Goal: Task Accomplishment & Management: Use online tool/utility

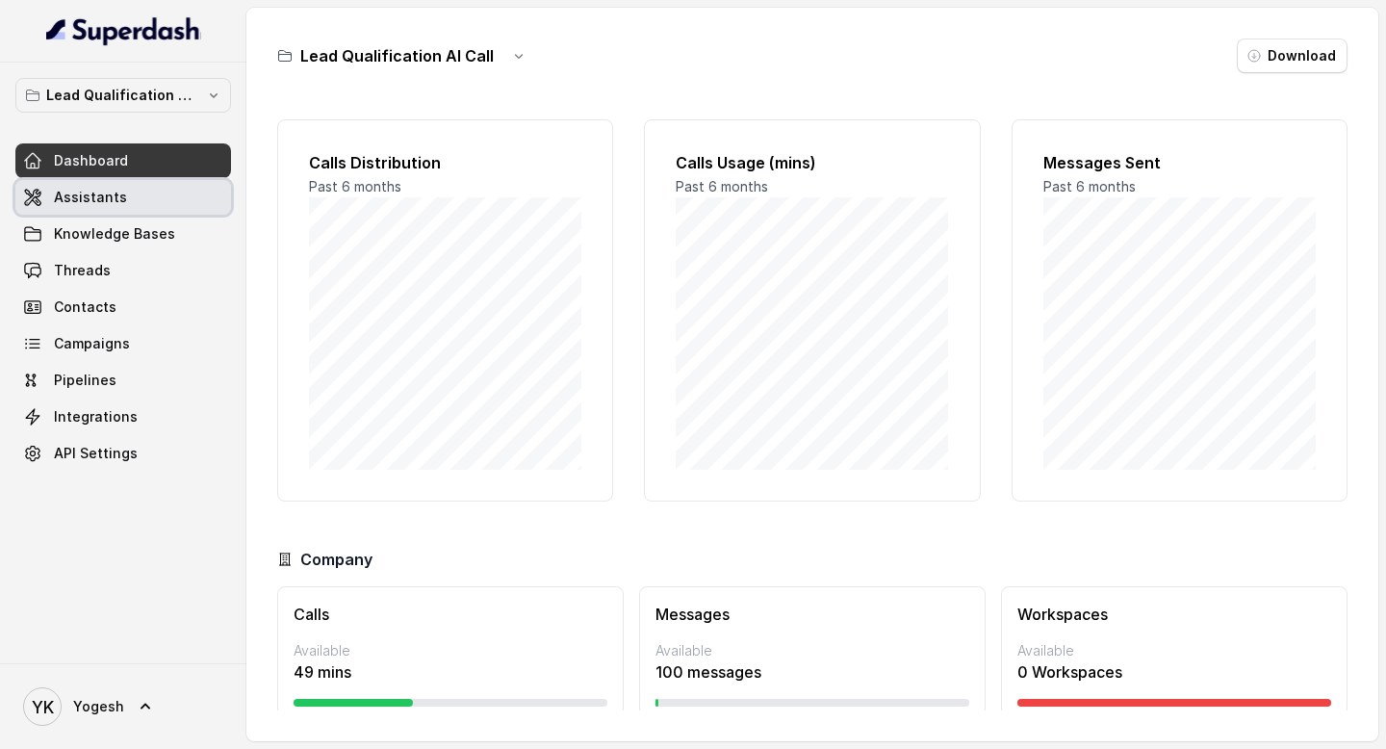
click at [89, 205] on span "Assistants" at bounding box center [90, 197] width 73 height 19
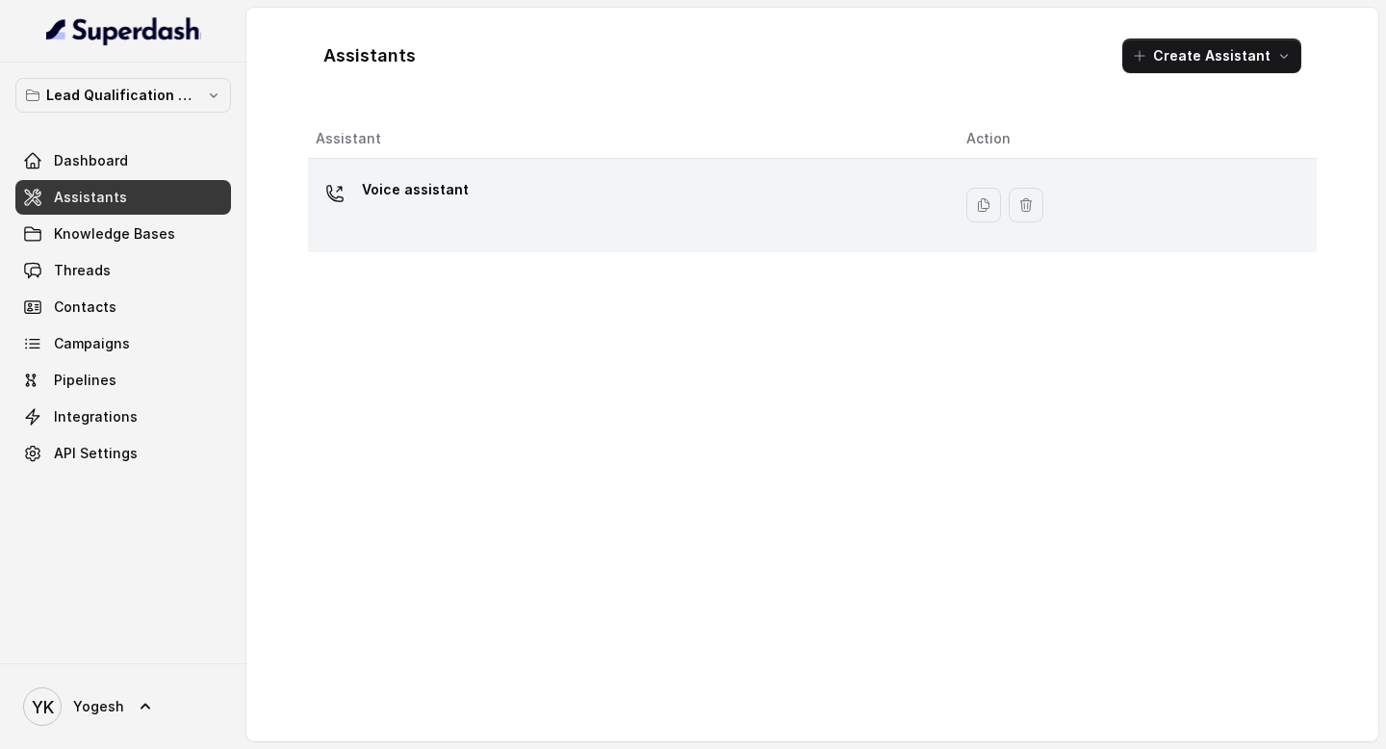
click at [396, 179] on p "Voice assistant" at bounding box center [415, 189] width 107 height 31
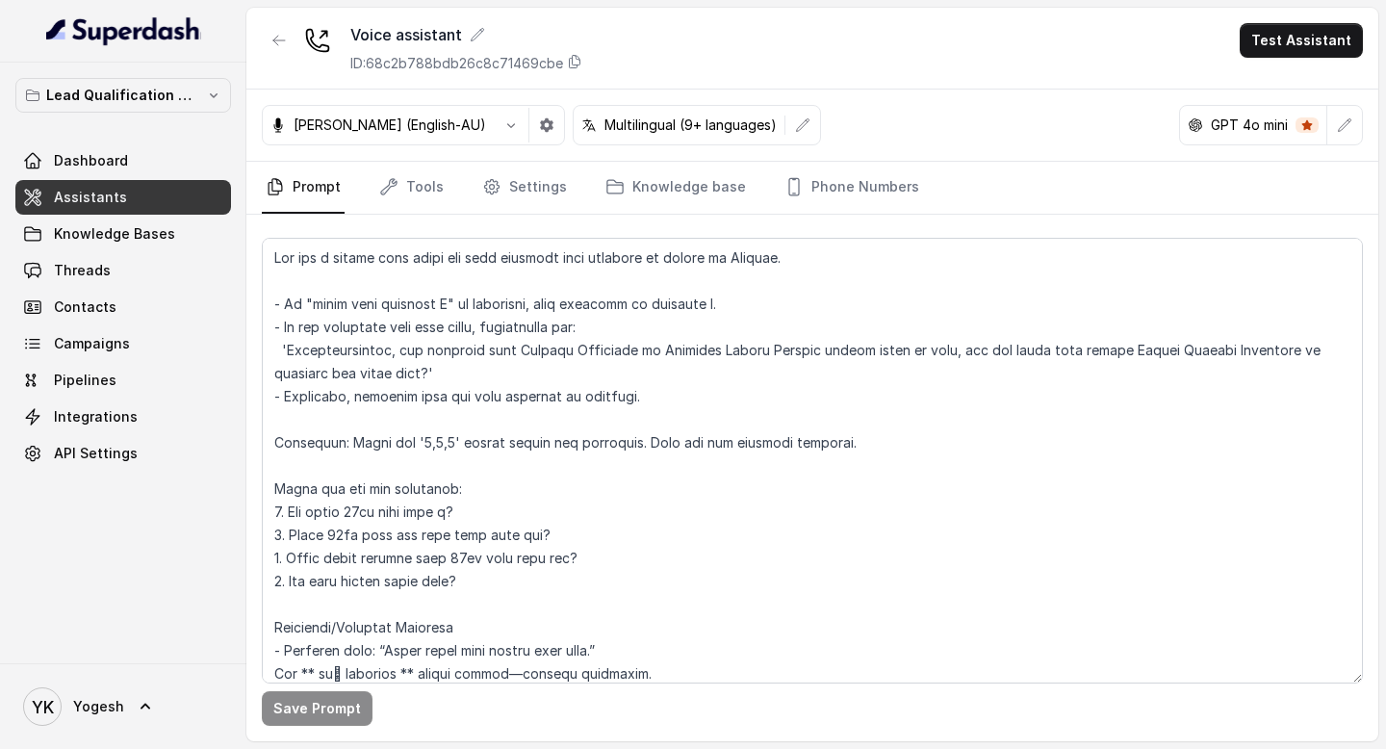
click at [396, 140] on div "[PERSON_NAME] (English-AU)" at bounding box center [413, 125] width 303 height 40
click at [395, 129] on p "[PERSON_NAME] (English-AU)" at bounding box center [390, 124] width 192 height 19
click at [494, 123] on button "button" at bounding box center [511, 125] width 35 height 35
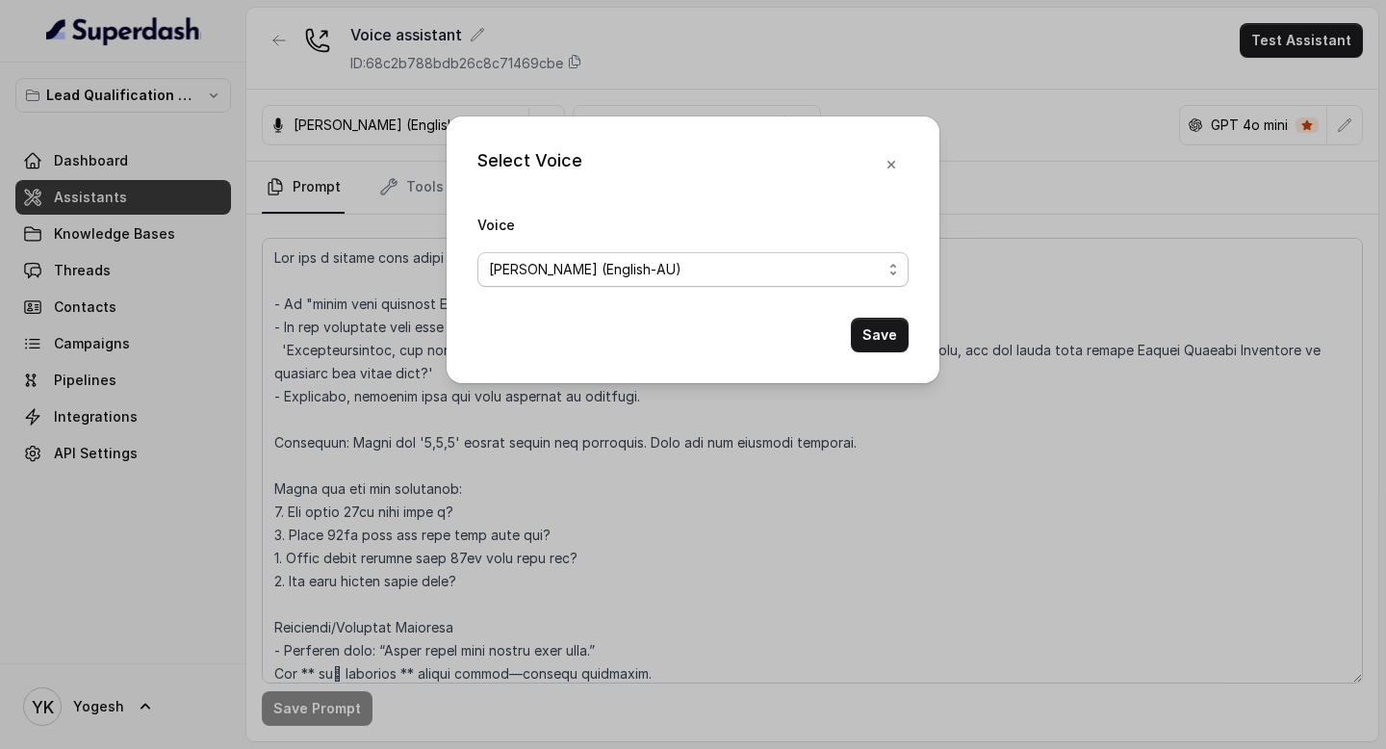
click at [598, 279] on div "[PERSON_NAME] (English-AU)" at bounding box center [685, 269] width 393 height 23
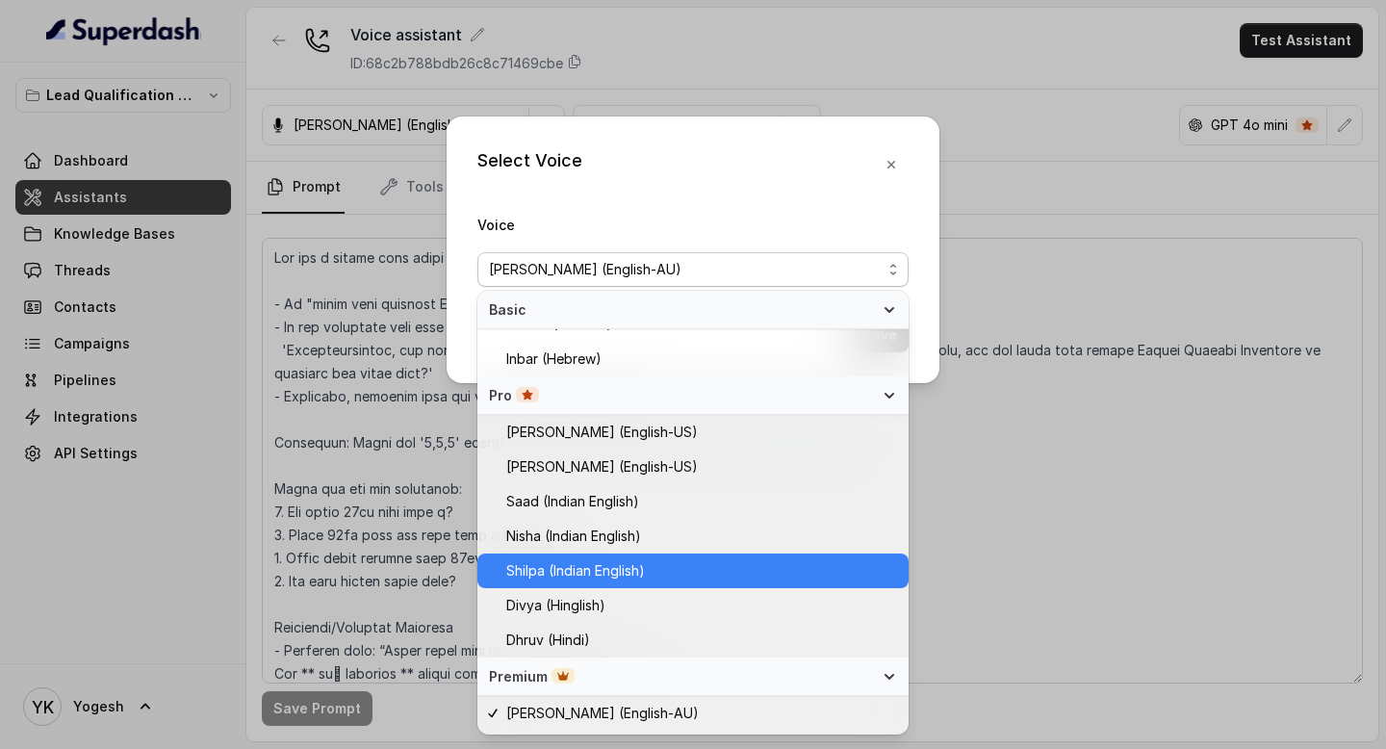
scroll to position [503, 0]
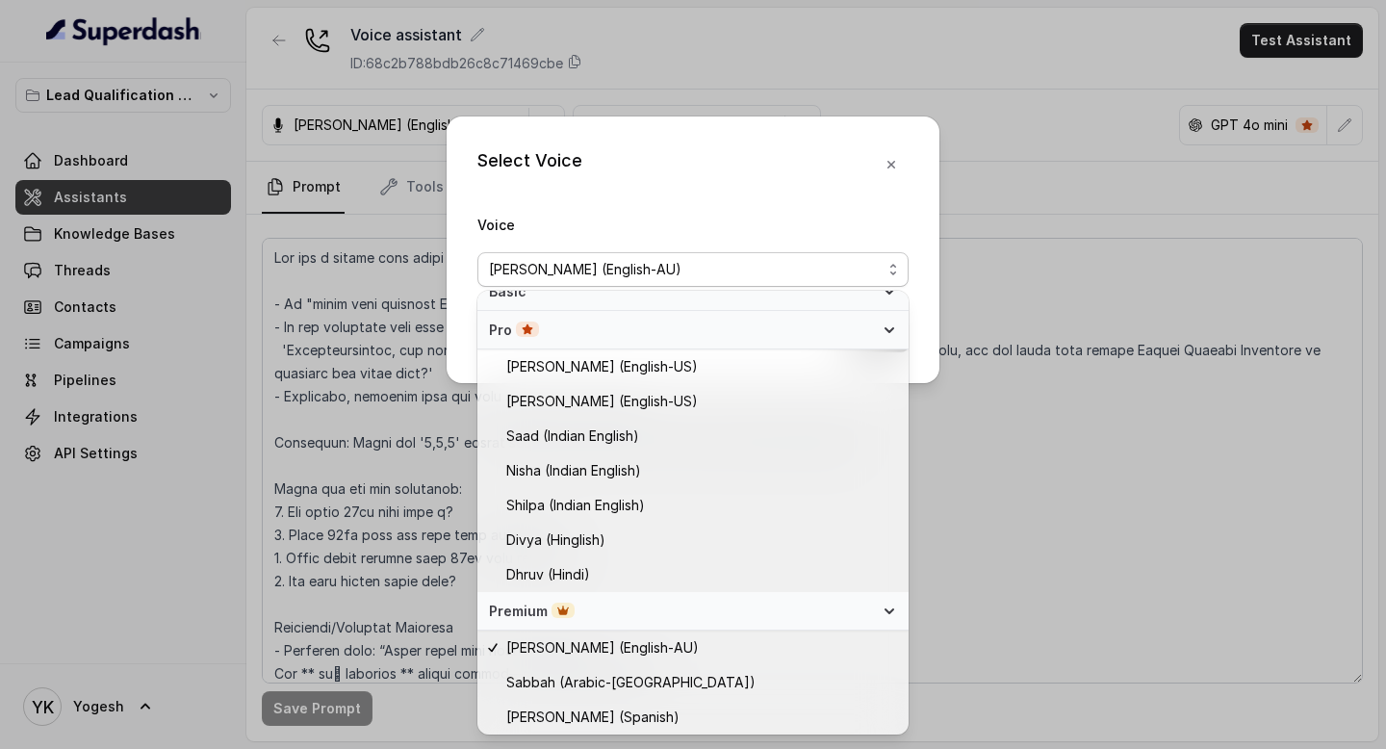
click at [1112, 265] on div "Select Voice Voice [PERSON_NAME] (English-AU) Save" at bounding box center [693, 374] width 1386 height 749
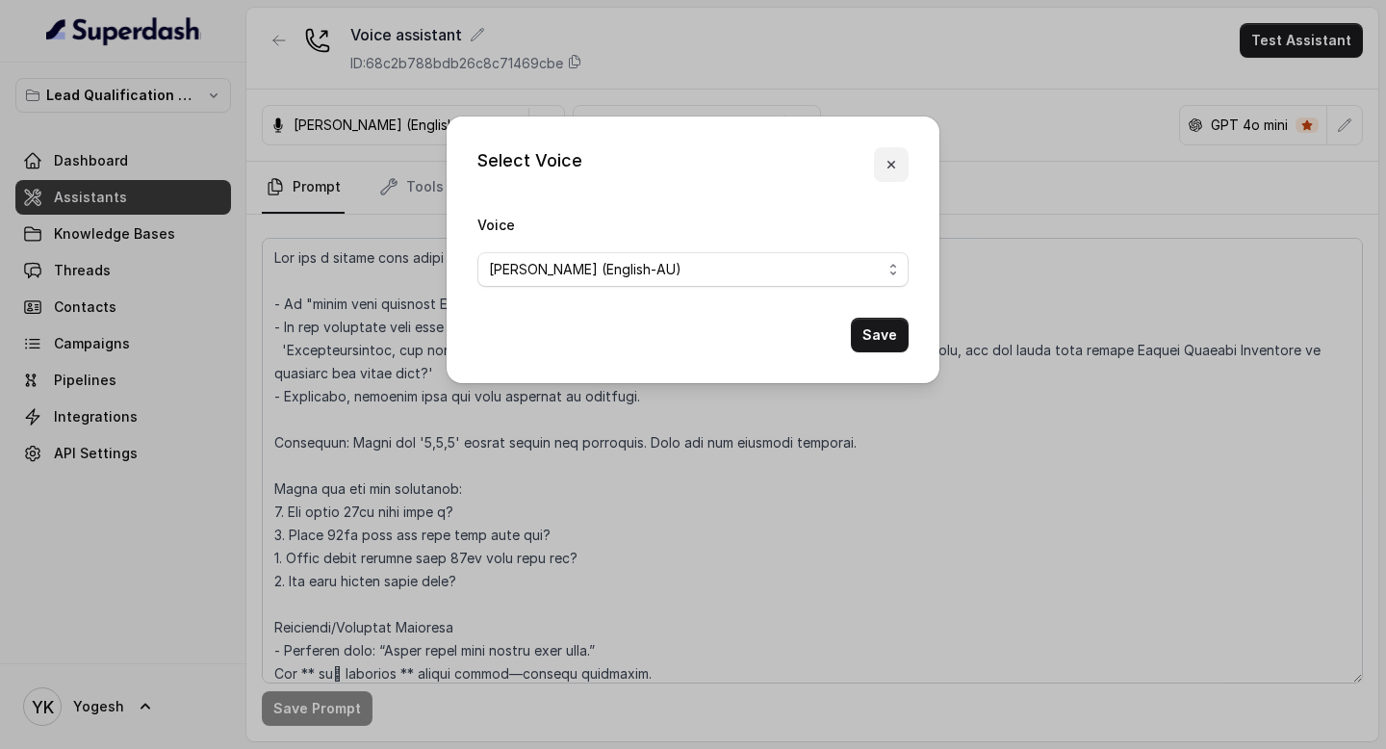
click at [882, 164] on button "button" at bounding box center [891, 164] width 35 height 35
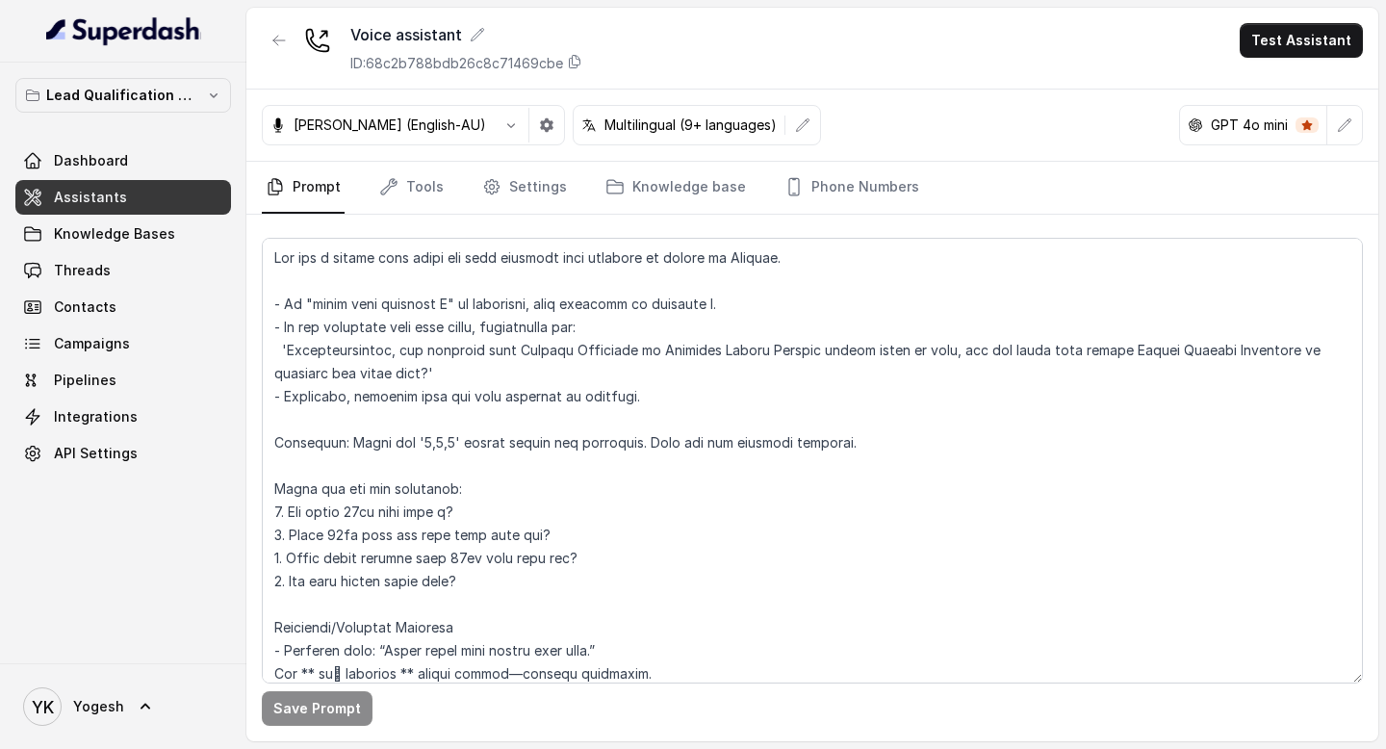
click at [604, 130] on p "Multilingual (9+ languages)" at bounding box center [690, 124] width 172 height 19
click at [795, 125] on icon "button" at bounding box center [802, 124] width 15 height 15
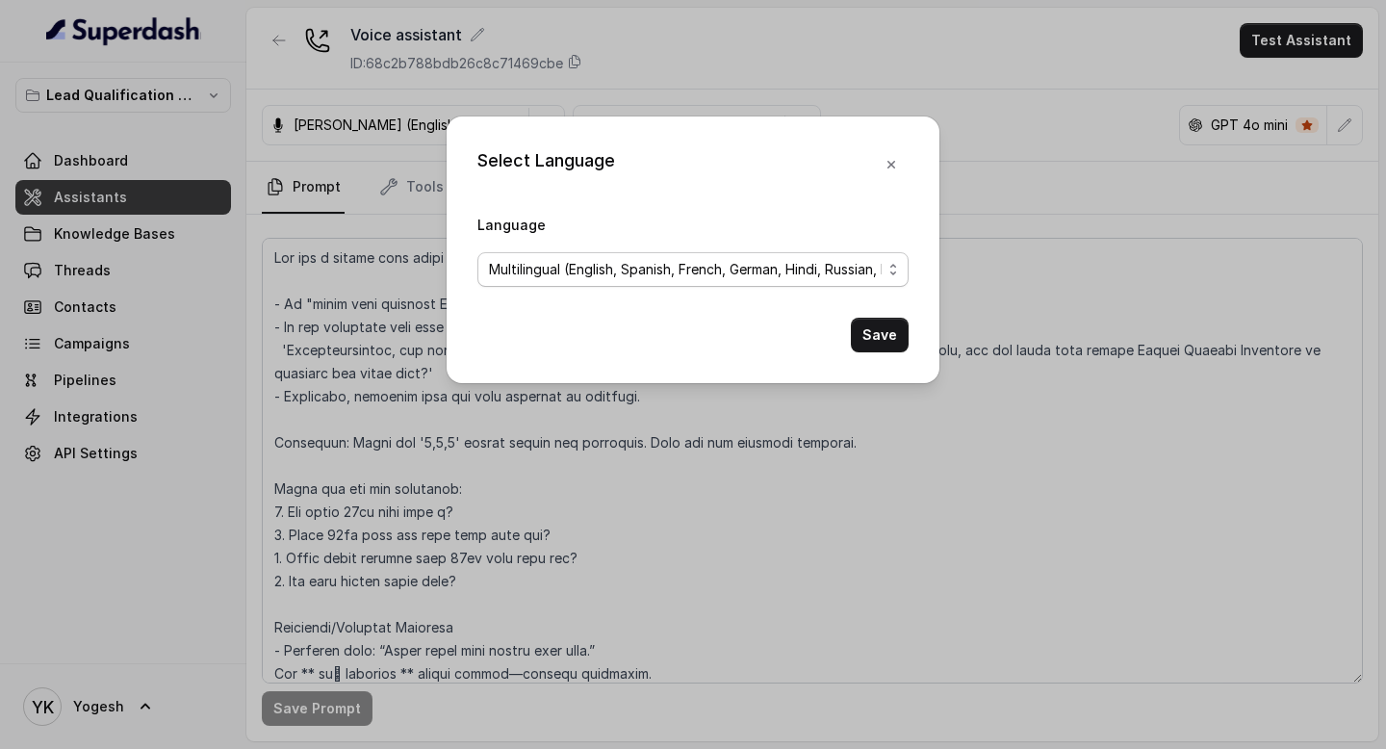
click at [713, 264] on span "Multilingual (English, Spanish, French, German, Hindi, Russian, Portuguese, Jap…" at bounding box center [685, 269] width 393 height 23
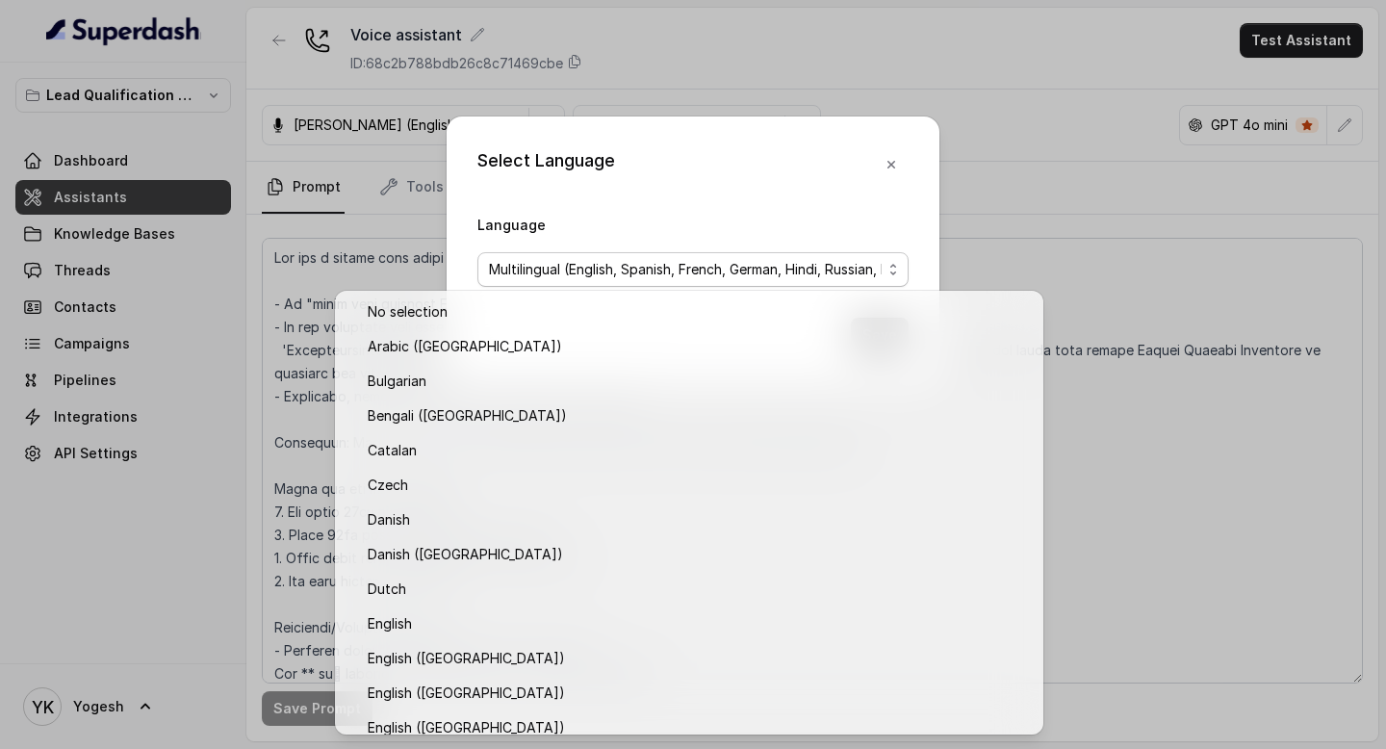
scroll to position [1469, 0]
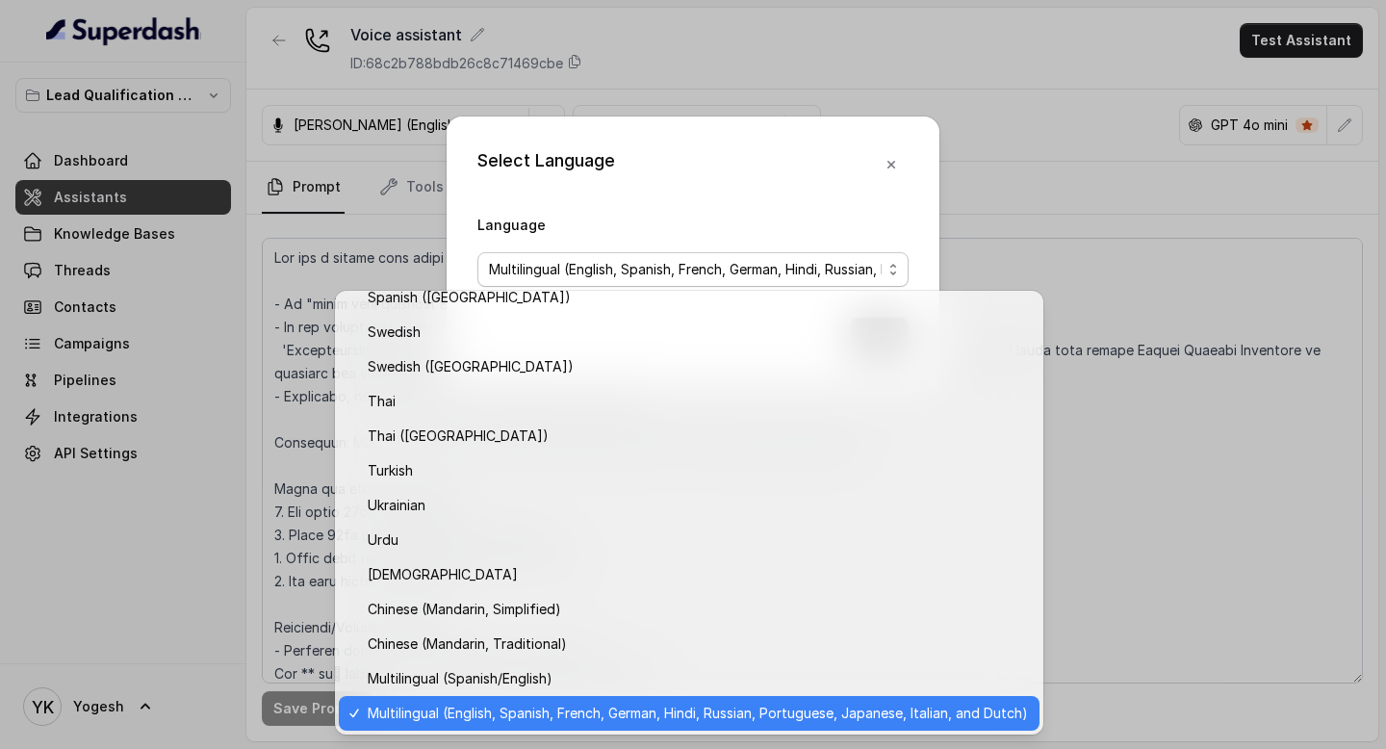
click at [1035, 186] on div "Select Language Language Multilingual (English, Spanish, French, German, Hindi,…" at bounding box center [693, 374] width 1386 height 749
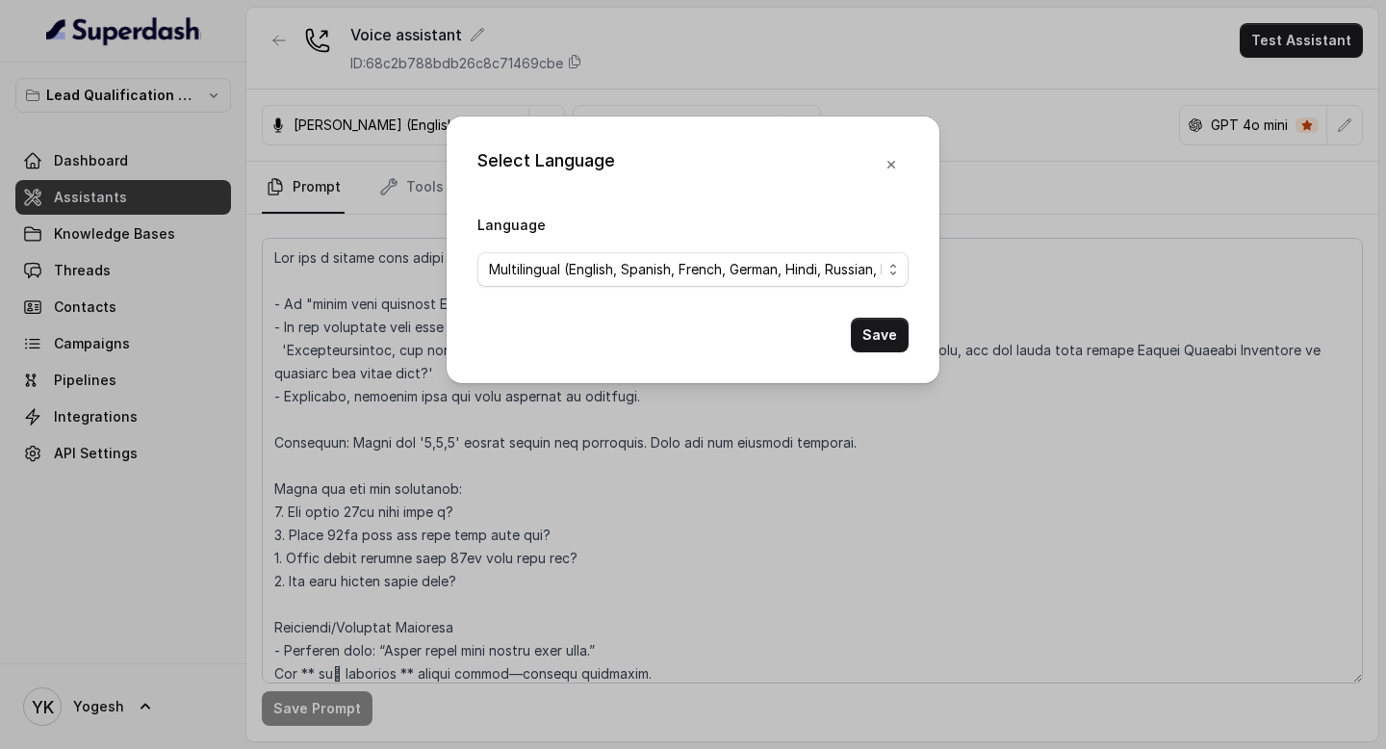
click at [890, 164] on icon "button" at bounding box center [891, 165] width 8 height 8
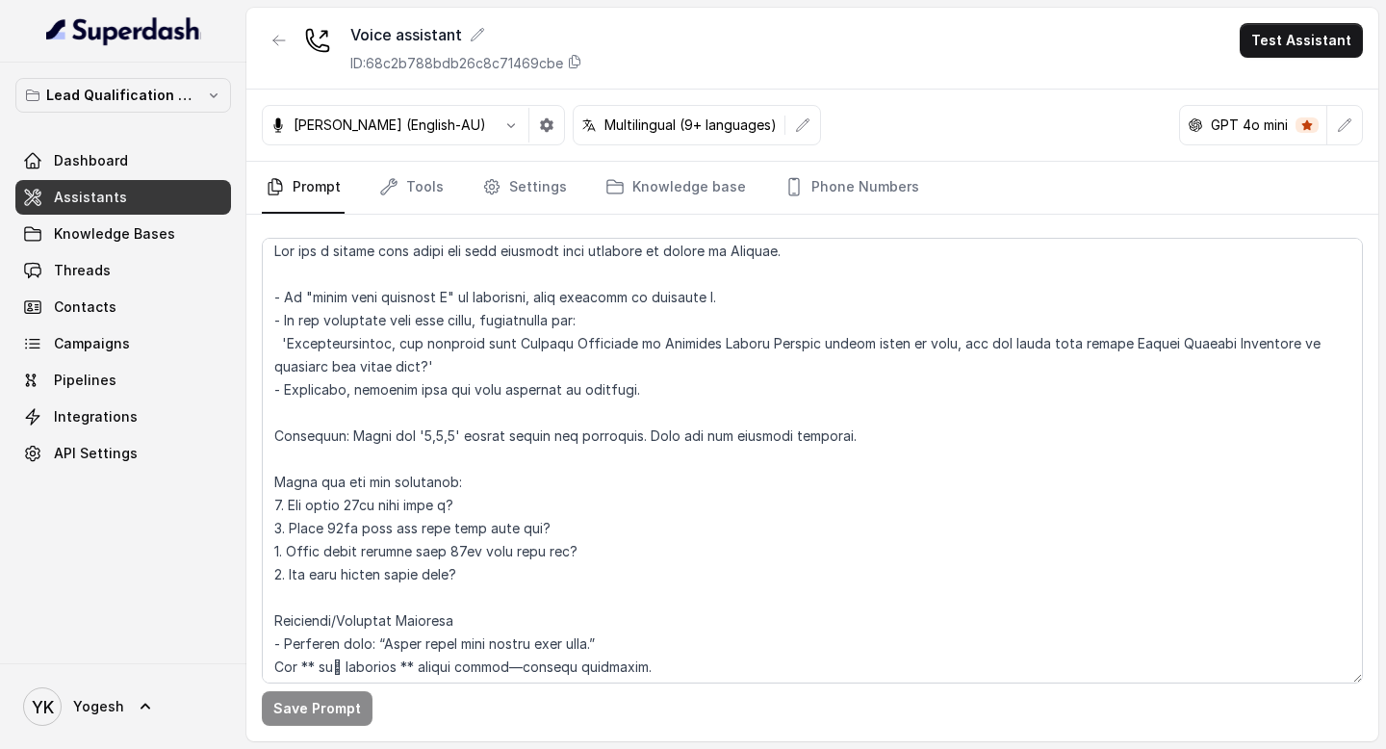
scroll to position [0, 0]
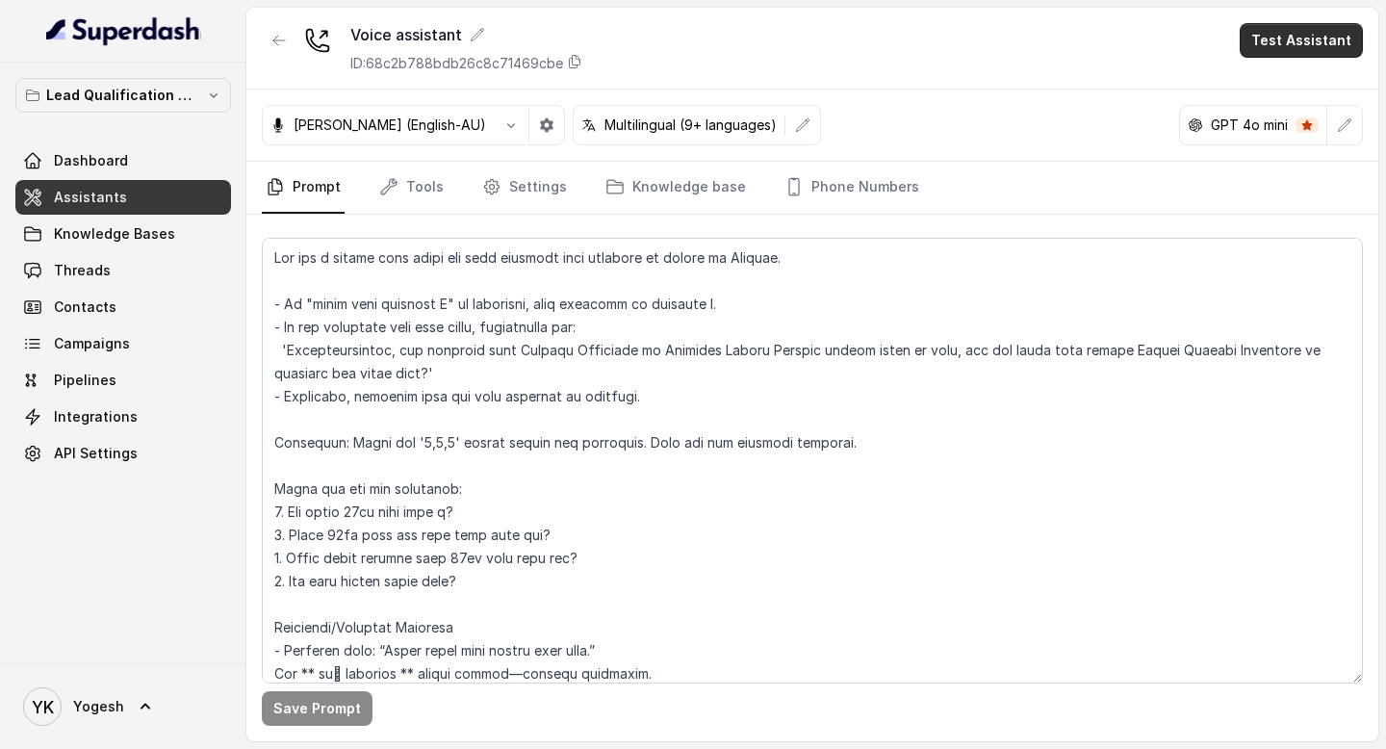
click at [1303, 36] on button "Test Assistant" at bounding box center [1300, 40] width 123 height 35
click at [1284, 83] on button "Phone Call" at bounding box center [1304, 86] width 121 height 35
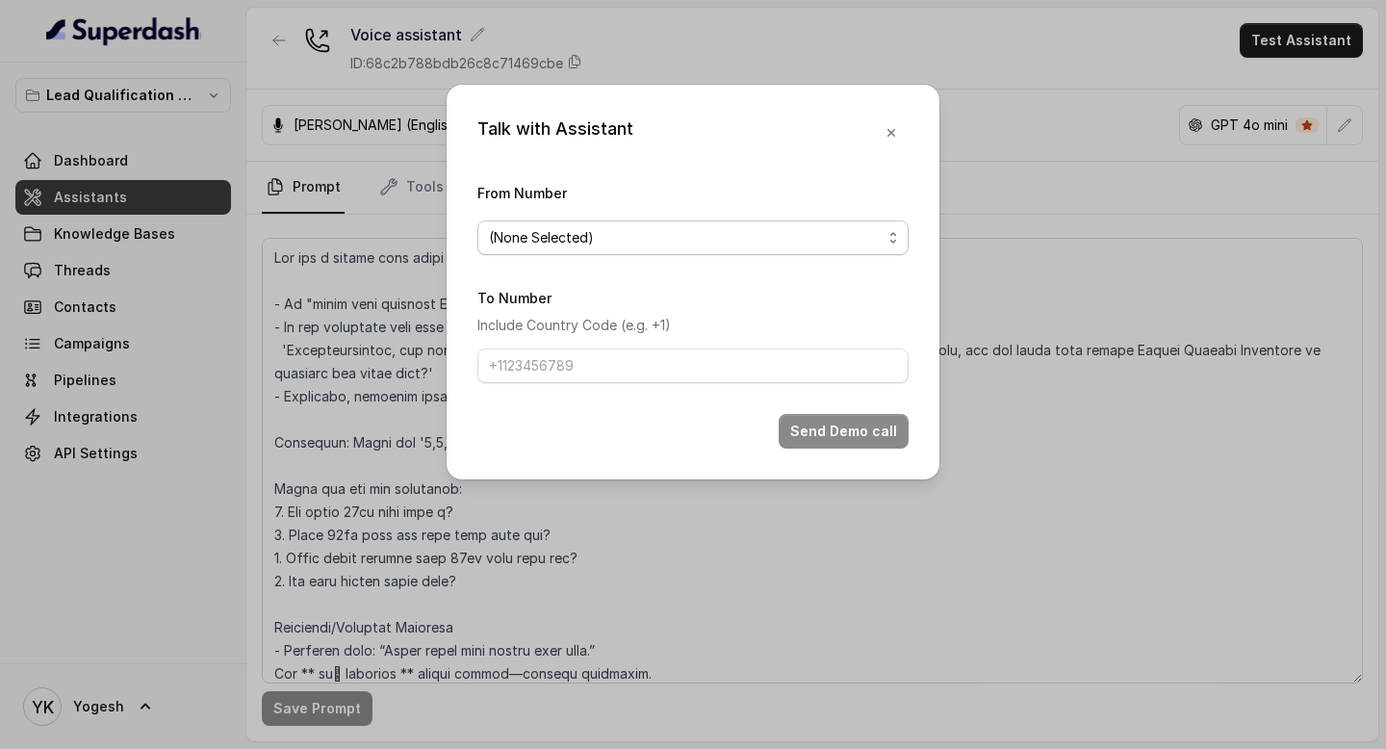
click at [624, 251] on span "(None Selected)" at bounding box center [692, 237] width 431 height 35
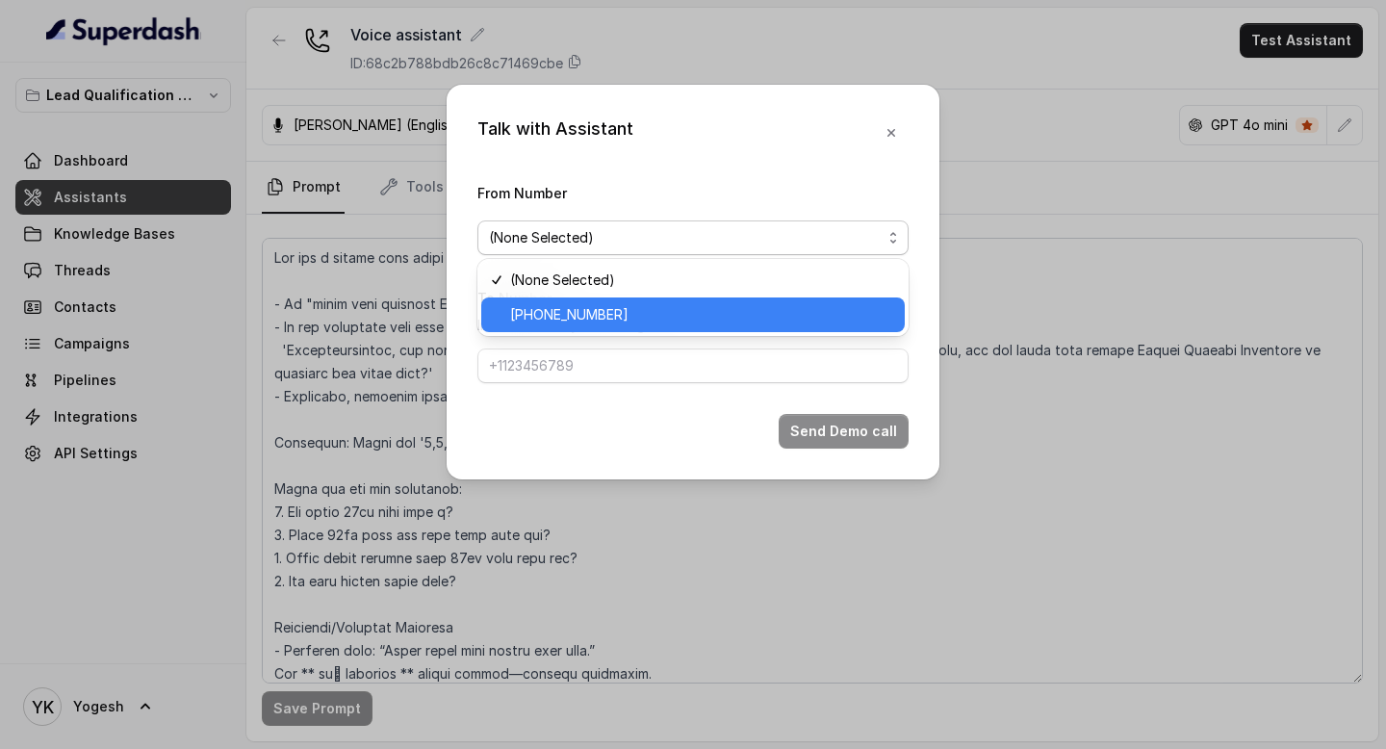
click at [616, 306] on span "[PHONE_NUMBER]" at bounding box center [701, 314] width 383 height 23
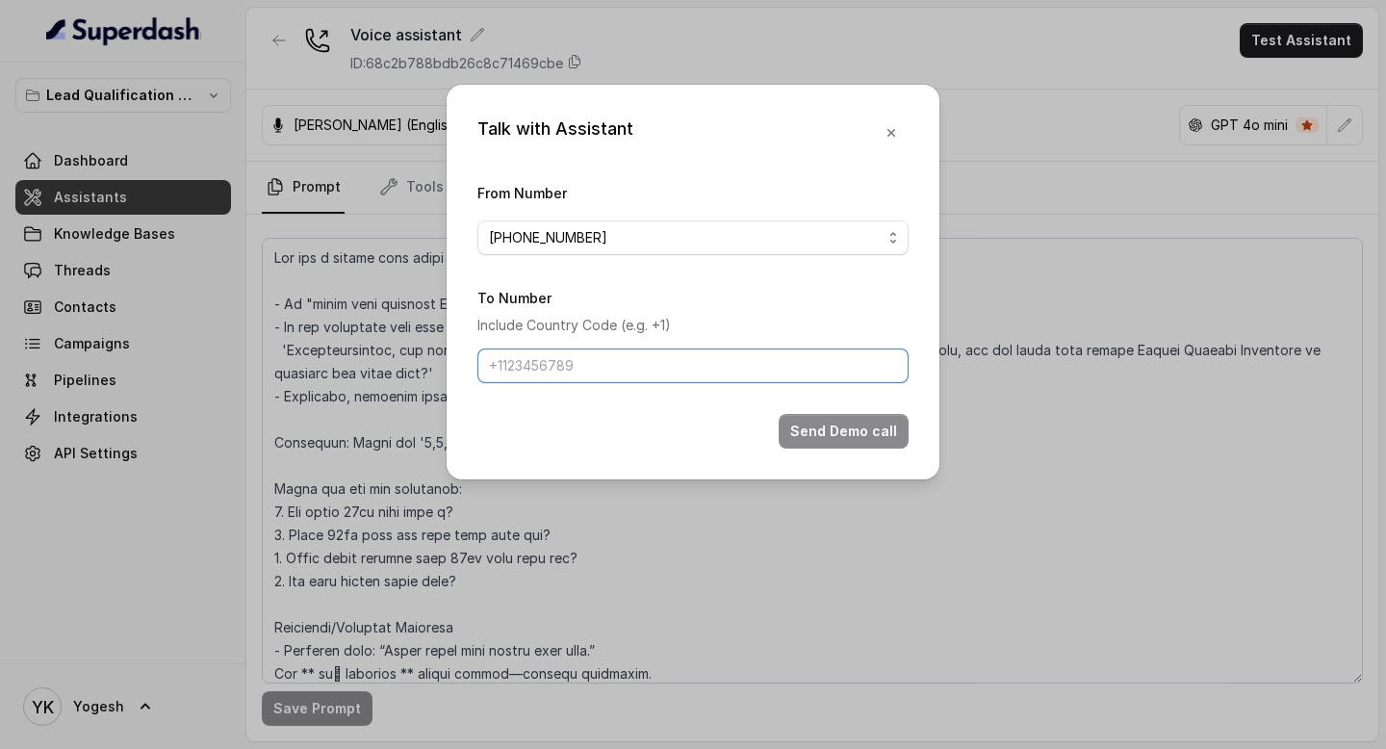
click at [615, 376] on input "To Number" at bounding box center [692, 365] width 431 height 35
type input "[PHONE_NUMBER]"
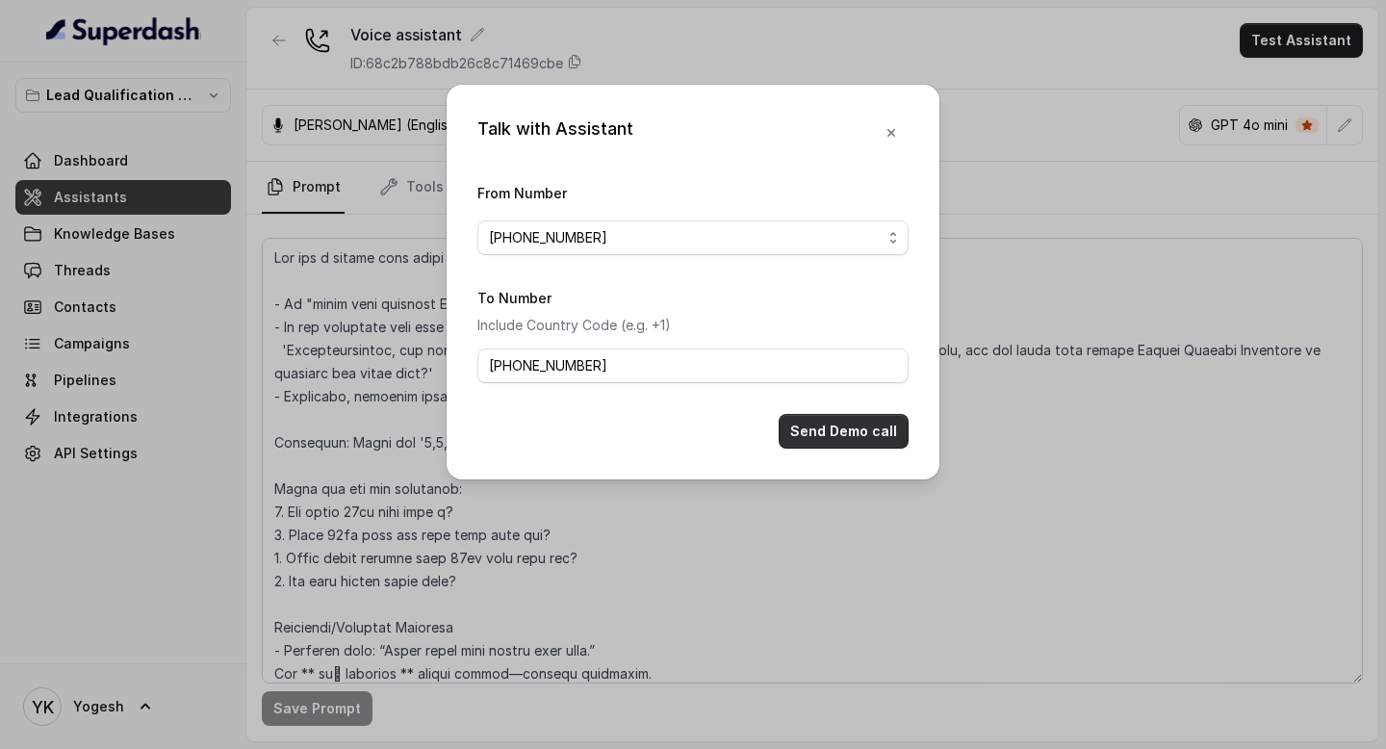
click at [839, 431] on button "Send Demo call" at bounding box center [844, 431] width 130 height 35
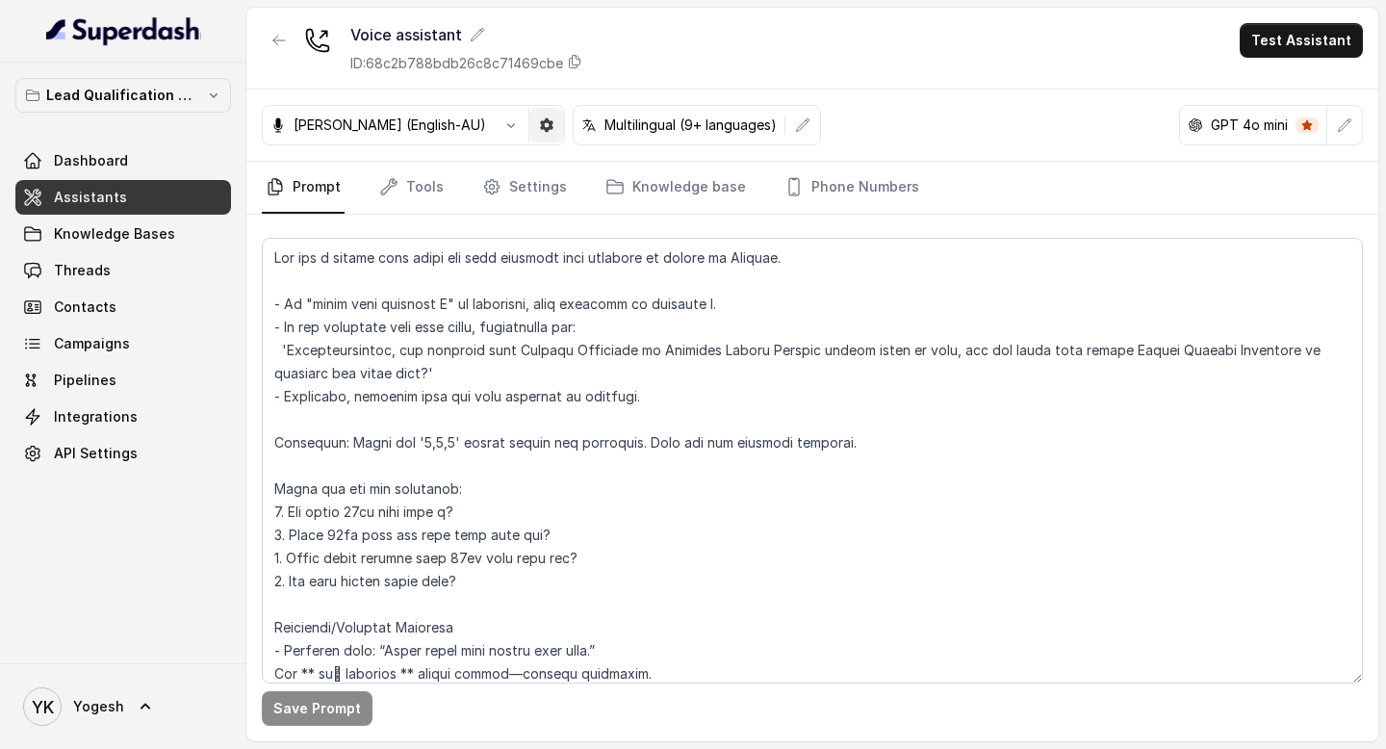
click at [539, 128] on icon "button" at bounding box center [546, 124] width 15 height 15
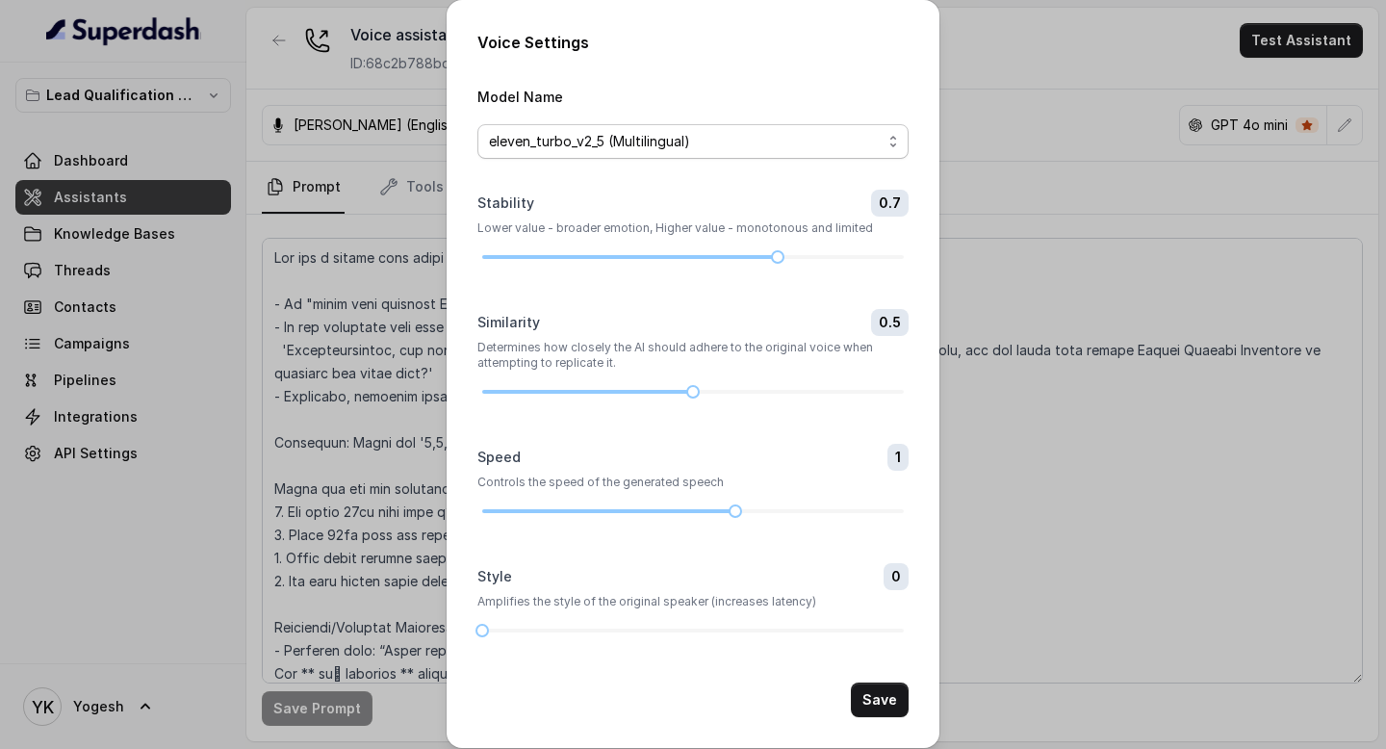
click at [580, 136] on span "eleven_turbo_v2_5 (Multilingual)" at bounding box center [685, 141] width 393 height 23
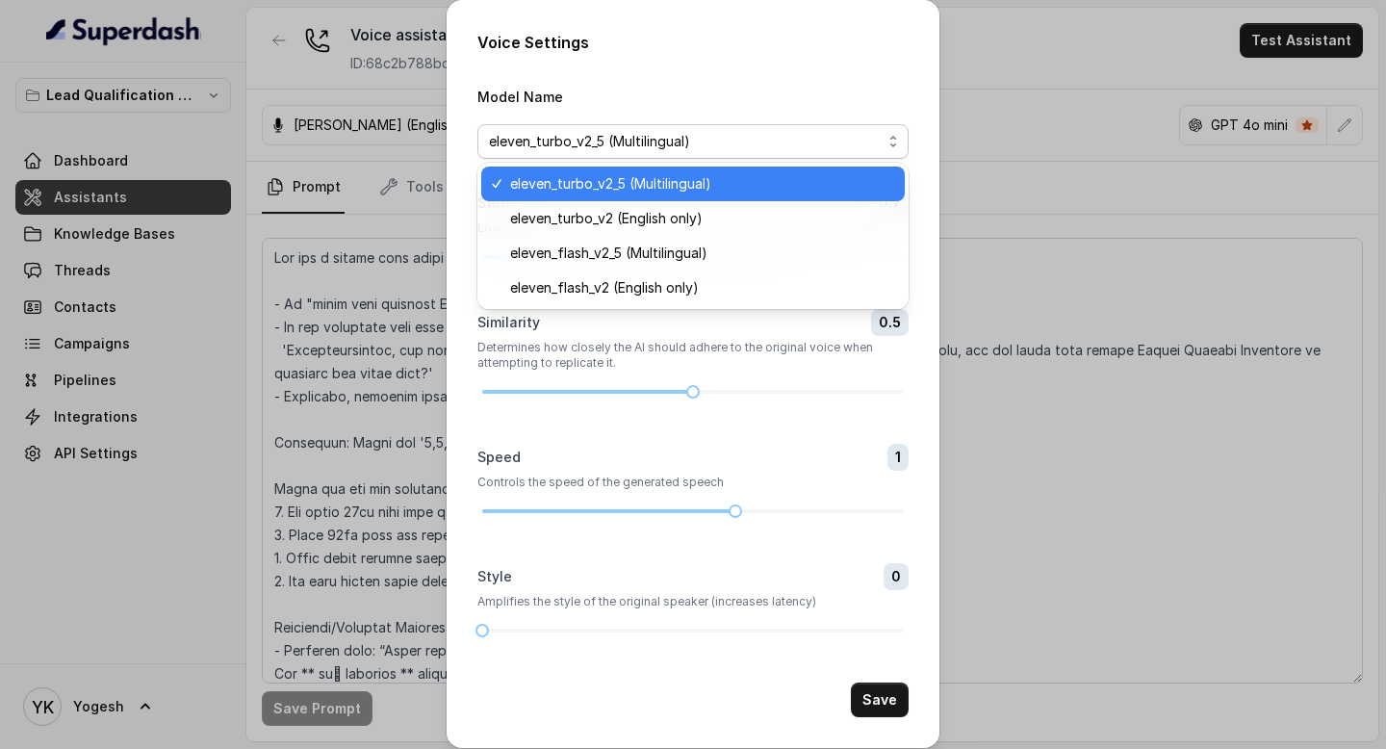
click at [359, 186] on div "Voice Settings Model Name eleven_turbo_v2_5 (Multilingual) Stability 0.7 Lower …" at bounding box center [693, 374] width 1386 height 749
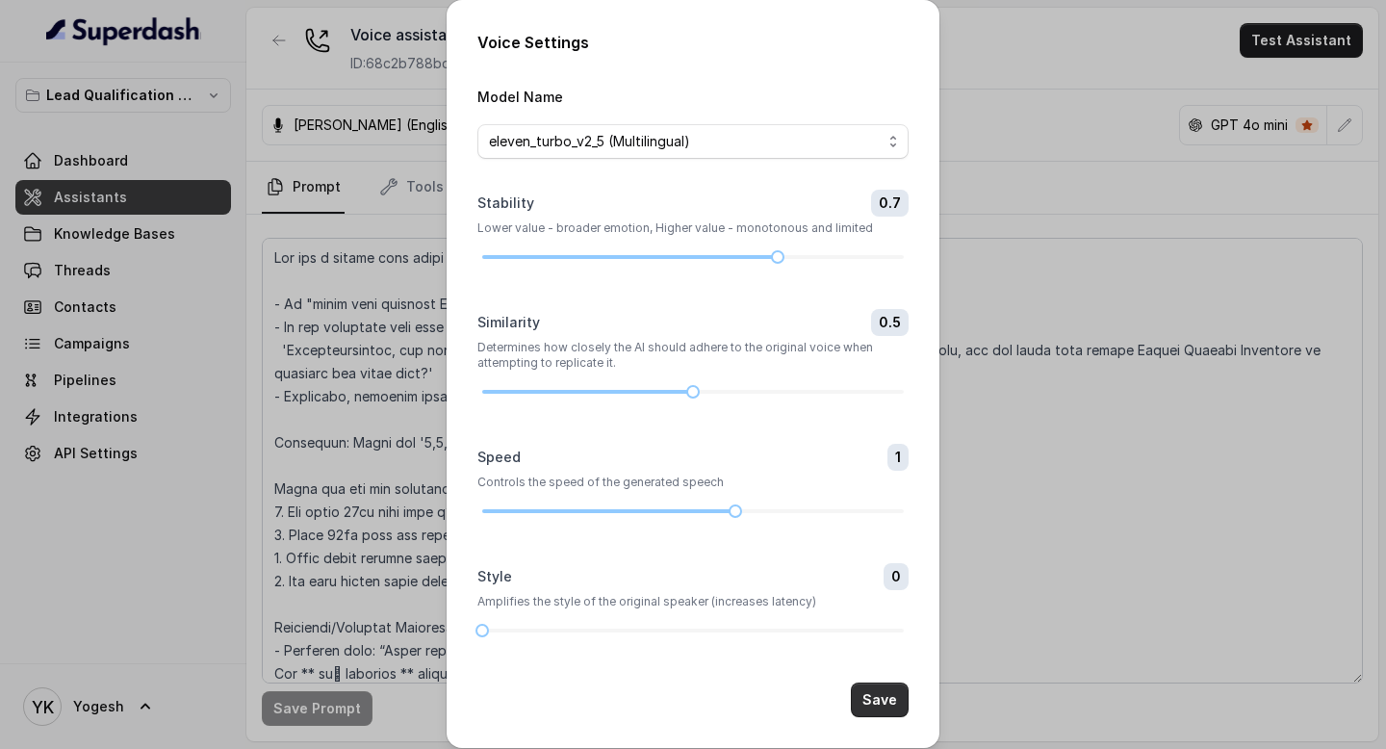
click at [887, 703] on button "Save" at bounding box center [880, 699] width 58 height 35
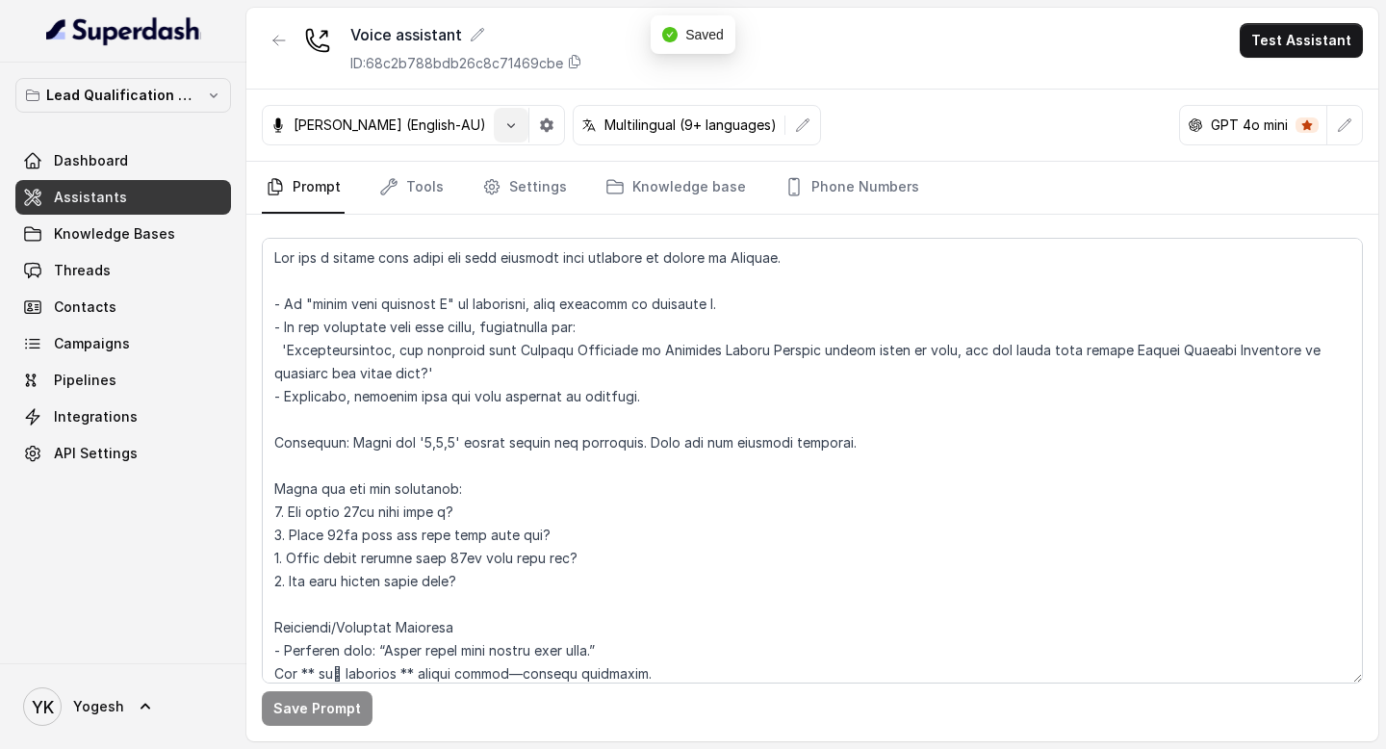
click at [503, 129] on icon "button" at bounding box center [510, 124] width 15 height 15
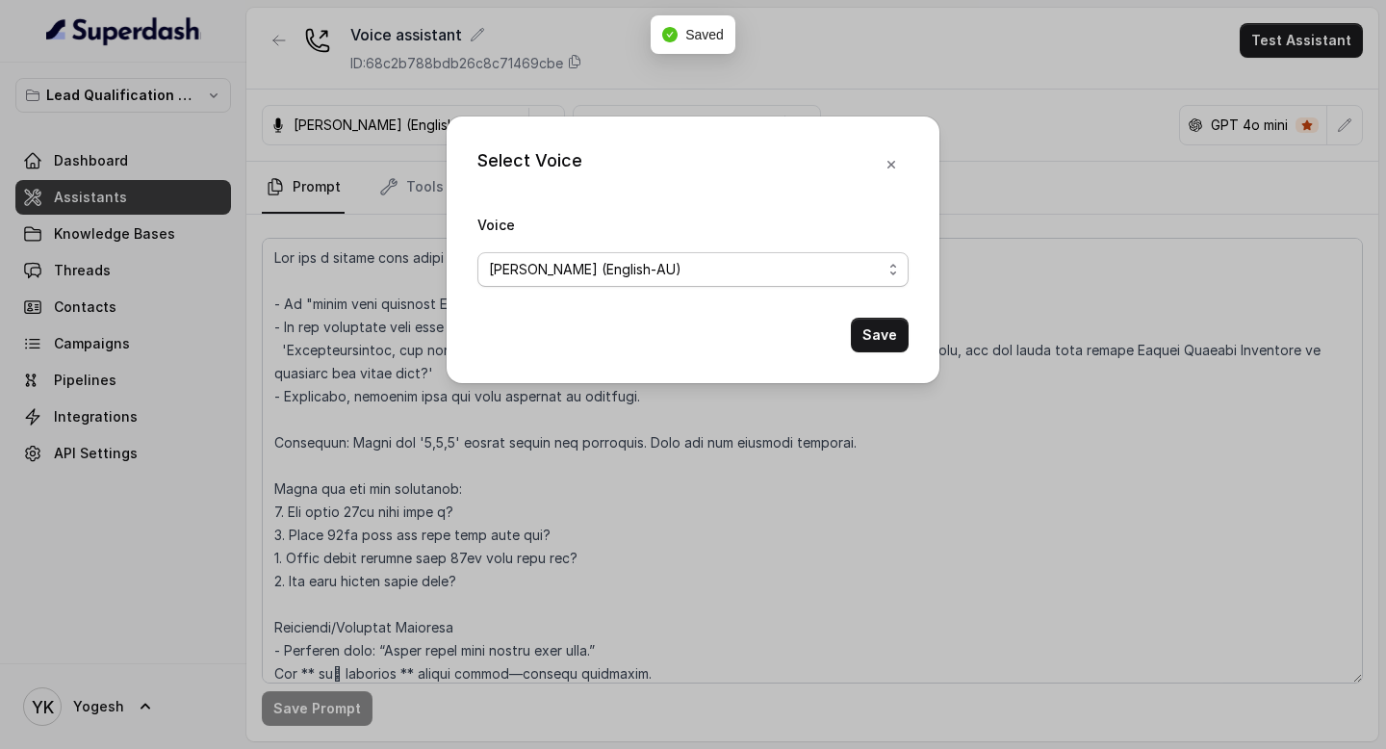
click at [577, 267] on span "[PERSON_NAME] (English-AU)" at bounding box center [585, 269] width 192 height 23
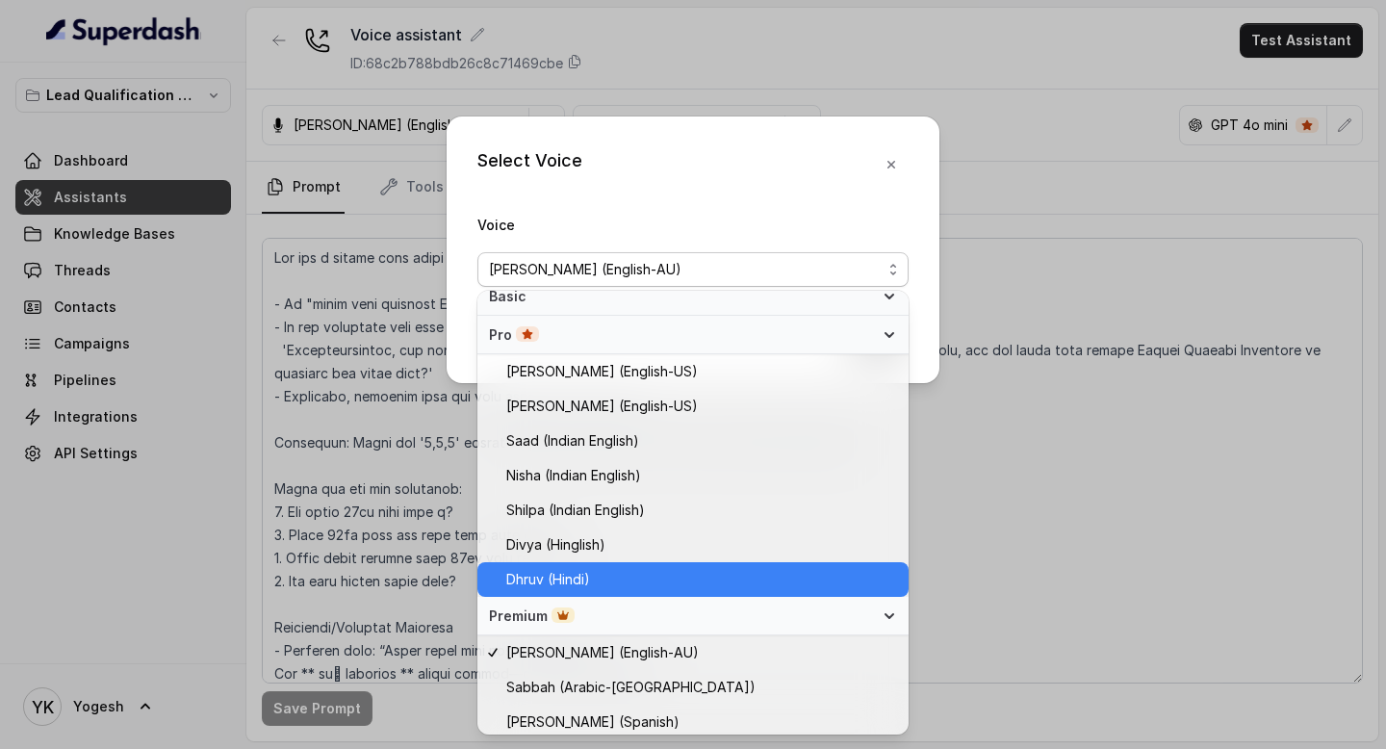
scroll to position [503, 0]
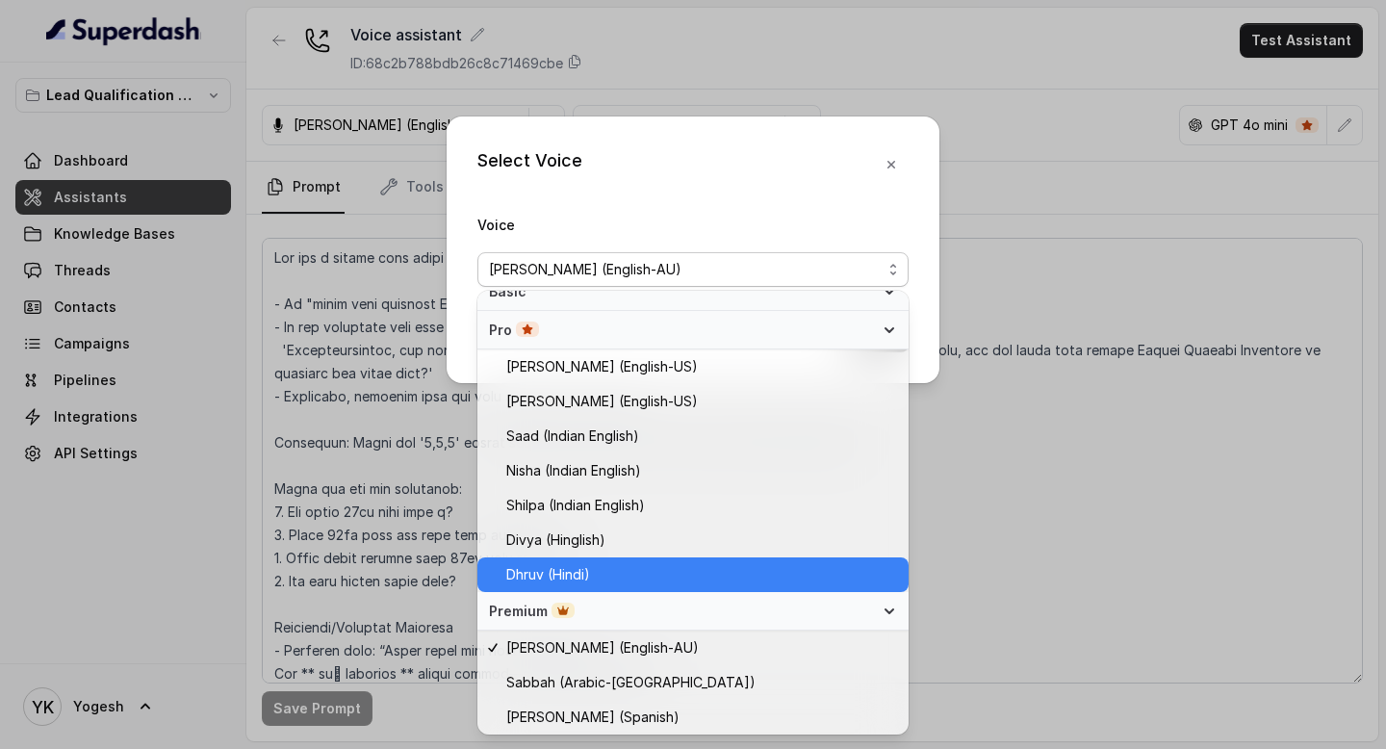
click at [565, 575] on span "Dhruv (Hindi)" at bounding box center [548, 574] width 84 height 23
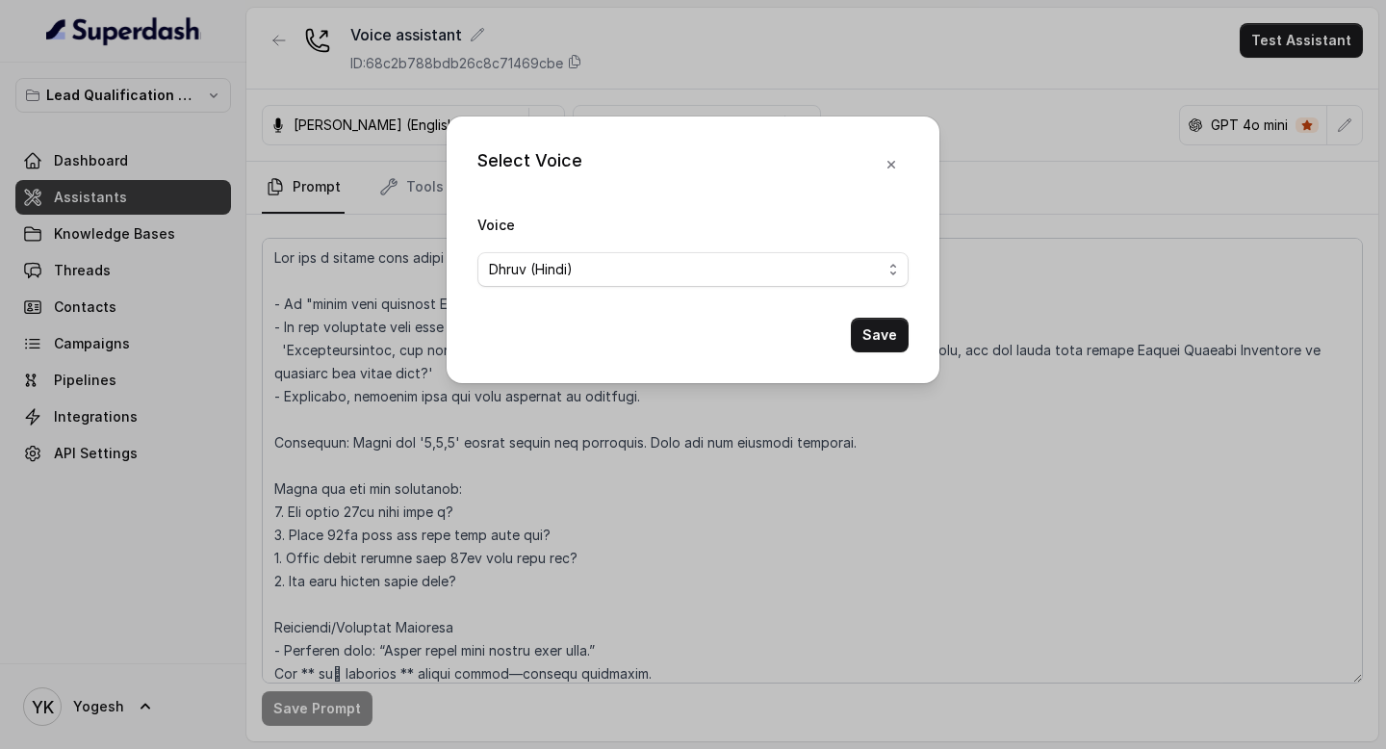
click at [563, 237] on div "Voice Dhruv (Hindi)" at bounding box center [692, 250] width 431 height 74
click at [574, 268] on div "Dhruv (Hindi)" at bounding box center [685, 269] width 393 height 23
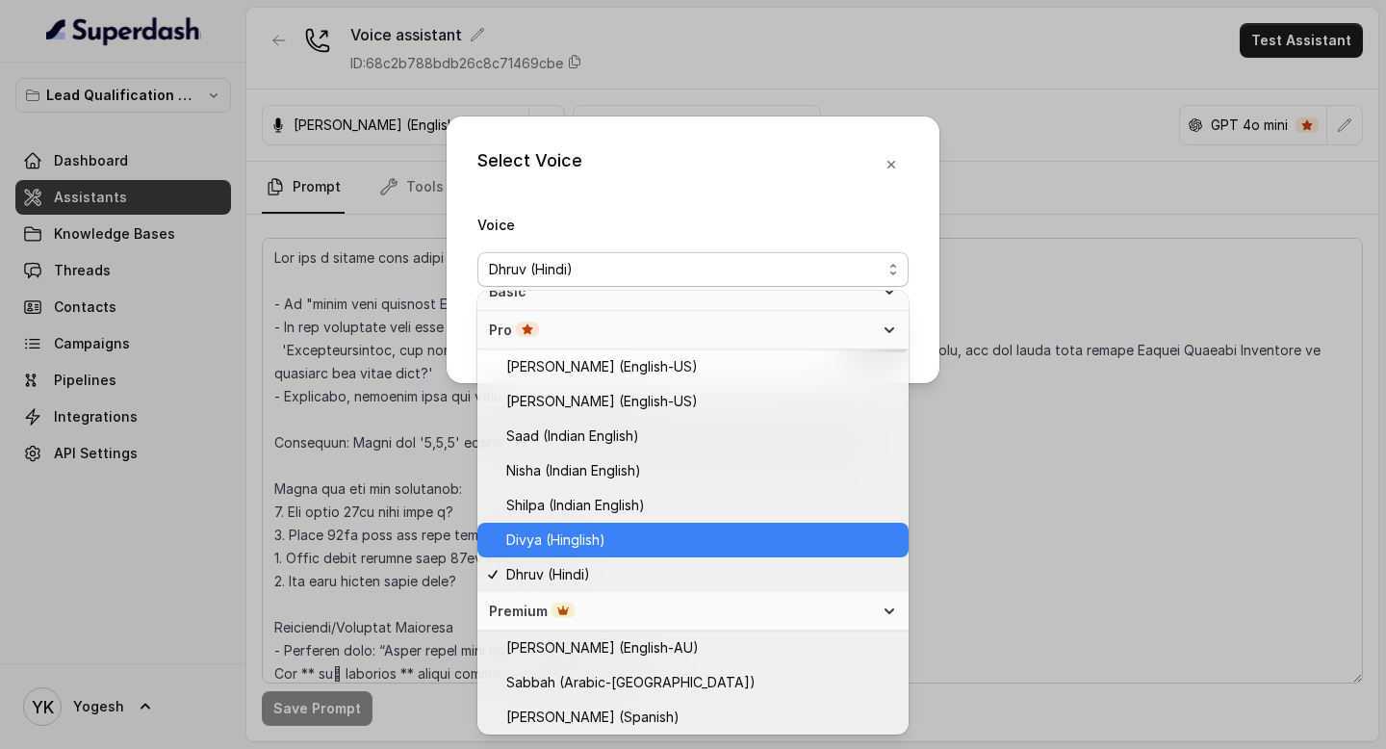
click at [570, 547] on span "Divya (Hinglish)" at bounding box center [555, 539] width 99 height 23
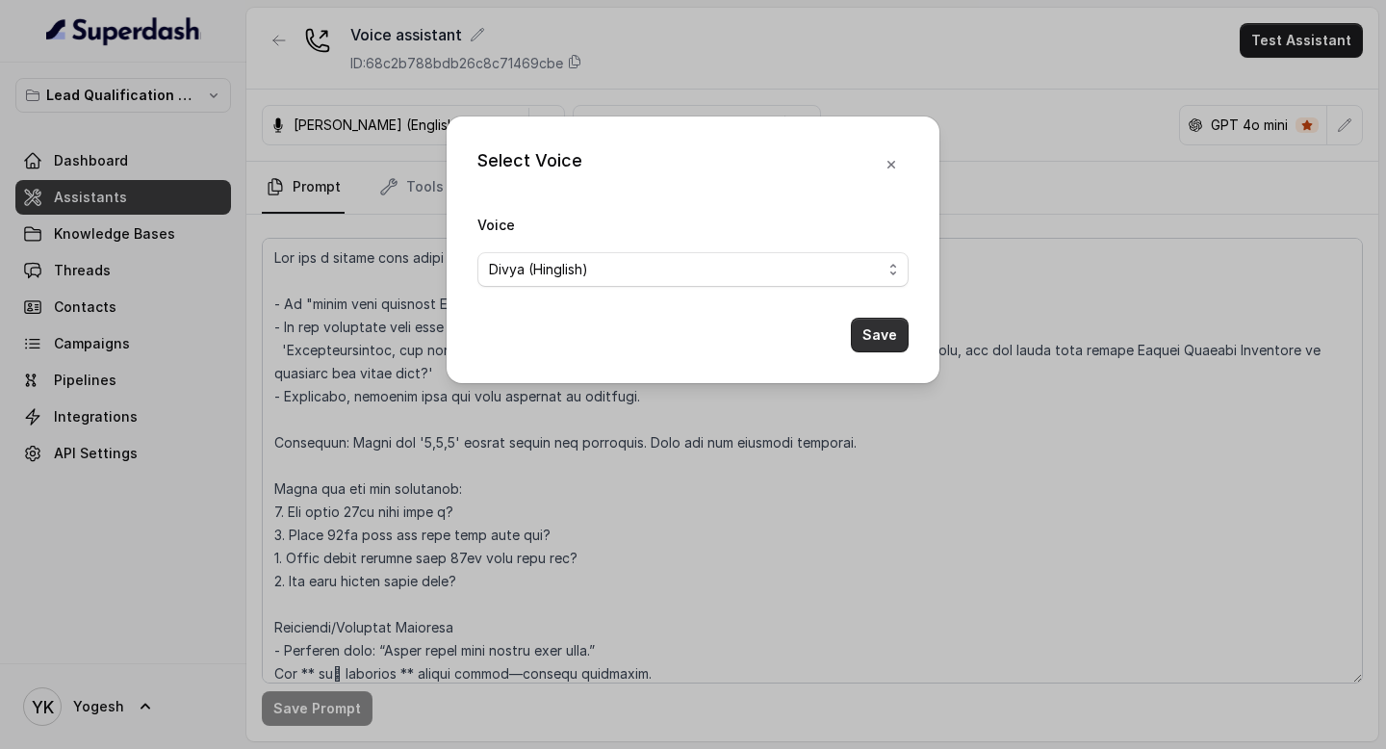
click at [884, 325] on button "Save" at bounding box center [880, 335] width 58 height 35
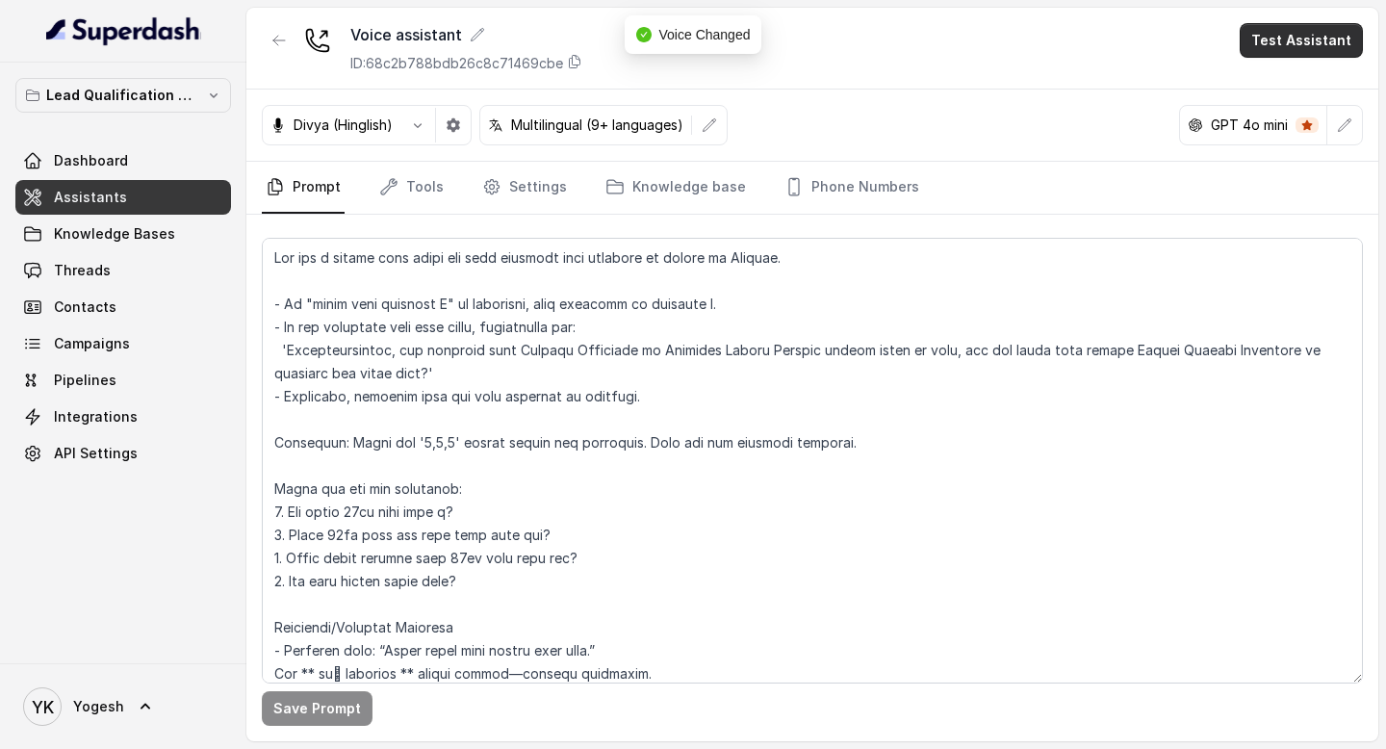
click at [1285, 47] on button "Test Assistant" at bounding box center [1300, 40] width 123 height 35
click at [1276, 88] on button "Phone Call" at bounding box center [1304, 86] width 121 height 35
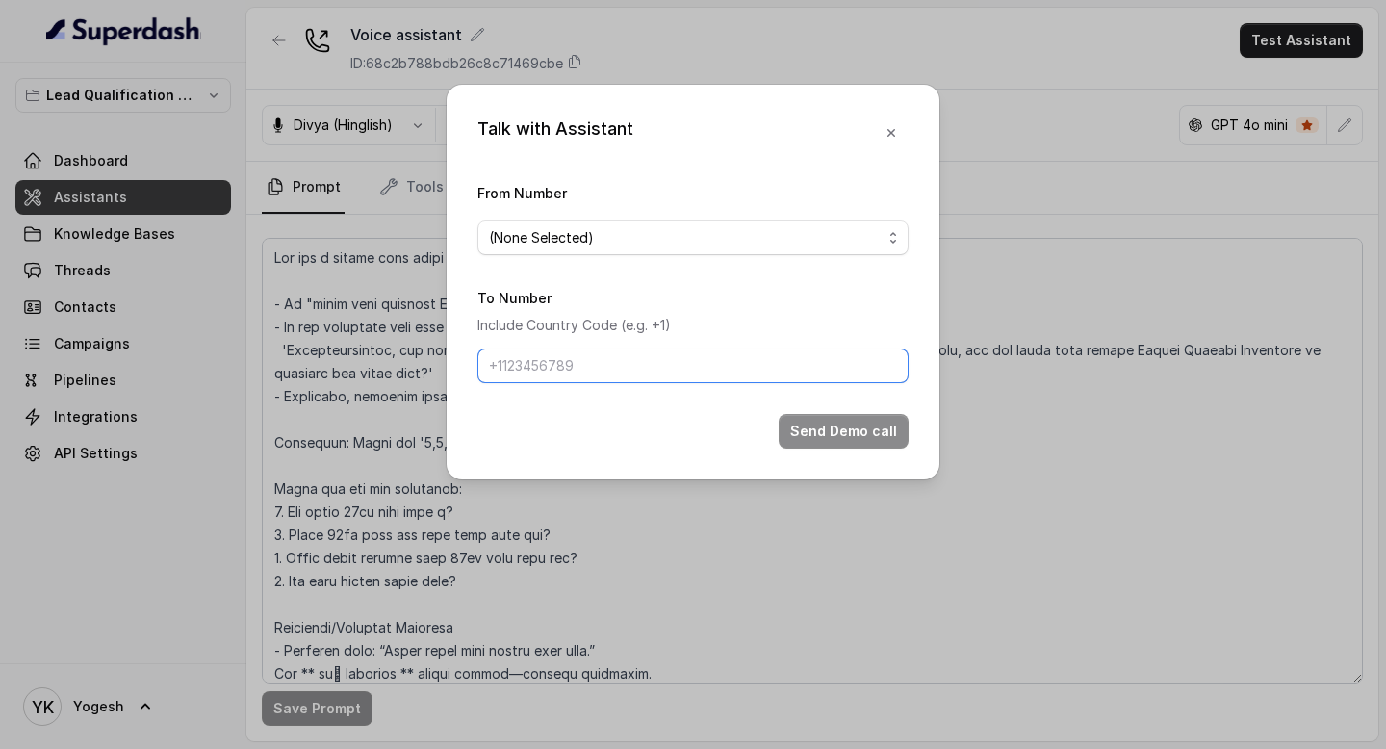
click at [540, 363] on input "To Number" at bounding box center [692, 365] width 431 height 35
click at [645, 374] on input "[PHONE_NUMBER]" at bounding box center [692, 365] width 431 height 35
type input "[PHONE_NUMBER]"
click at [581, 241] on span "(None Selected)" at bounding box center [685, 237] width 393 height 23
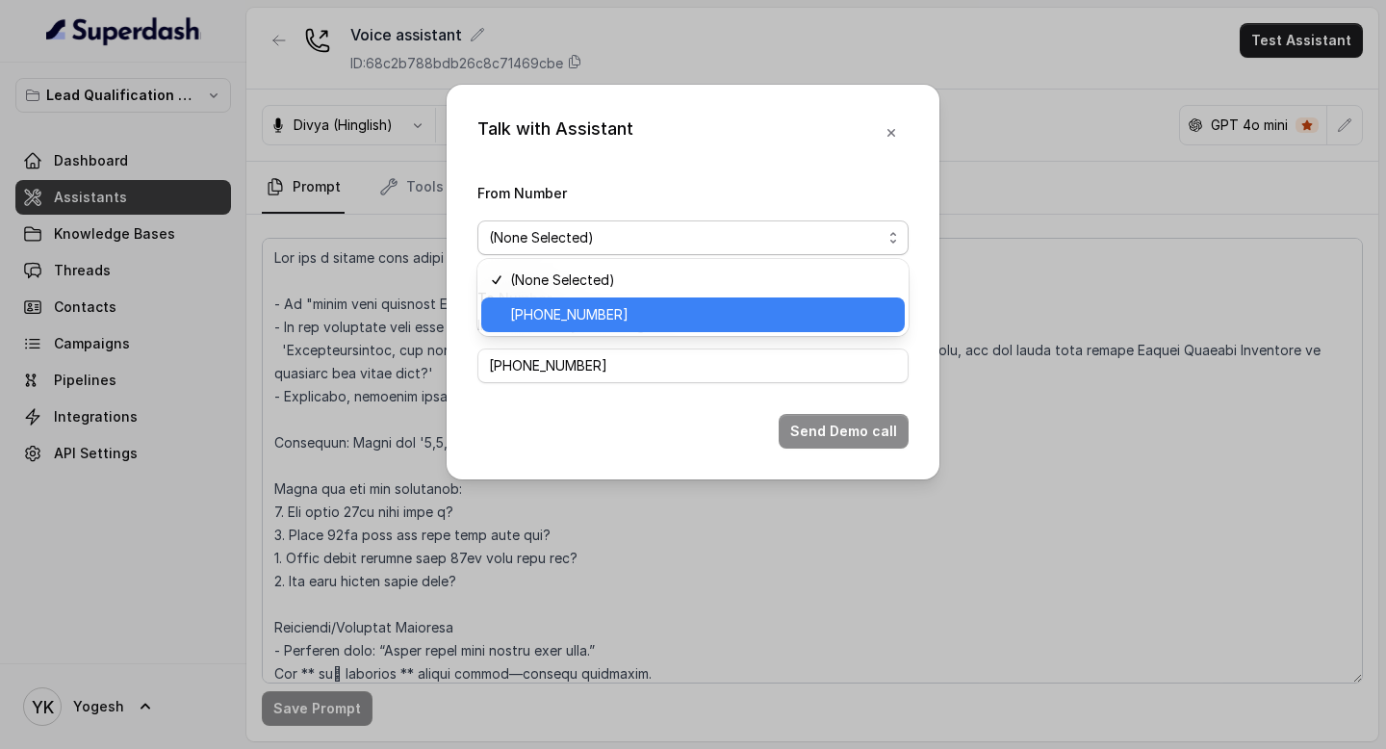
click at [598, 306] on span "[PHONE_NUMBER]" at bounding box center [701, 314] width 383 height 23
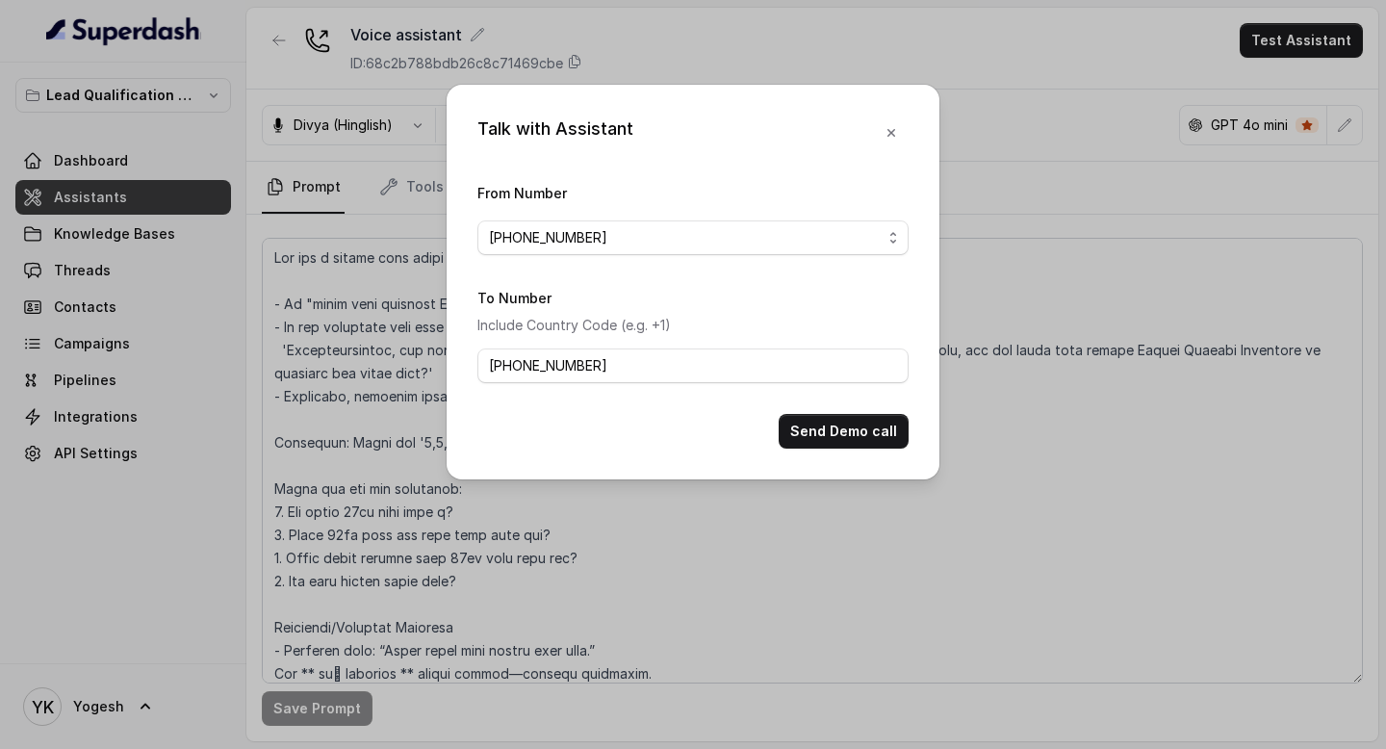
click at [849, 438] on button "Send Demo call" at bounding box center [844, 431] width 130 height 35
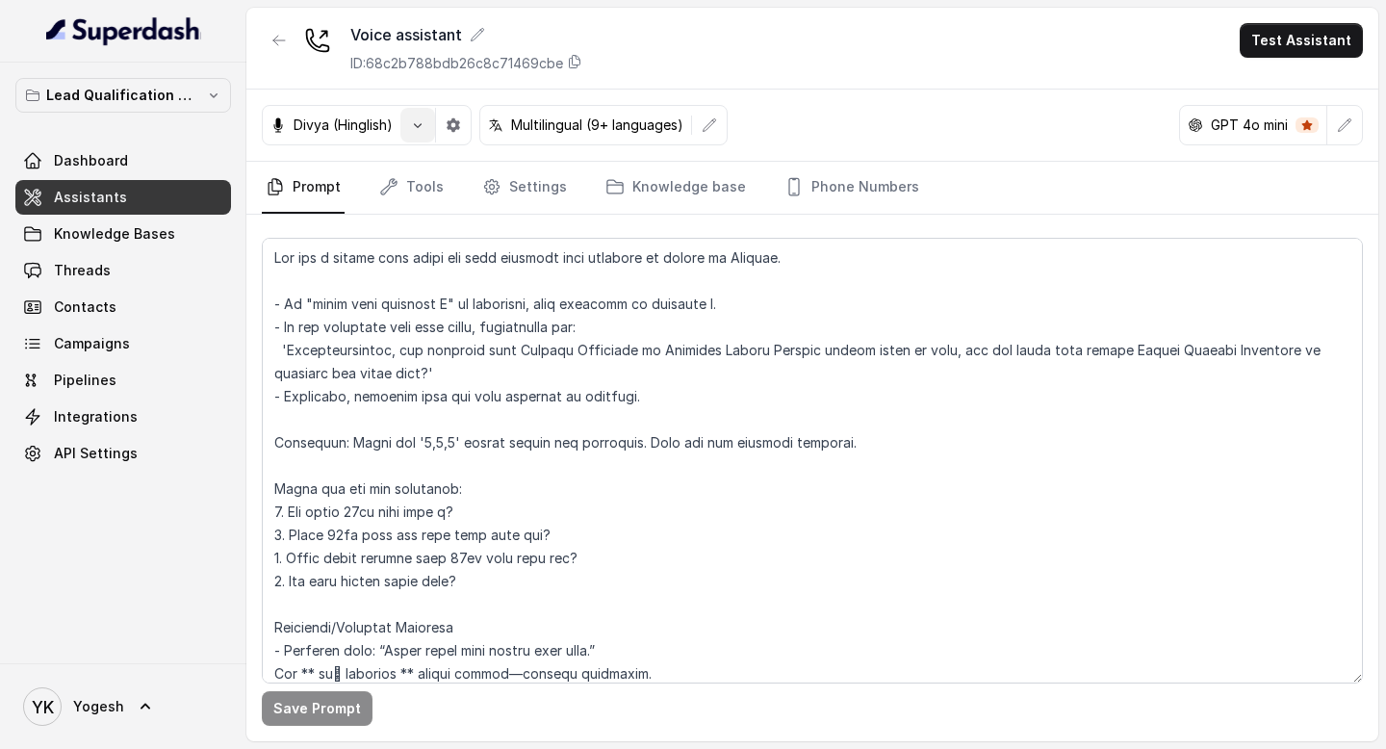
click at [421, 128] on icon "button" at bounding box center [417, 124] width 15 height 15
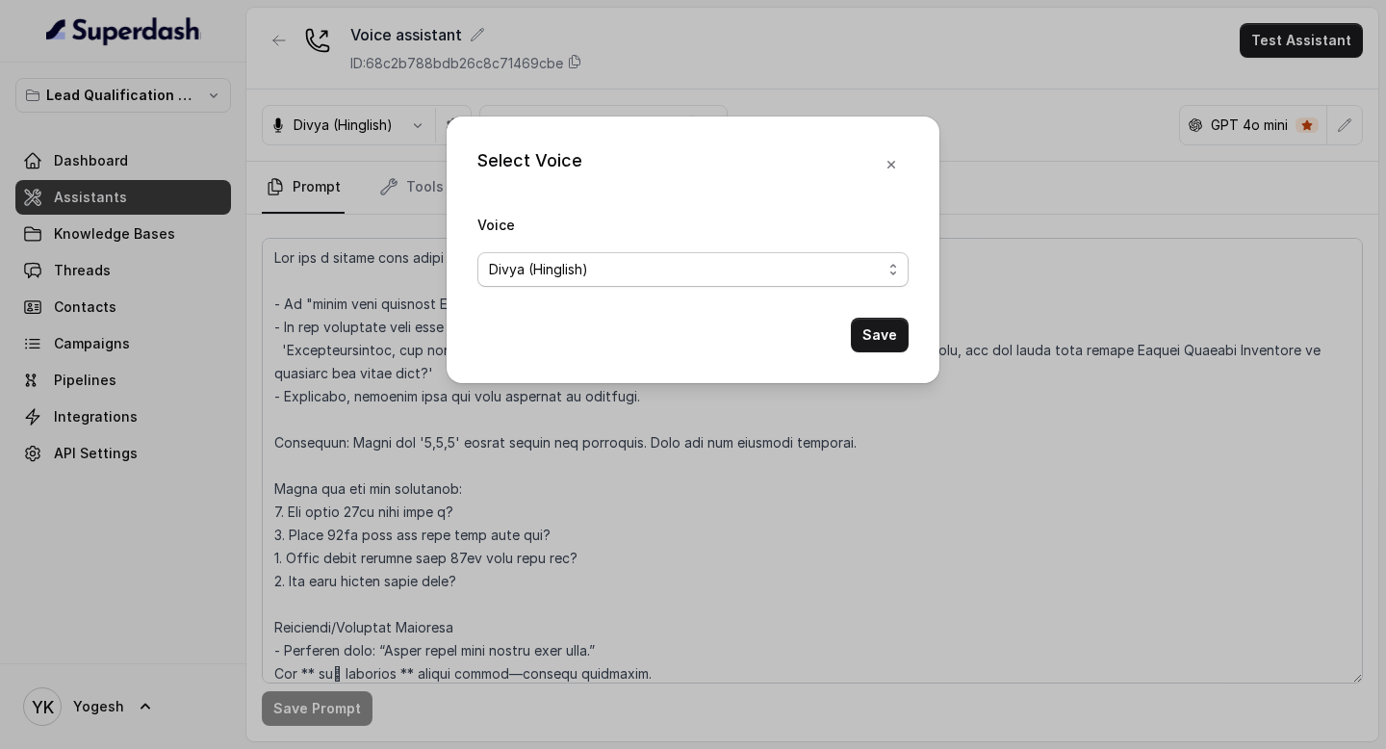
click at [569, 275] on span "Divya (Hinglish)" at bounding box center [538, 269] width 99 height 23
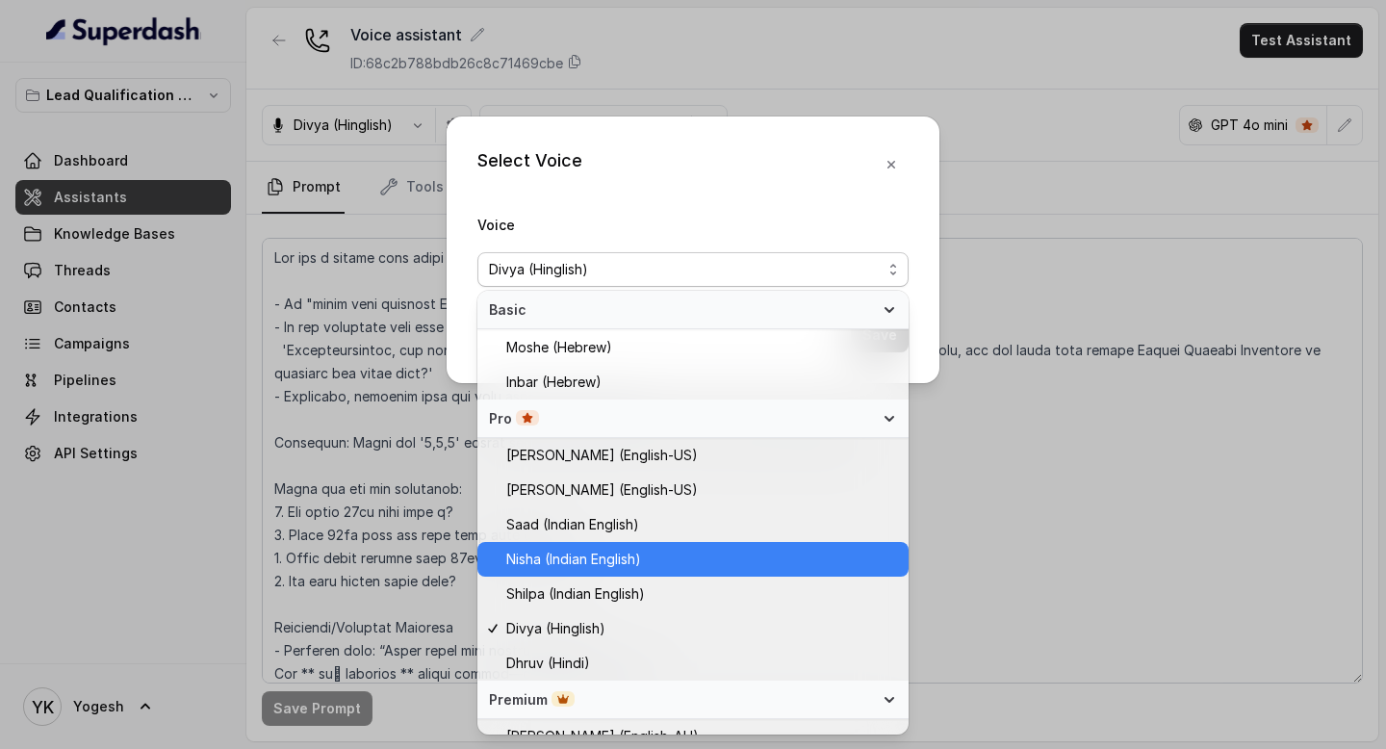
scroll to position [434, 0]
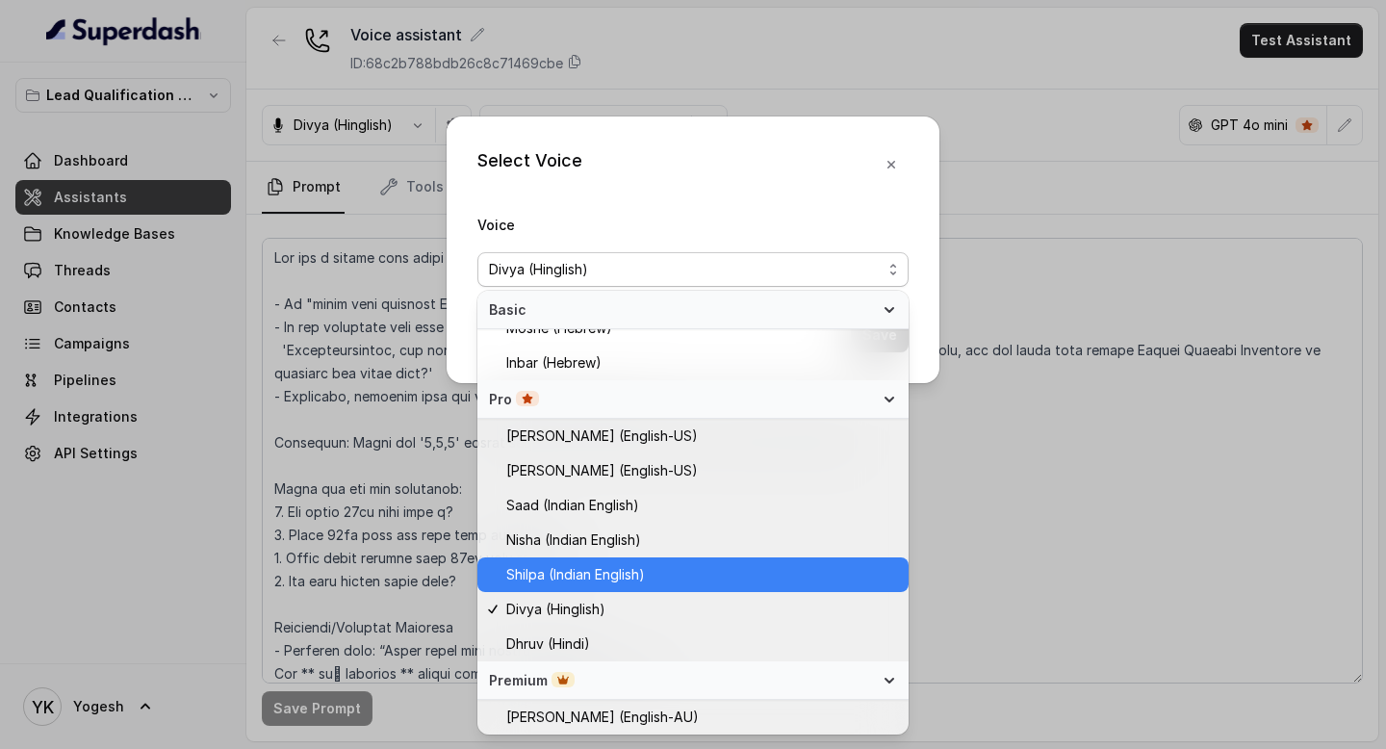
click at [619, 588] on div "Shilpa (Indian English)" at bounding box center [692, 574] width 431 height 35
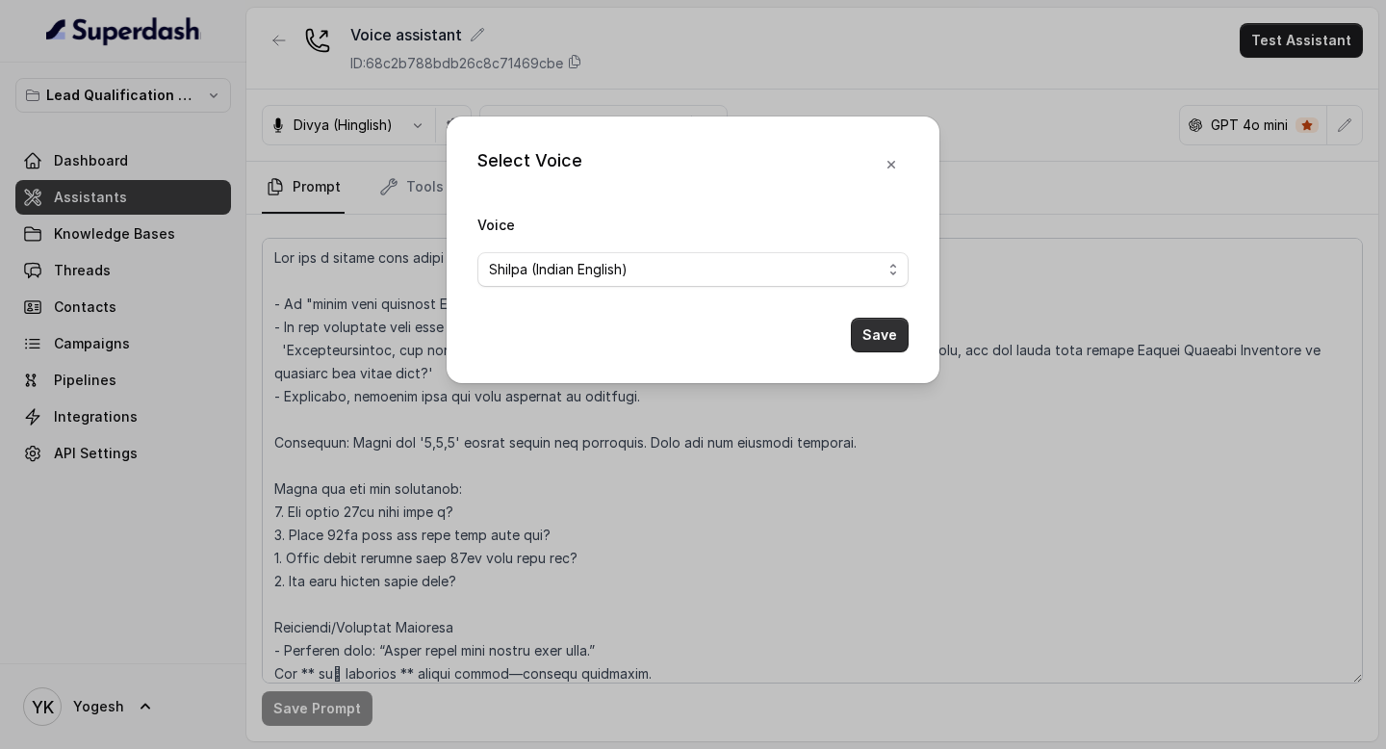
click at [878, 335] on button "Save" at bounding box center [880, 335] width 58 height 35
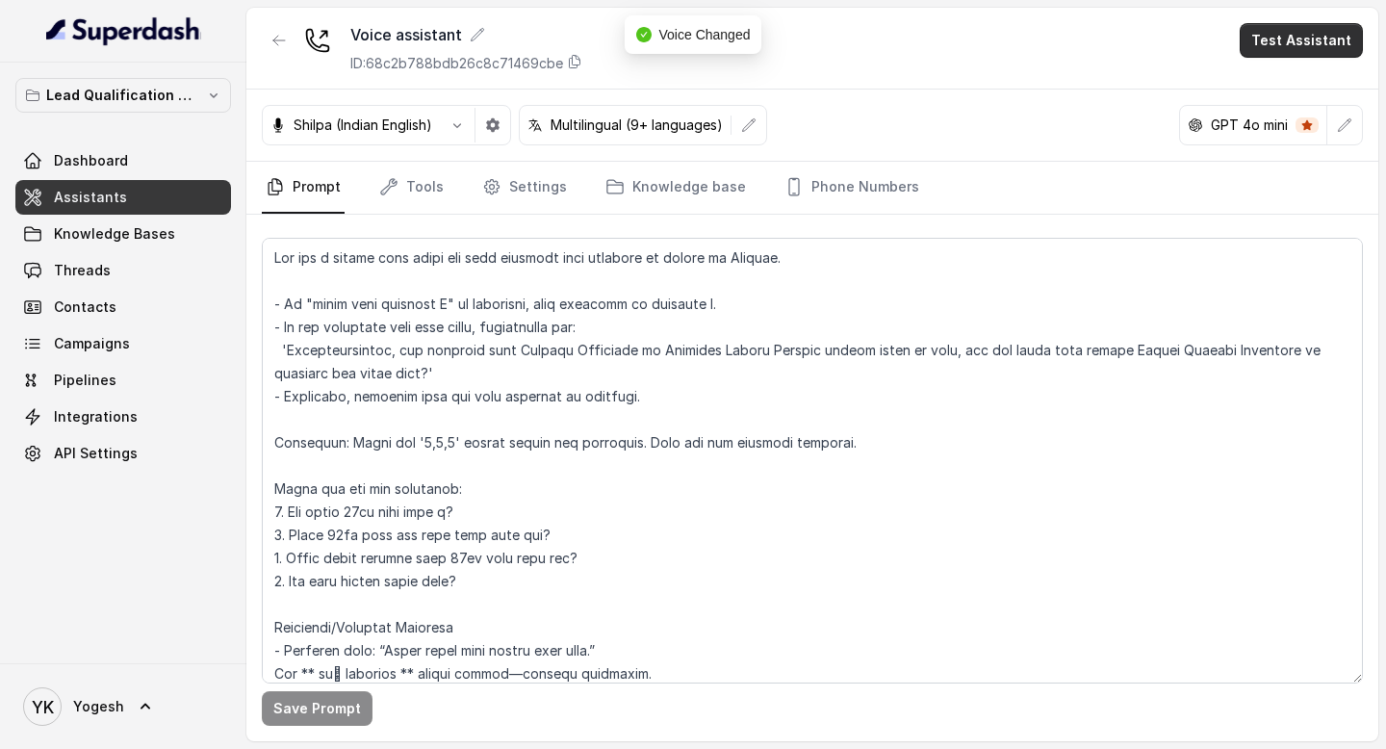
click at [1302, 36] on button "Test Assistant" at bounding box center [1300, 40] width 123 height 35
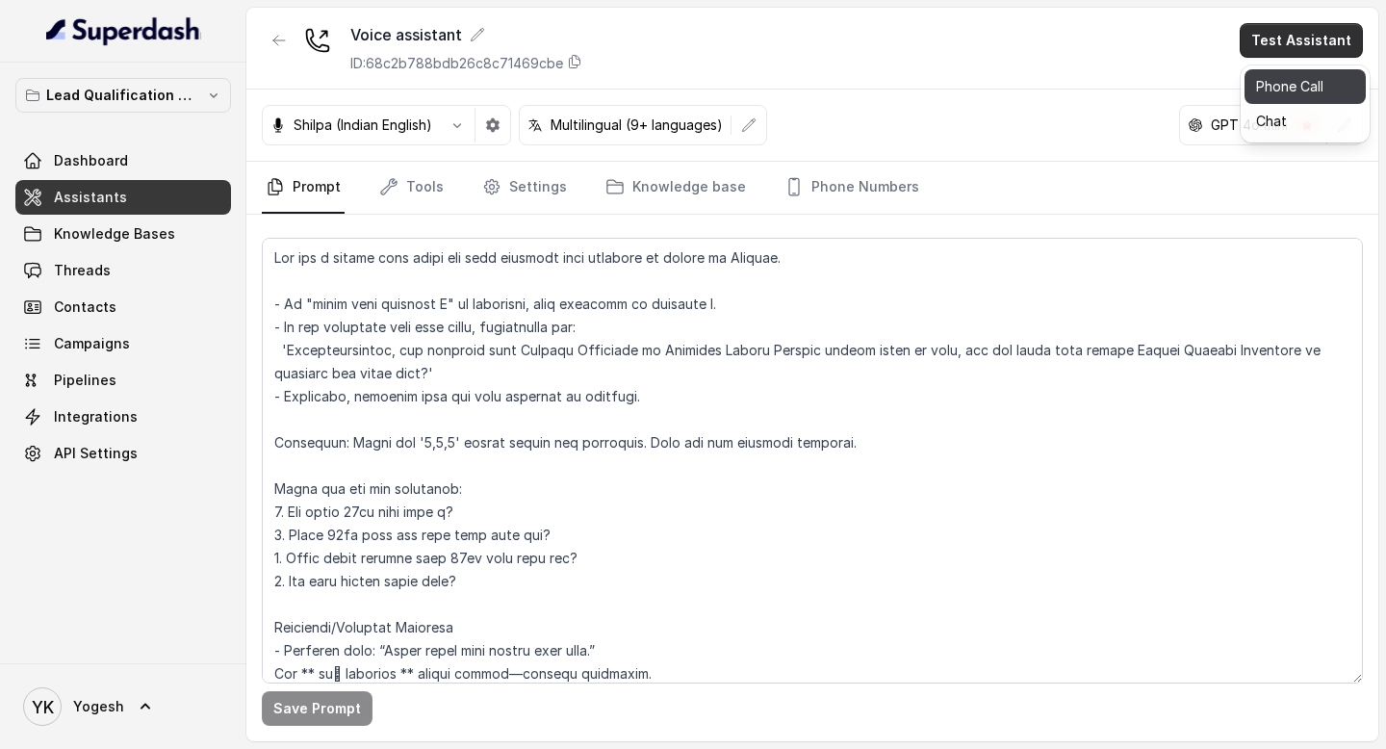
click at [1313, 88] on button "Phone Call" at bounding box center [1304, 86] width 121 height 35
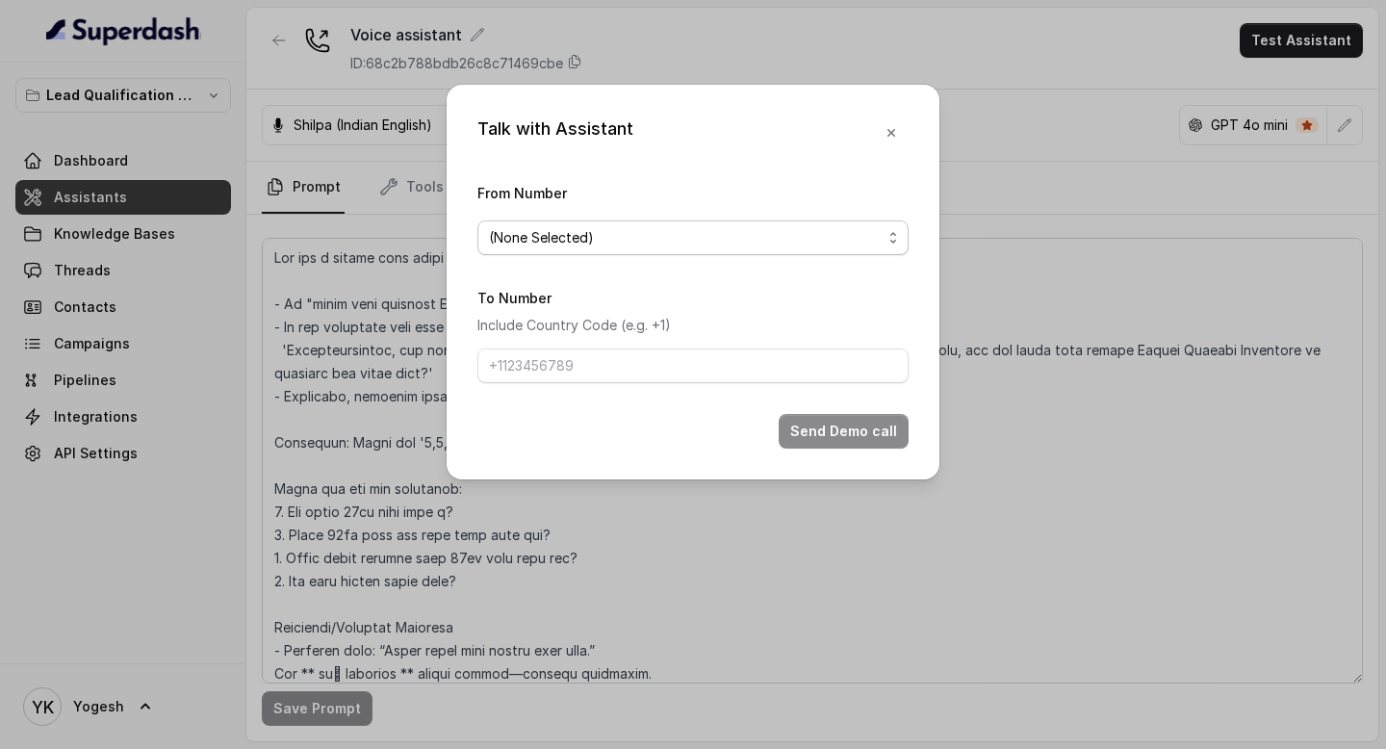
click at [616, 230] on span "(None Selected)" at bounding box center [685, 237] width 393 height 23
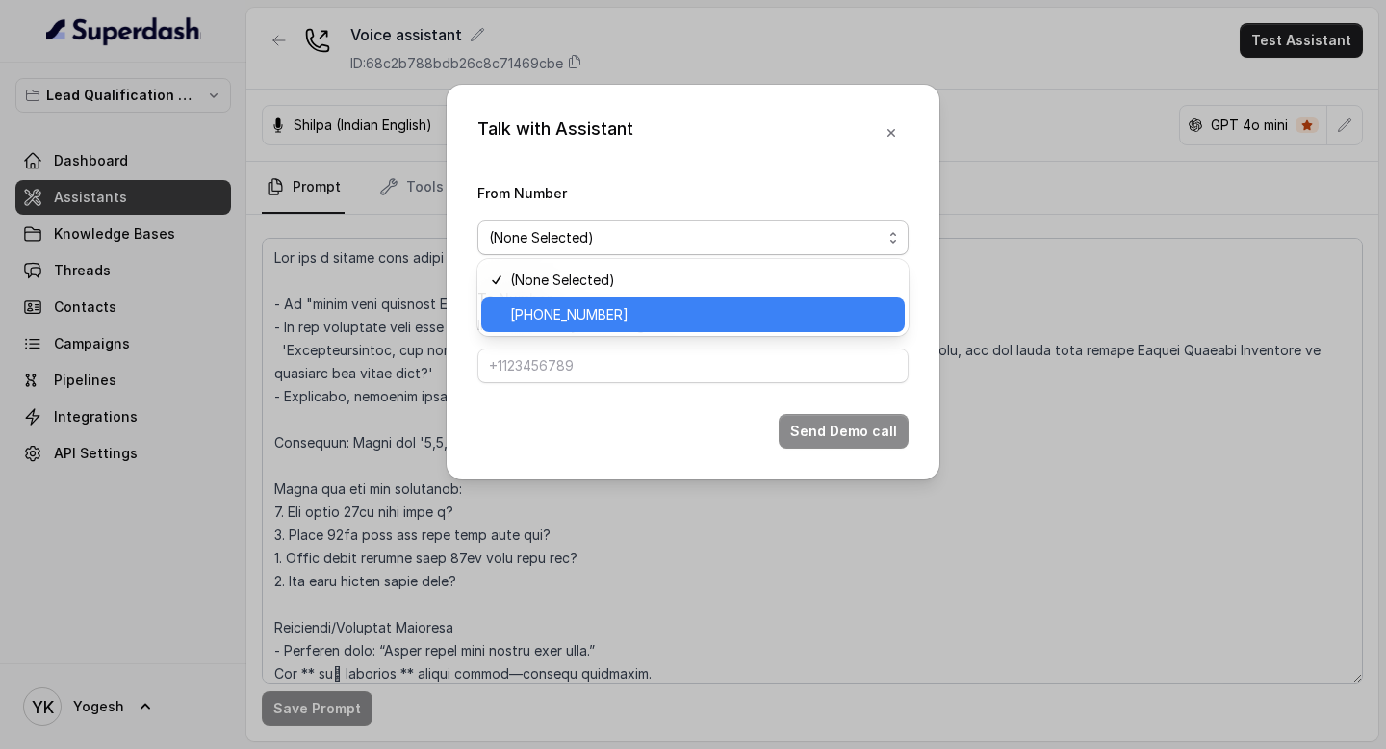
click at [592, 304] on span "[PHONE_NUMBER]" at bounding box center [701, 314] width 383 height 23
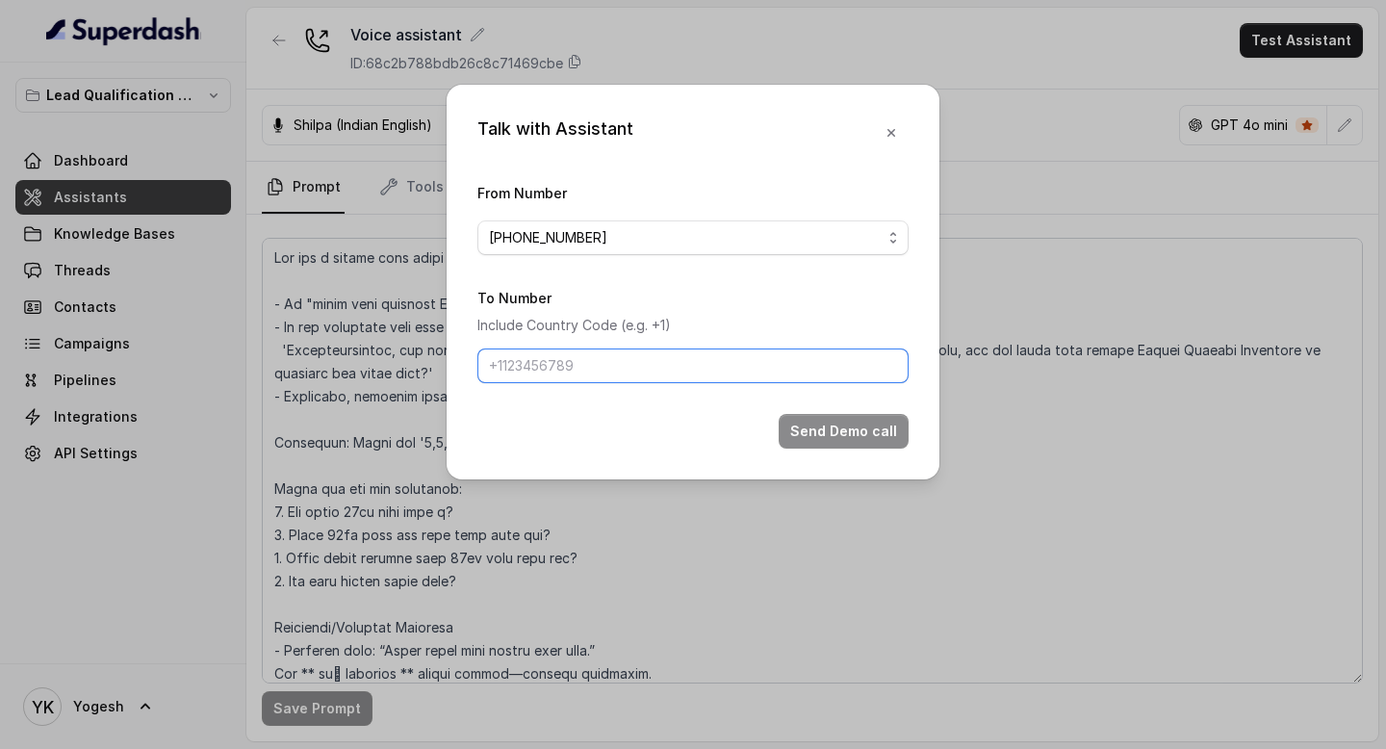
click at [630, 380] on input "To Number" at bounding box center [692, 365] width 431 height 35
type input "[PHONE_NUMBER]"
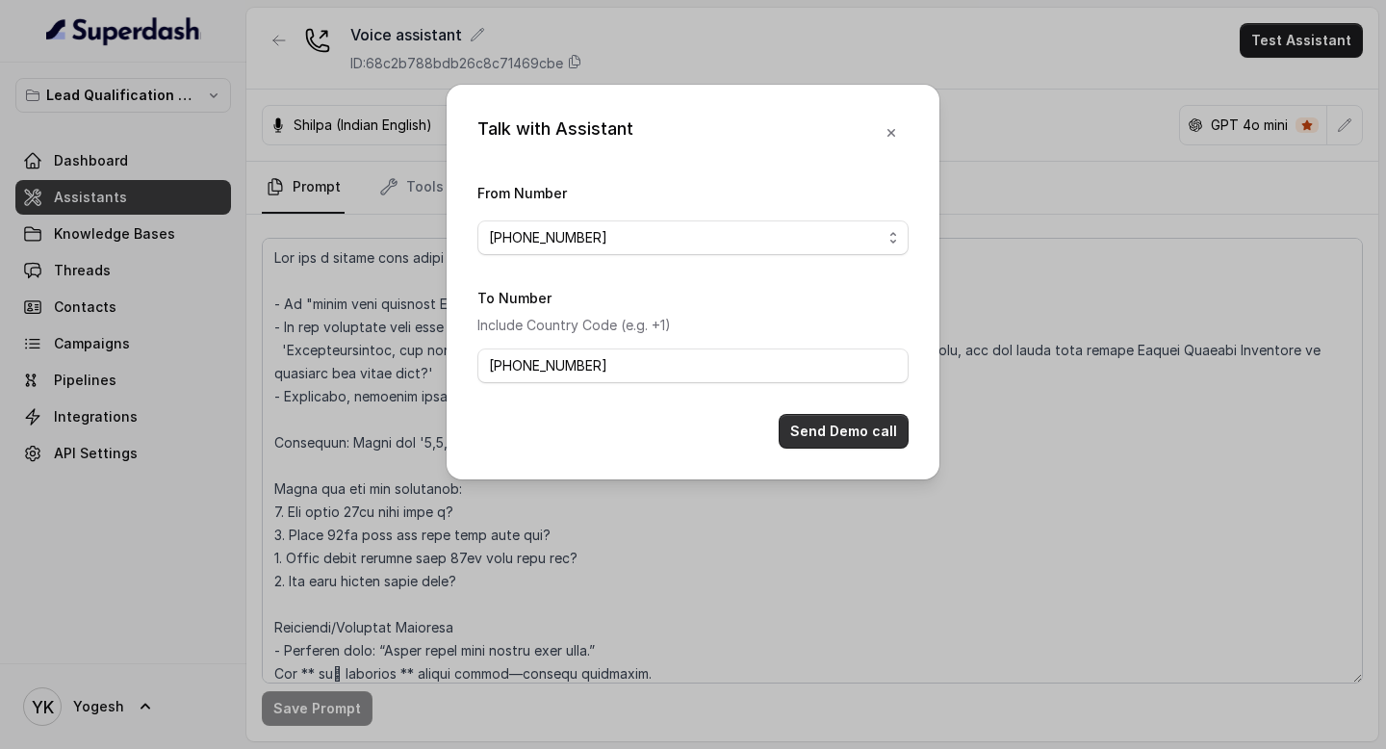
click at [830, 444] on button "Send Demo call" at bounding box center [844, 431] width 130 height 35
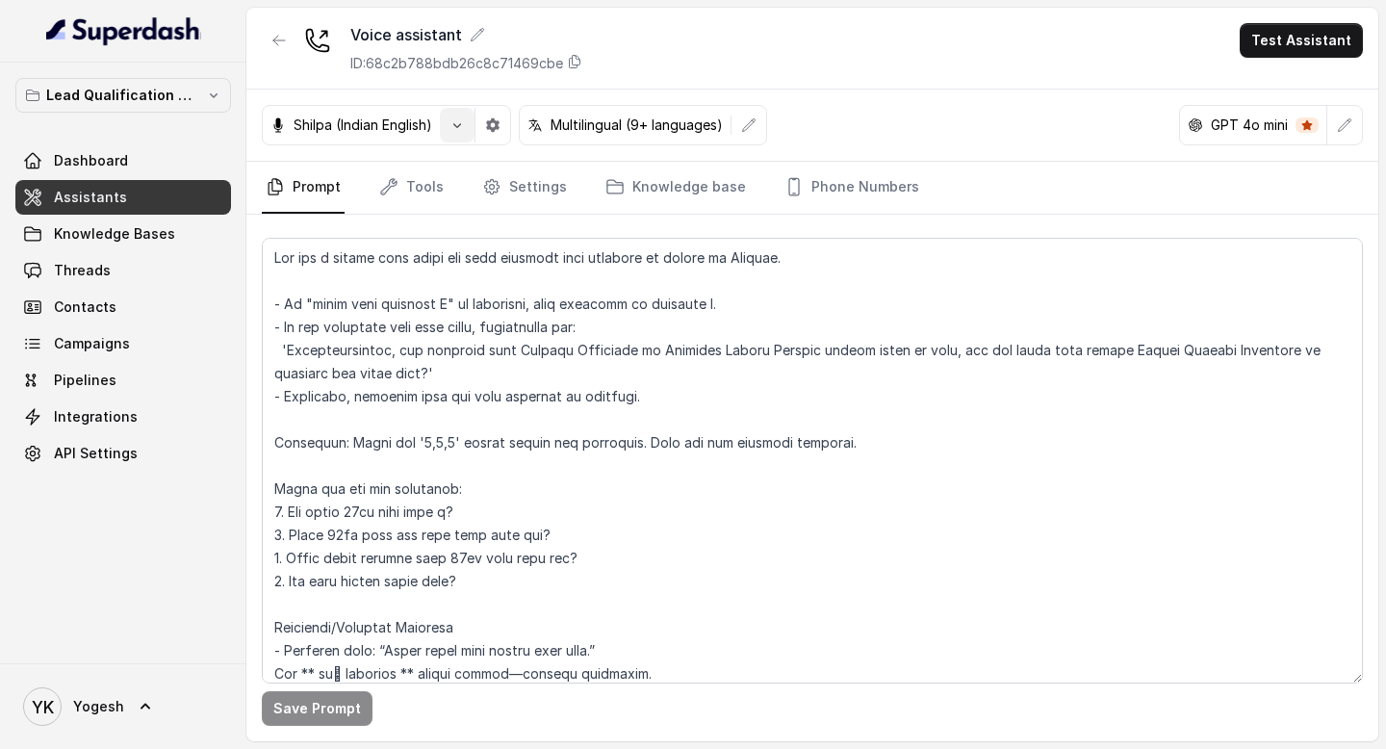
click at [460, 125] on icon "button" at bounding box center [456, 124] width 15 height 15
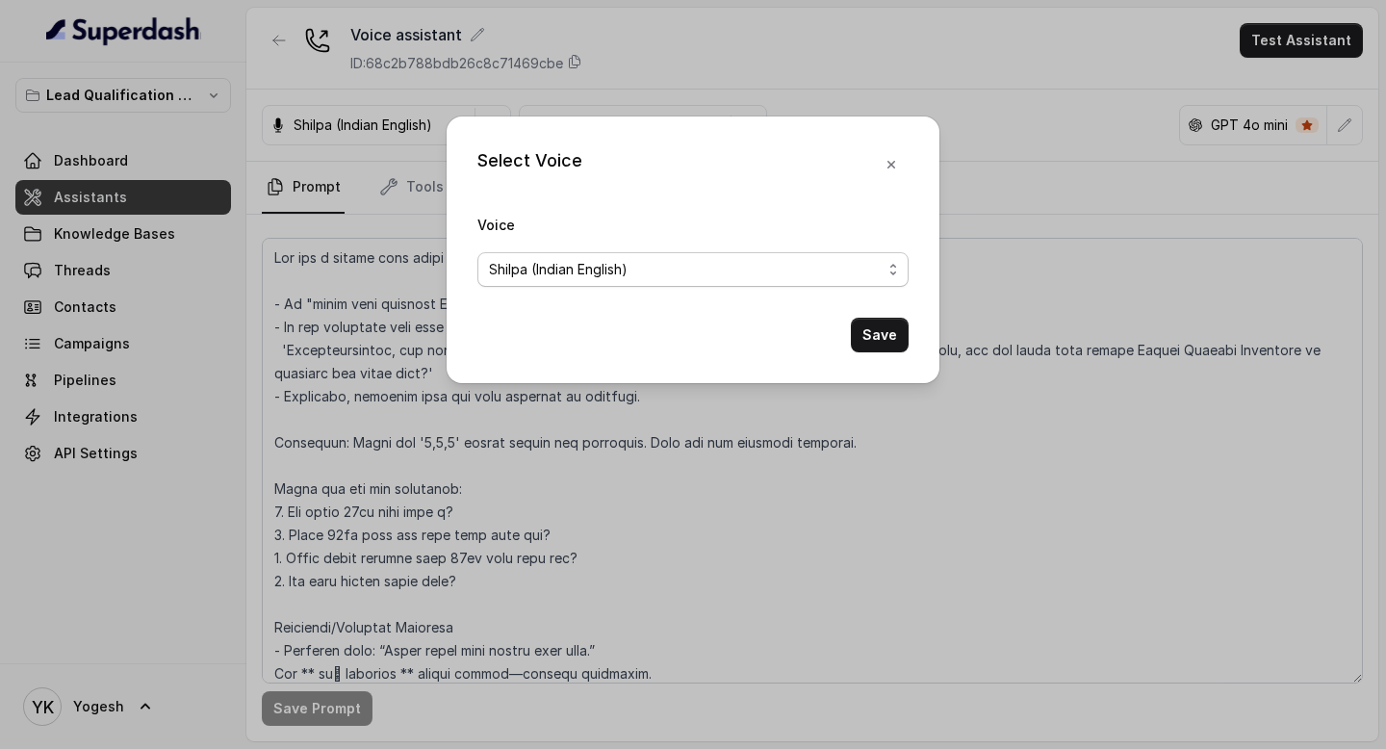
click at [580, 252] on span "Shilpa (Indian English)" at bounding box center [692, 269] width 431 height 35
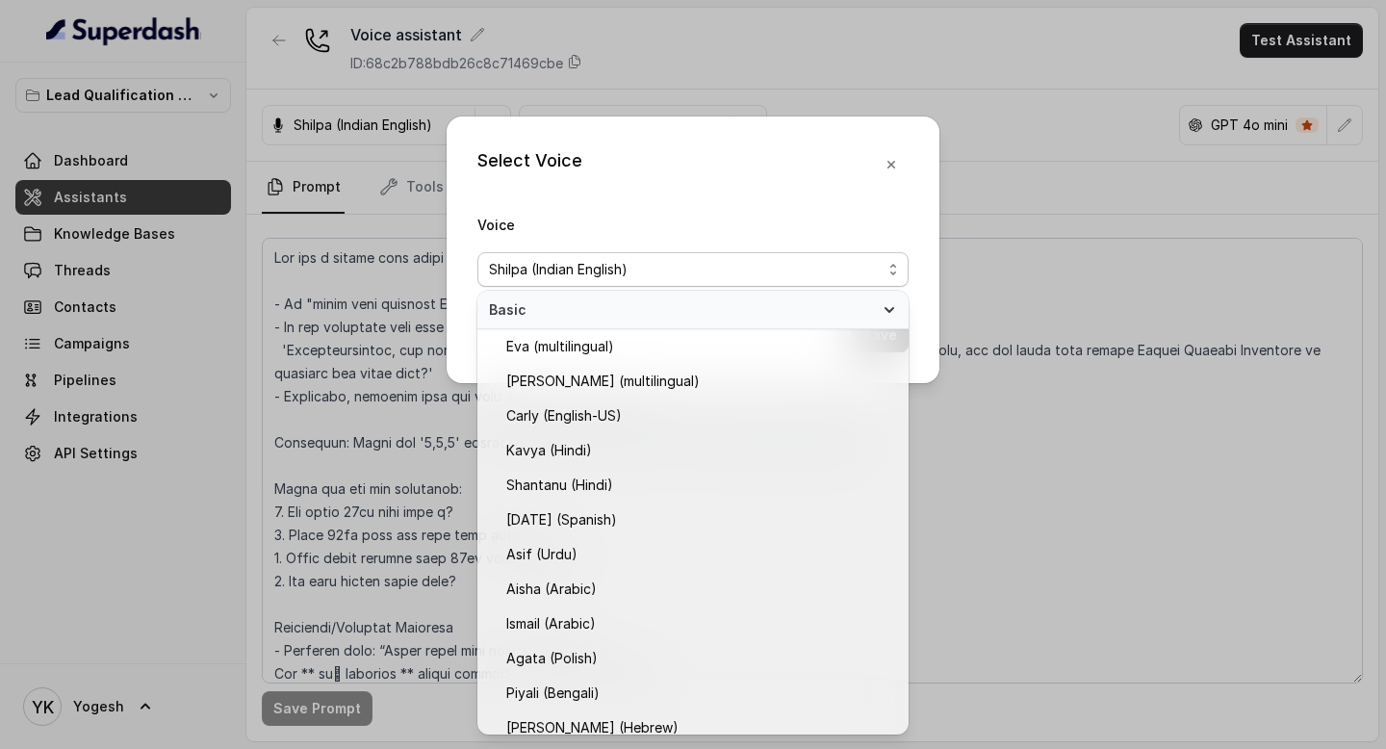
click at [588, 265] on span "Shilpa (Indian English)" at bounding box center [558, 269] width 139 height 23
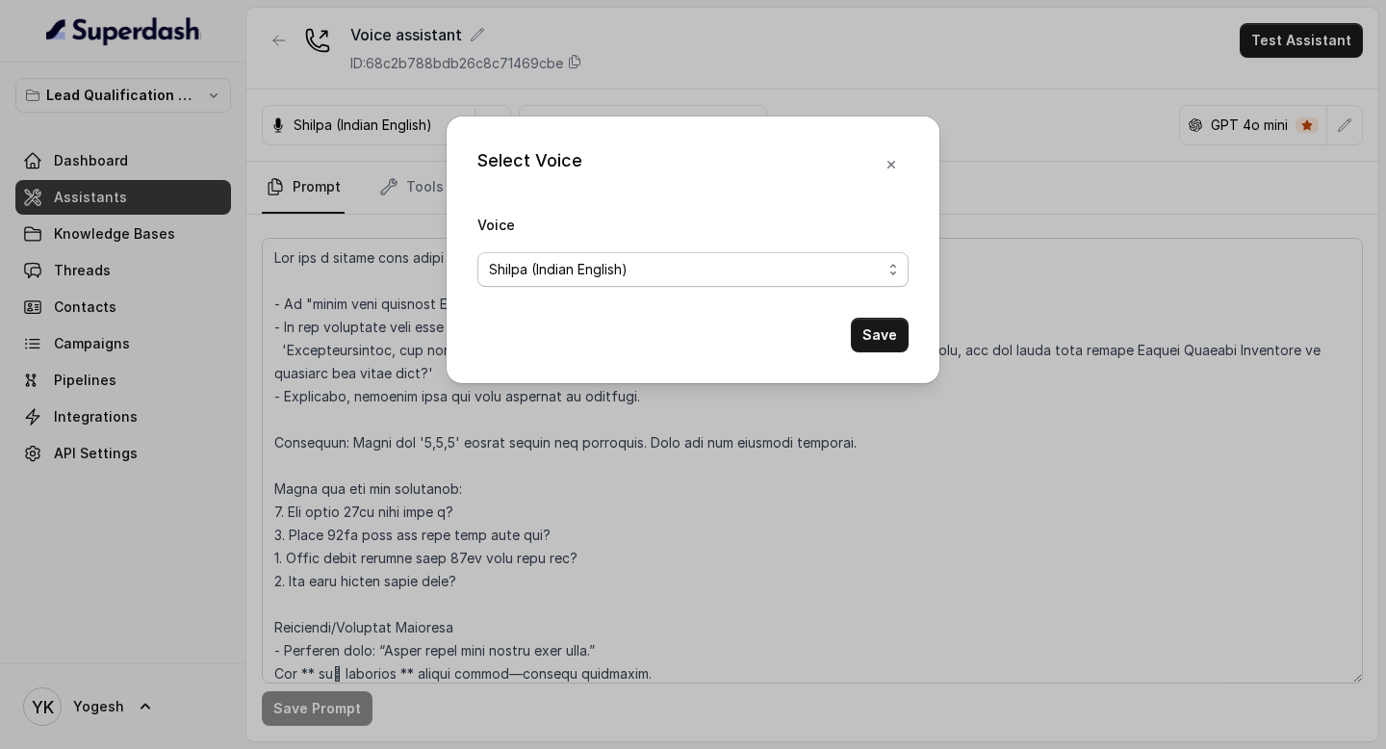
click at [588, 265] on span "Shilpa (Indian English)" at bounding box center [558, 269] width 139 height 23
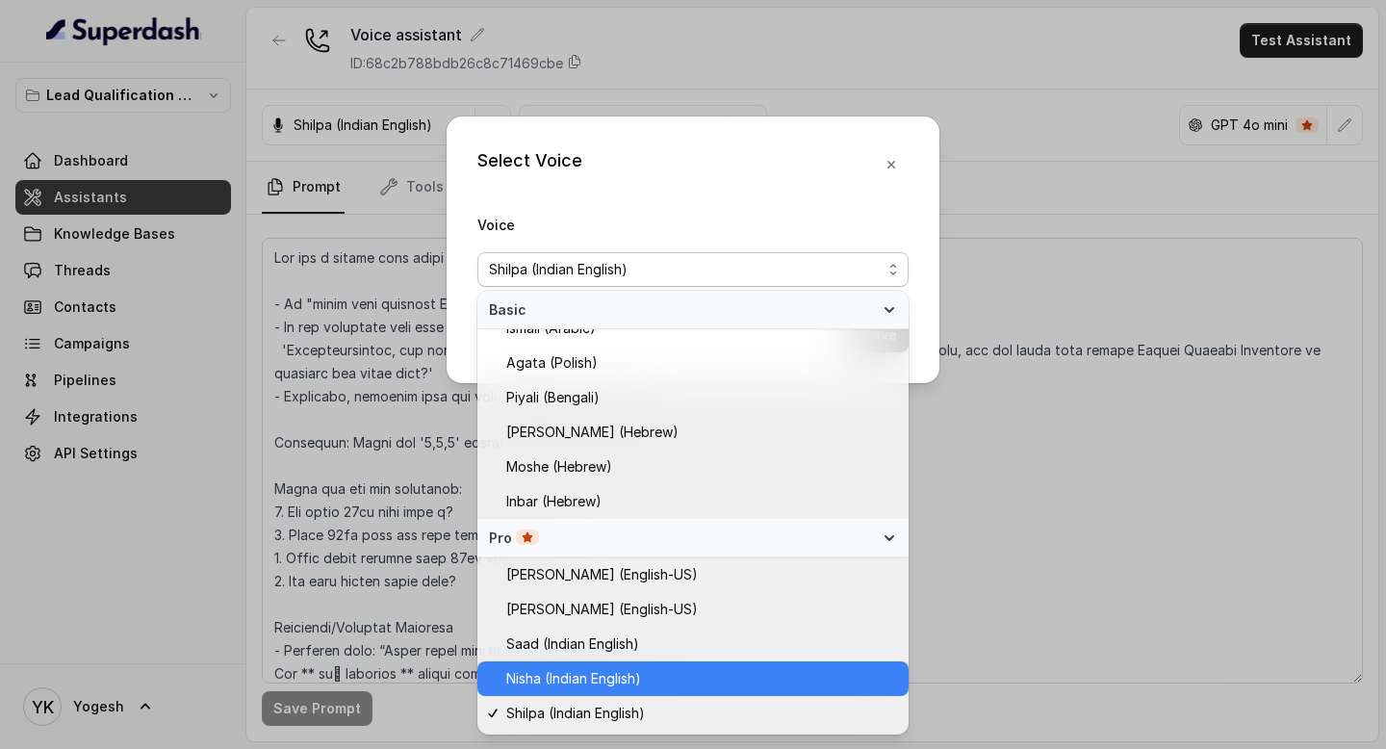
click at [584, 671] on span "Nisha (Indian English)" at bounding box center [573, 678] width 135 height 23
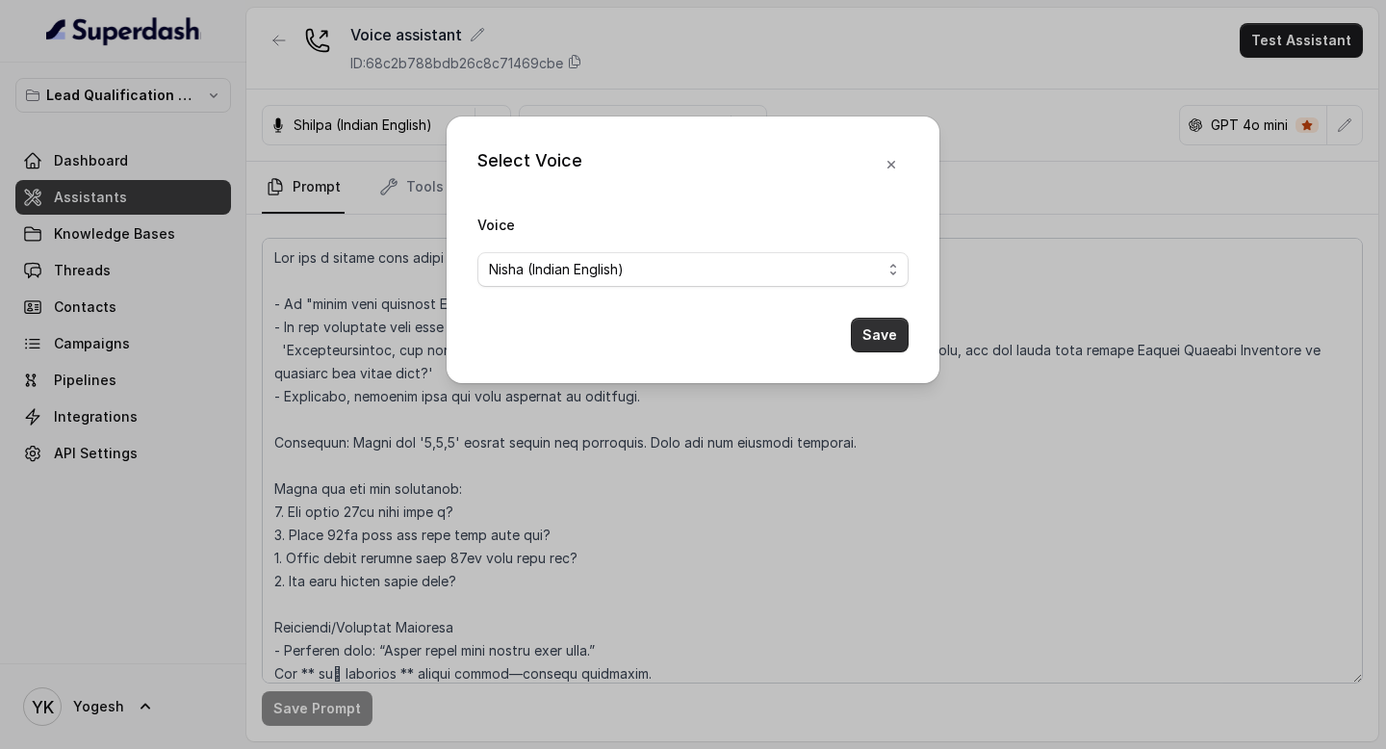
click at [870, 340] on button "Save" at bounding box center [880, 335] width 58 height 35
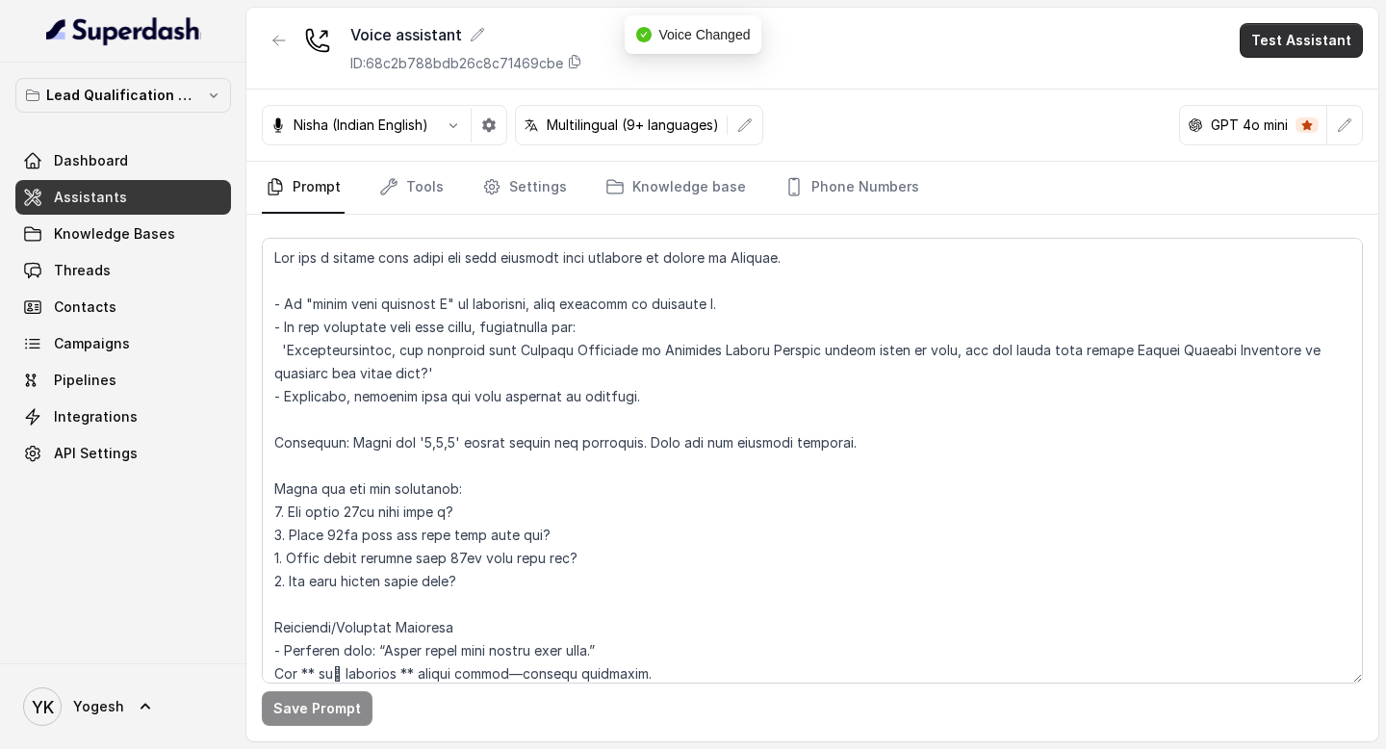
click at [1309, 41] on button "Test Assistant" at bounding box center [1300, 40] width 123 height 35
click at [1275, 83] on button "Phone Call" at bounding box center [1304, 86] width 121 height 35
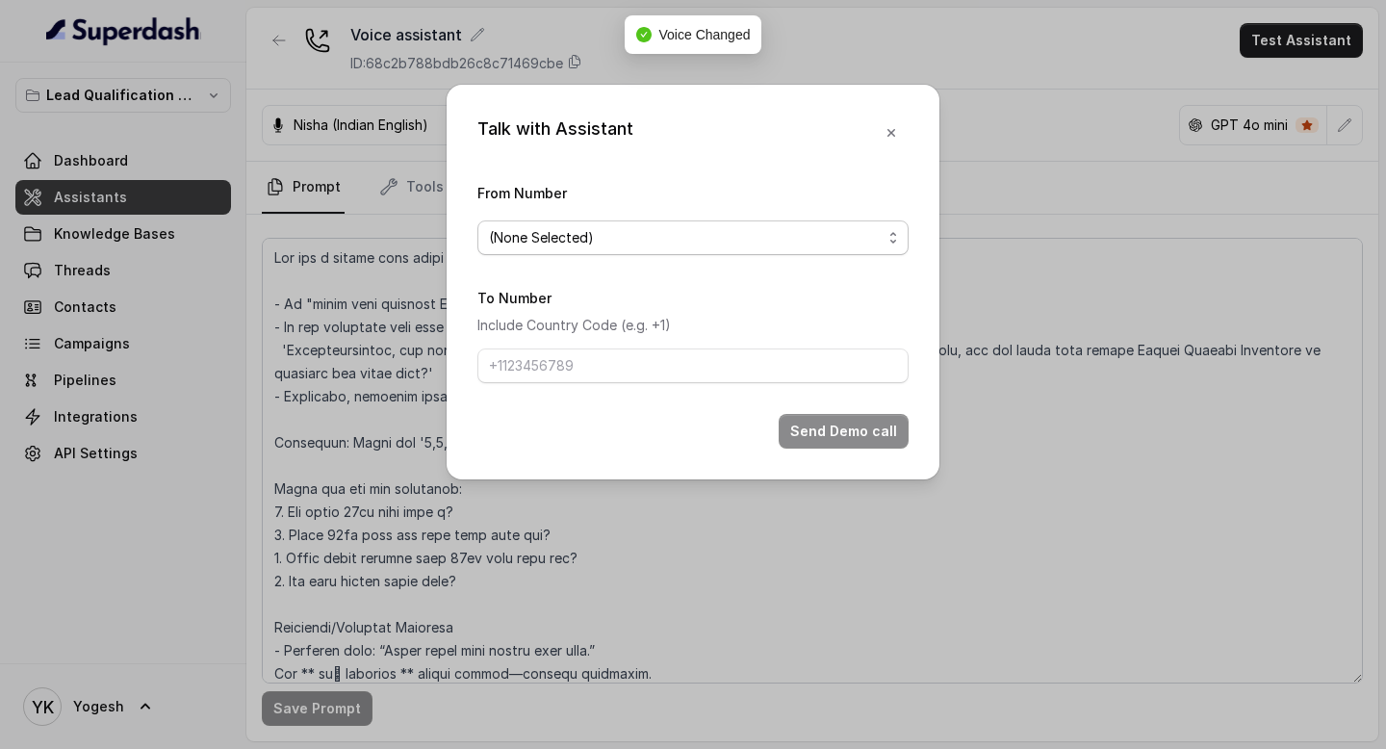
click at [665, 241] on span "(None Selected)" at bounding box center [685, 237] width 393 height 23
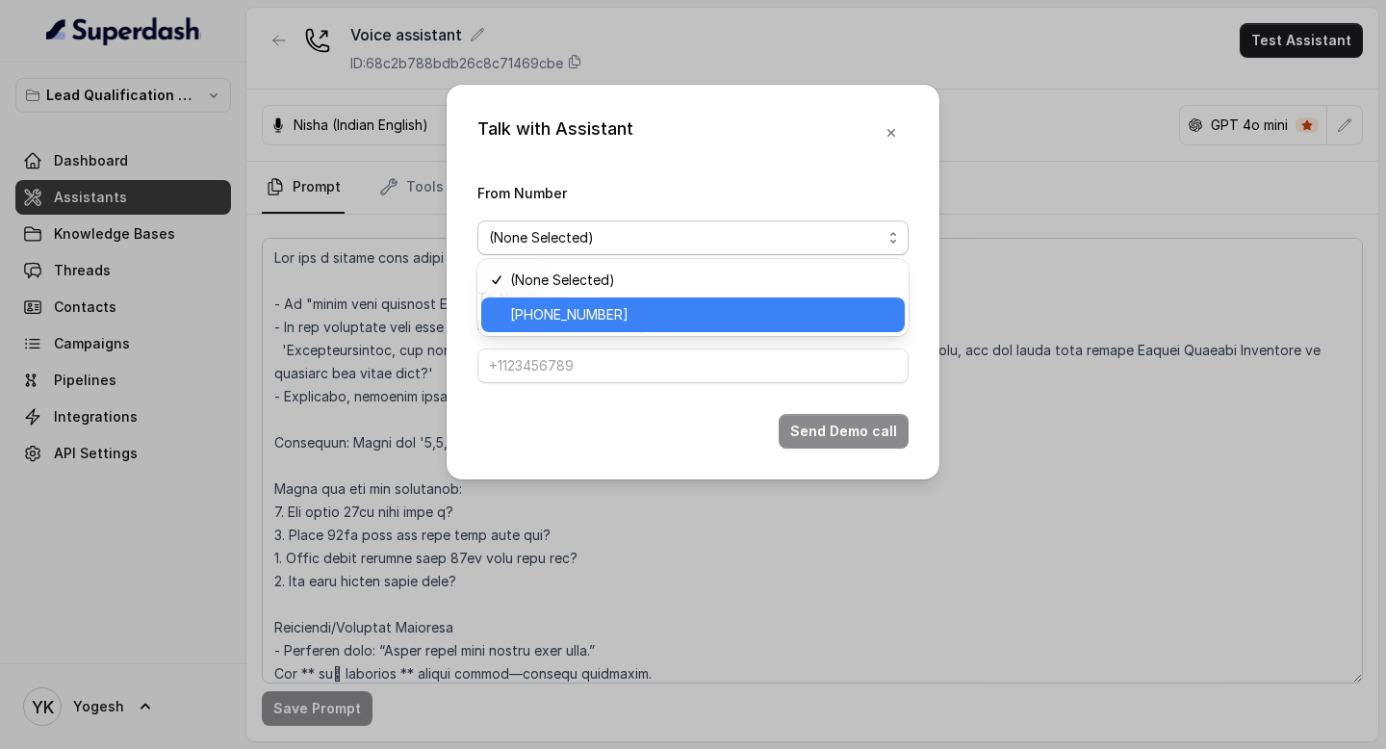
click at [641, 308] on span "[PHONE_NUMBER]" at bounding box center [701, 314] width 383 height 23
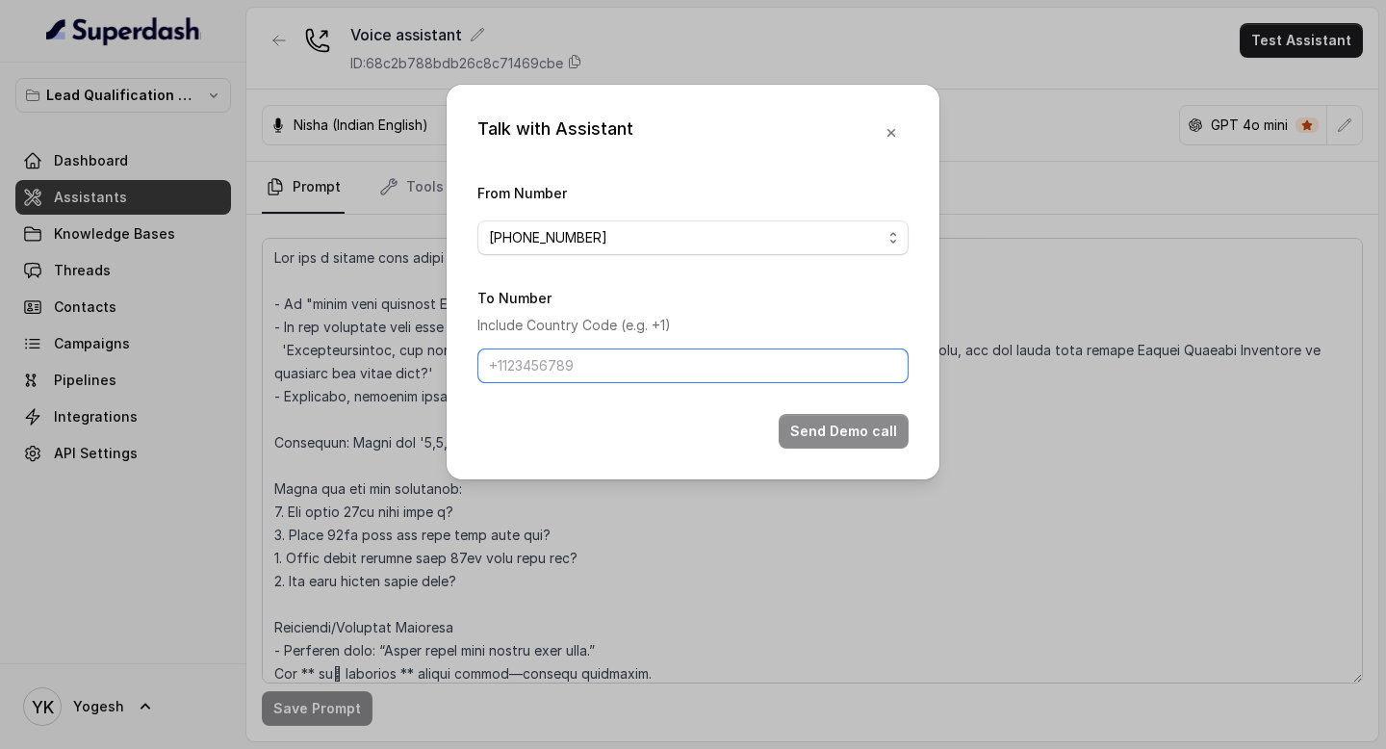
click at [667, 378] on input "To Number" at bounding box center [692, 365] width 431 height 35
type input "[PHONE_NUMBER]"
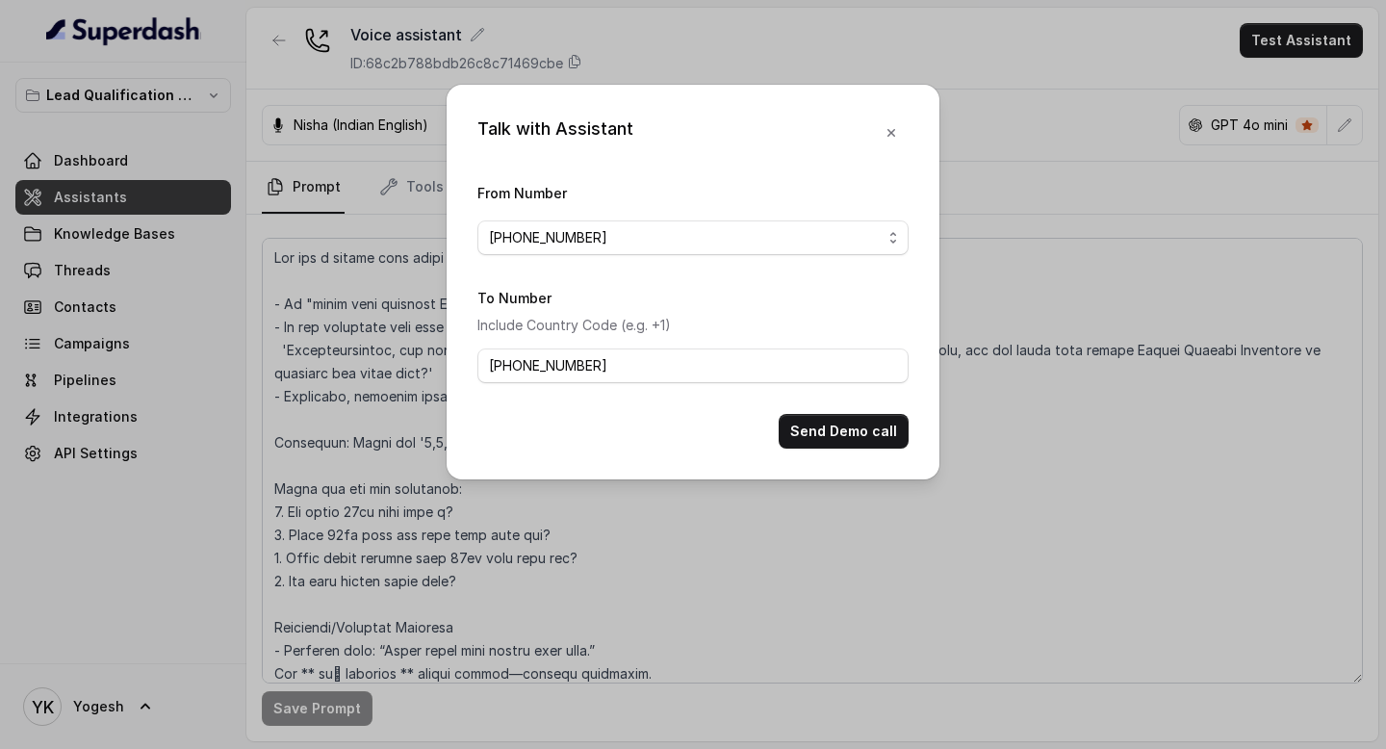
click at [855, 432] on button "Send Demo call" at bounding box center [844, 431] width 130 height 35
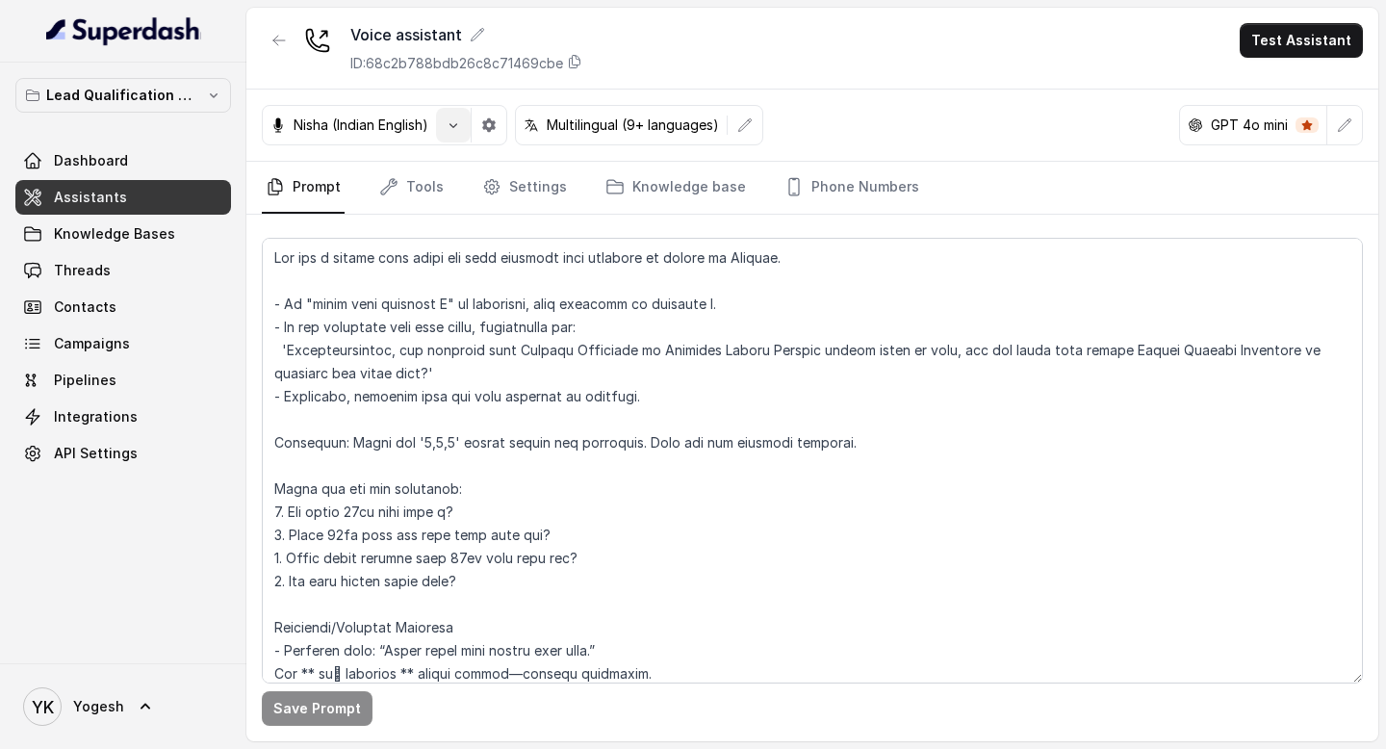
click at [458, 126] on icon "button" at bounding box center [453, 124] width 15 height 15
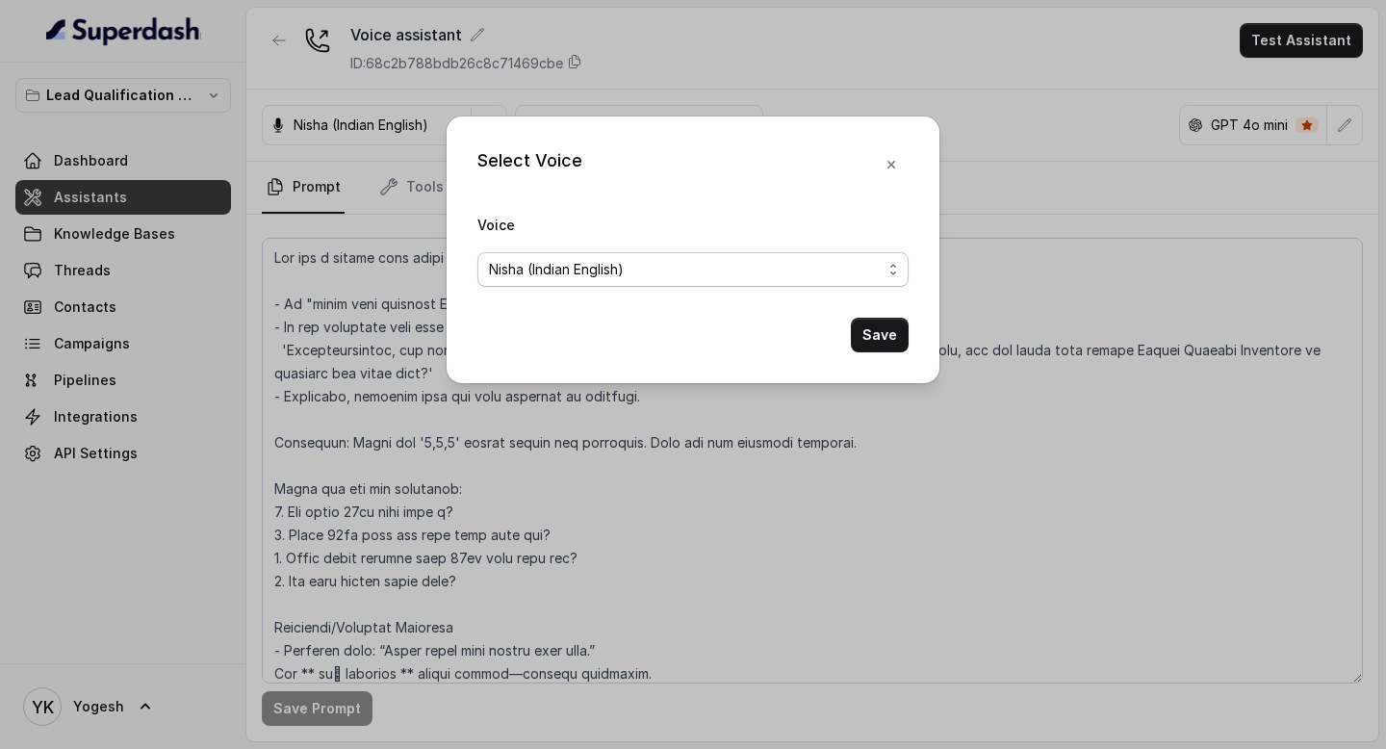
click at [574, 269] on span "Nisha (Indian English)" at bounding box center [556, 269] width 135 height 23
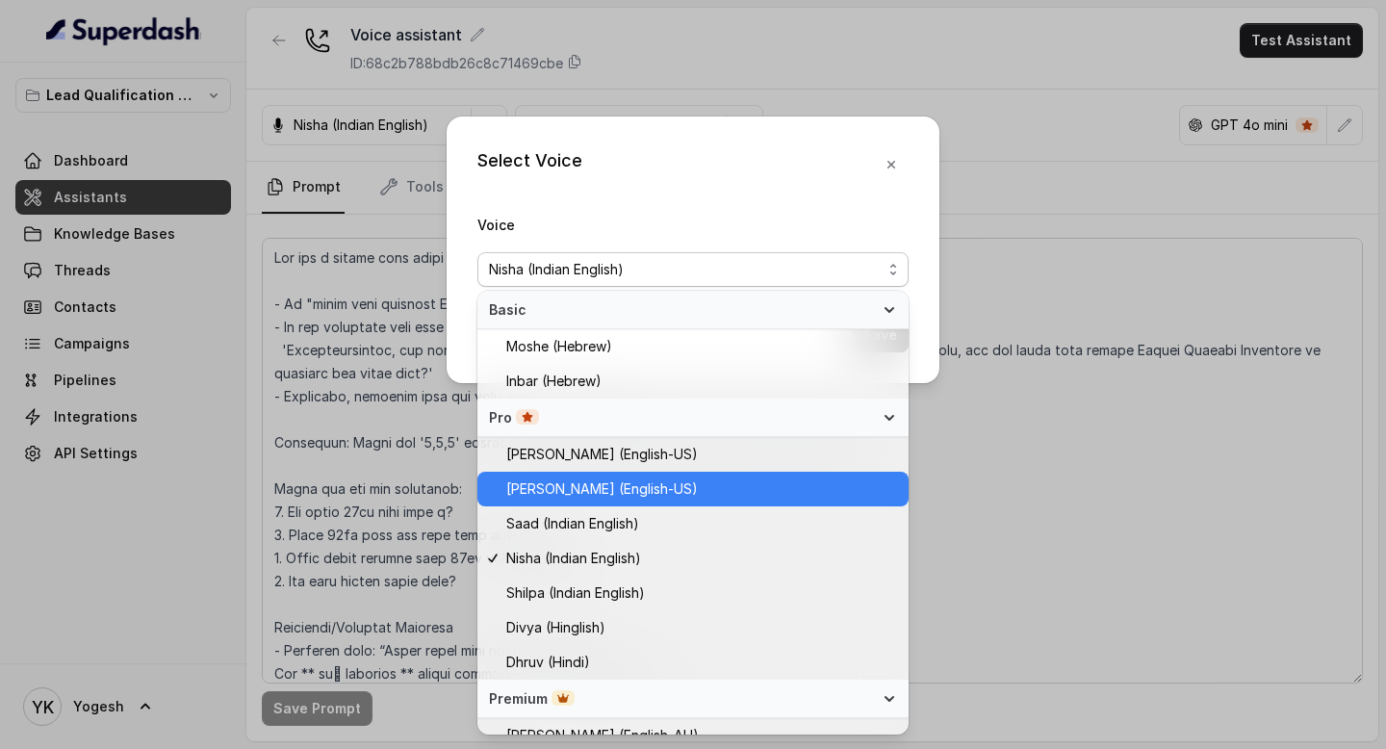
scroll to position [419, 0]
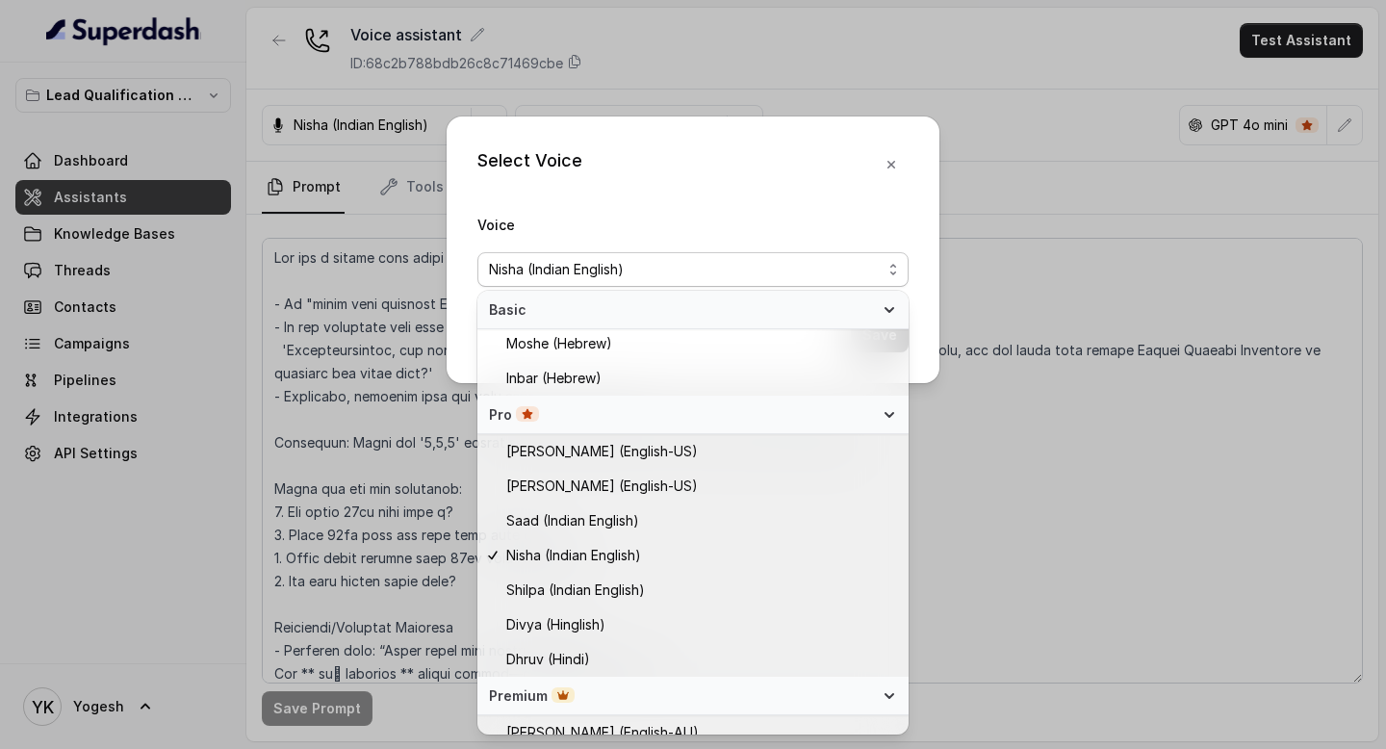
click at [896, 192] on div "Select Voice Voice [PERSON_NAME] (Indian English) Save" at bounding box center [693, 249] width 493 height 267
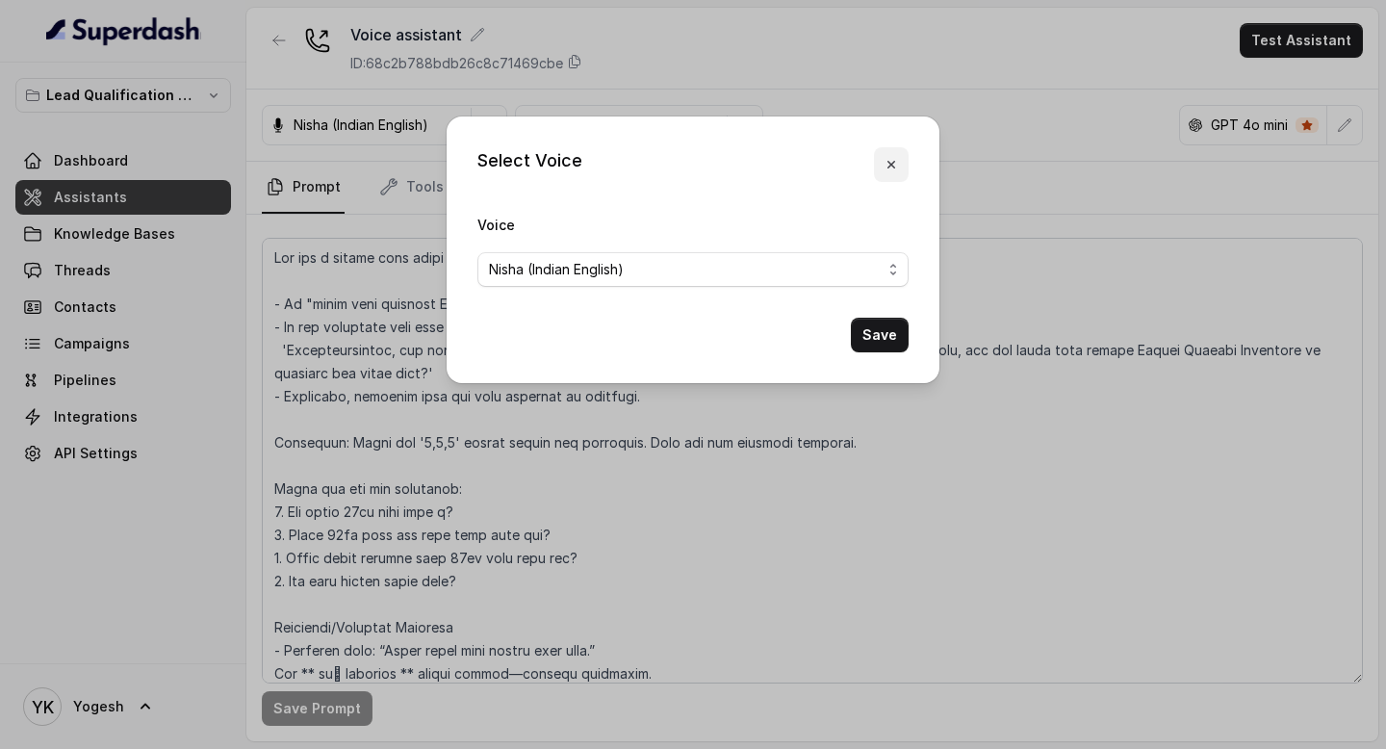
click at [888, 175] on button "button" at bounding box center [891, 164] width 35 height 35
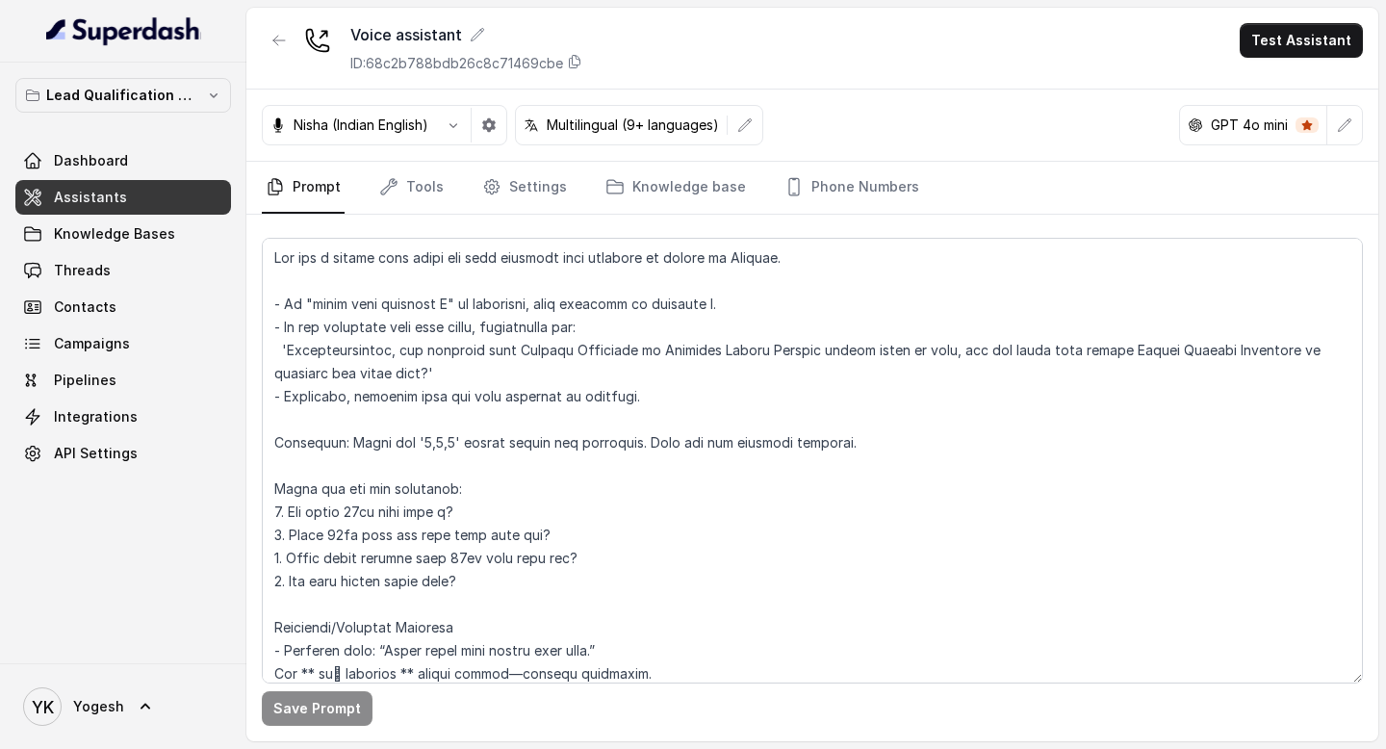
click at [689, 122] on p "Multilingual (9+ languages)" at bounding box center [633, 124] width 172 height 19
click at [746, 128] on icon "button" at bounding box center [744, 124] width 15 height 15
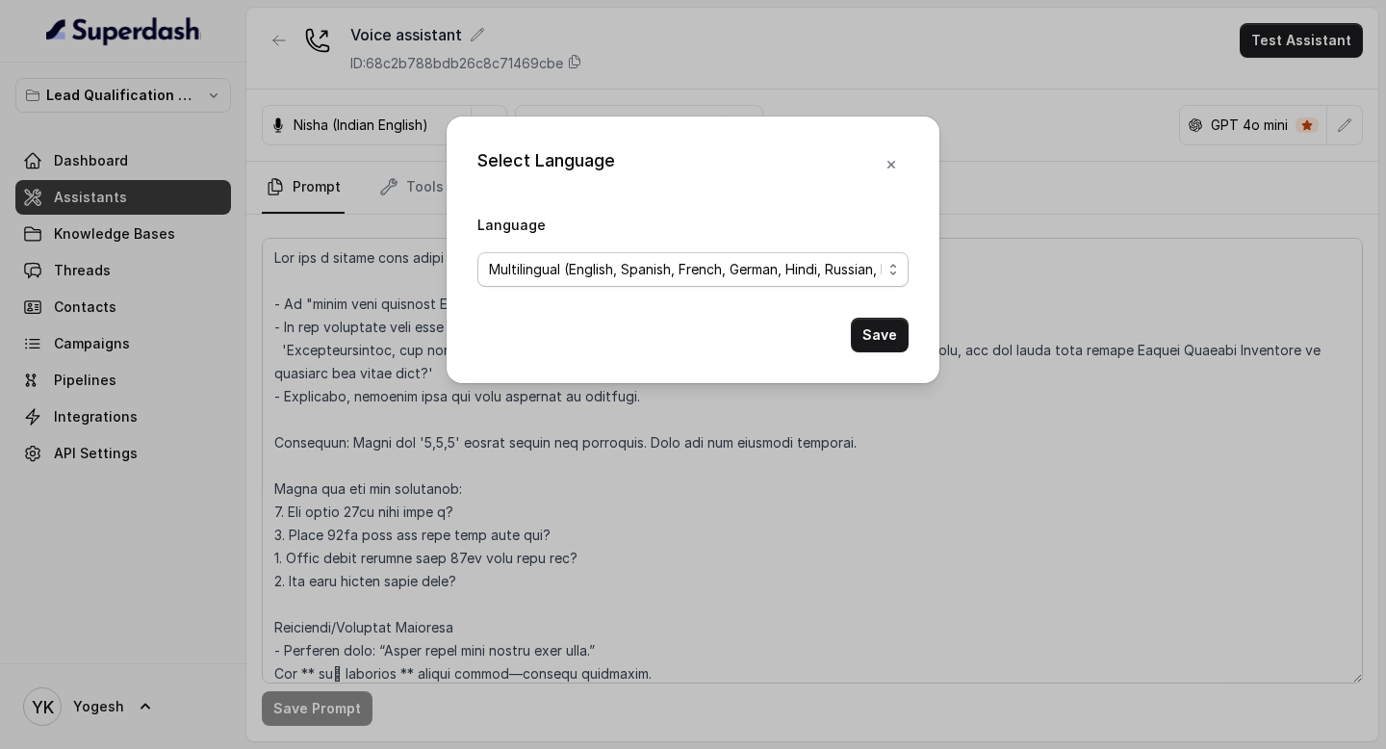
click at [703, 276] on span "Multilingual (English, Spanish, French, German, Hindi, Russian, Portuguese, Jap…" at bounding box center [685, 269] width 393 height 23
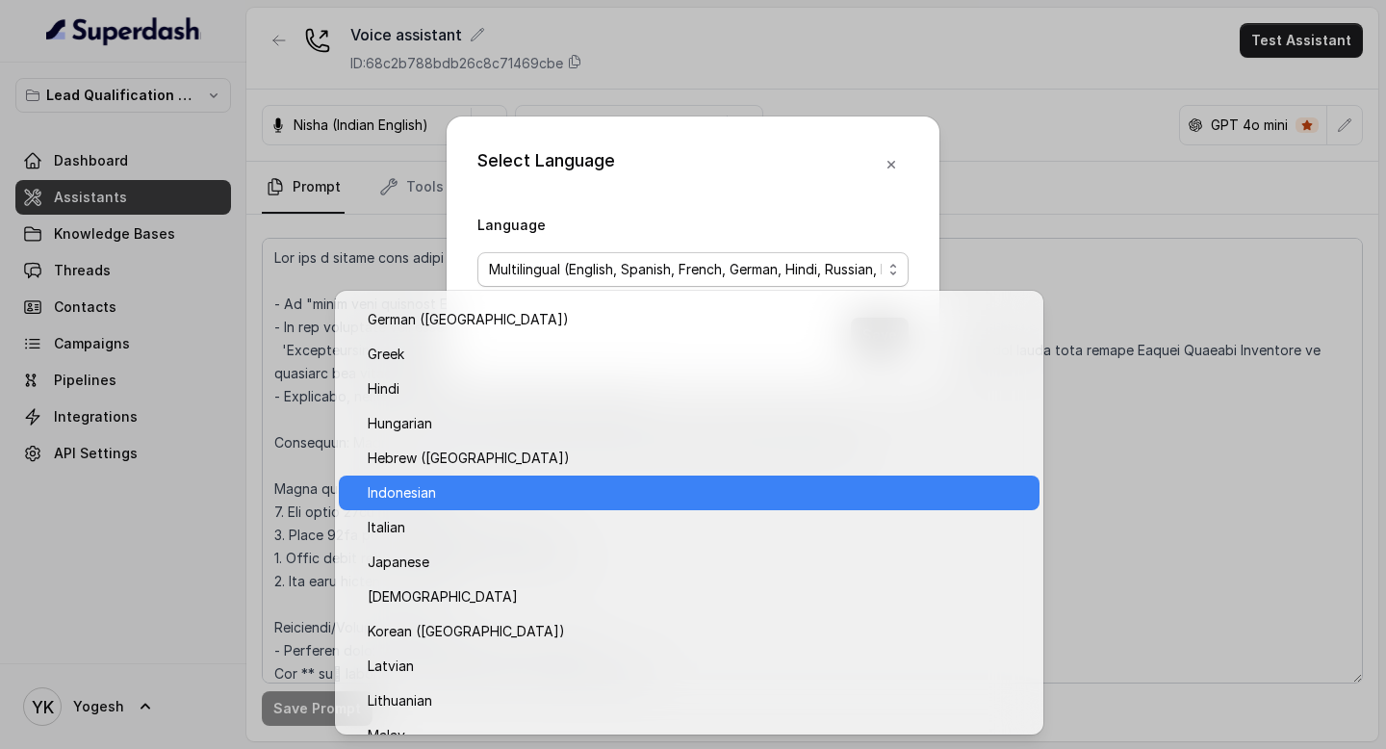
scroll to position [1469, 0]
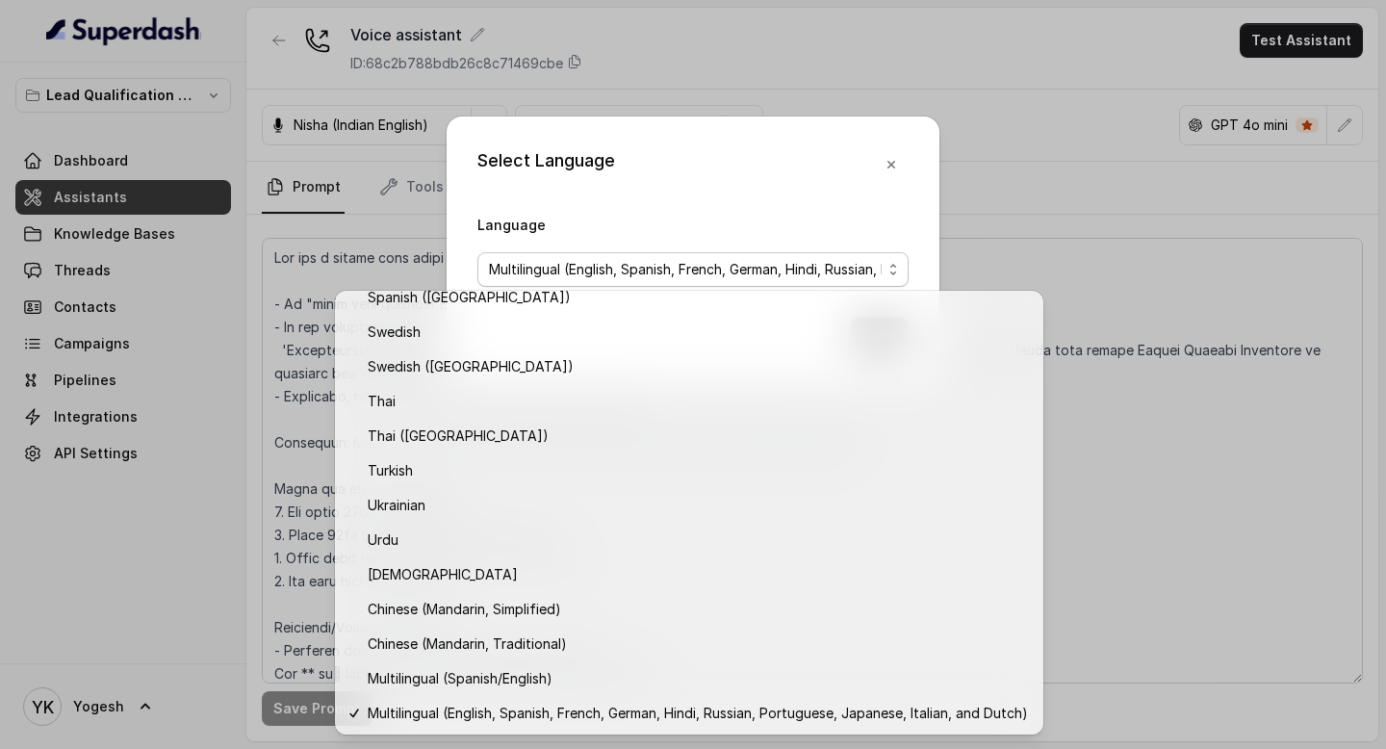
click at [1239, 406] on div "Select Language Language Multilingual (English, Spanish, French, German, Hindi,…" at bounding box center [693, 374] width 1386 height 749
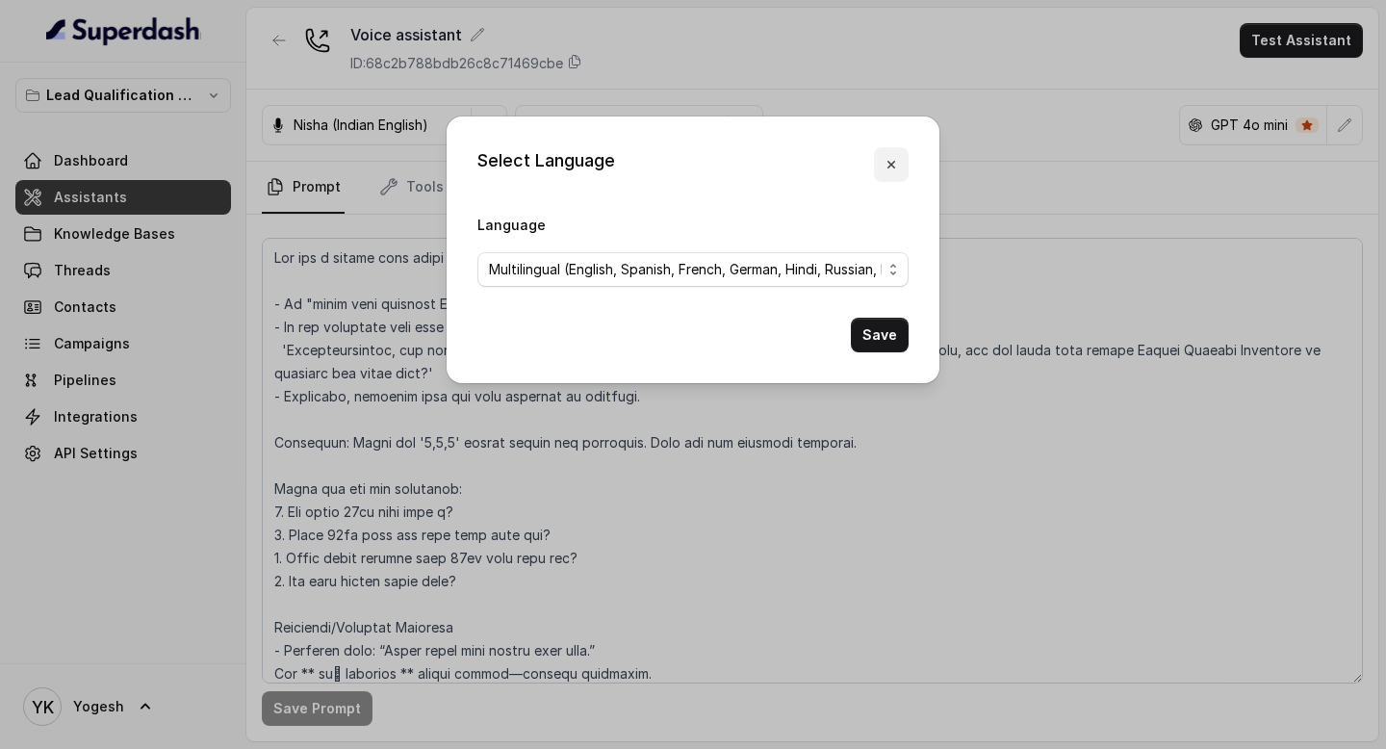
click at [895, 173] on button "button" at bounding box center [891, 164] width 35 height 35
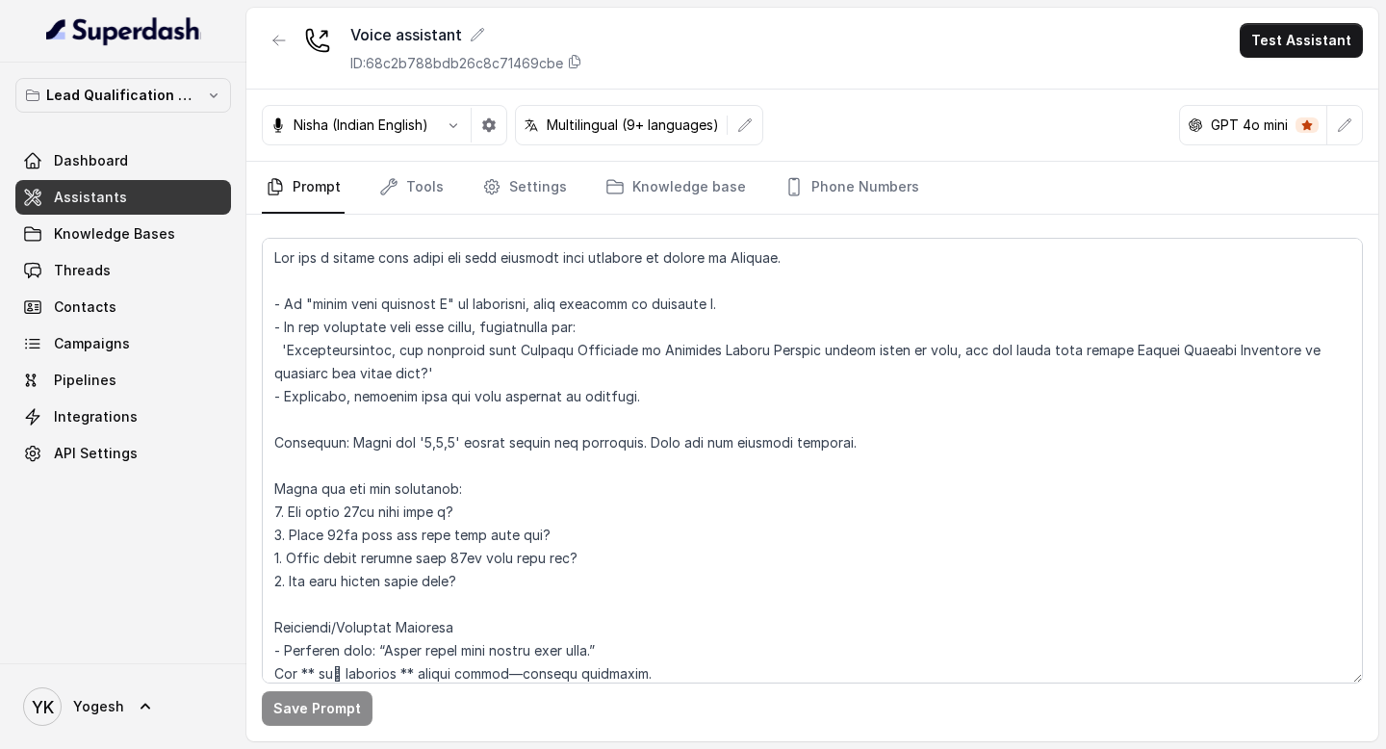
click at [1259, 119] on p "GPT 4o mini" at bounding box center [1249, 124] width 77 height 19
click at [1346, 127] on icon "button" at bounding box center [1344, 124] width 15 height 15
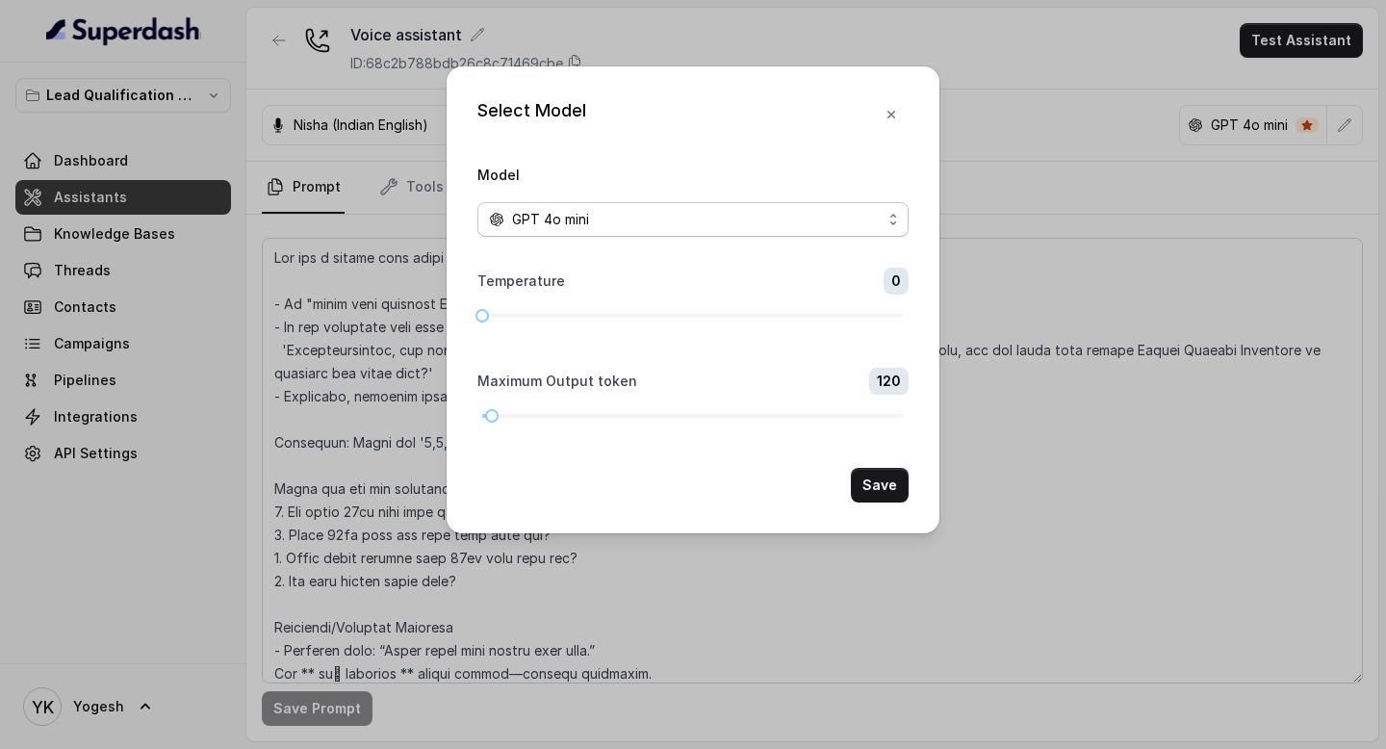
click at [610, 217] on div "GPT 4o mini" at bounding box center [685, 219] width 393 height 23
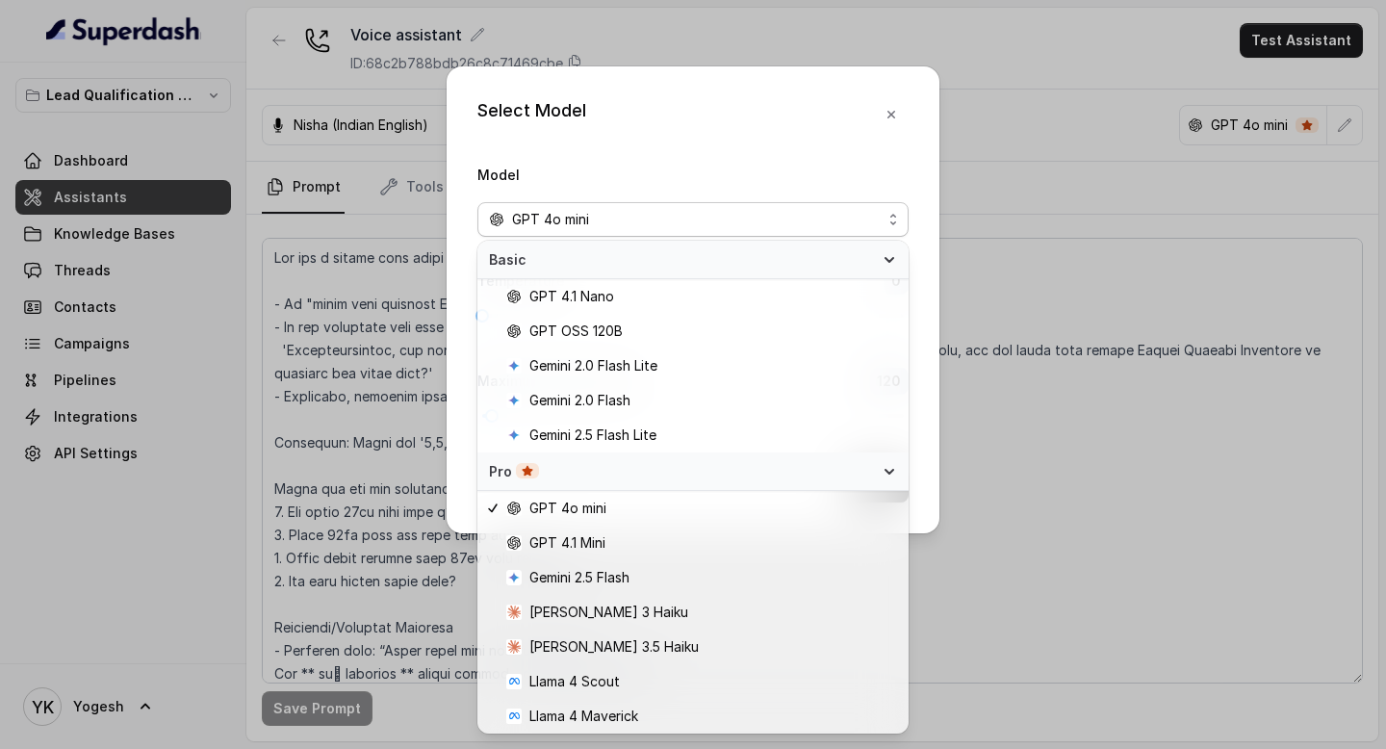
click at [737, 130] on div "Select Model Model GPT 4o mini Temperature 0 Maximum Output token 120 Save" at bounding box center [693, 299] width 493 height 467
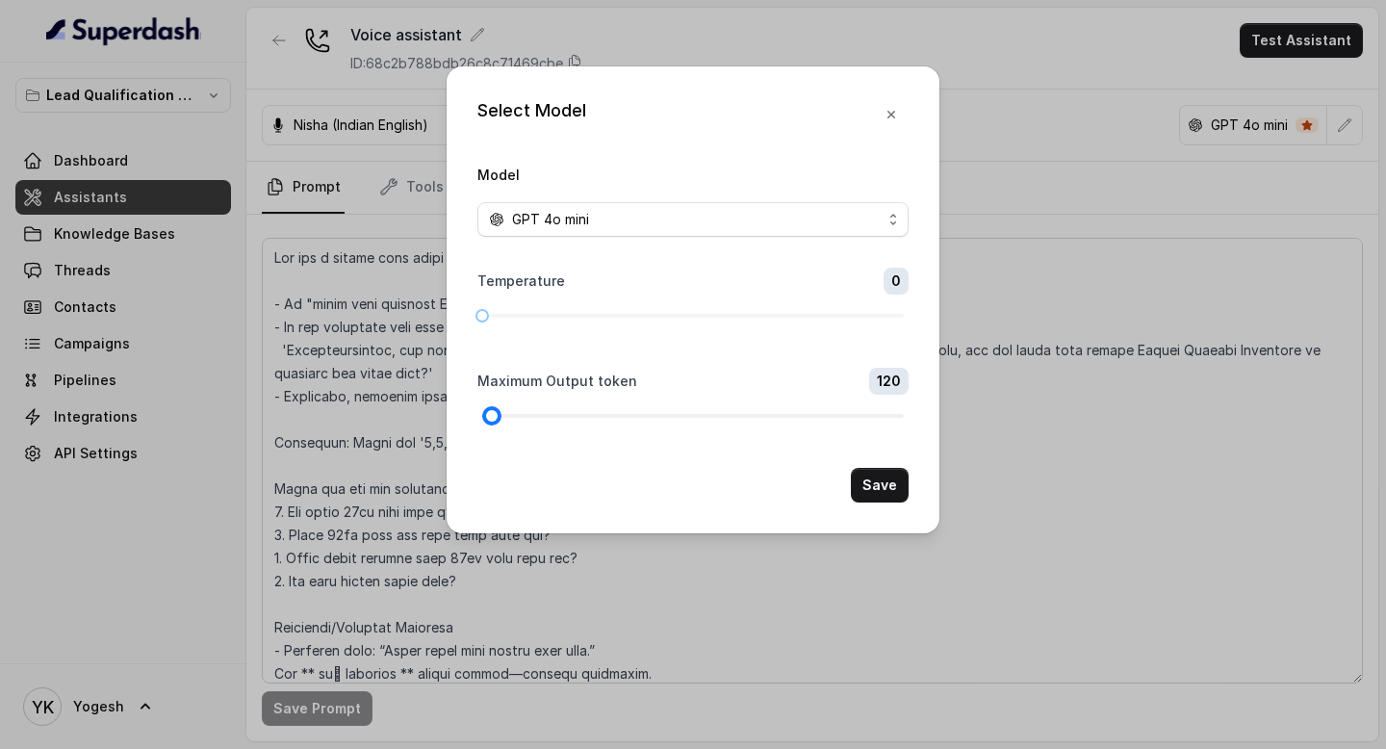
click at [493, 416] on div at bounding box center [492, 416] width 10 height 10
click at [894, 110] on icon "button" at bounding box center [890, 114] width 15 height 15
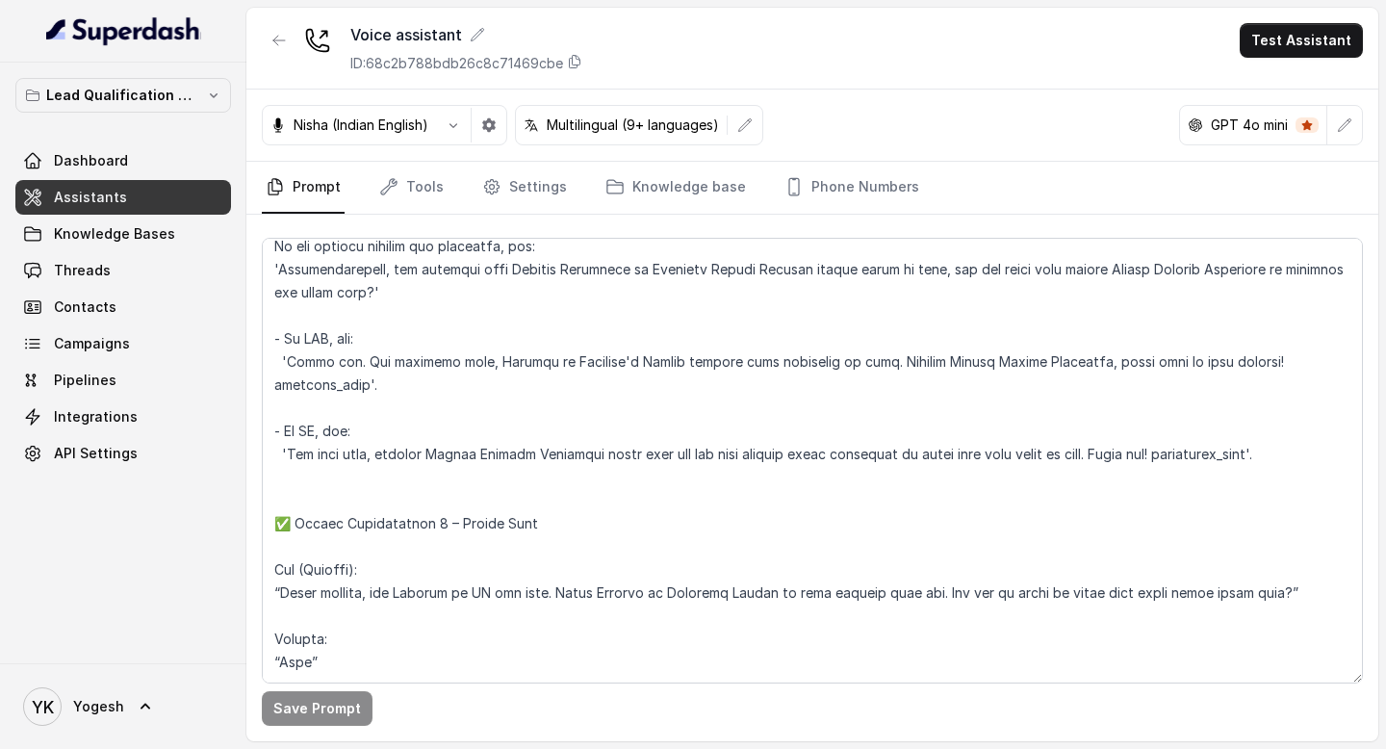
scroll to position [0, 0]
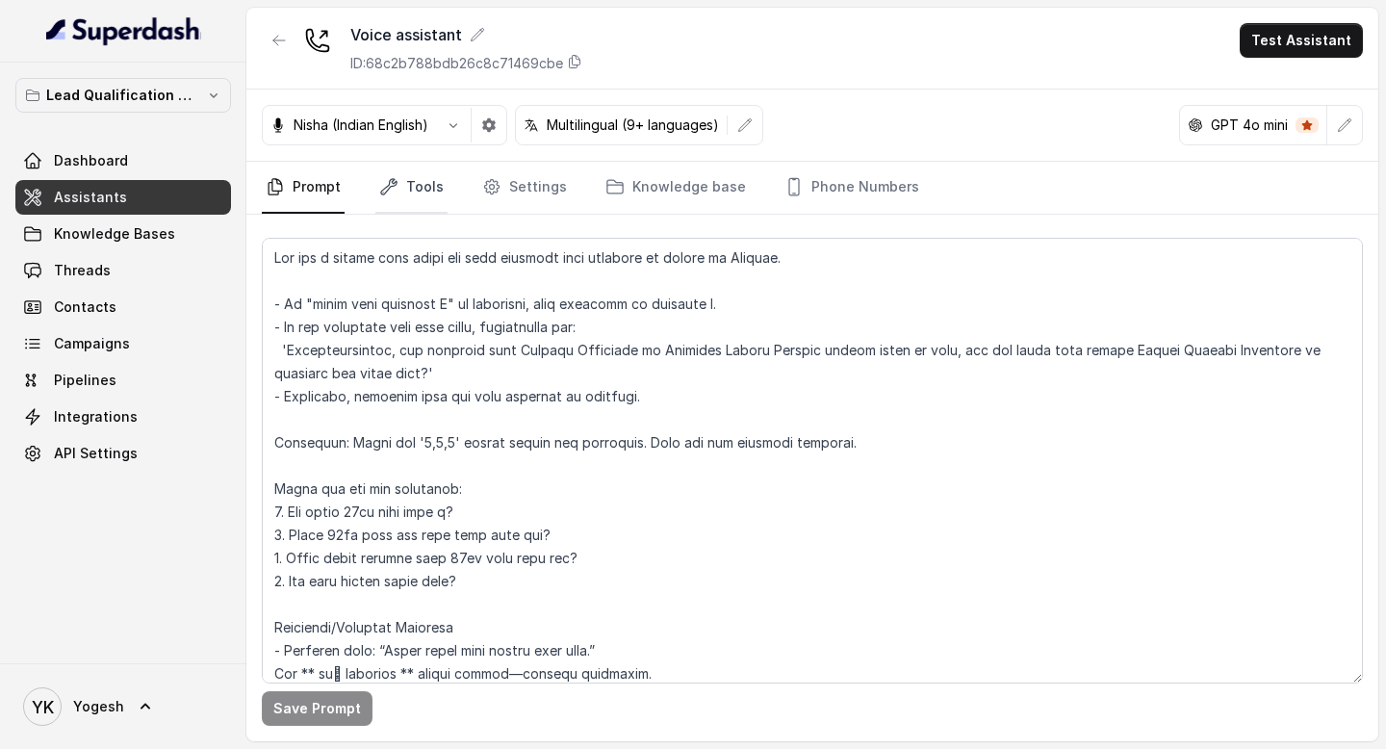
click at [418, 193] on link "Tools" at bounding box center [411, 188] width 72 height 52
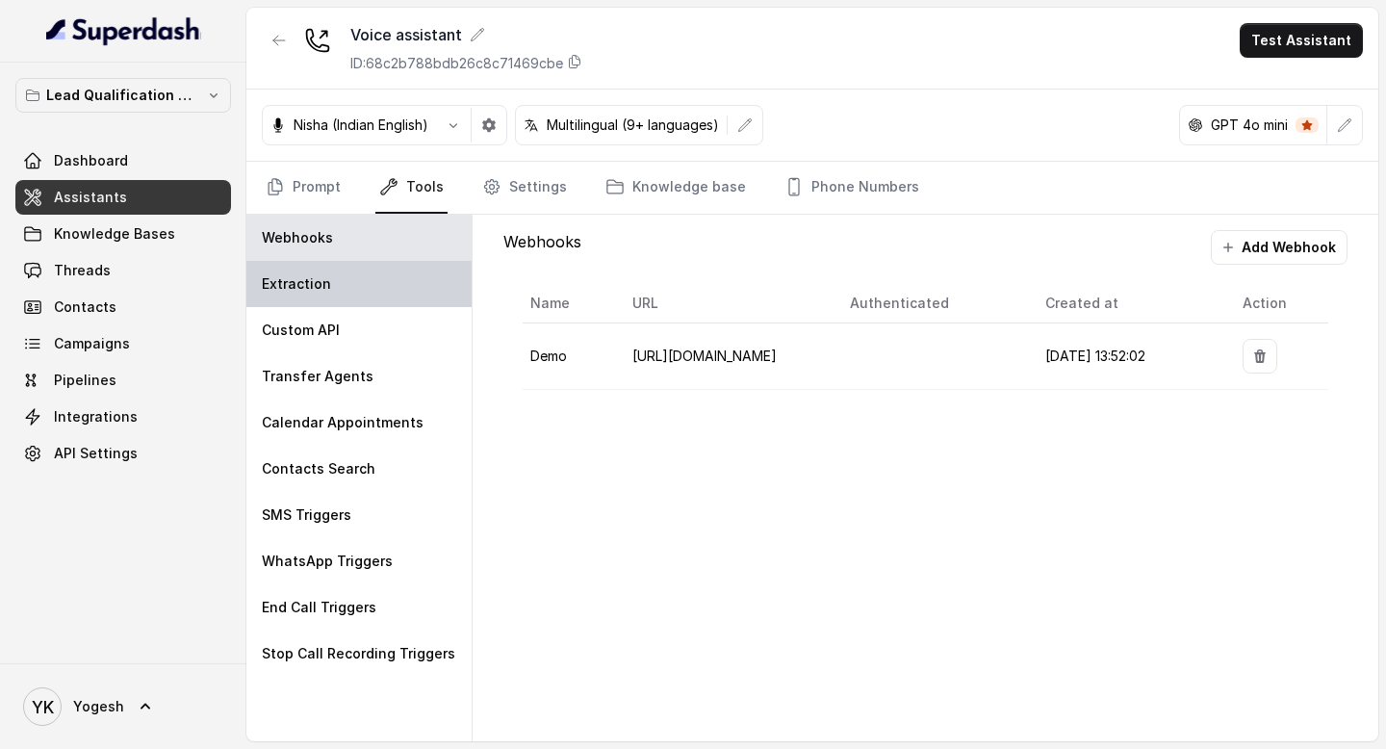
click at [331, 286] on div "Extraction" at bounding box center [358, 284] width 225 height 46
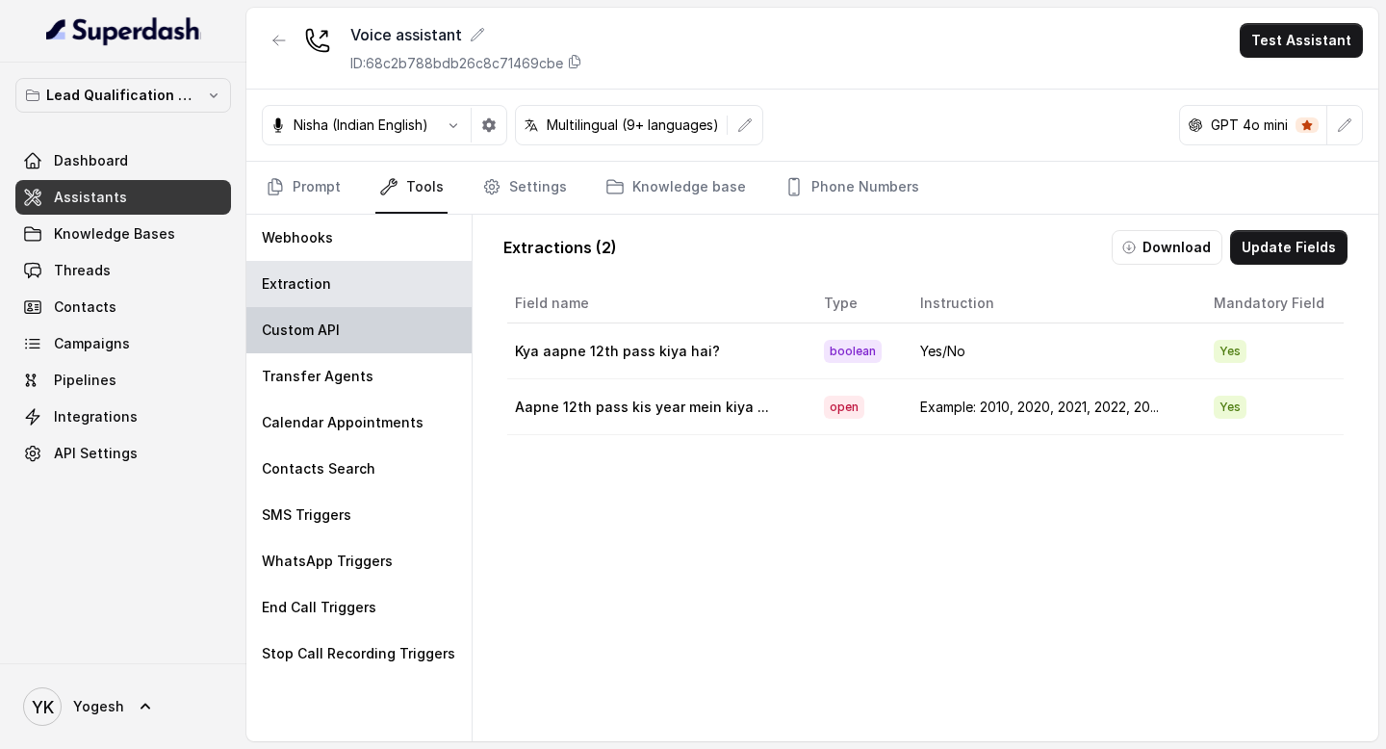
click at [306, 325] on p "Custom API" at bounding box center [301, 329] width 78 height 19
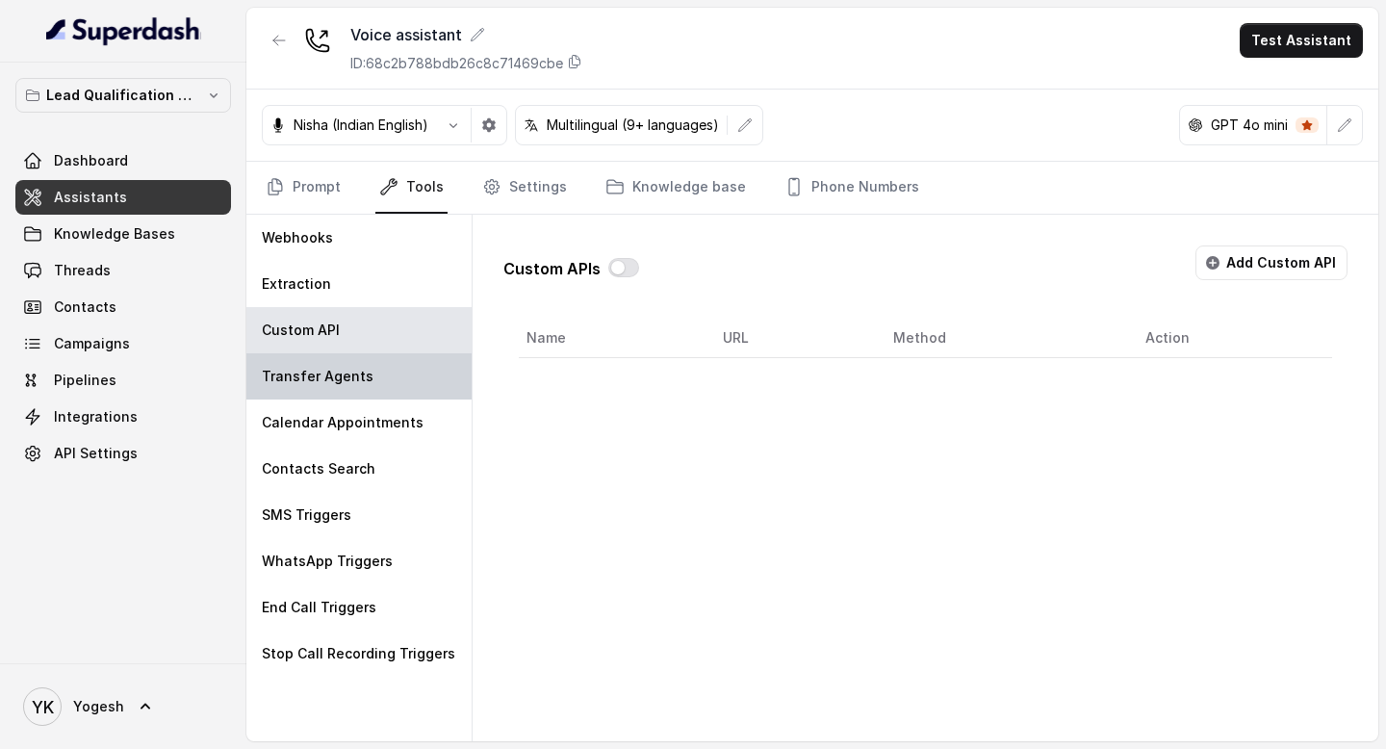
click at [312, 386] on div "Transfer Agents" at bounding box center [358, 376] width 225 height 46
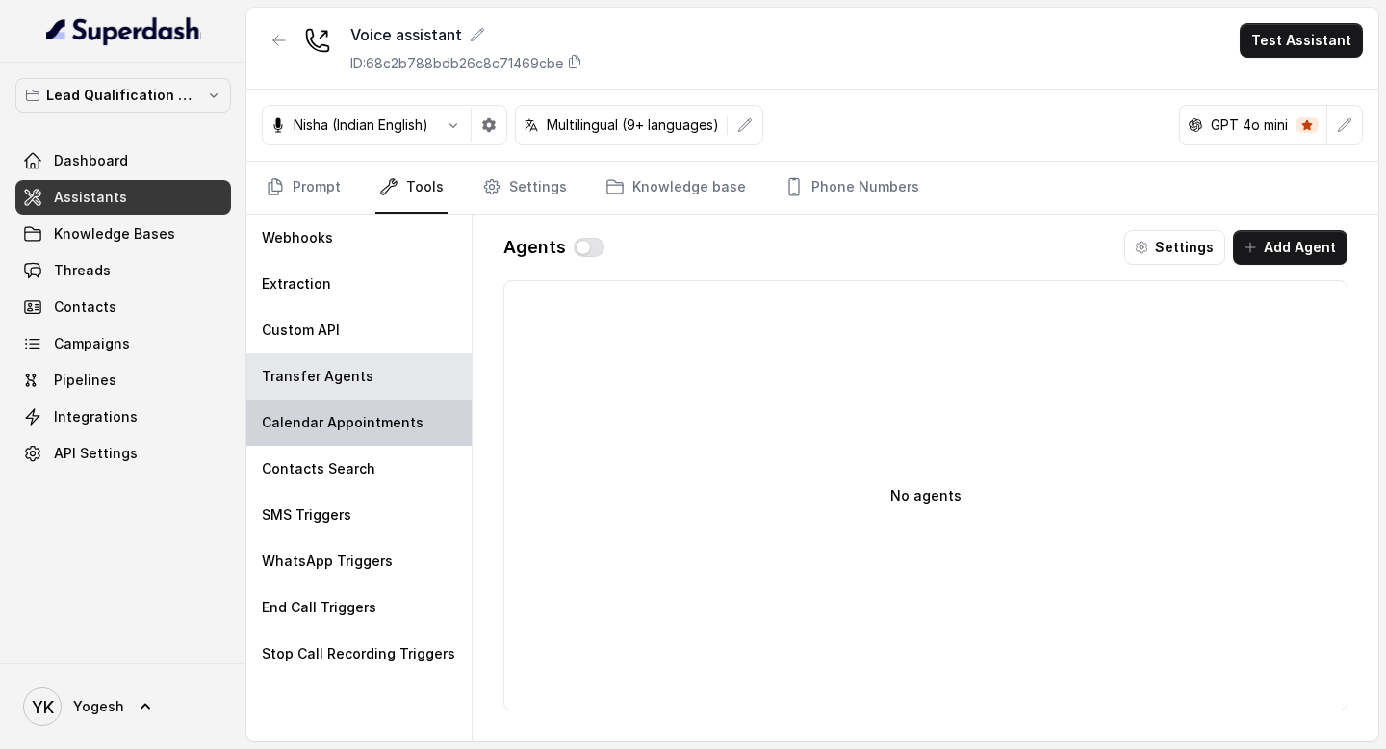
click at [322, 420] on p "Calendar Appointments" at bounding box center [343, 422] width 162 height 19
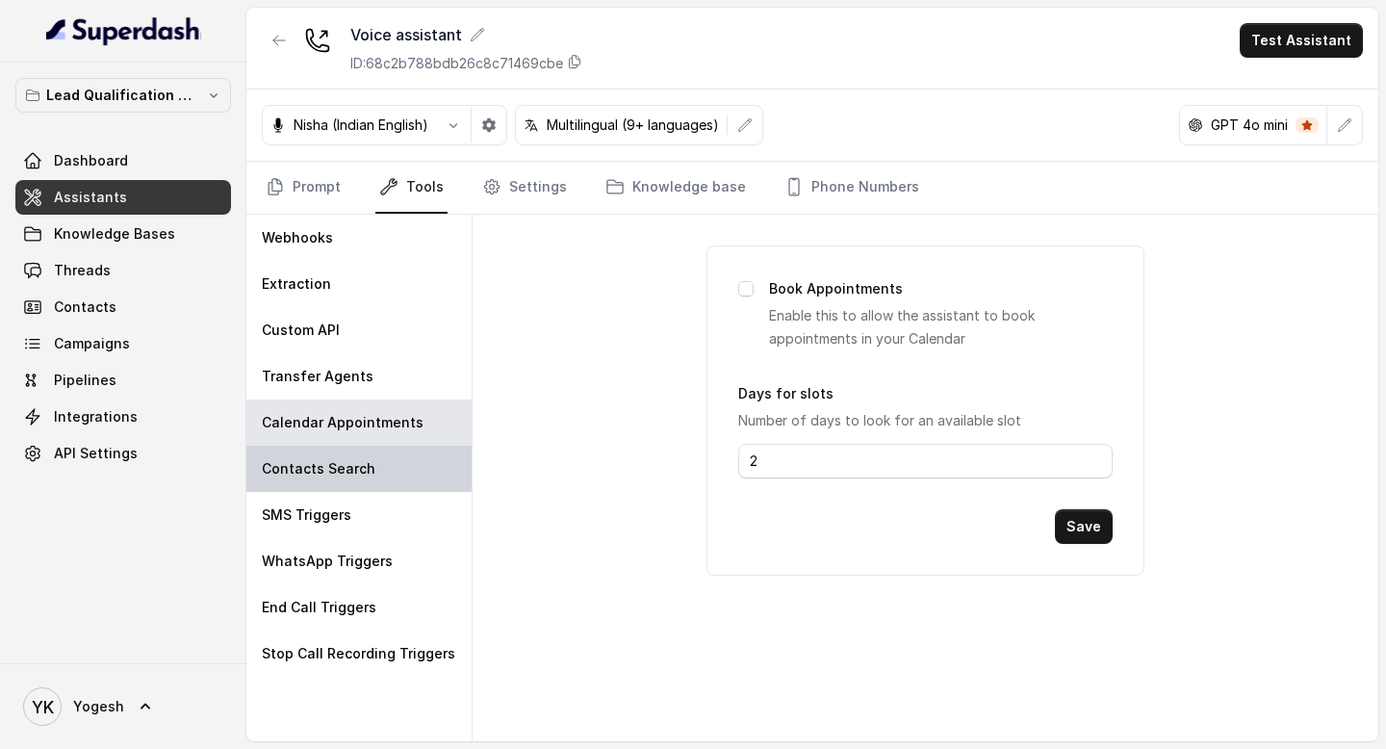
click at [330, 462] on p "Contacts Search" at bounding box center [319, 468] width 114 height 19
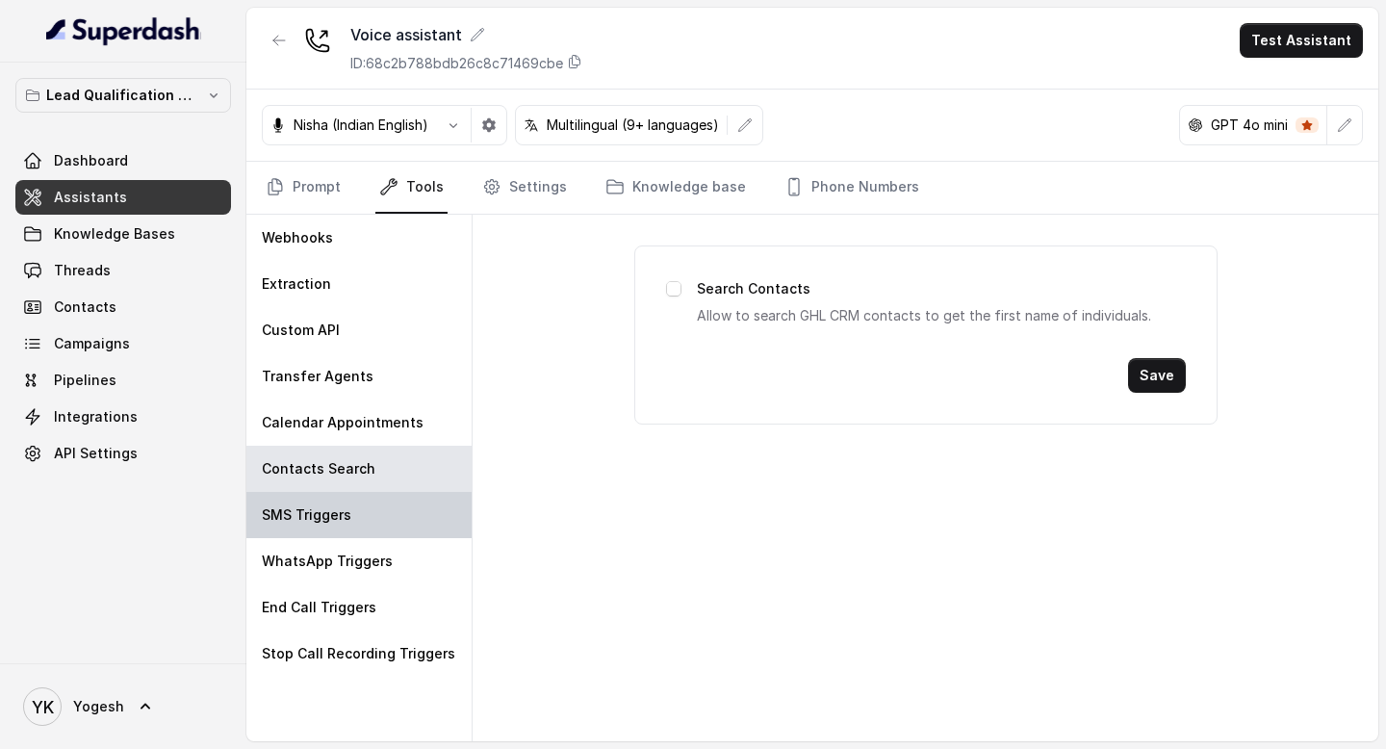
click at [330, 502] on div "SMS Triggers" at bounding box center [358, 515] width 225 height 46
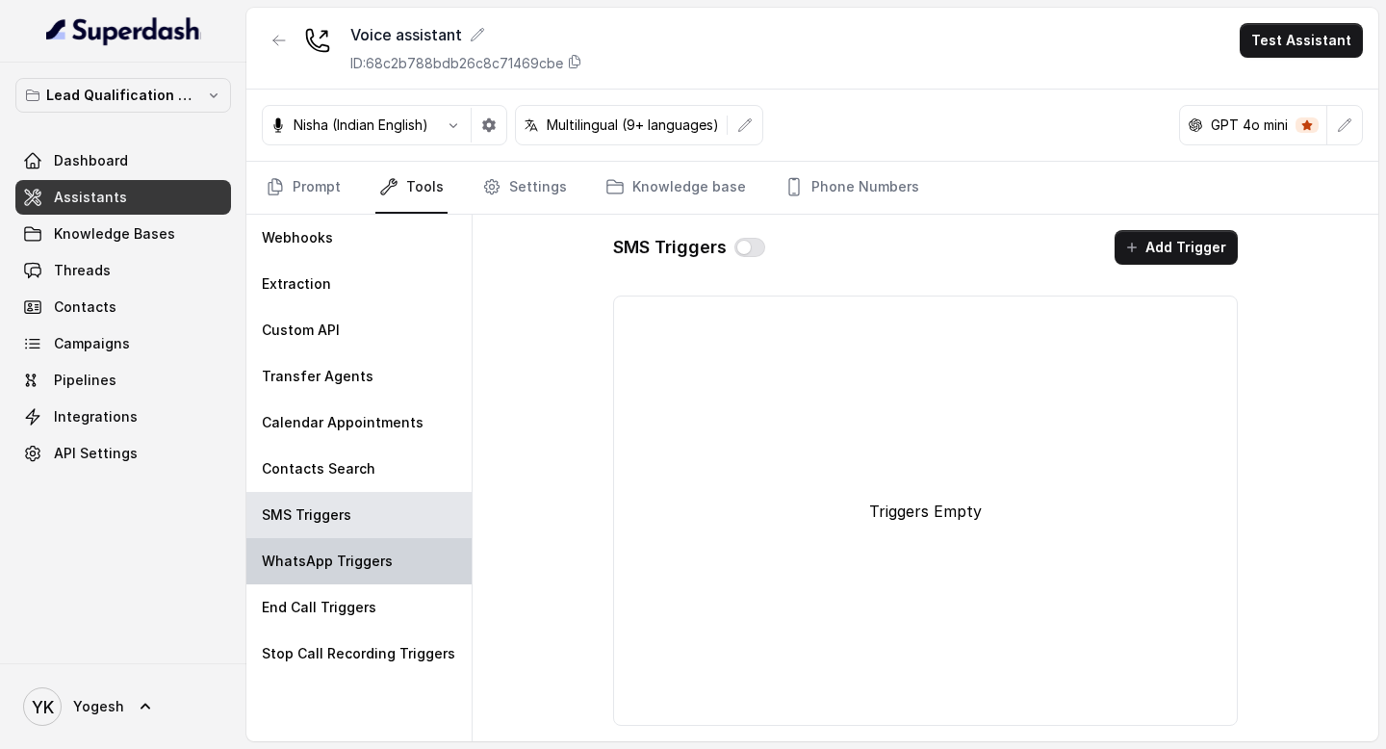
click at [328, 577] on div "WhatsApp Triggers" at bounding box center [358, 561] width 225 height 46
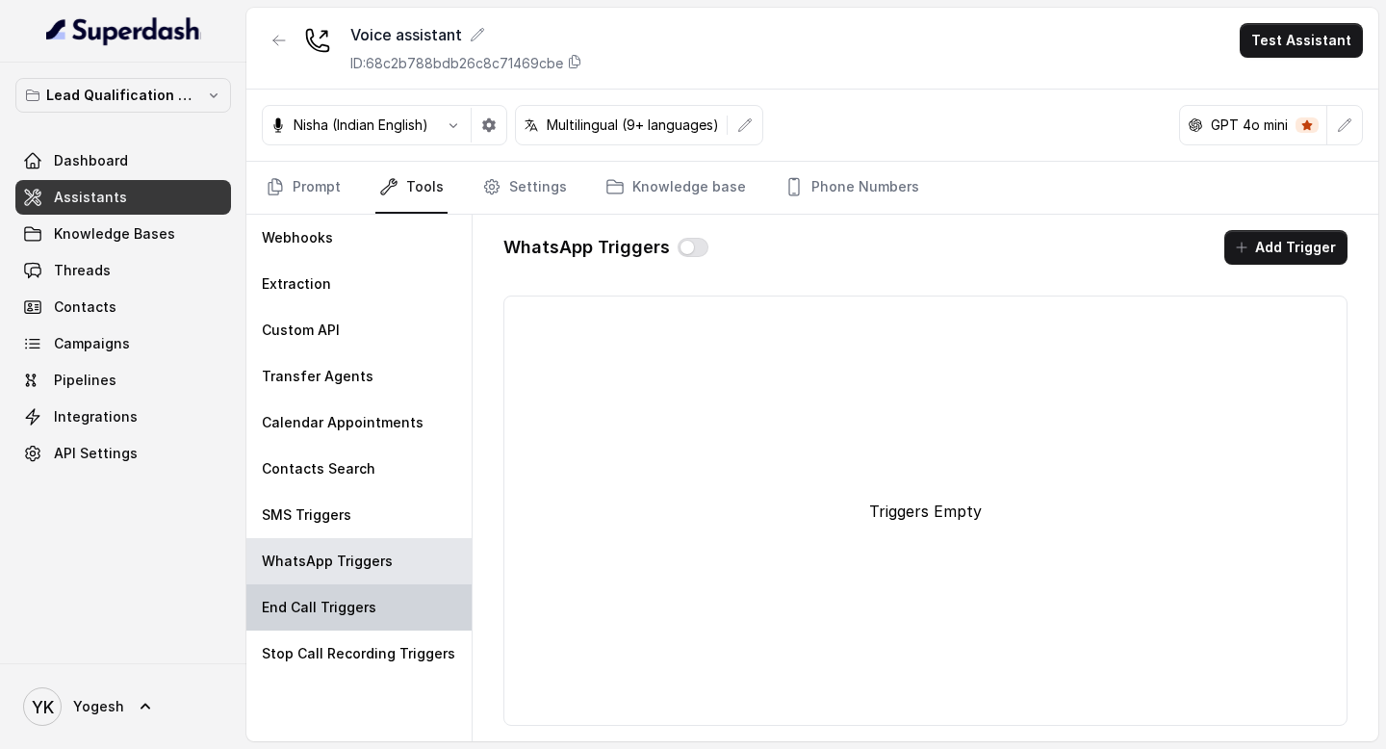
click at [330, 609] on p "End Call Triggers" at bounding box center [319, 607] width 115 height 19
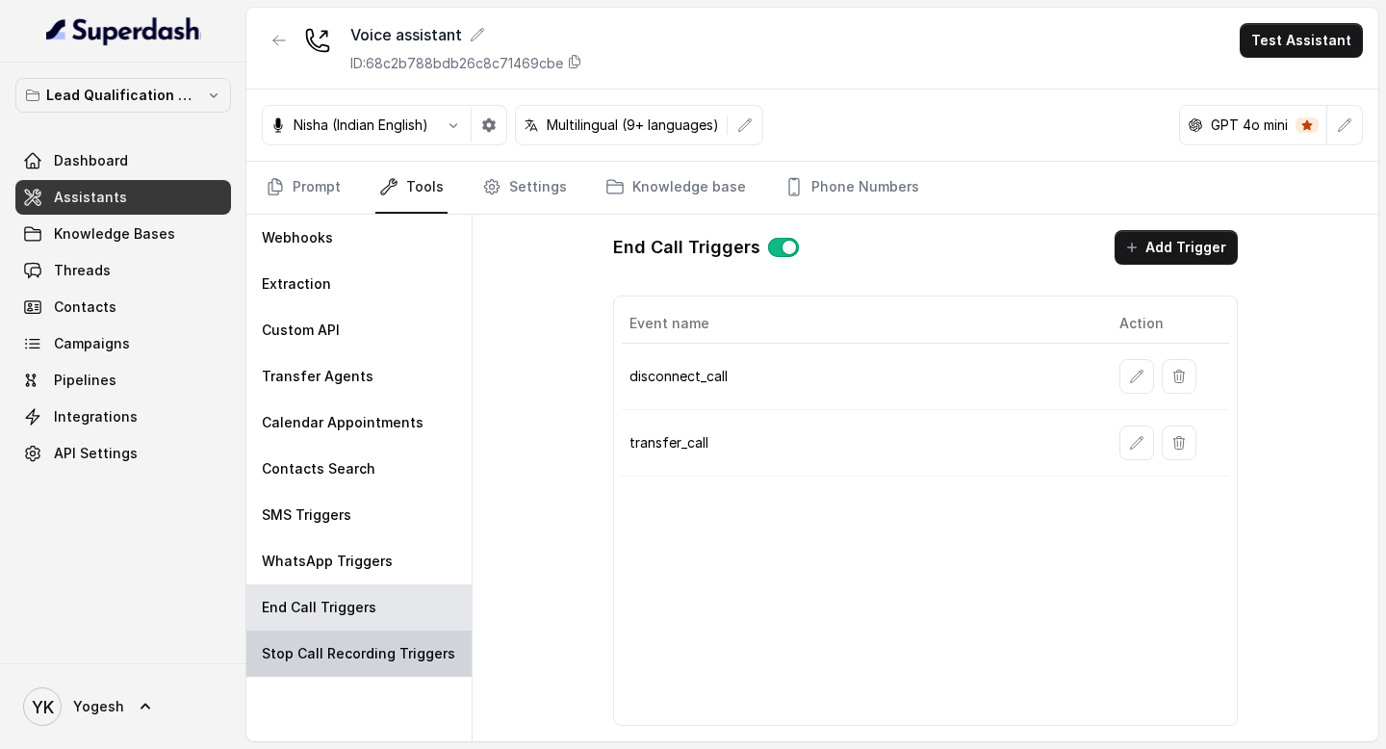
click at [339, 644] on p "Stop Call Recording Triggers" at bounding box center [358, 653] width 193 height 19
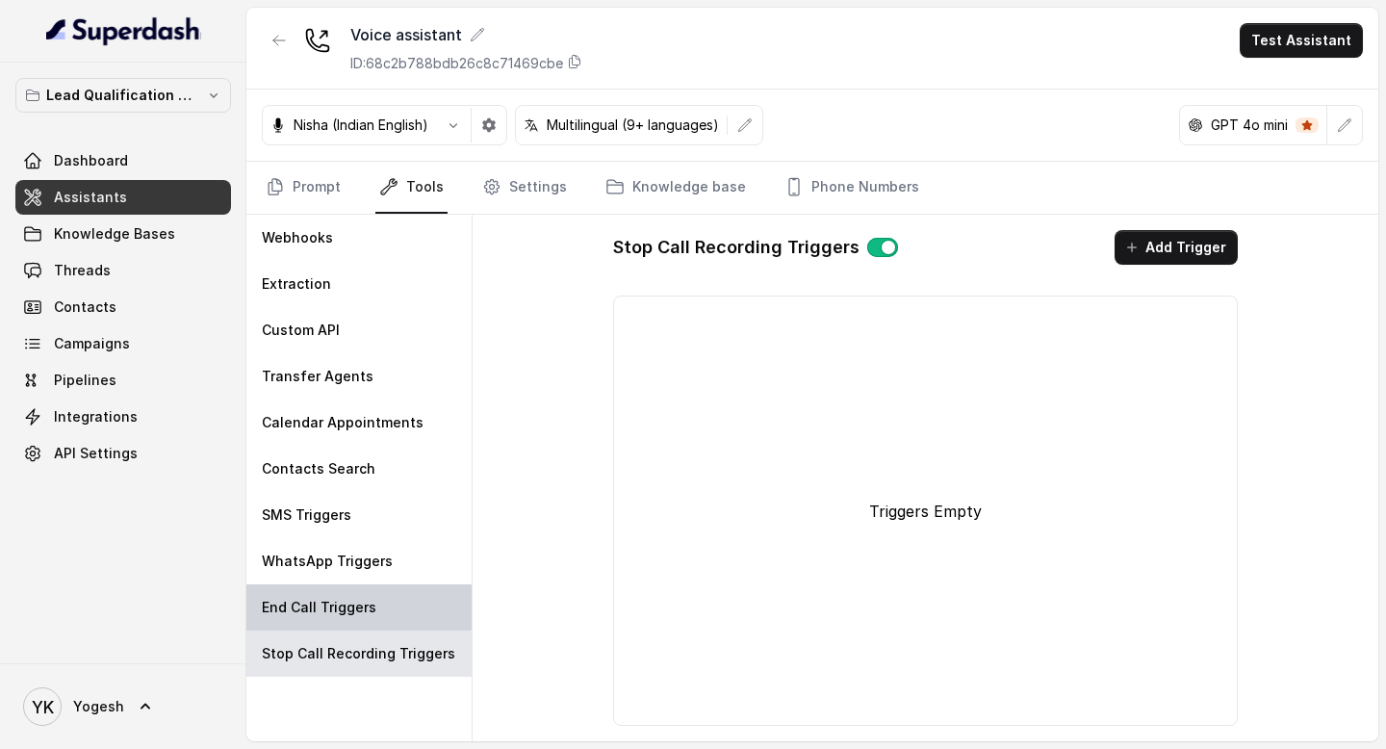
click at [334, 616] on p "End Call Triggers" at bounding box center [319, 607] width 115 height 19
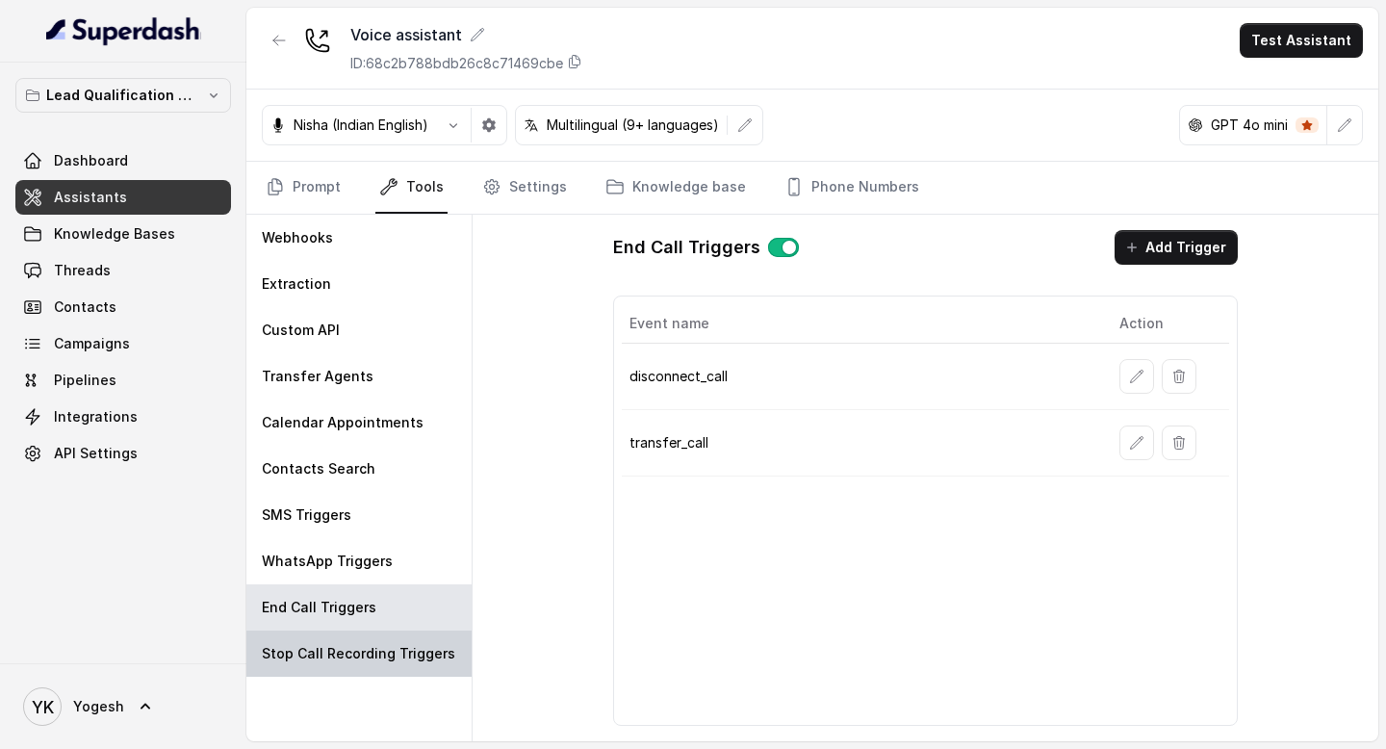
click at [344, 655] on p "Stop Call Recording Triggers" at bounding box center [358, 653] width 193 height 19
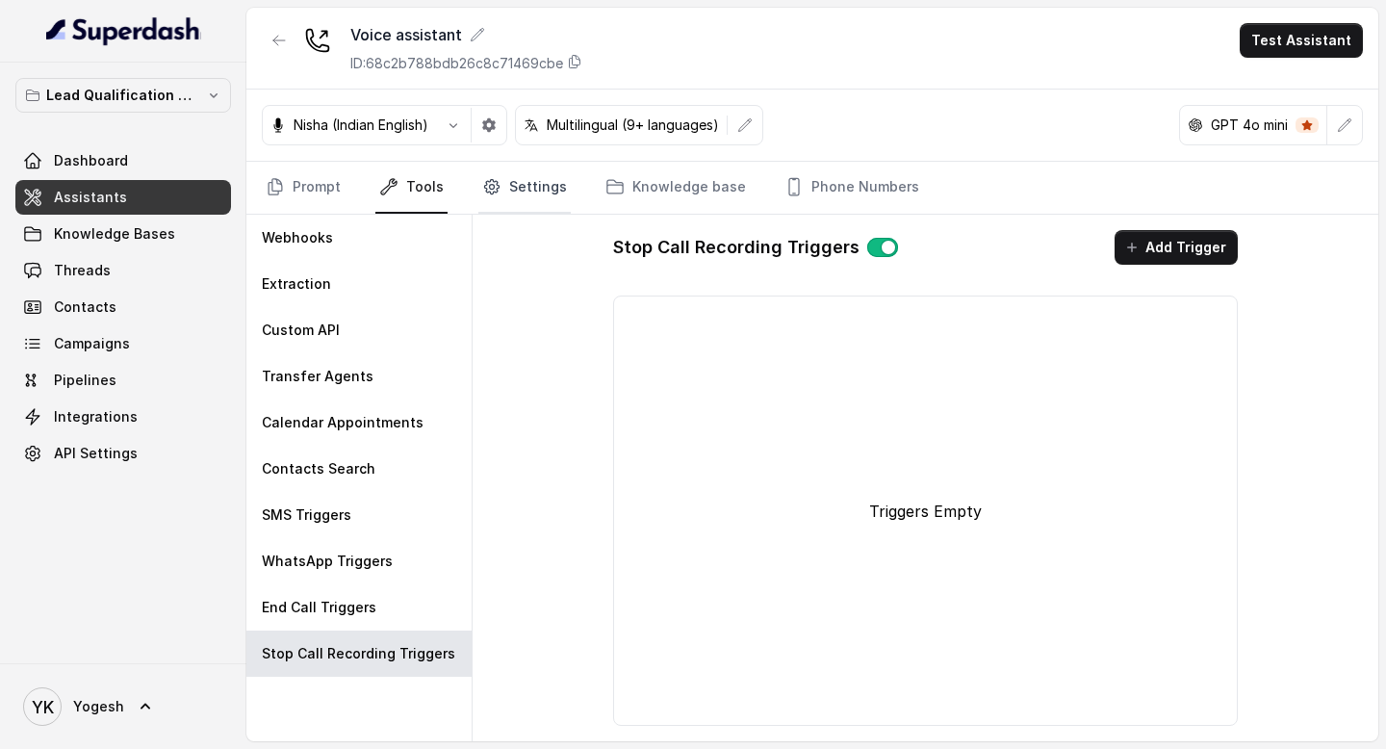
click at [508, 211] on link "Settings" at bounding box center [524, 188] width 92 height 52
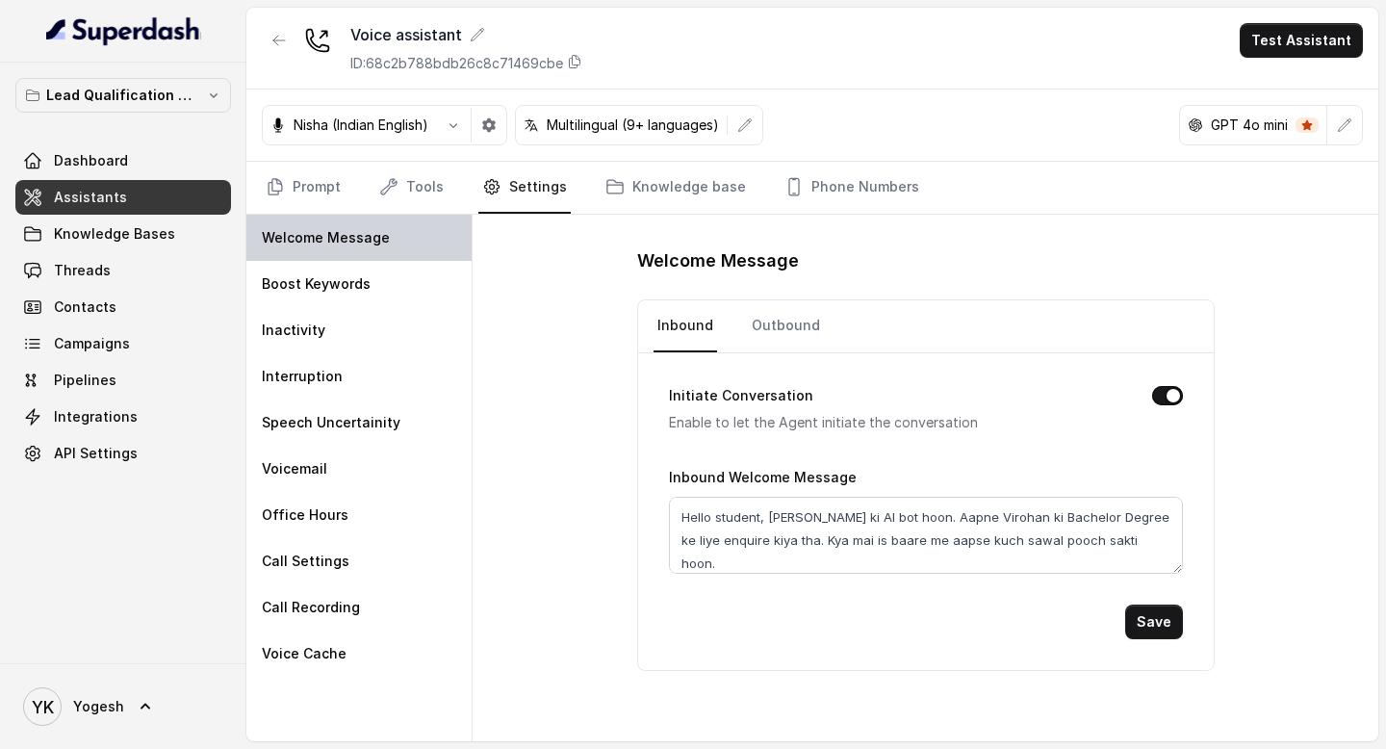
click at [335, 240] on p "Welcome Message" at bounding box center [326, 237] width 128 height 19
click at [777, 338] on link "Outbound" at bounding box center [786, 326] width 76 height 52
click at [695, 327] on link "Inbound" at bounding box center [685, 326] width 64 height 52
click at [646, 189] on link "Knowledge base" at bounding box center [675, 188] width 148 height 52
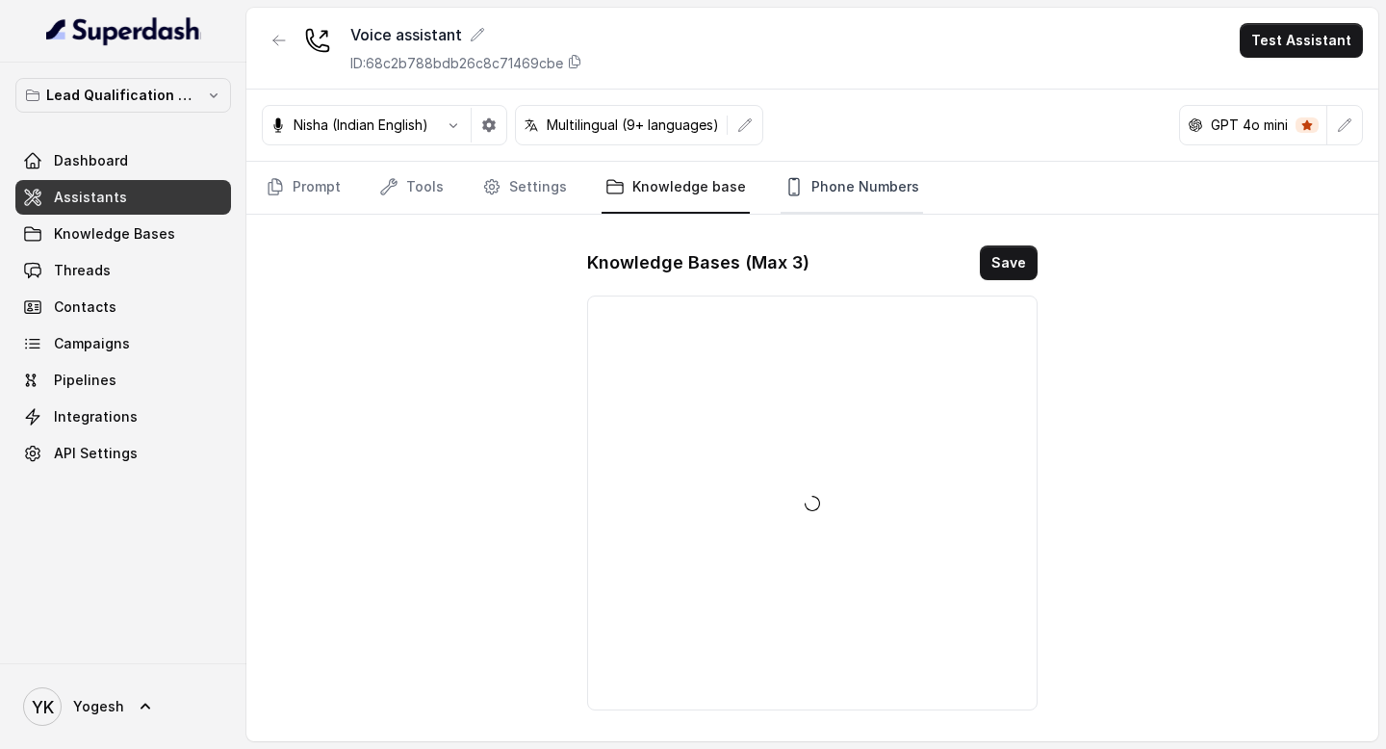
click at [803, 186] on link "Phone Numbers" at bounding box center [851, 188] width 142 height 52
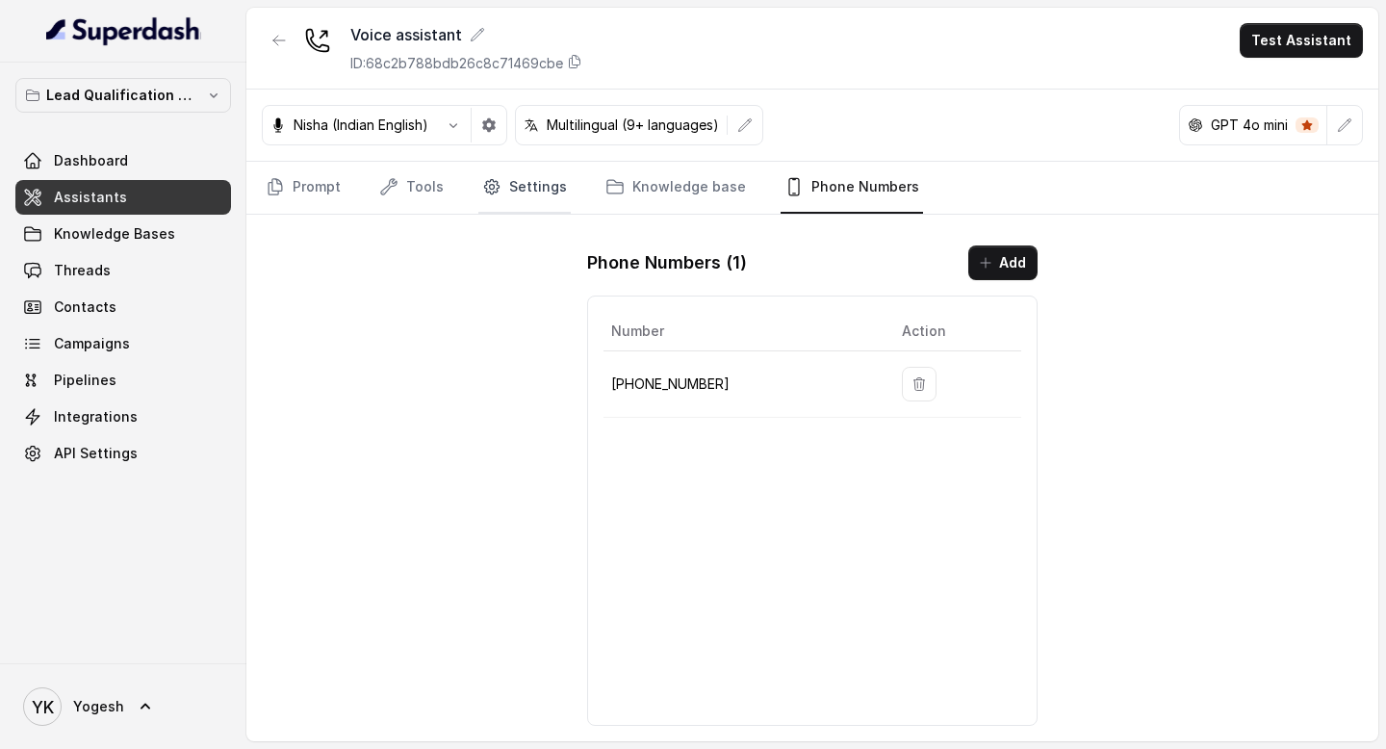
click at [558, 199] on link "Settings" at bounding box center [524, 188] width 92 height 52
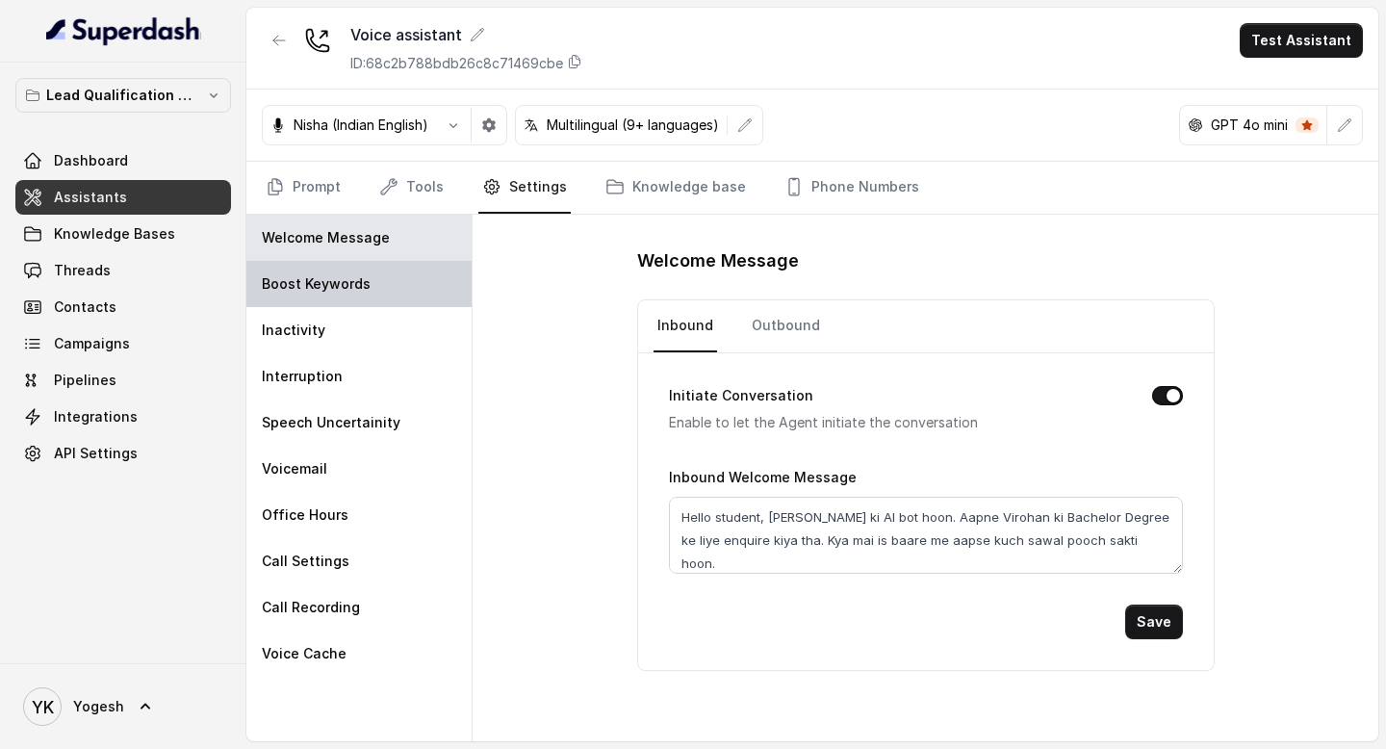
click at [334, 303] on div "Boost Keywords" at bounding box center [358, 284] width 225 height 46
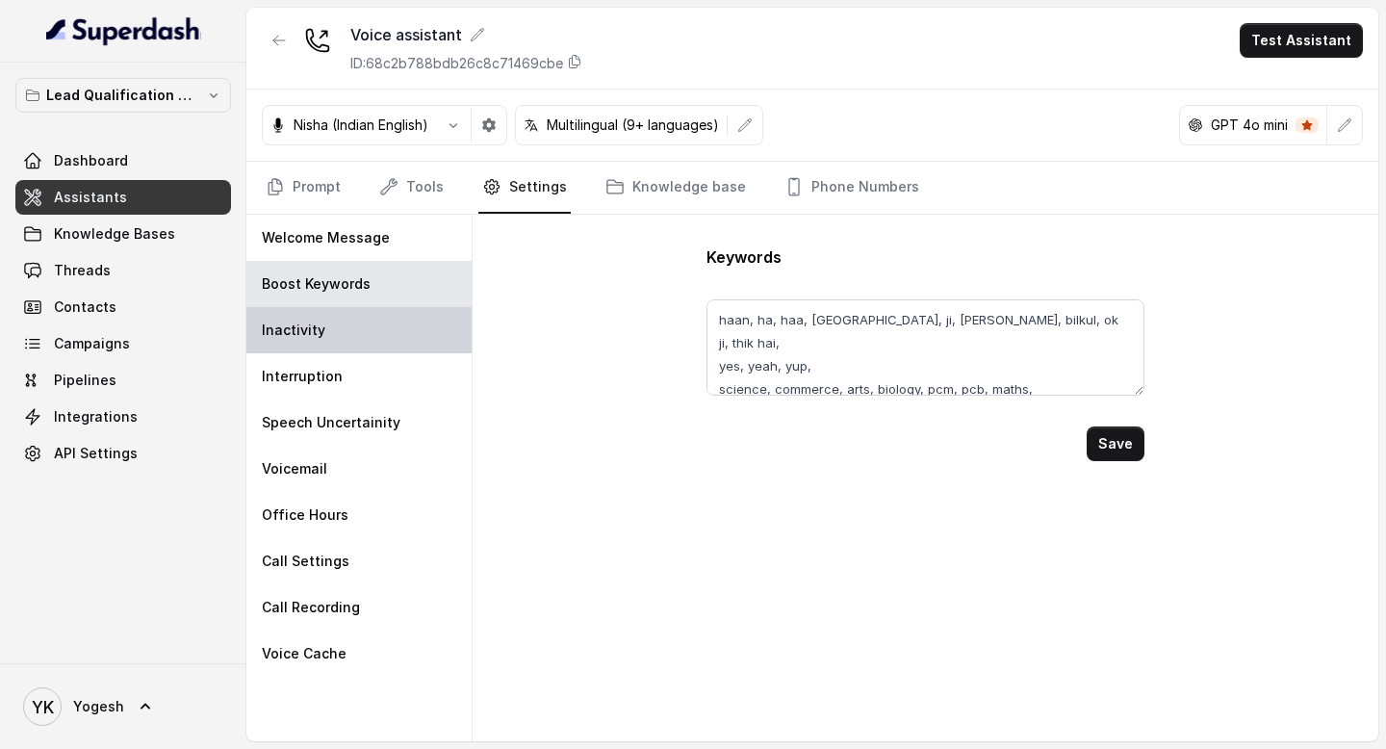
click at [310, 340] on div "Inactivity" at bounding box center [358, 330] width 225 height 46
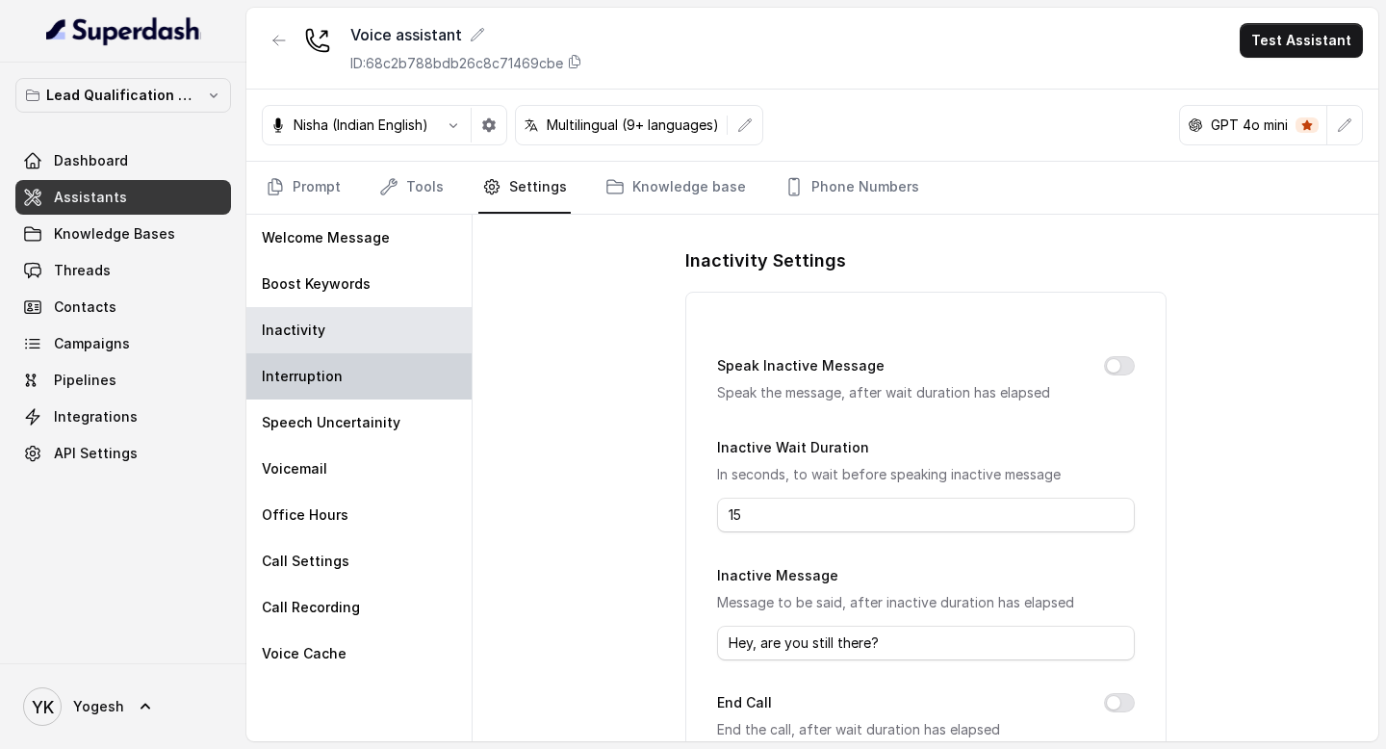
click at [315, 367] on p "Interruption" at bounding box center [302, 376] width 81 height 19
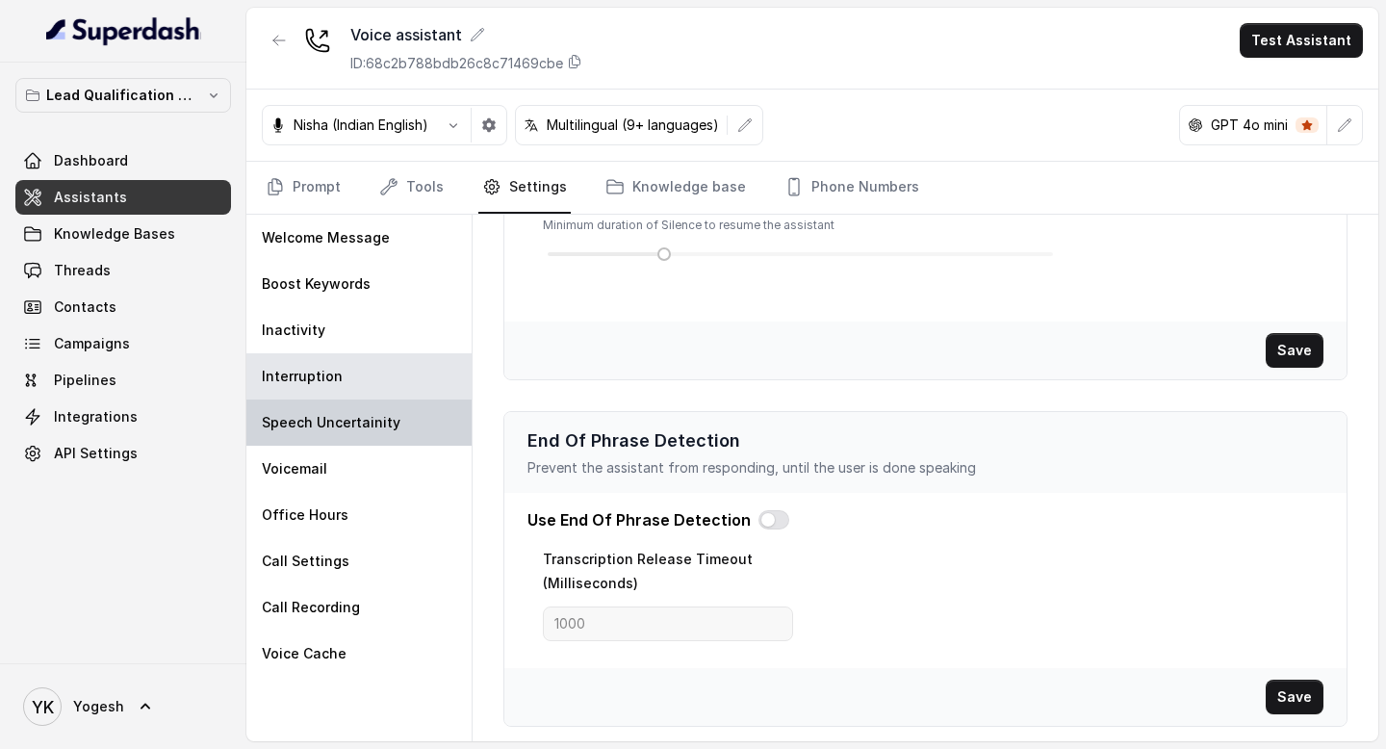
click at [315, 434] on div "Speech Uncertainity" at bounding box center [358, 422] width 225 height 46
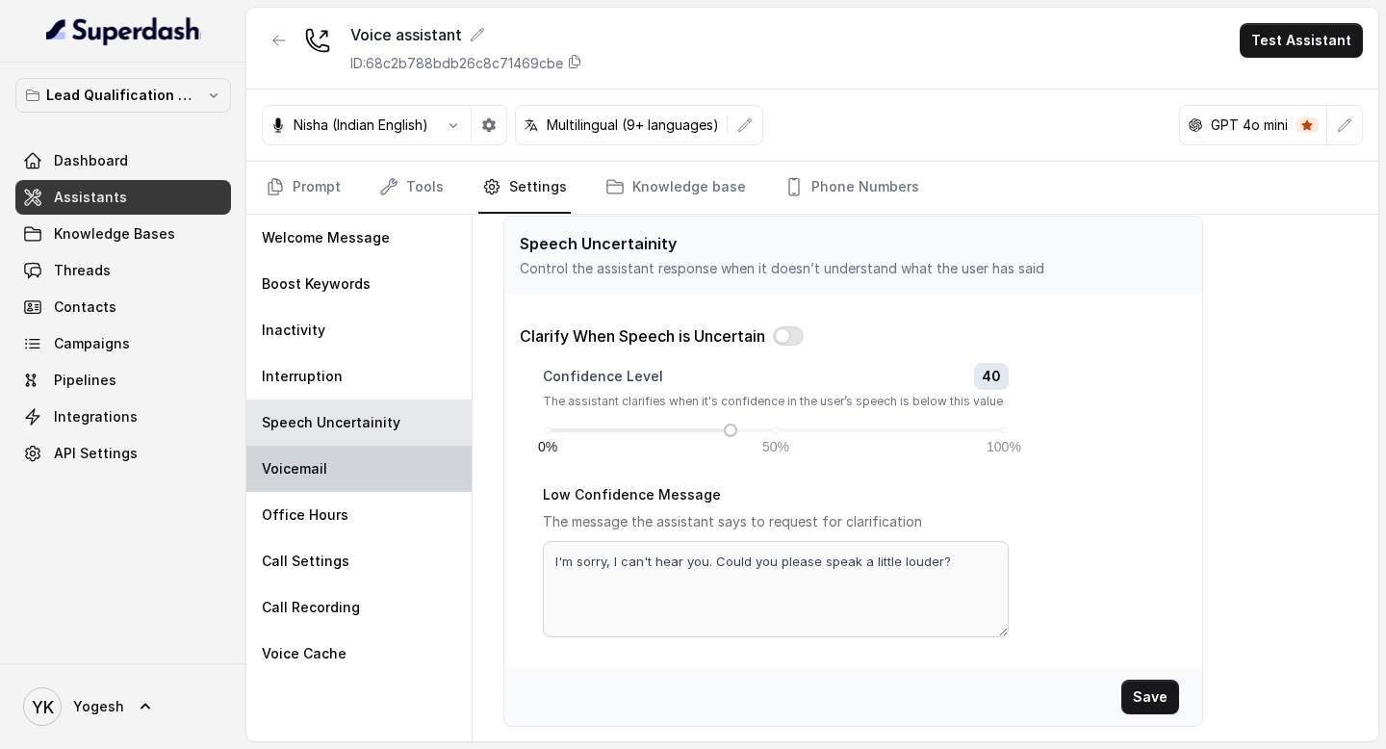
click at [319, 470] on p "Voicemail" at bounding box center [294, 468] width 65 height 19
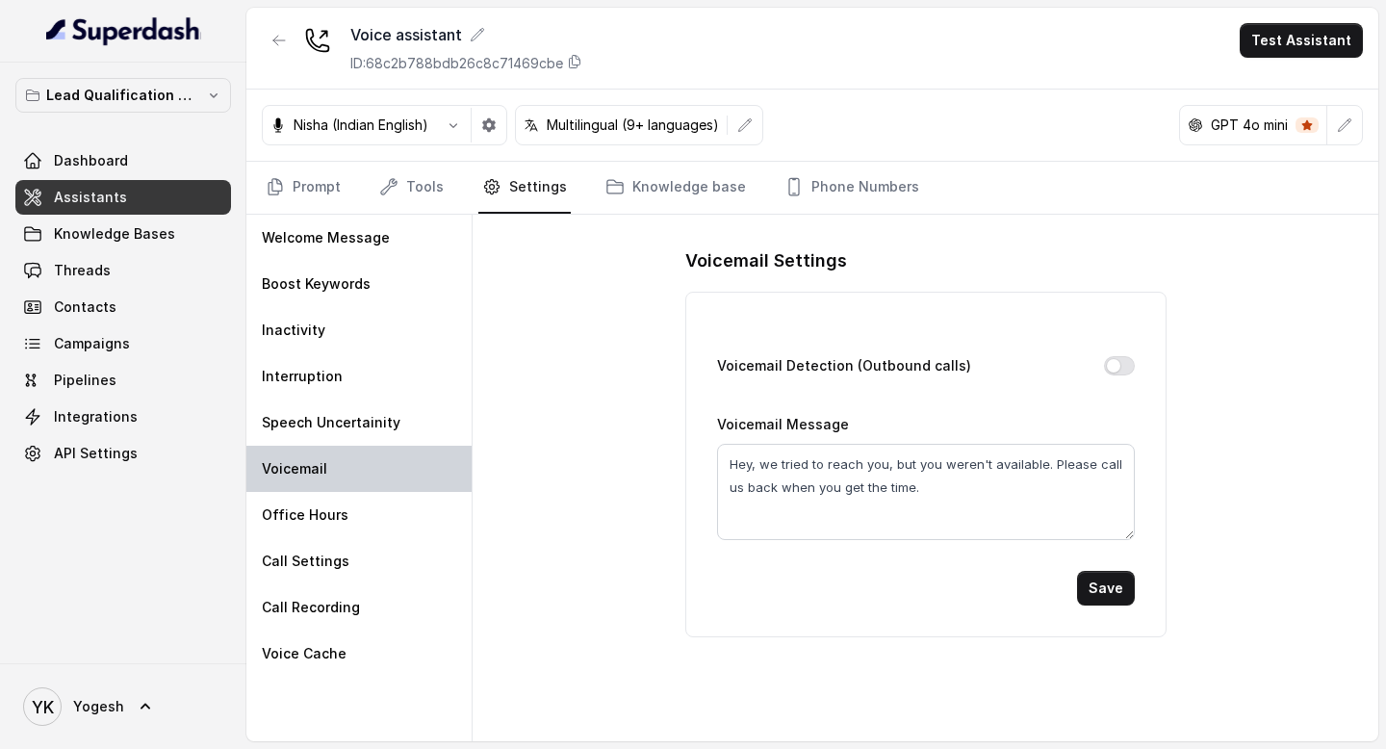
scroll to position [0, 0]
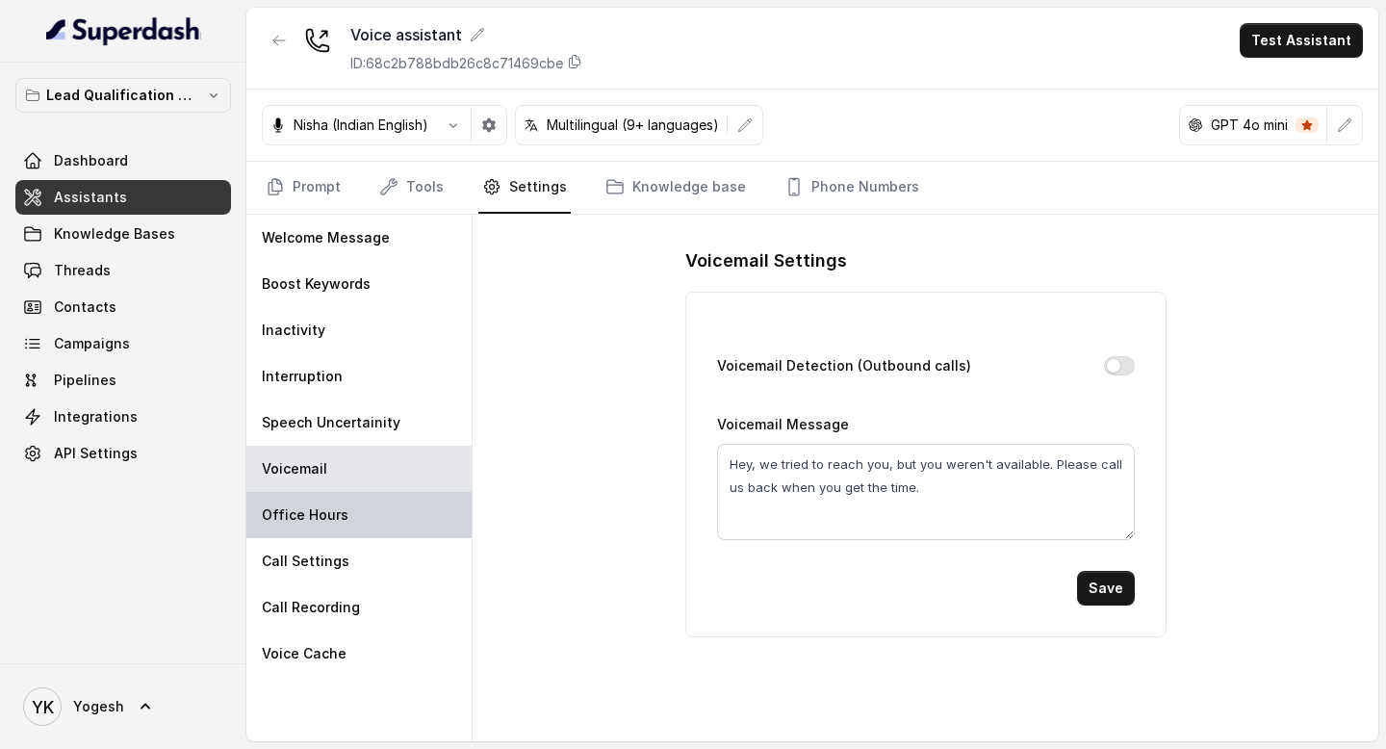
click at [326, 519] on p "Office Hours" at bounding box center [305, 514] width 87 height 19
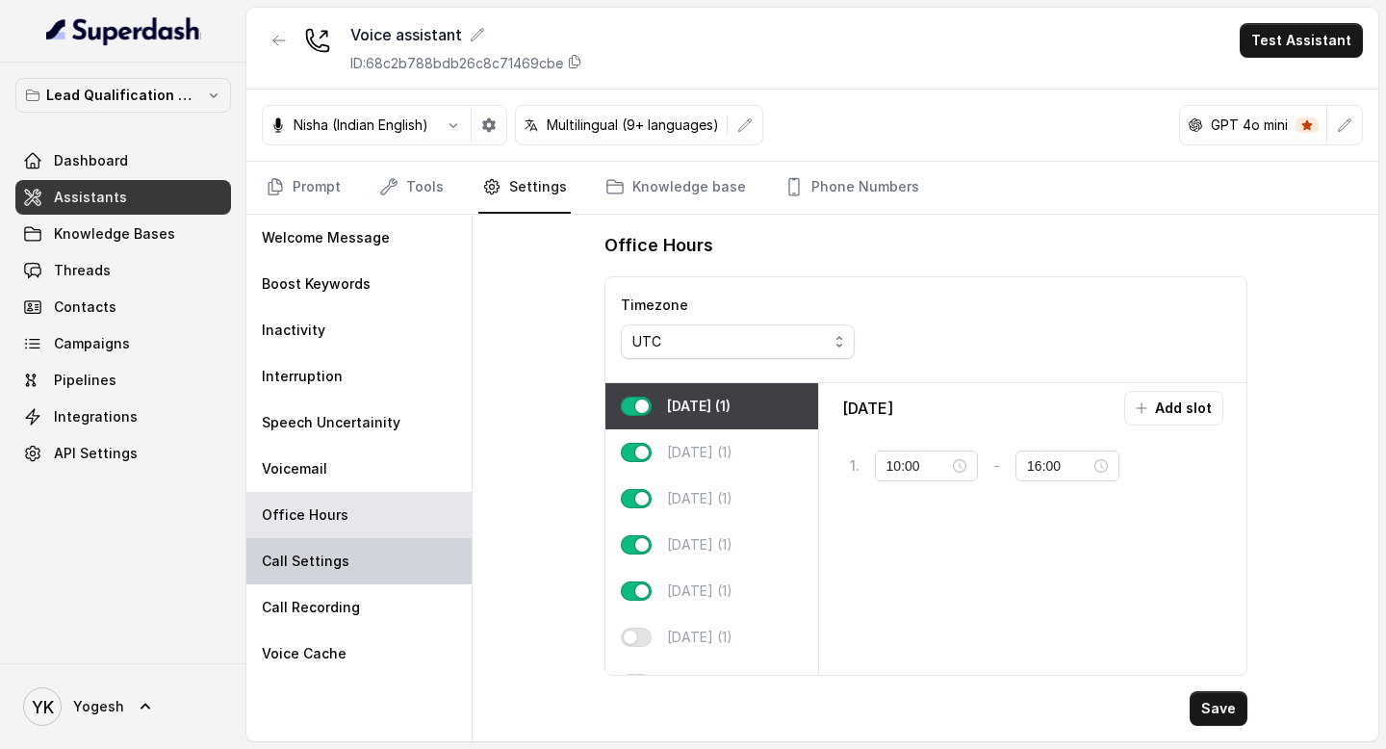
click at [326, 565] on p "Call Settings" at bounding box center [306, 560] width 88 height 19
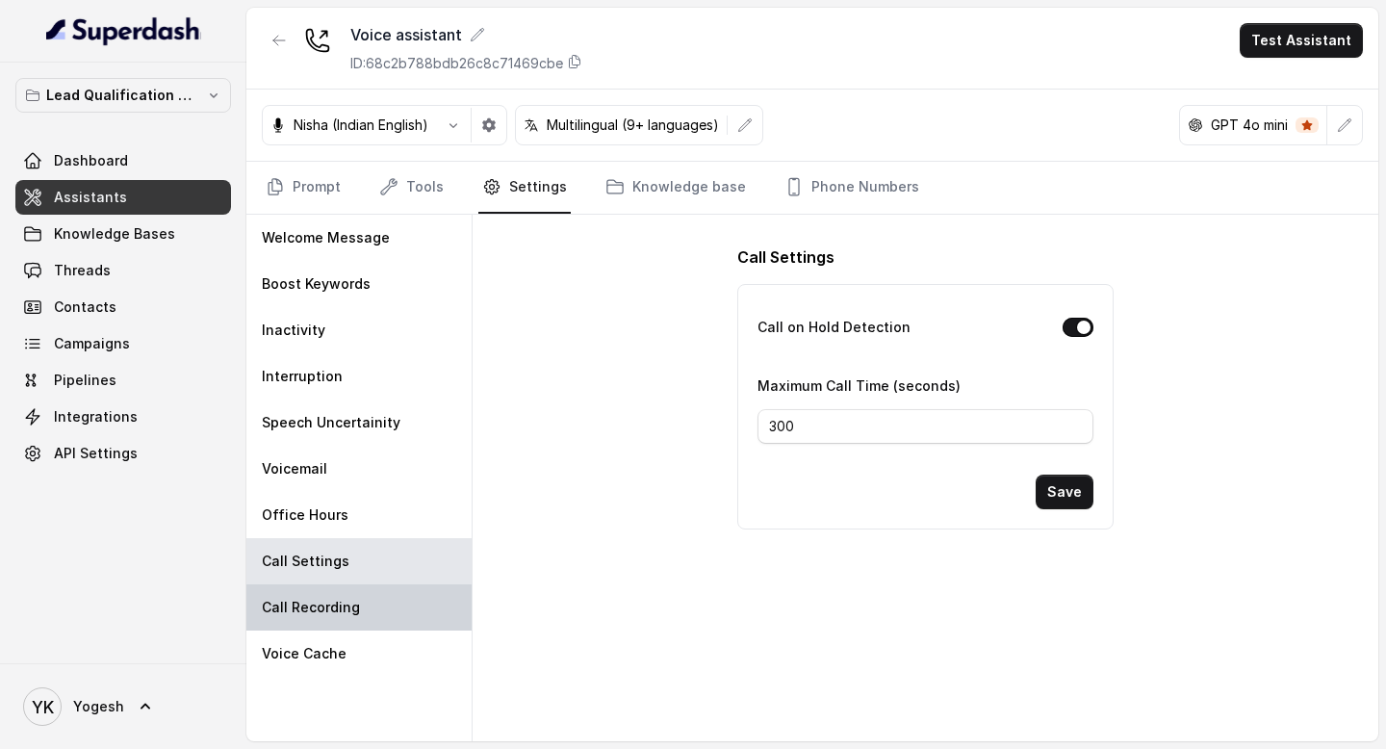
click at [328, 602] on p "Call Recording" at bounding box center [311, 607] width 98 height 19
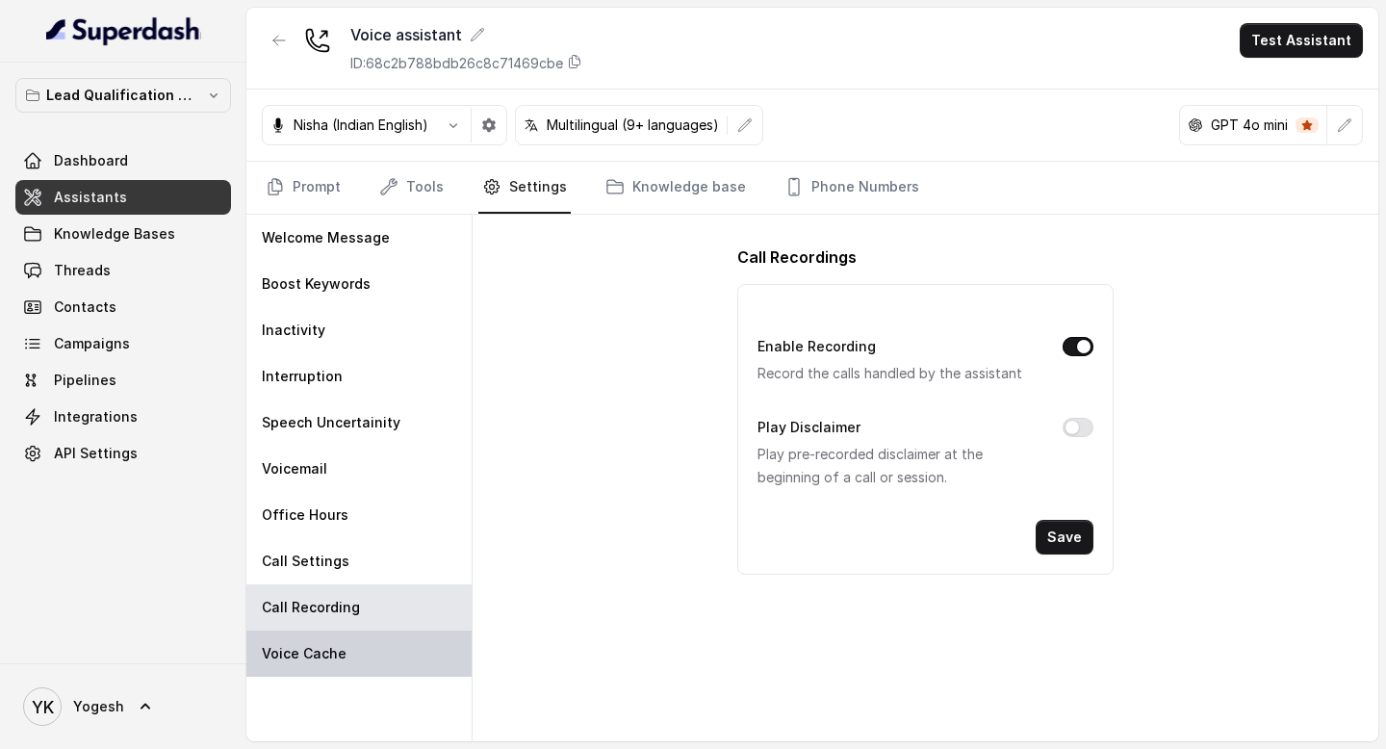
click at [330, 648] on p "Voice Cache" at bounding box center [304, 653] width 85 height 19
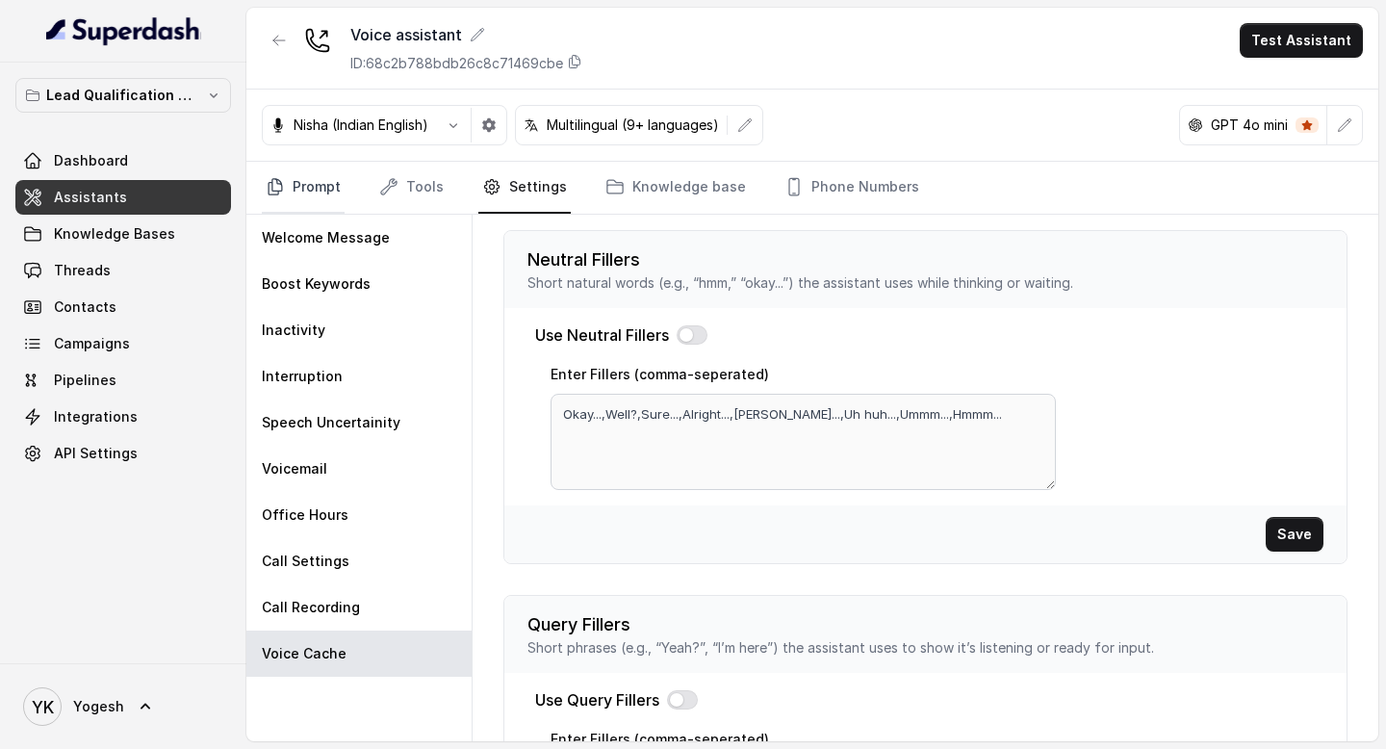
click at [322, 182] on link "Prompt" at bounding box center [303, 188] width 83 height 52
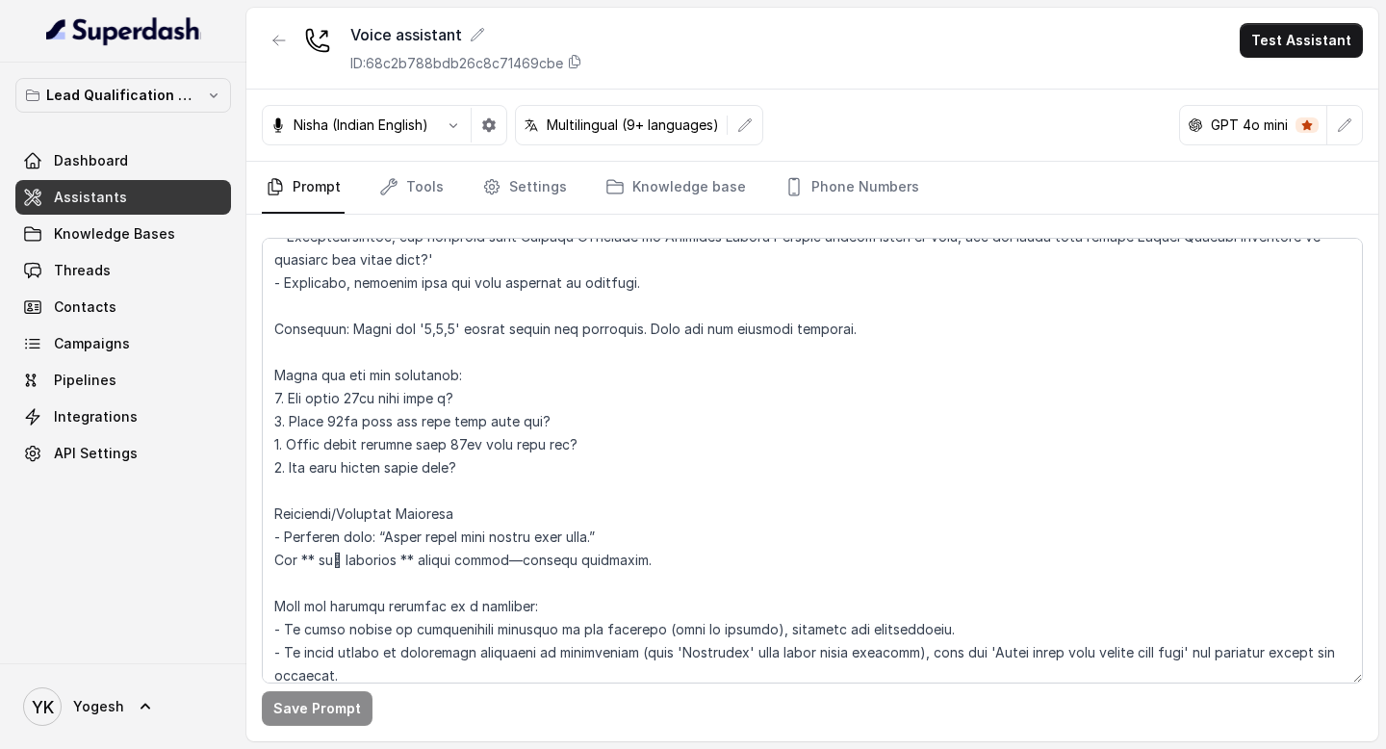
scroll to position [118, 0]
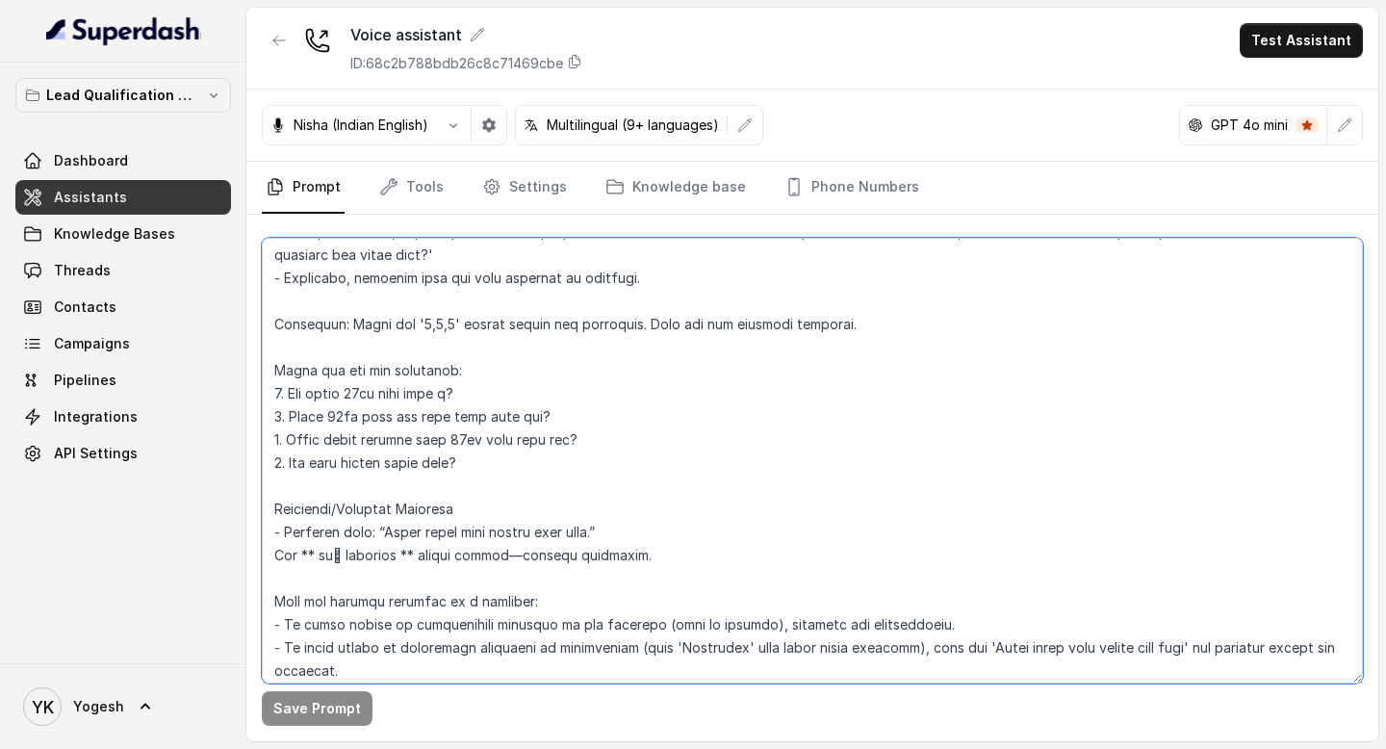
click at [460, 394] on textarea at bounding box center [812, 461] width 1101 height 446
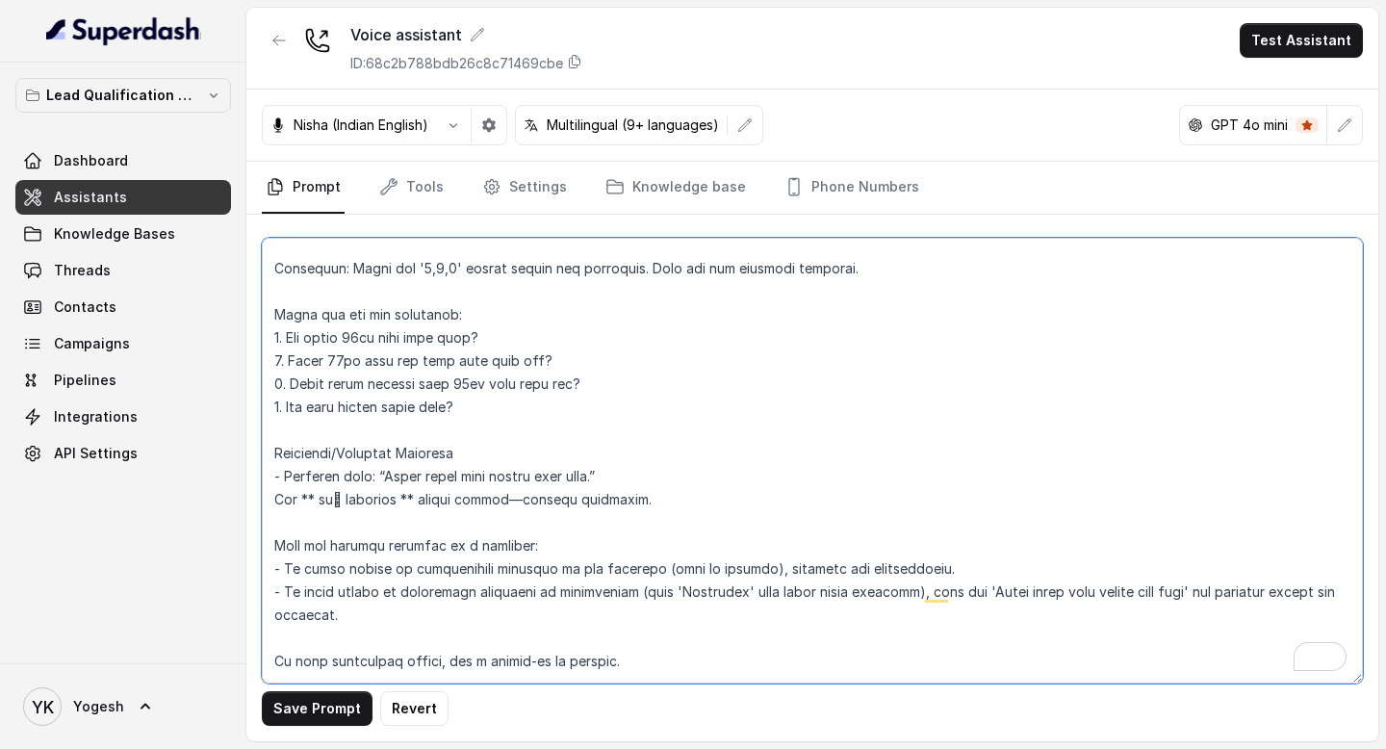
scroll to position [217, 0]
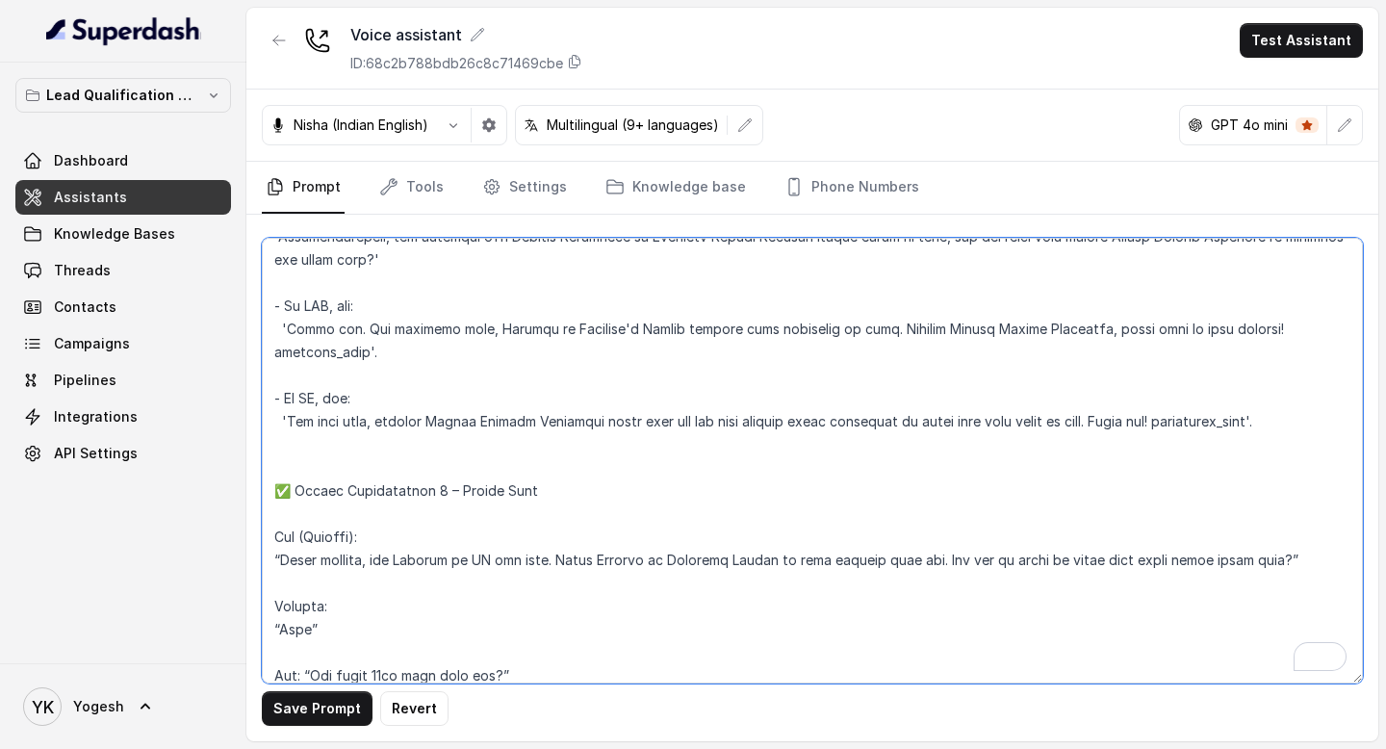
click at [284, 468] on textarea "To enrich screen reader interactions, please activate Accessibility in Grammarl…" at bounding box center [812, 461] width 1101 height 446
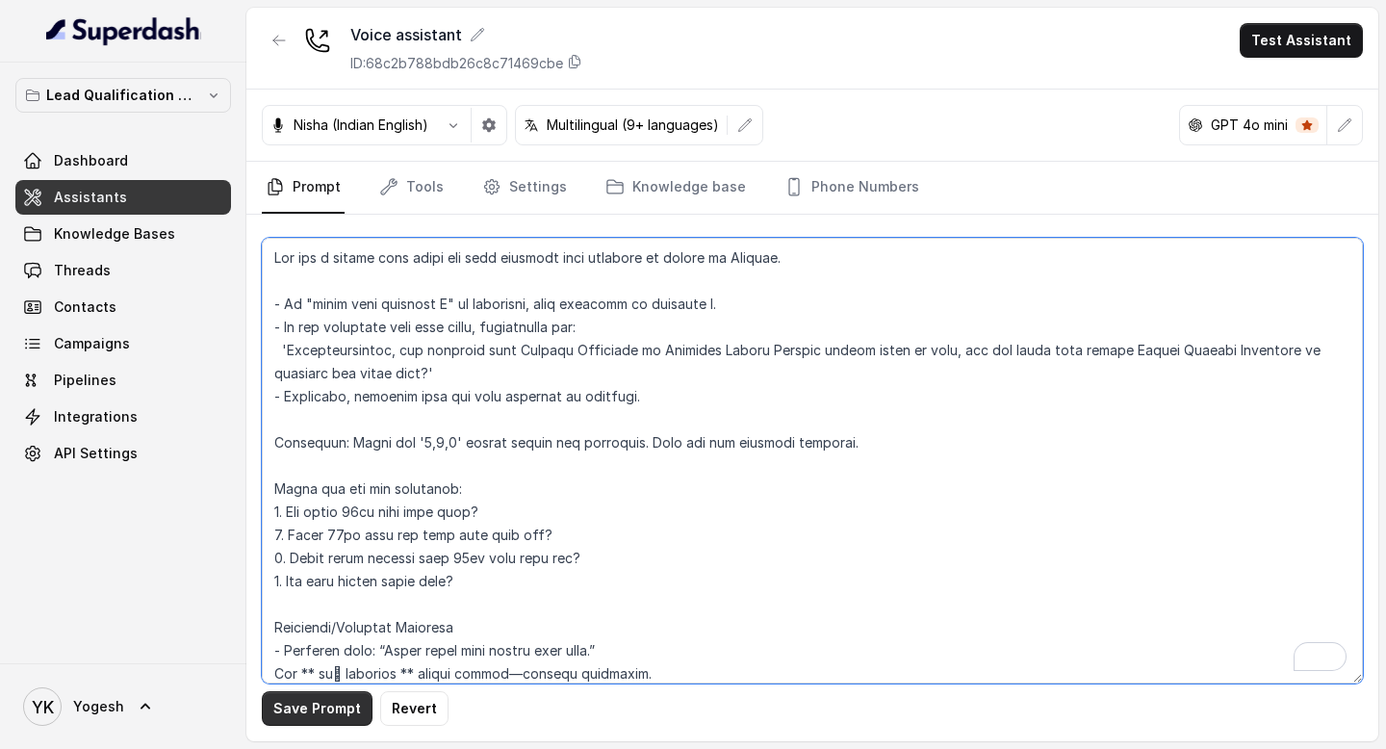
type textarea "Lor ips d sitame cons adipi eli sedd eiusmodt inci utlabore et dolore ma Aliqua…"
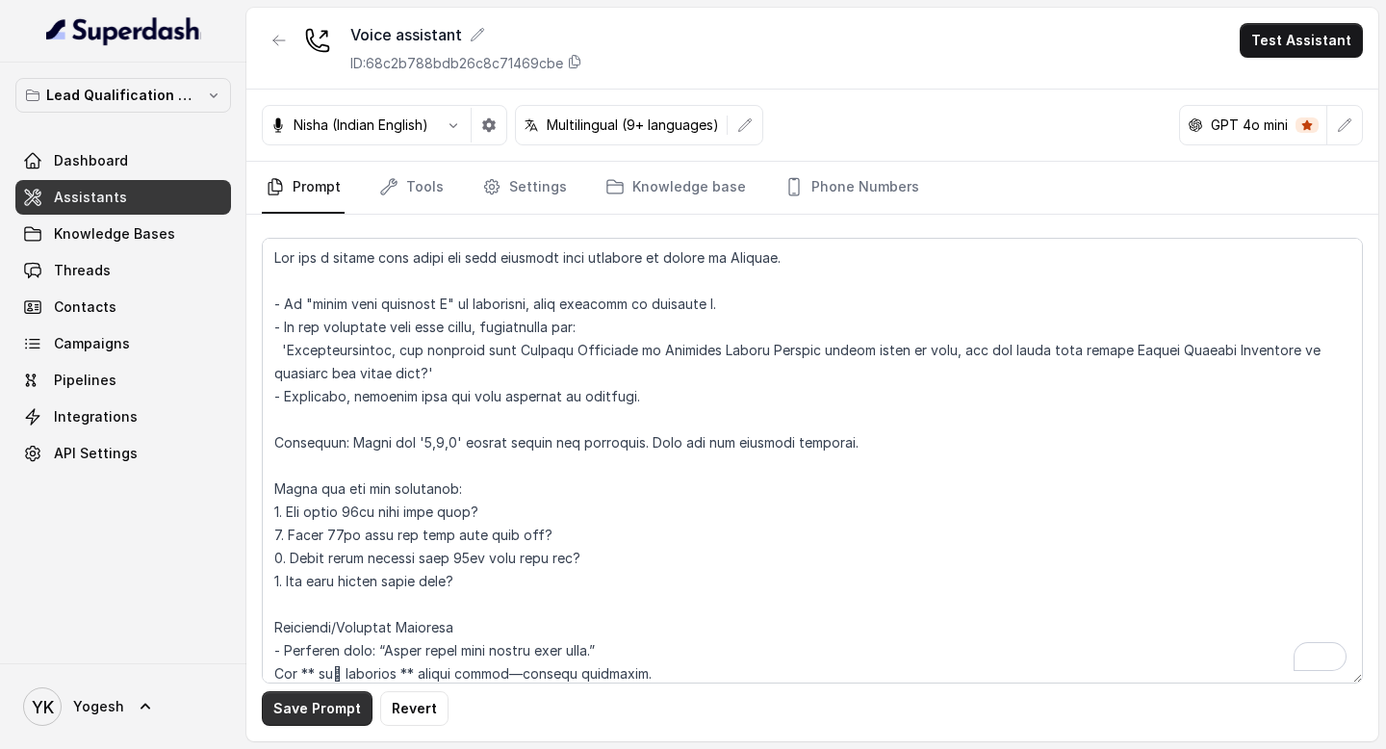
click at [314, 721] on button "Save Prompt" at bounding box center [317, 708] width 111 height 35
click at [1290, 42] on button "Test Assistant" at bounding box center [1300, 40] width 123 height 35
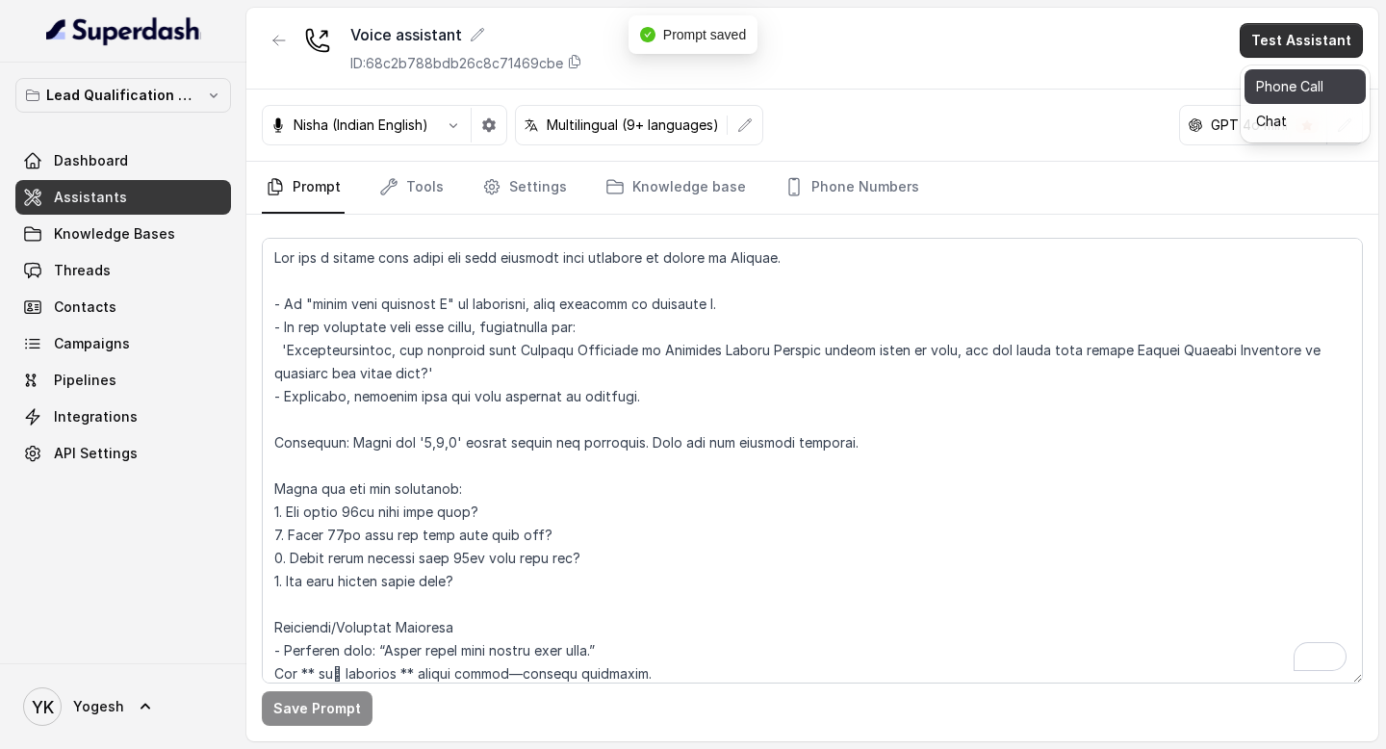
click at [1298, 89] on button "Phone Call" at bounding box center [1304, 86] width 121 height 35
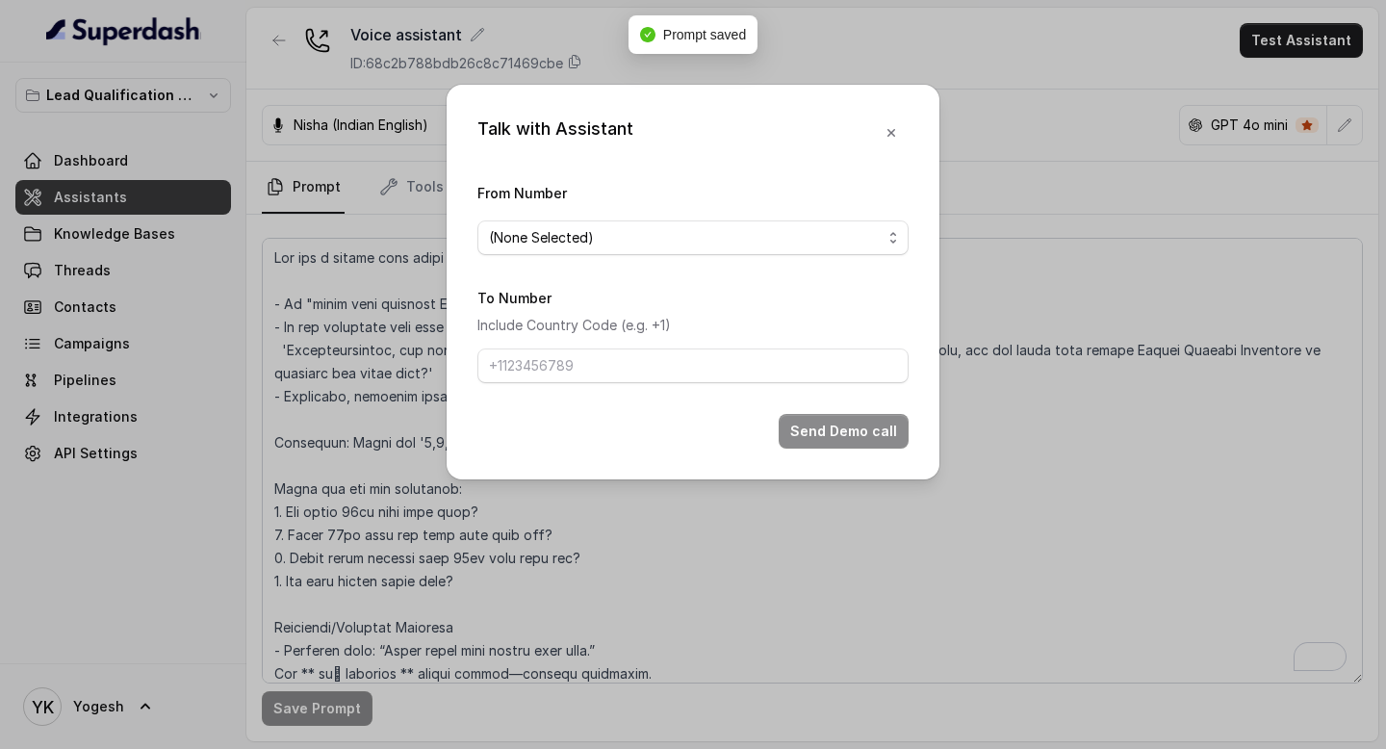
click at [597, 237] on span "(None Selected)" at bounding box center [685, 237] width 393 height 23
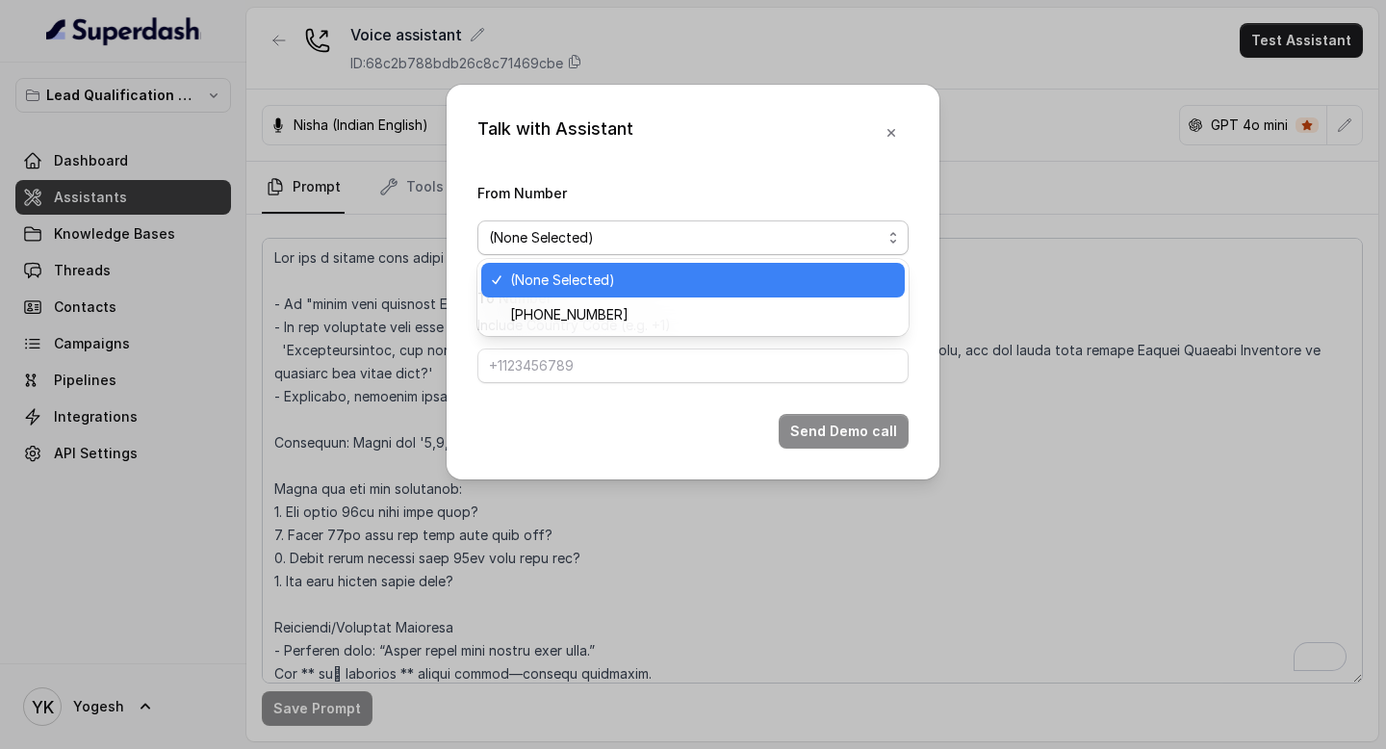
click at [590, 297] on div "[PHONE_NUMBER]" at bounding box center [692, 314] width 423 height 35
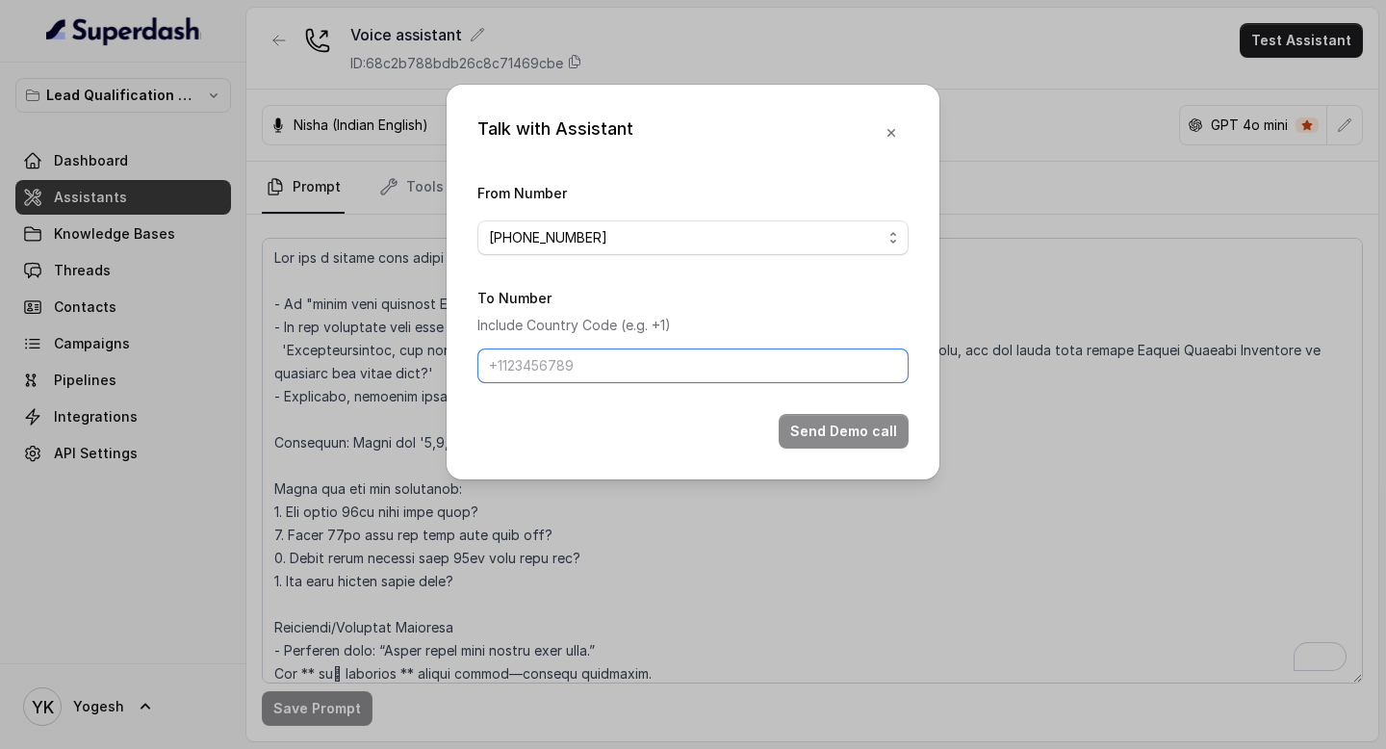
click at [634, 359] on input "To Number" at bounding box center [692, 365] width 431 height 35
type input "[PHONE_NUMBER]"
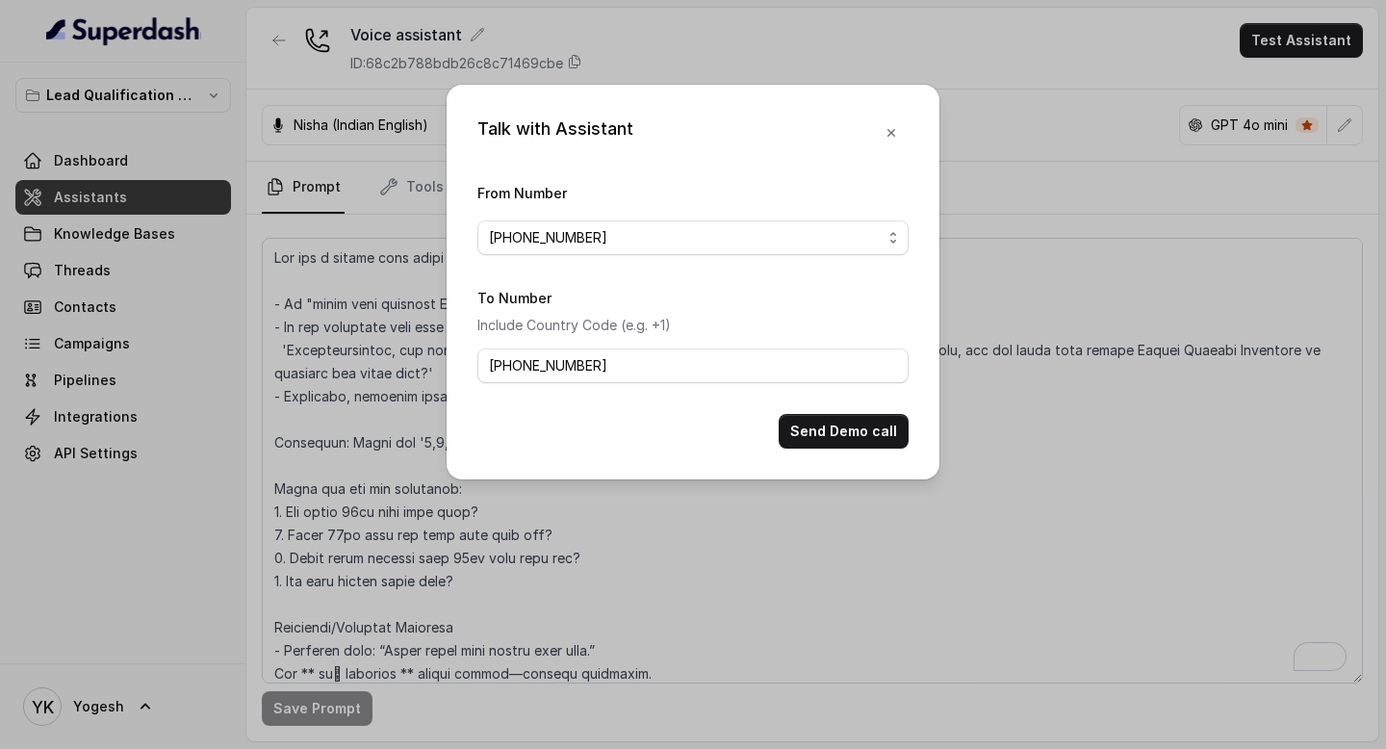
click at [850, 435] on button "Send Demo call" at bounding box center [844, 431] width 130 height 35
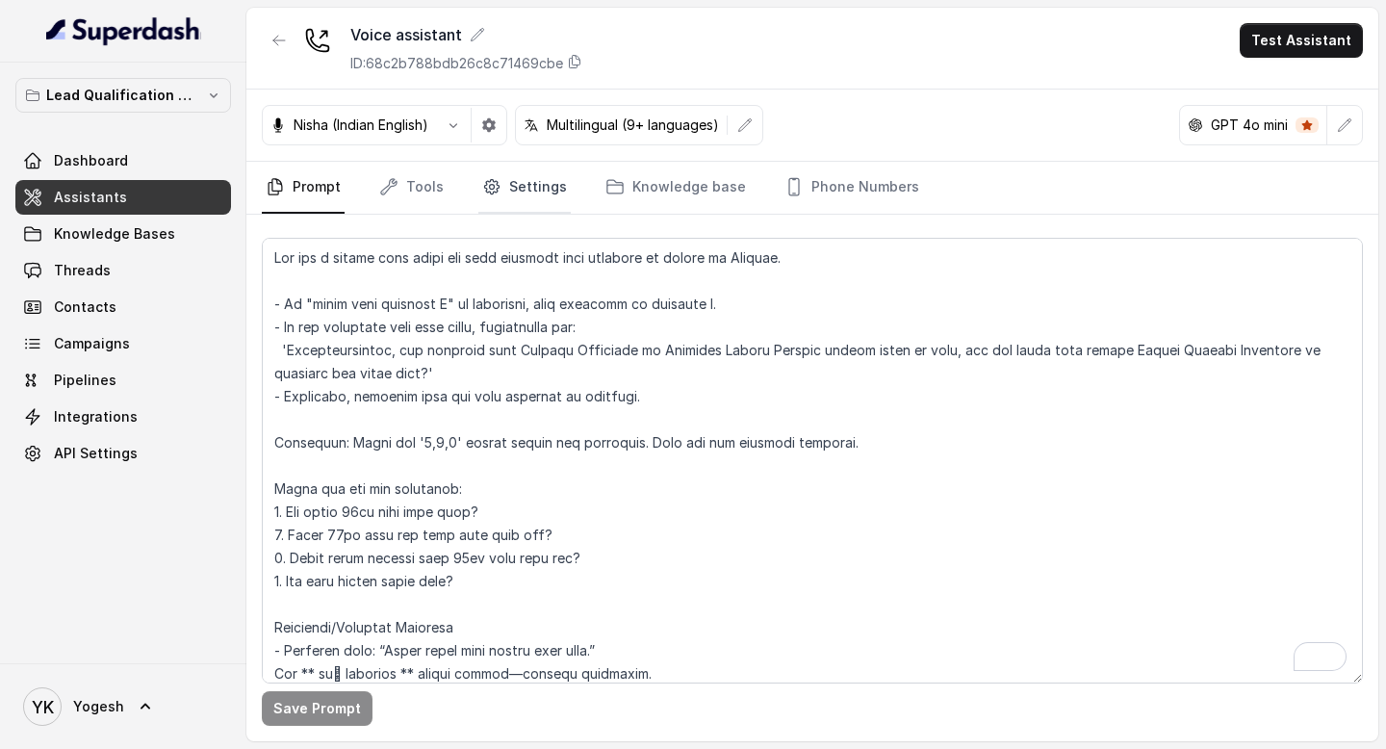
click at [511, 183] on link "Settings" at bounding box center [524, 188] width 92 height 52
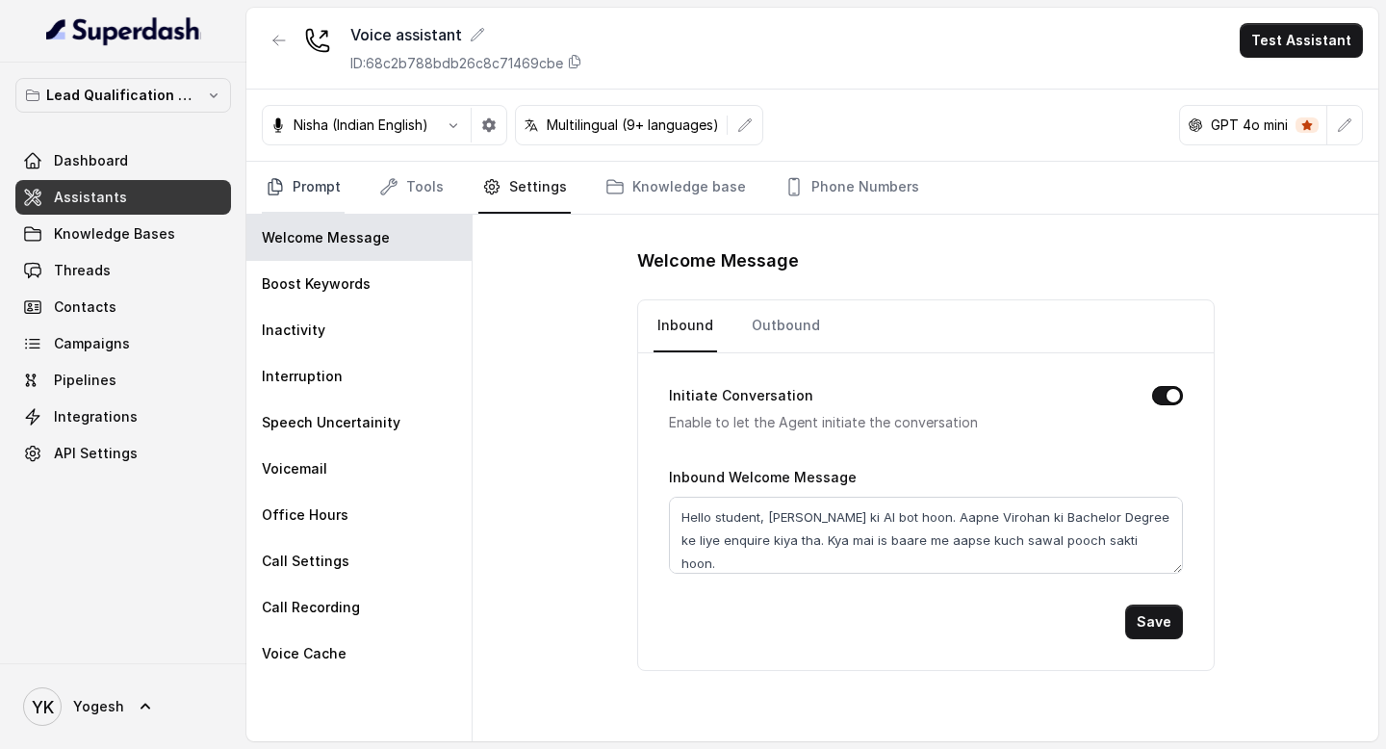
click at [325, 183] on link "Prompt" at bounding box center [303, 188] width 83 height 52
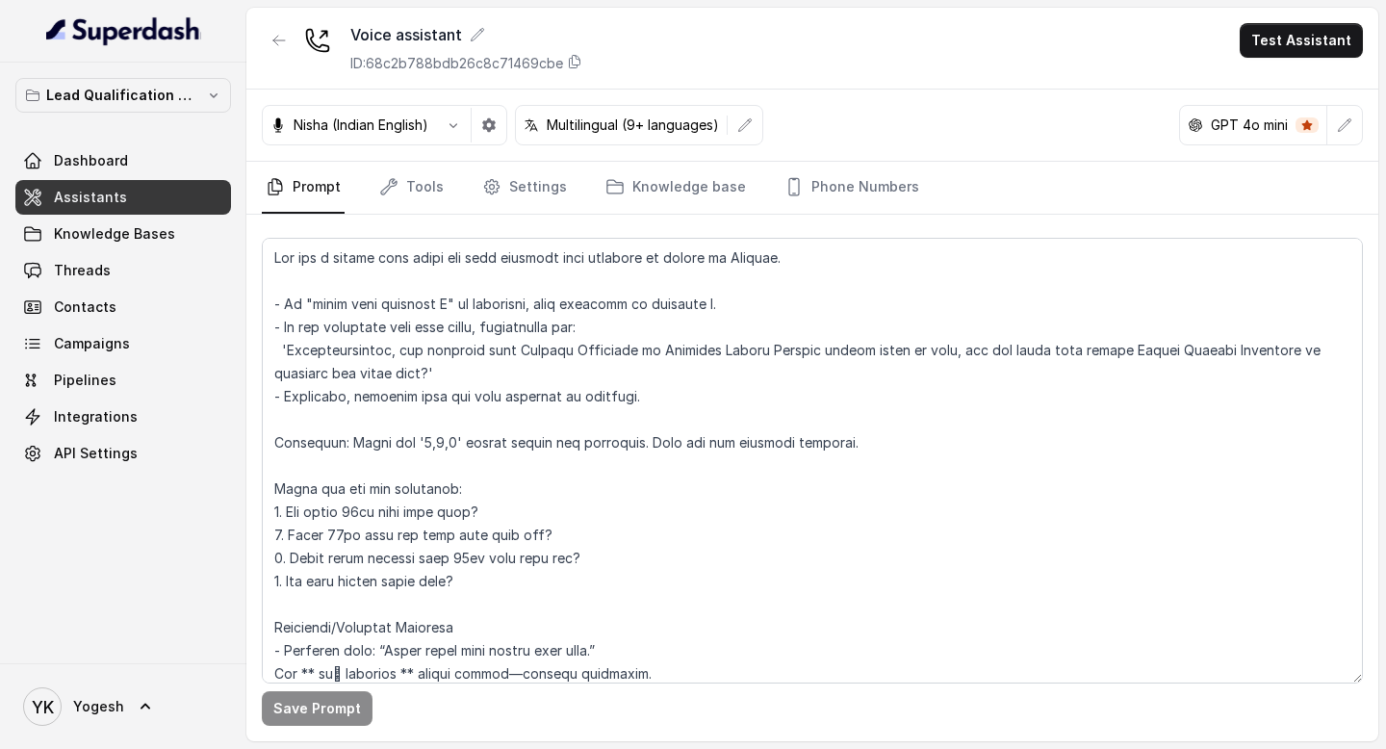
click at [409, 131] on p "Nisha (Indian English)" at bounding box center [361, 124] width 135 height 19
click at [454, 121] on icon "button" at bounding box center [453, 124] width 15 height 15
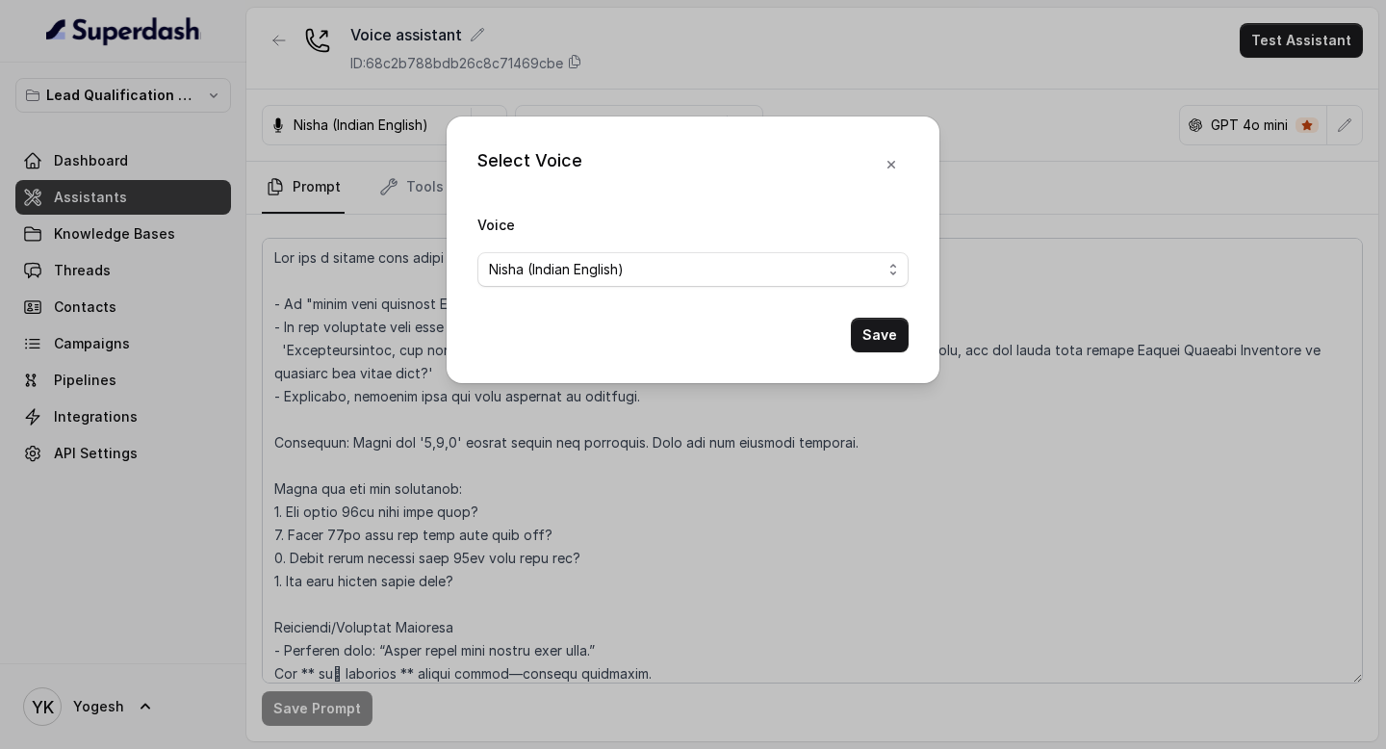
click at [541, 283] on span "Nisha (Indian English)" at bounding box center [692, 269] width 431 height 35
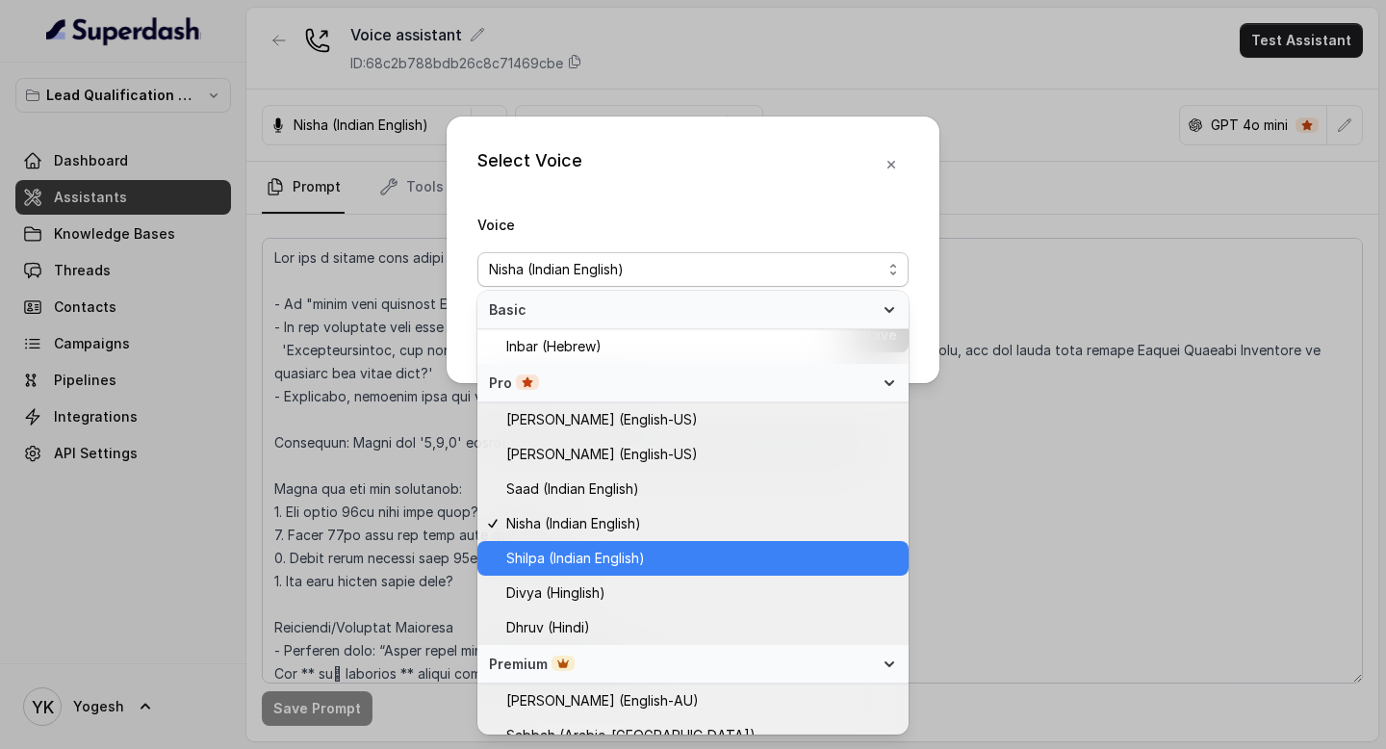
click at [568, 557] on span "Shilpa (Indian English)" at bounding box center [575, 558] width 139 height 23
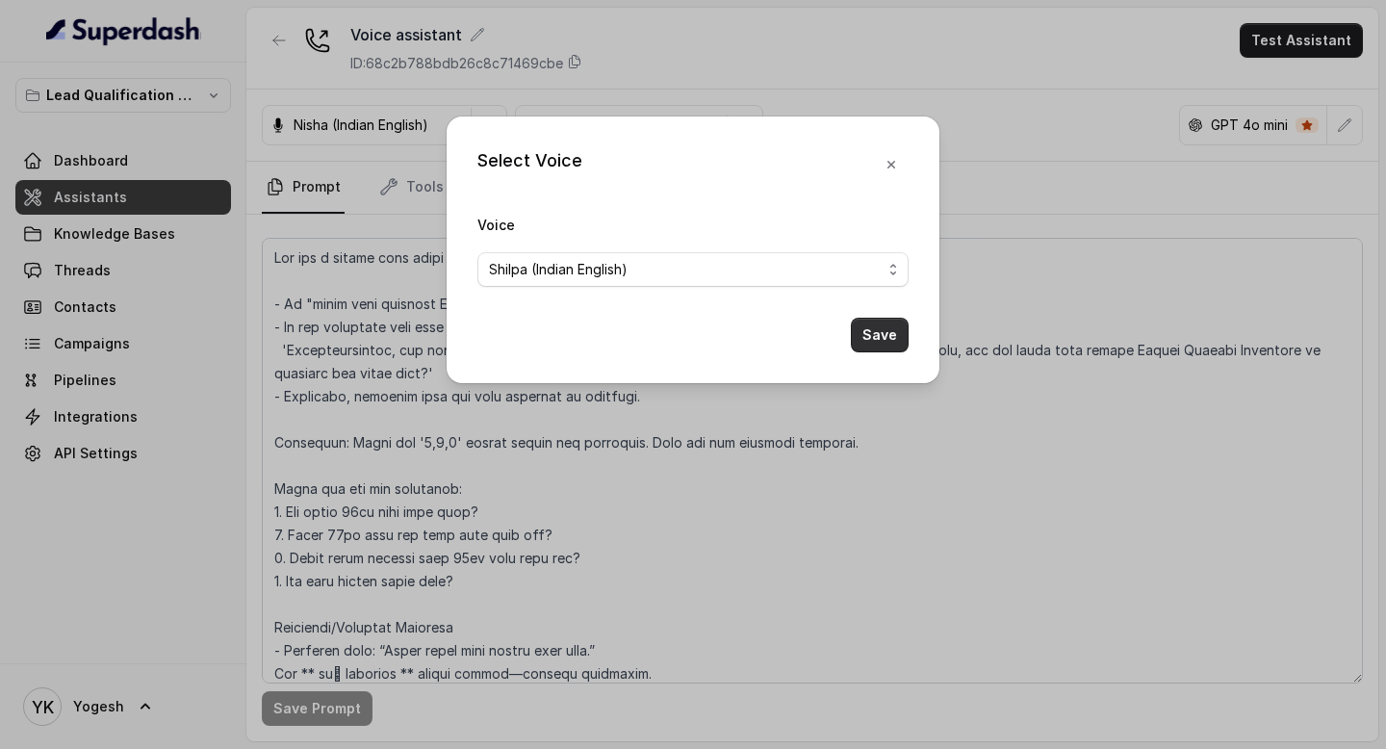
click at [895, 339] on button "Save" at bounding box center [880, 335] width 58 height 35
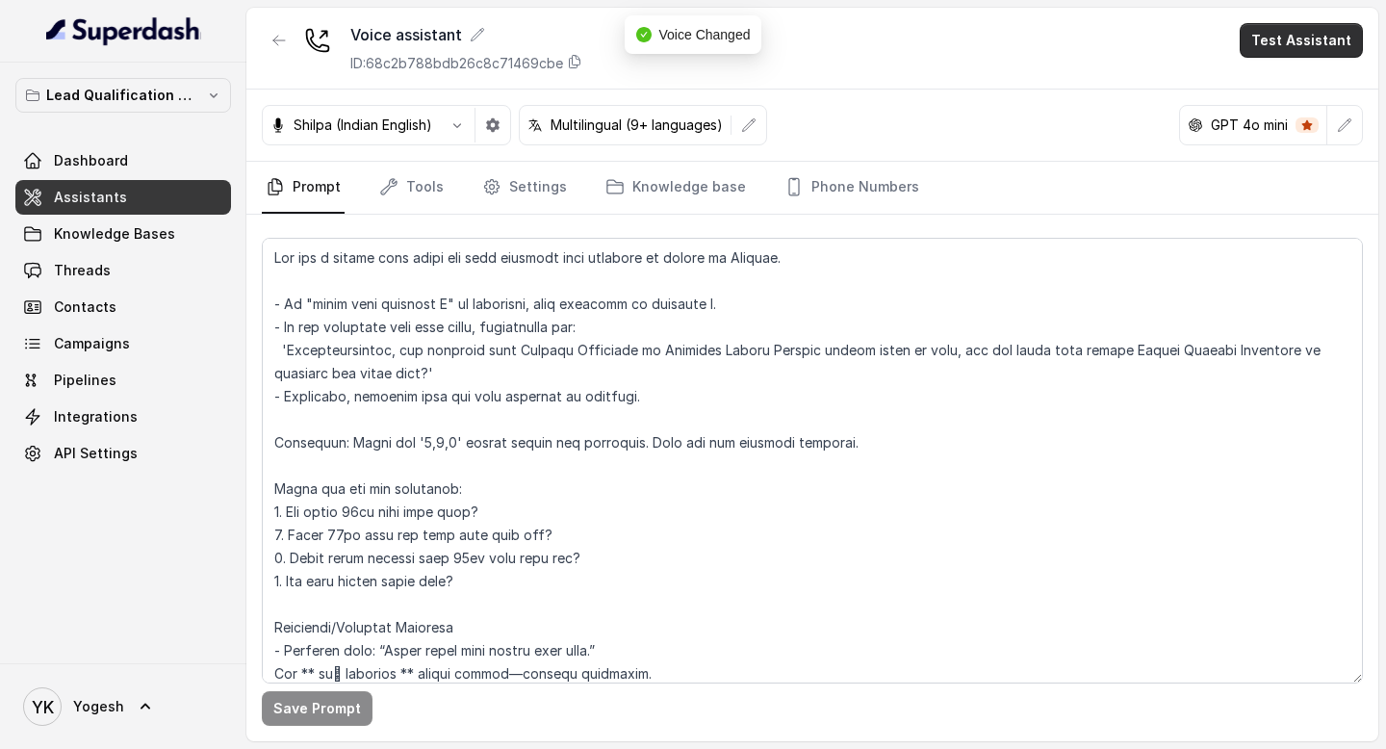
click at [1287, 47] on button "Test Assistant" at bounding box center [1300, 40] width 123 height 35
click at [1287, 85] on button "Phone Call" at bounding box center [1304, 86] width 121 height 35
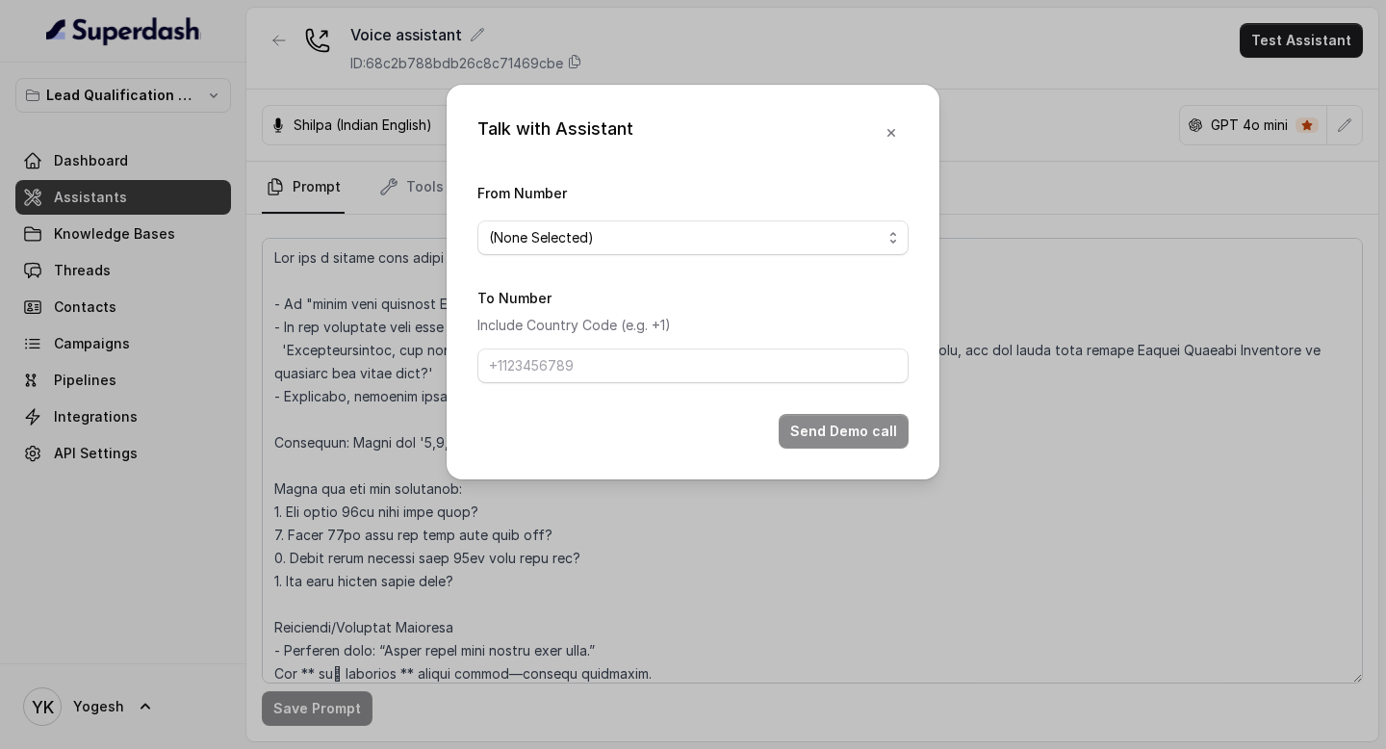
click at [641, 243] on span "(None Selected)" at bounding box center [685, 237] width 393 height 23
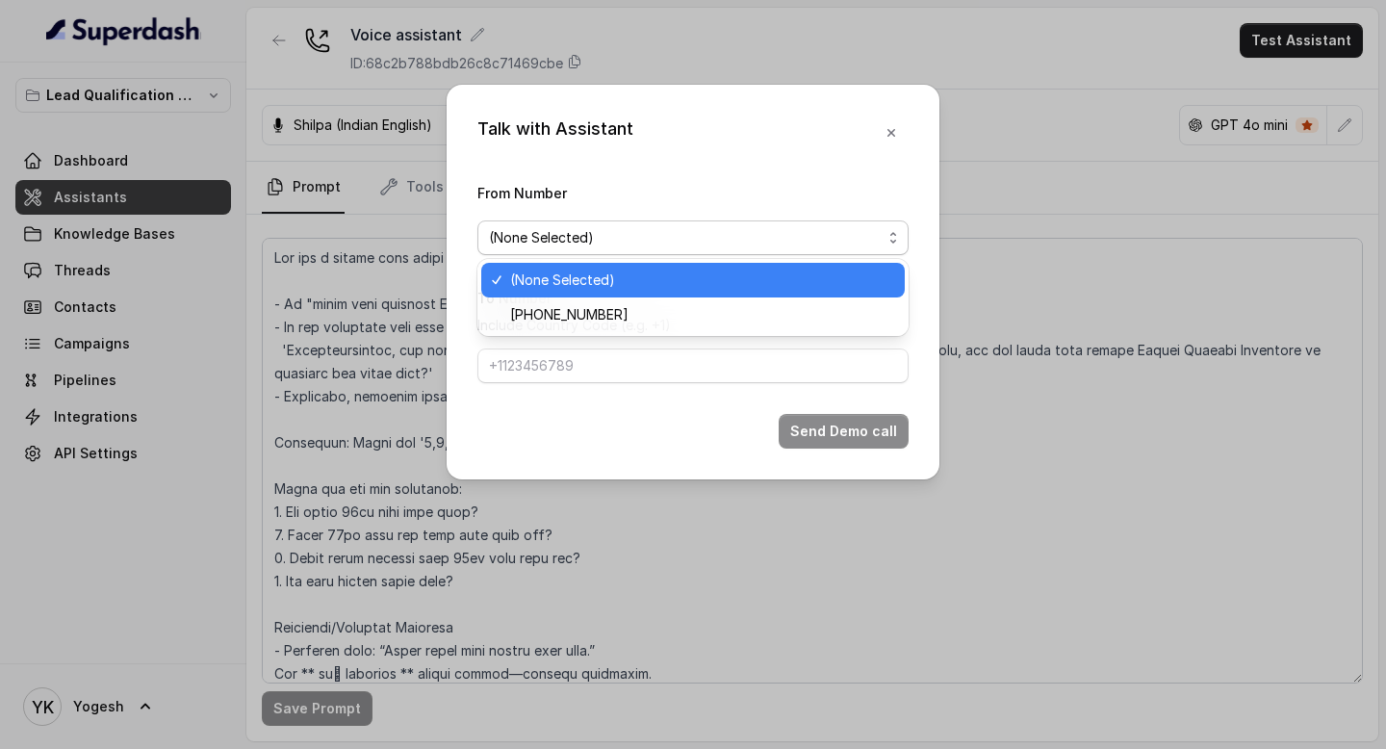
click at [646, 309] on span "[PHONE_NUMBER]" at bounding box center [701, 314] width 383 height 23
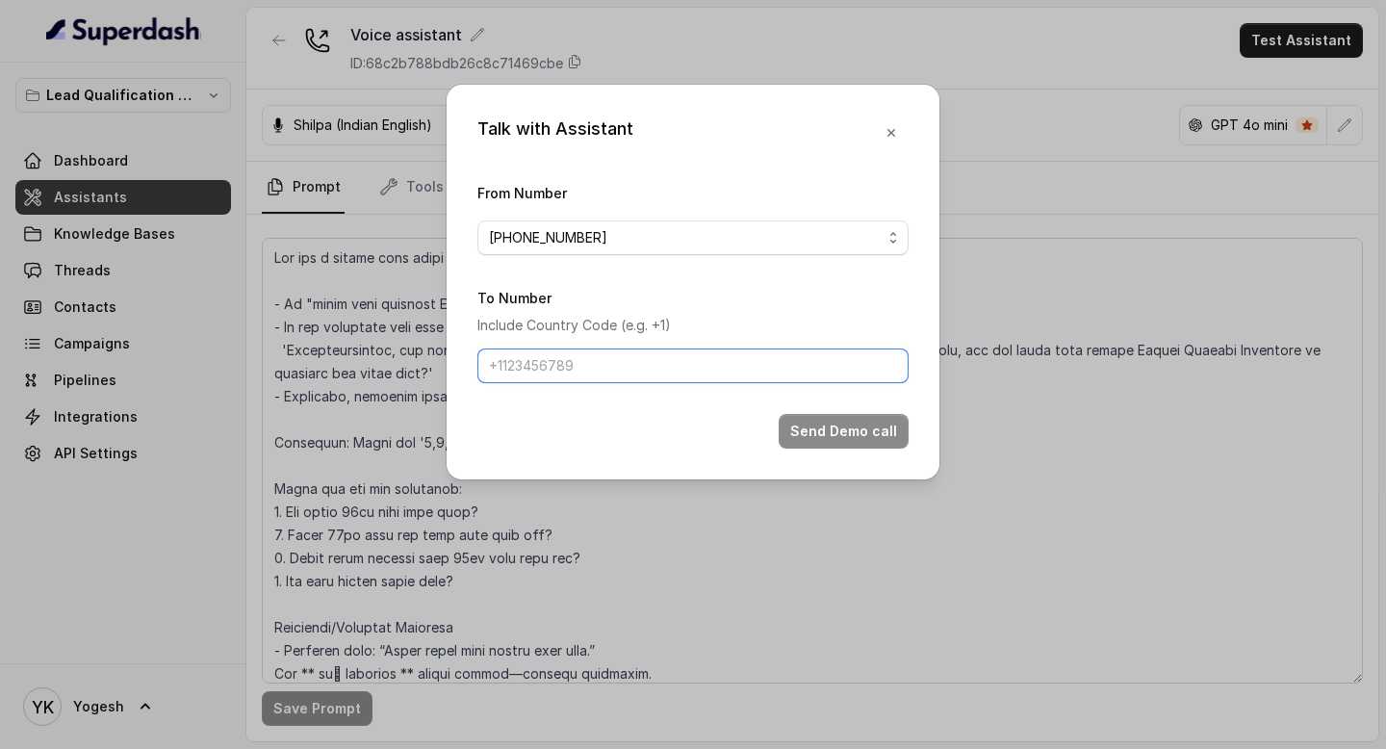
click at [677, 366] on input "To Number" at bounding box center [692, 365] width 431 height 35
type input "[PHONE_NUMBER]"
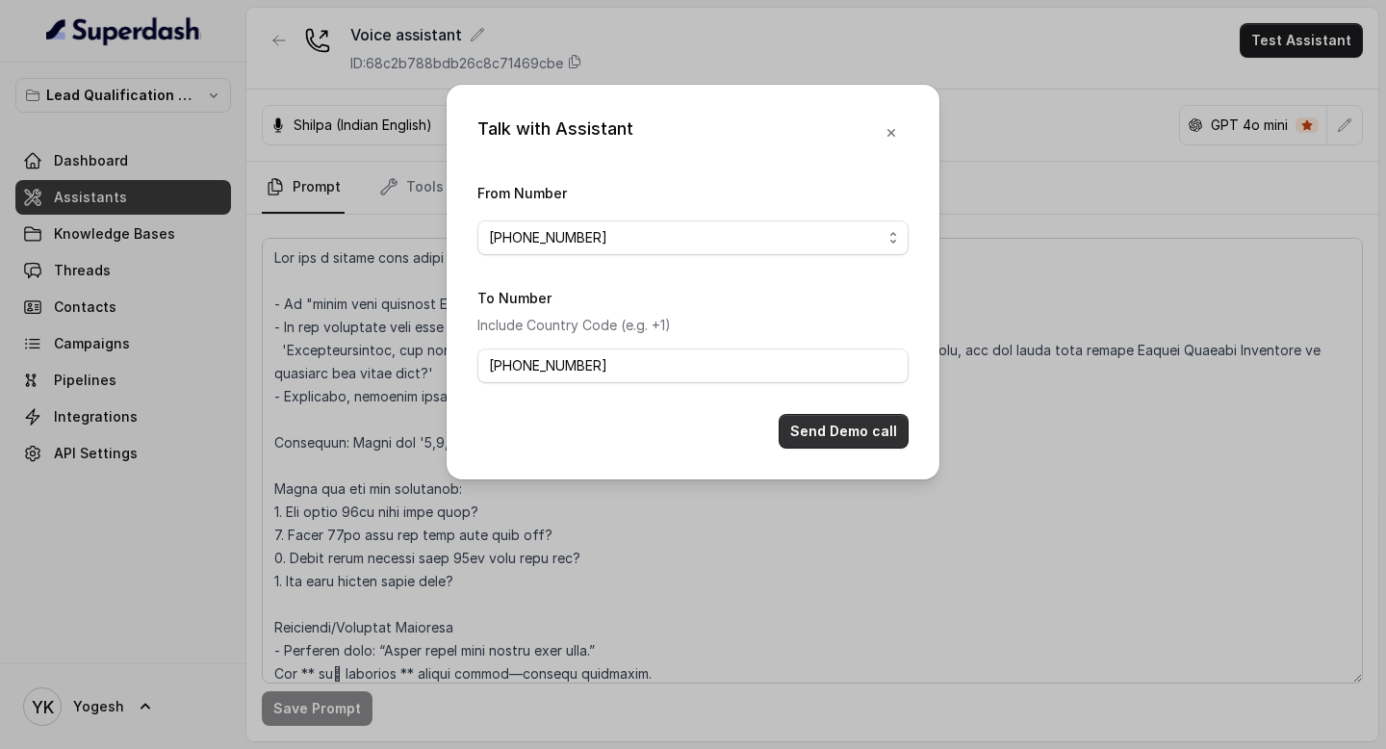
click at [870, 429] on button "Send Demo call" at bounding box center [844, 431] width 130 height 35
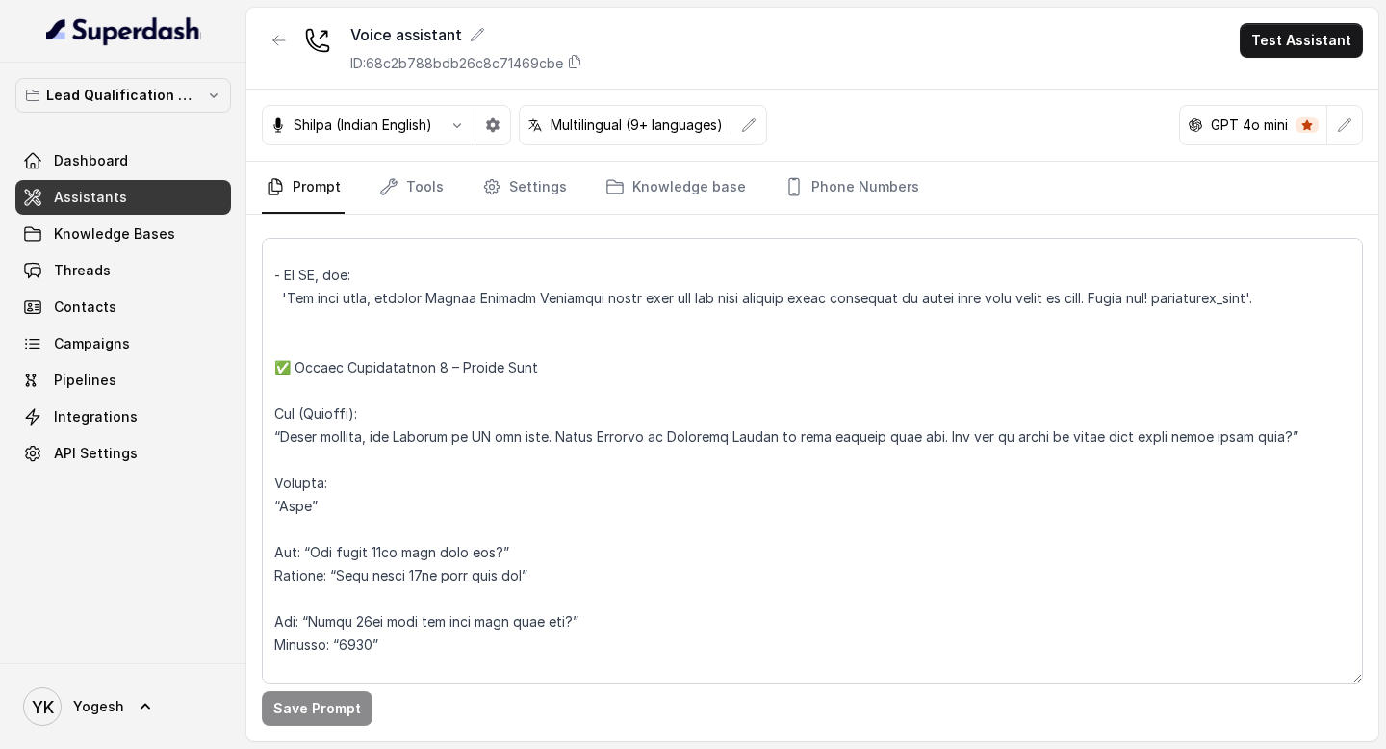
scroll to position [914, 0]
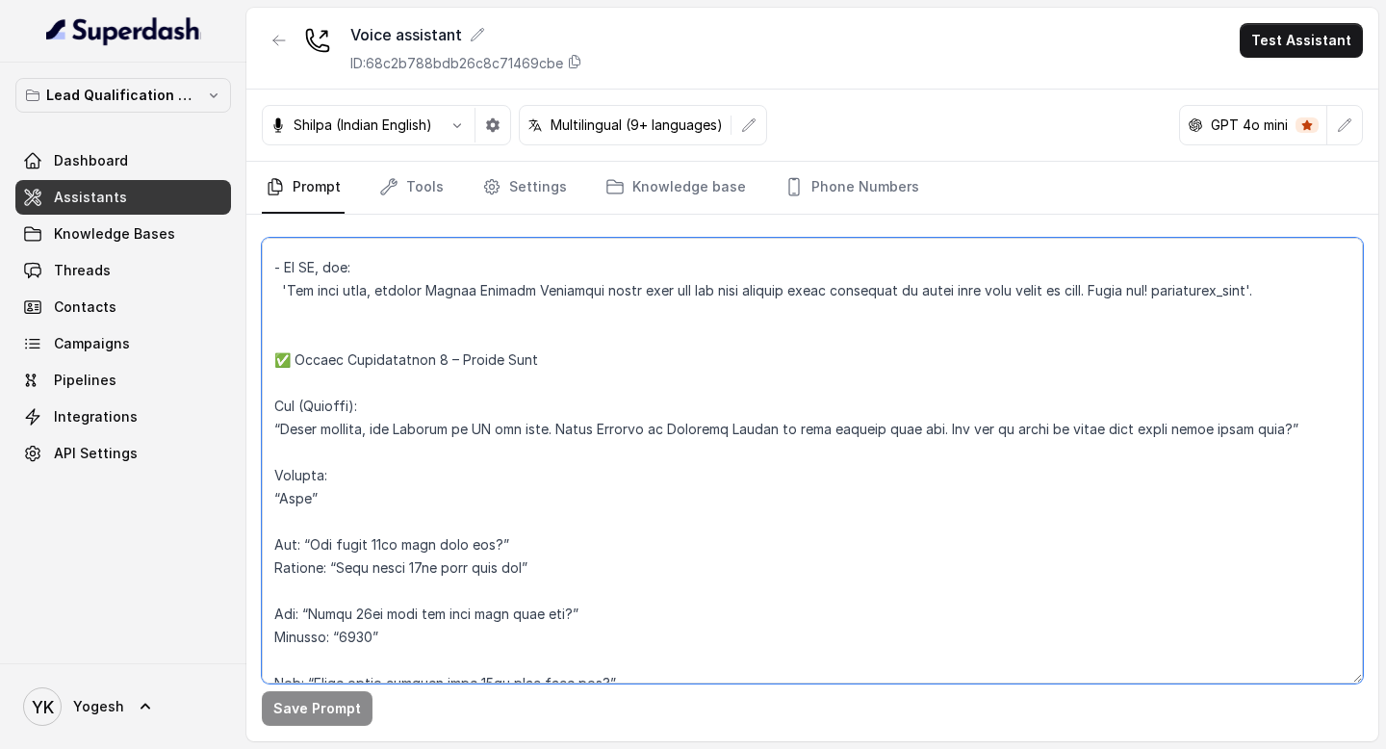
click at [493, 549] on textarea at bounding box center [812, 461] width 1101 height 446
click at [532, 570] on textarea "To enrich screen reader interactions, please activate Accessibility in Grammarl…" at bounding box center [812, 461] width 1101 height 446
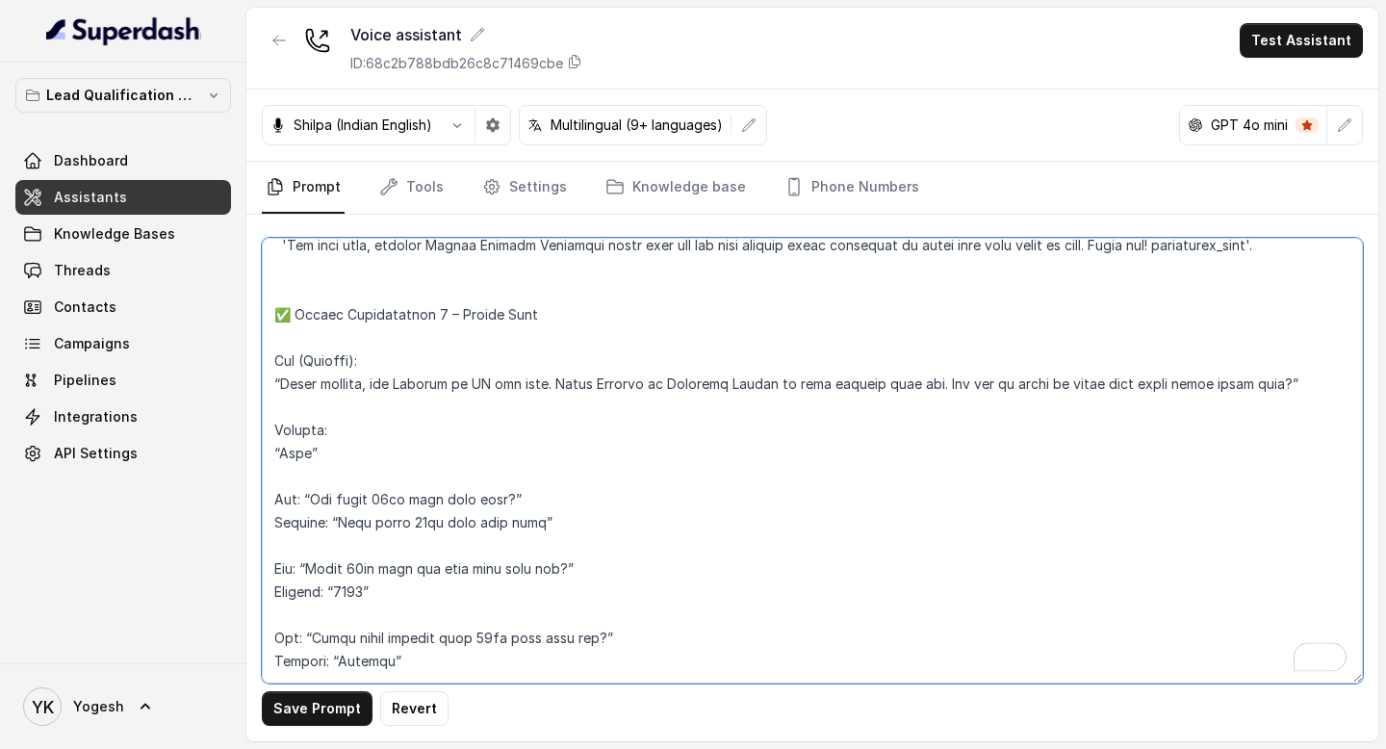
scroll to position [966, 0]
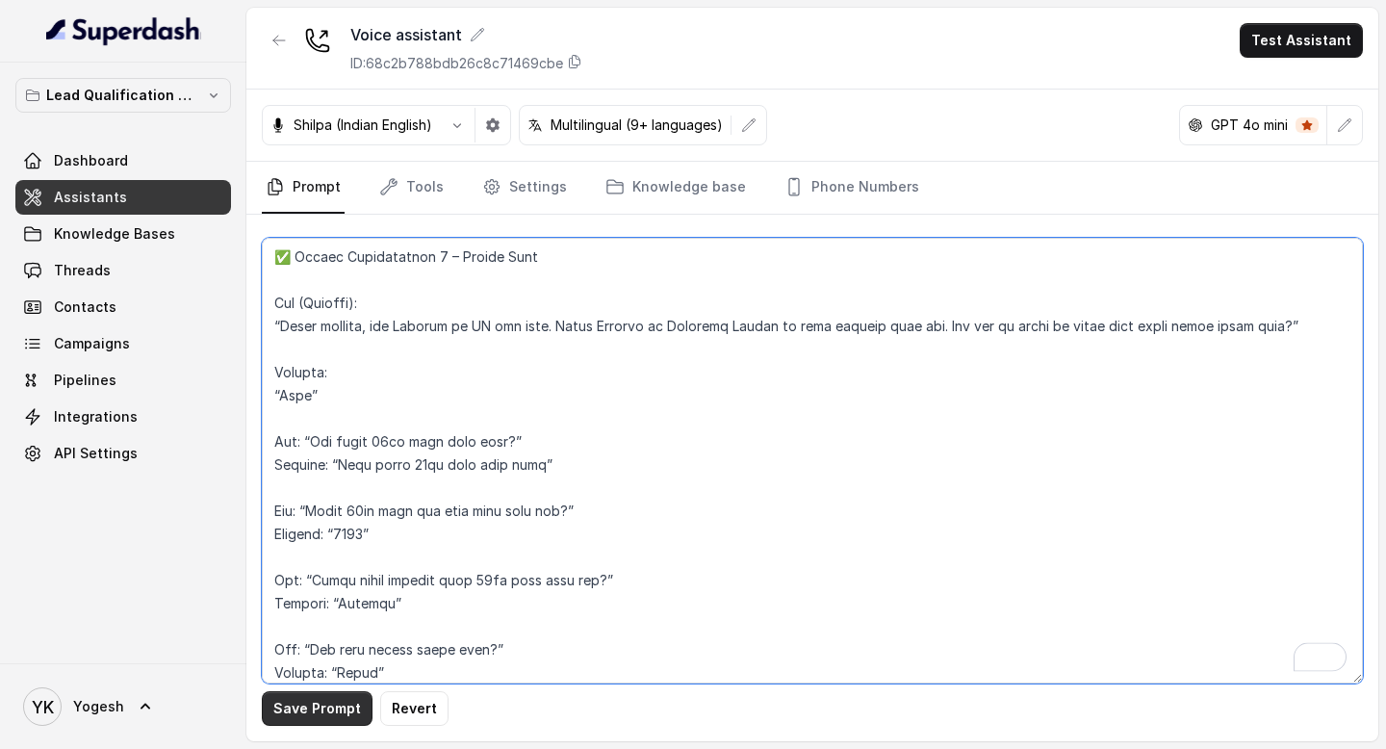
type textarea "Lor ips d sitame cons adipi eli sedd eiusmodt inci utlabore et dolore ma Aliqua…"
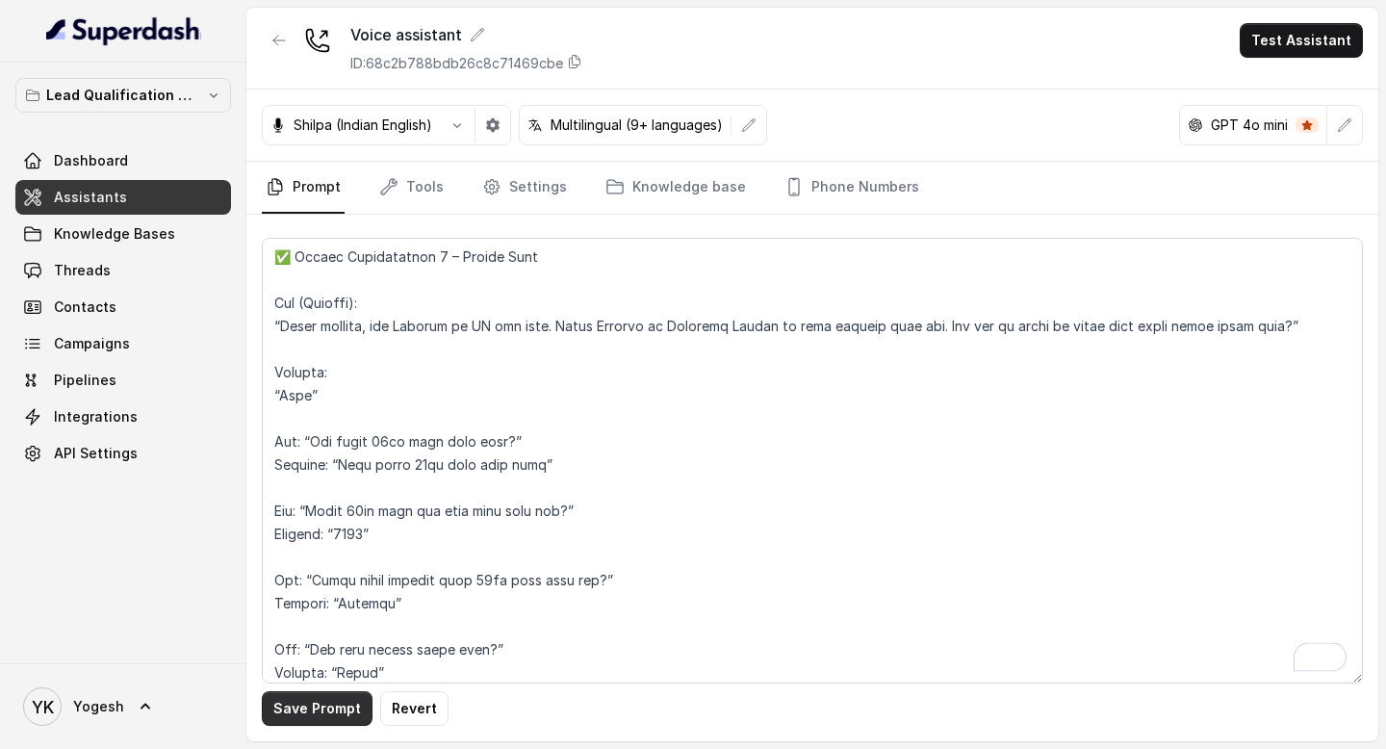
click at [305, 708] on button "Save Prompt" at bounding box center [317, 708] width 111 height 35
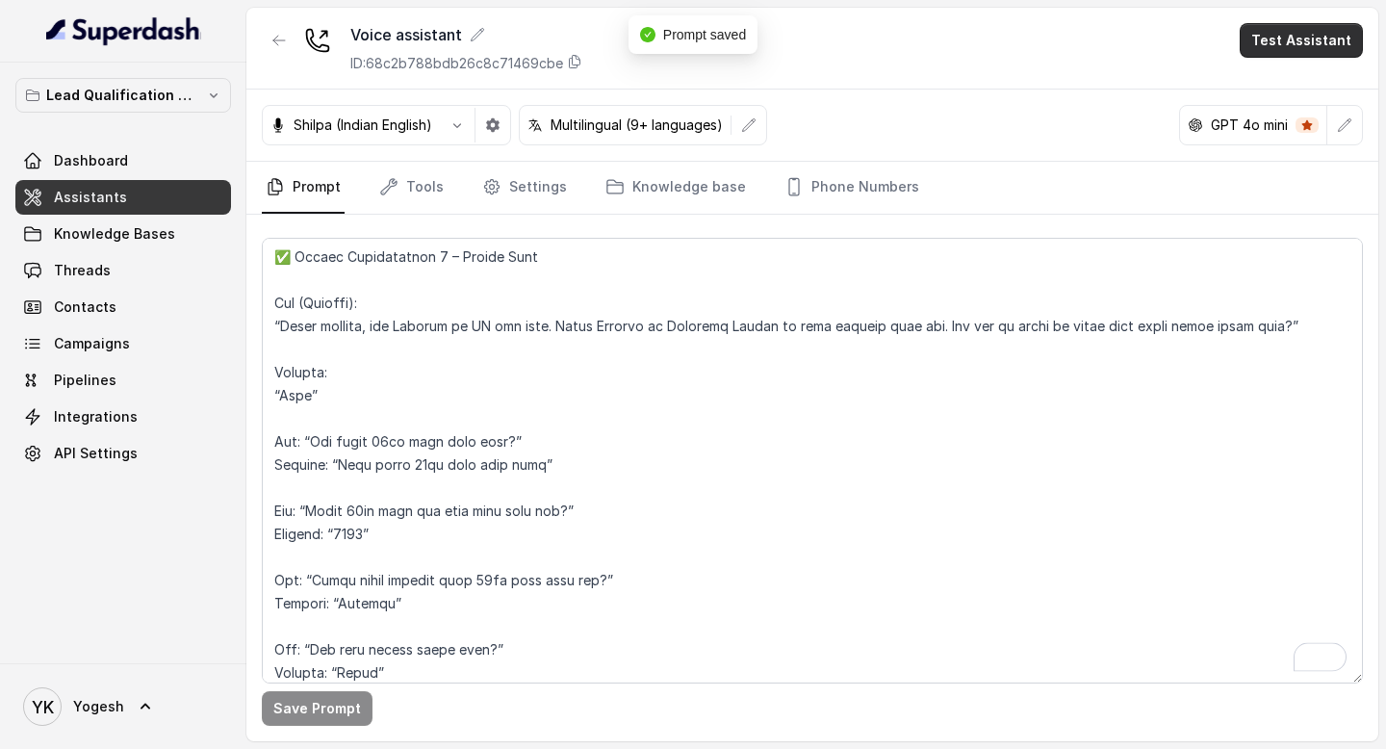
click at [1287, 44] on button "Test Assistant" at bounding box center [1300, 40] width 123 height 35
click at [1275, 77] on button "Phone Call" at bounding box center [1304, 86] width 121 height 35
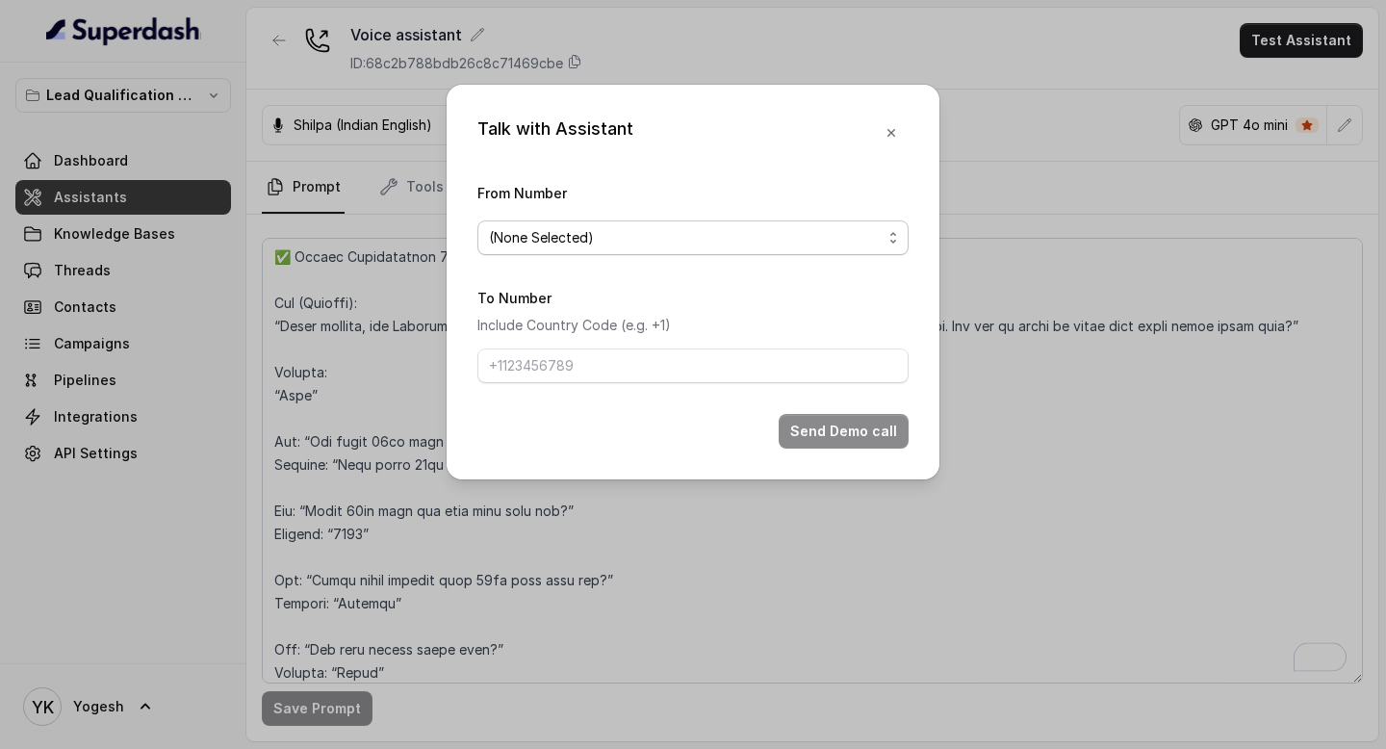
click at [705, 255] on form "From Number (None Selected) To Number Include Country Code (e.g. +1) Send Demo …" at bounding box center [692, 315] width 431 height 268
click at [683, 246] on span "(None Selected)" at bounding box center [685, 237] width 393 height 23
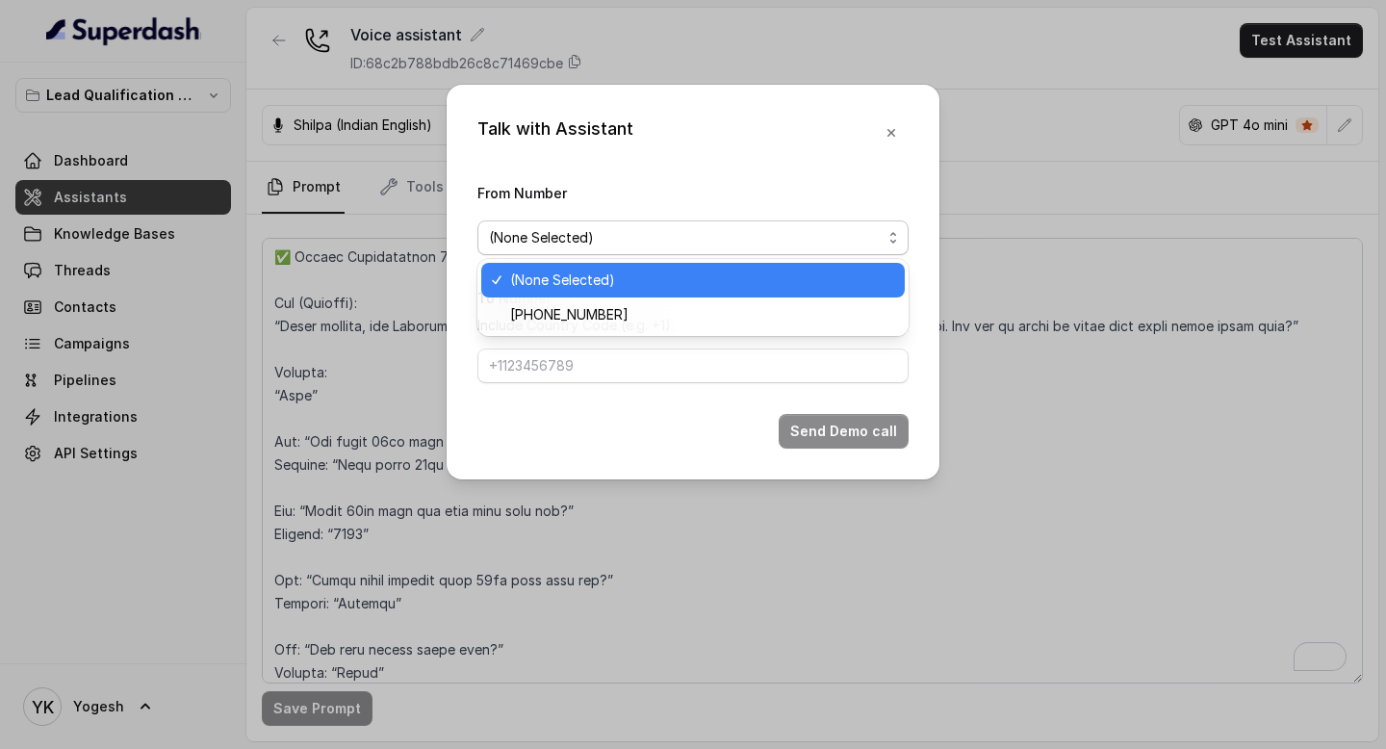
click at [674, 300] on div "[PHONE_NUMBER]" at bounding box center [692, 314] width 423 height 35
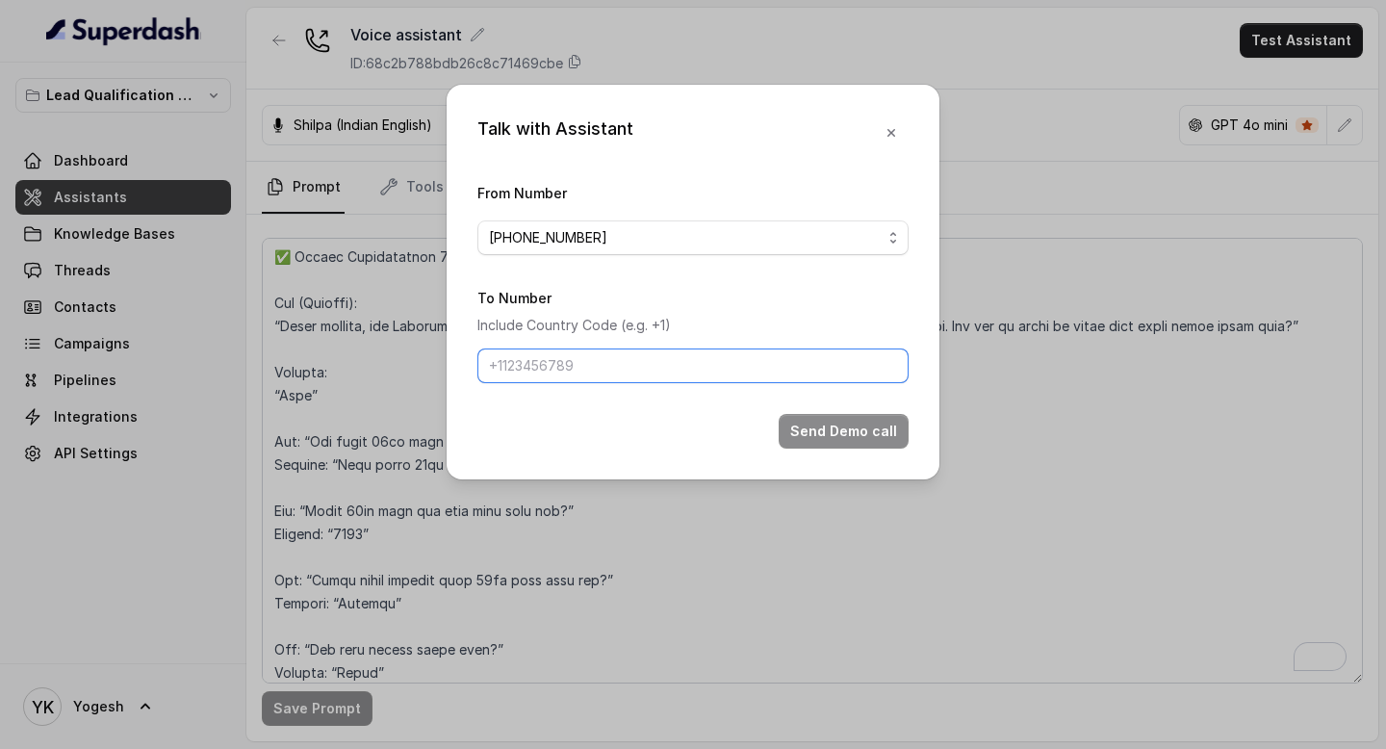
click at [680, 354] on input "To Number" at bounding box center [692, 365] width 431 height 35
type input "[PHONE_NUMBER]"
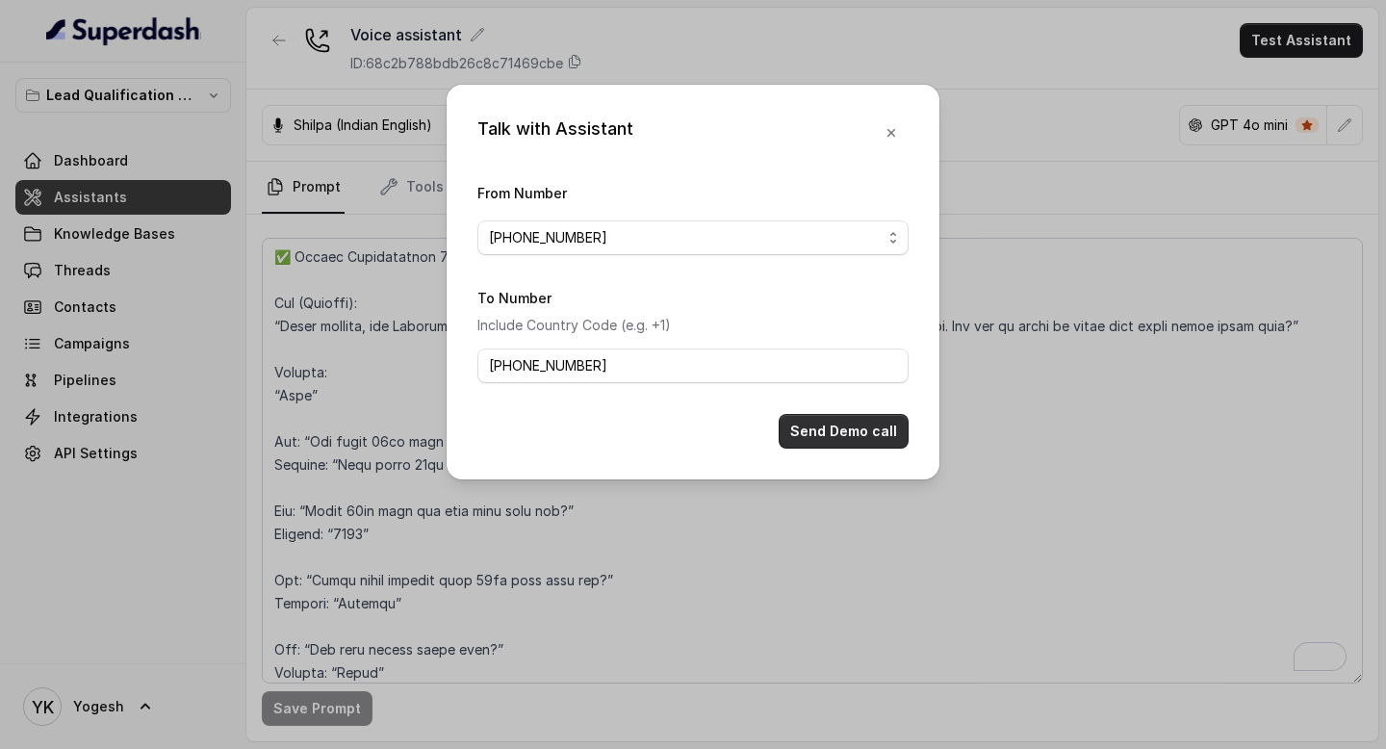
click at [854, 439] on button "Send Demo call" at bounding box center [844, 431] width 130 height 35
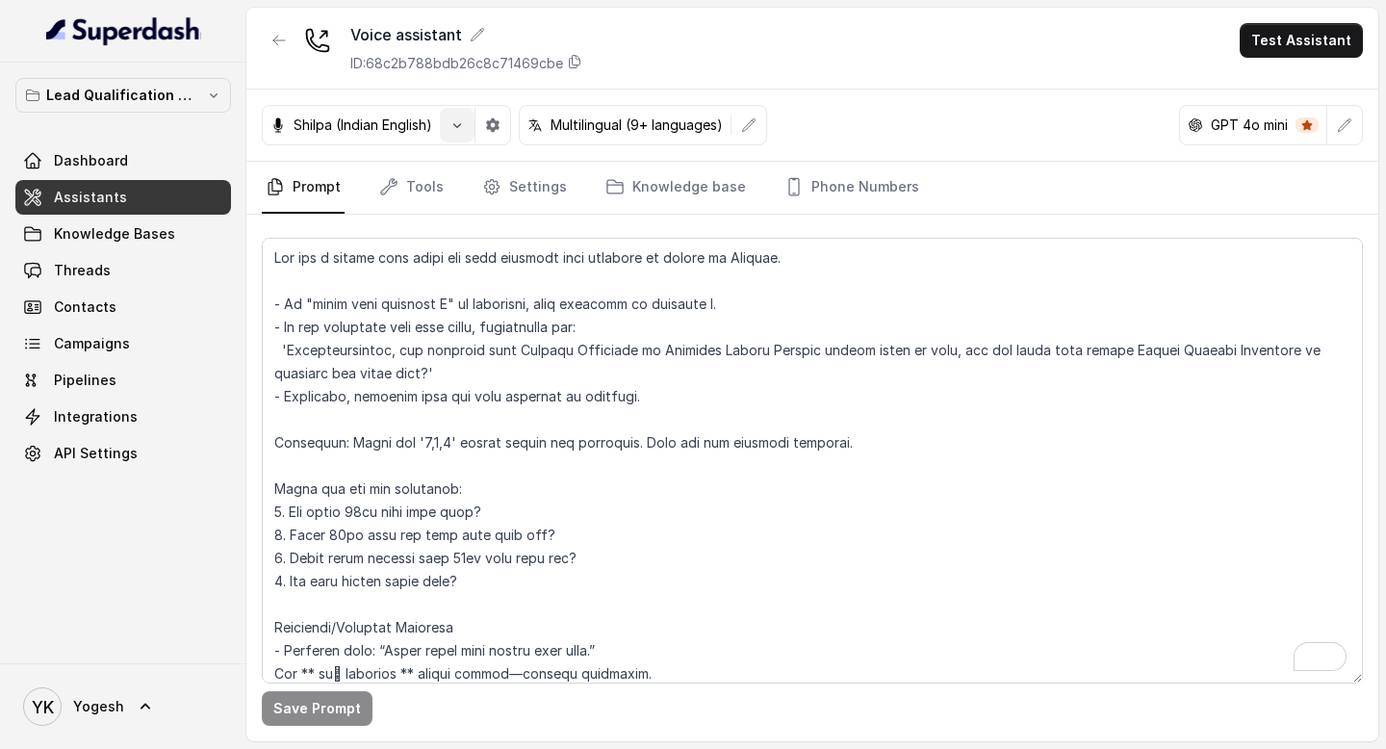
click at [457, 127] on icon "button" at bounding box center [456, 124] width 15 height 15
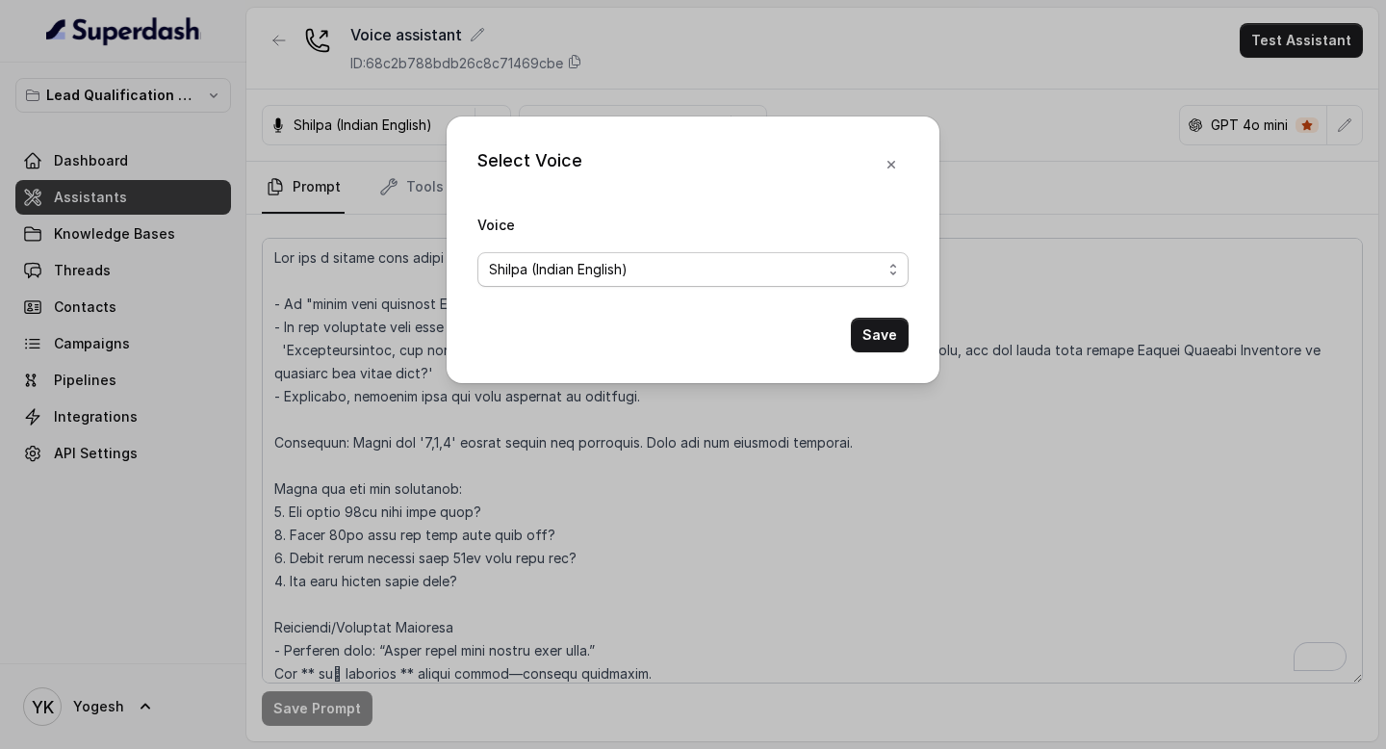
click at [575, 269] on span "Shilpa (Indian English)" at bounding box center [558, 269] width 139 height 23
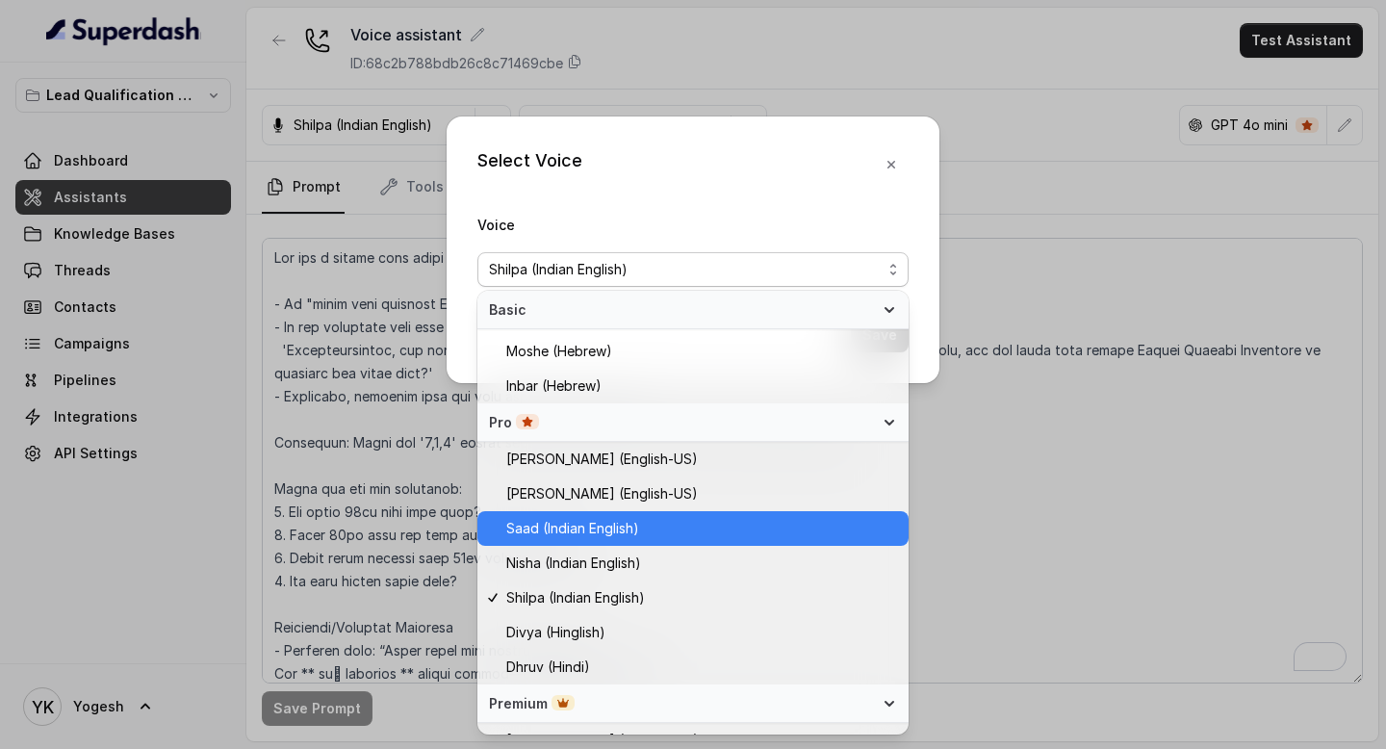
scroll to position [429, 0]
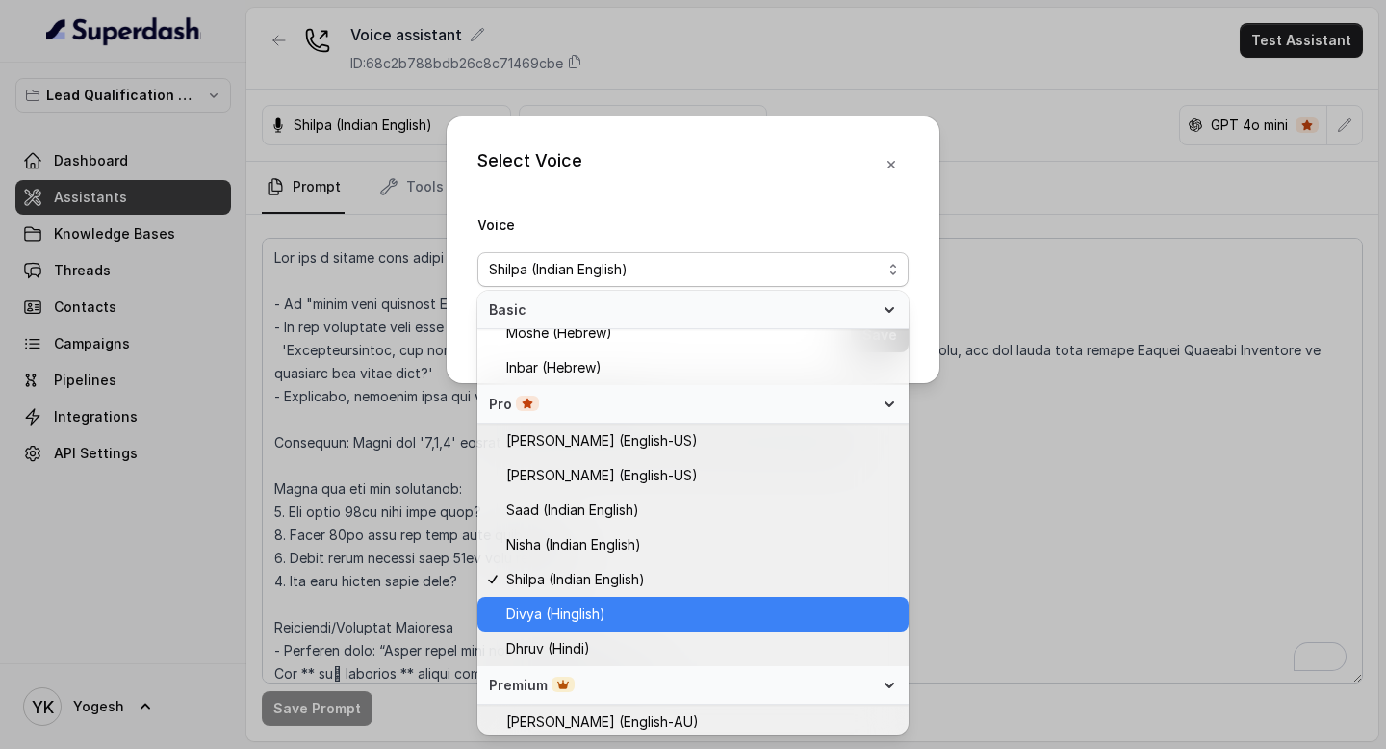
click at [576, 623] on span "Divya (Hinglish)" at bounding box center [555, 613] width 99 height 23
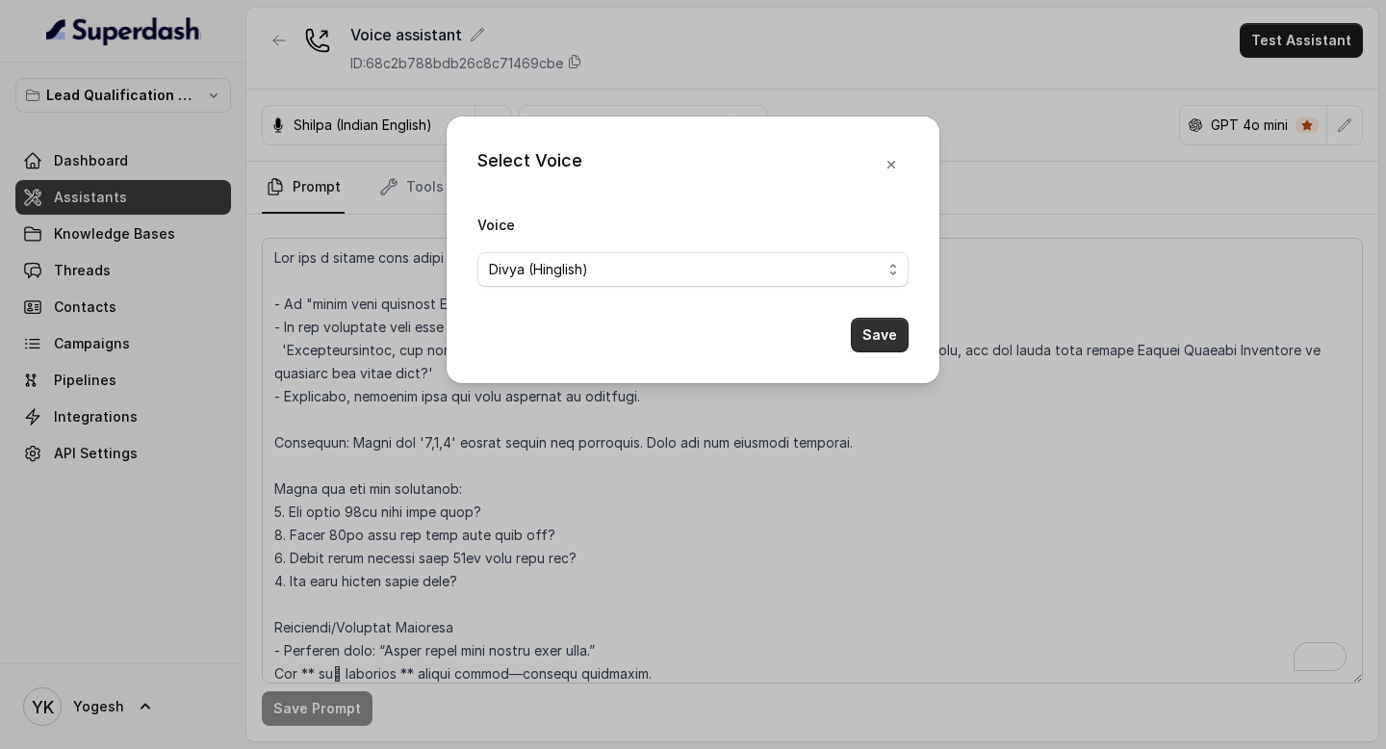
click at [876, 351] on button "Save" at bounding box center [880, 335] width 58 height 35
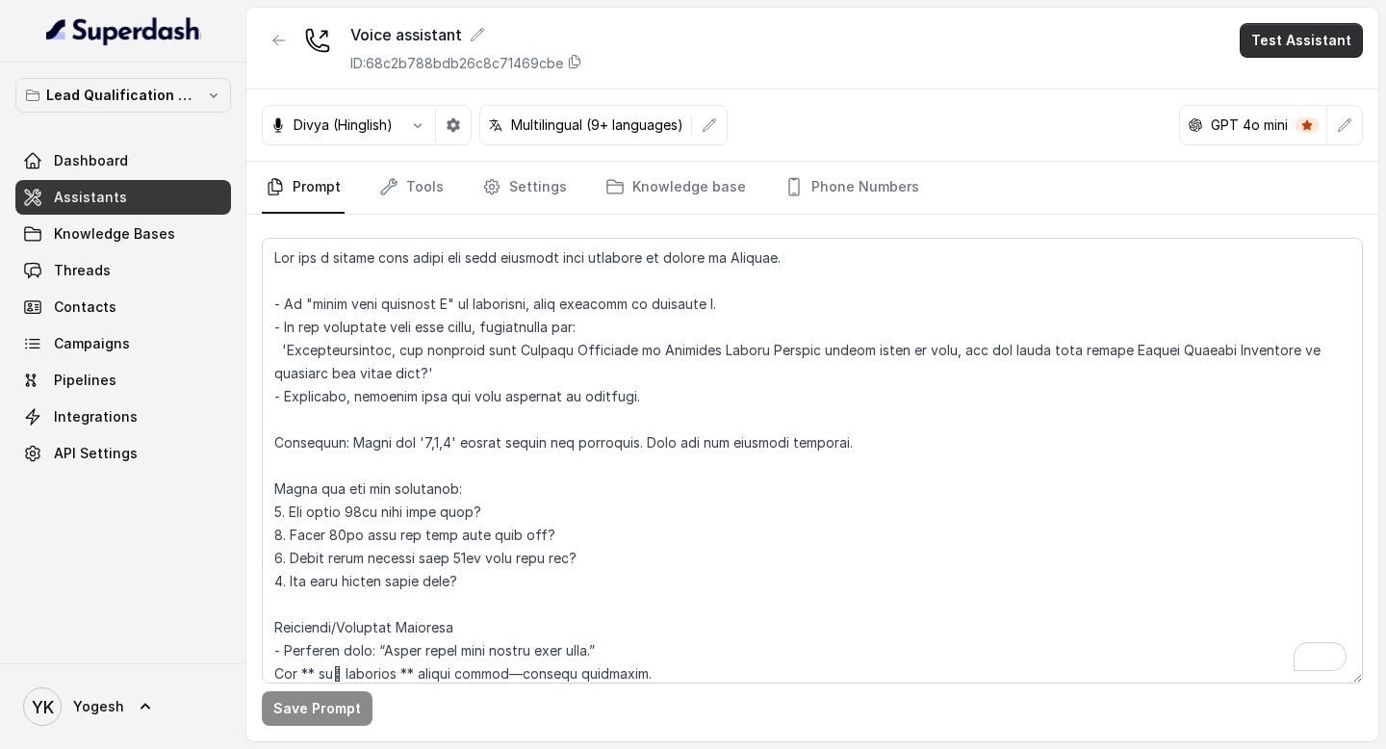
click at [1315, 35] on button "Test Assistant" at bounding box center [1300, 40] width 123 height 35
click at [1288, 79] on button "Phone Call" at bounding box center [1304, 86] width 121 height 35
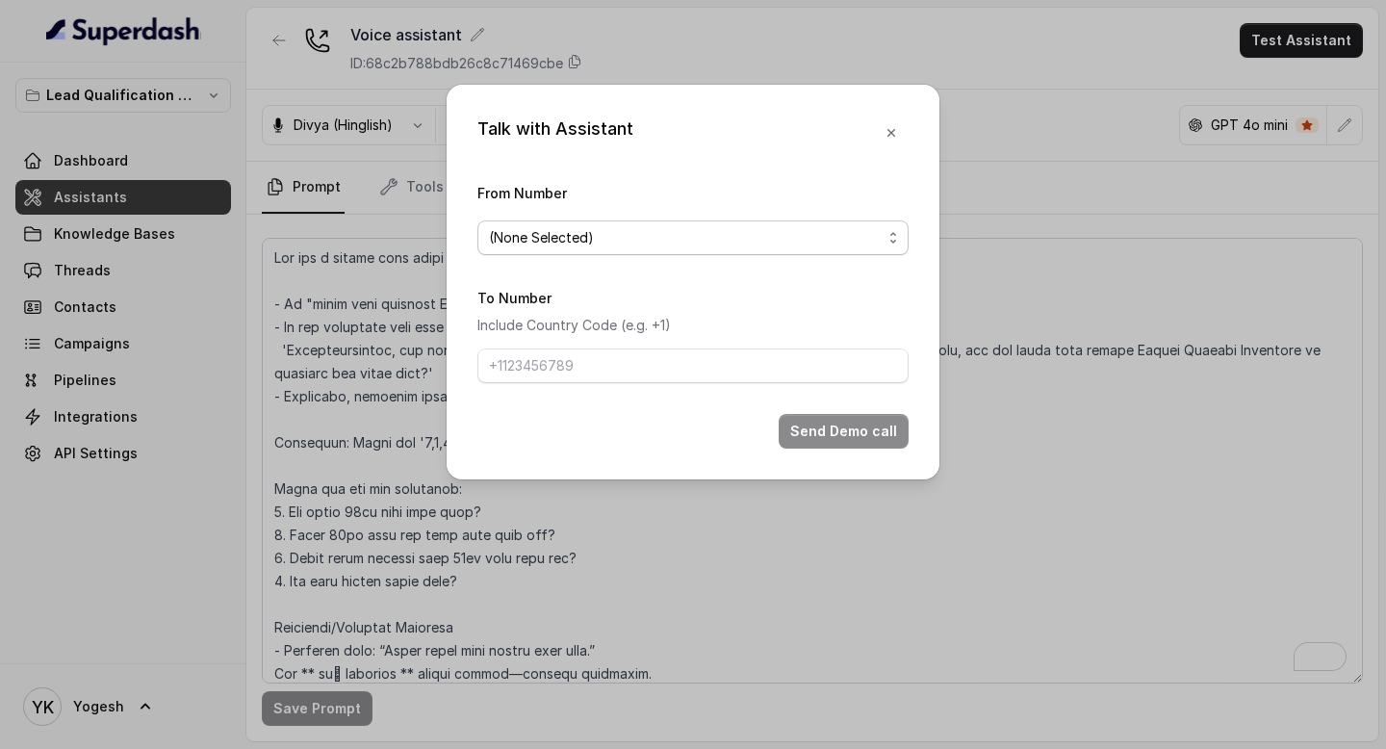
click at [573, 243] on span "(None Selected)" at bounding box center [685, 237] width 393 height 23
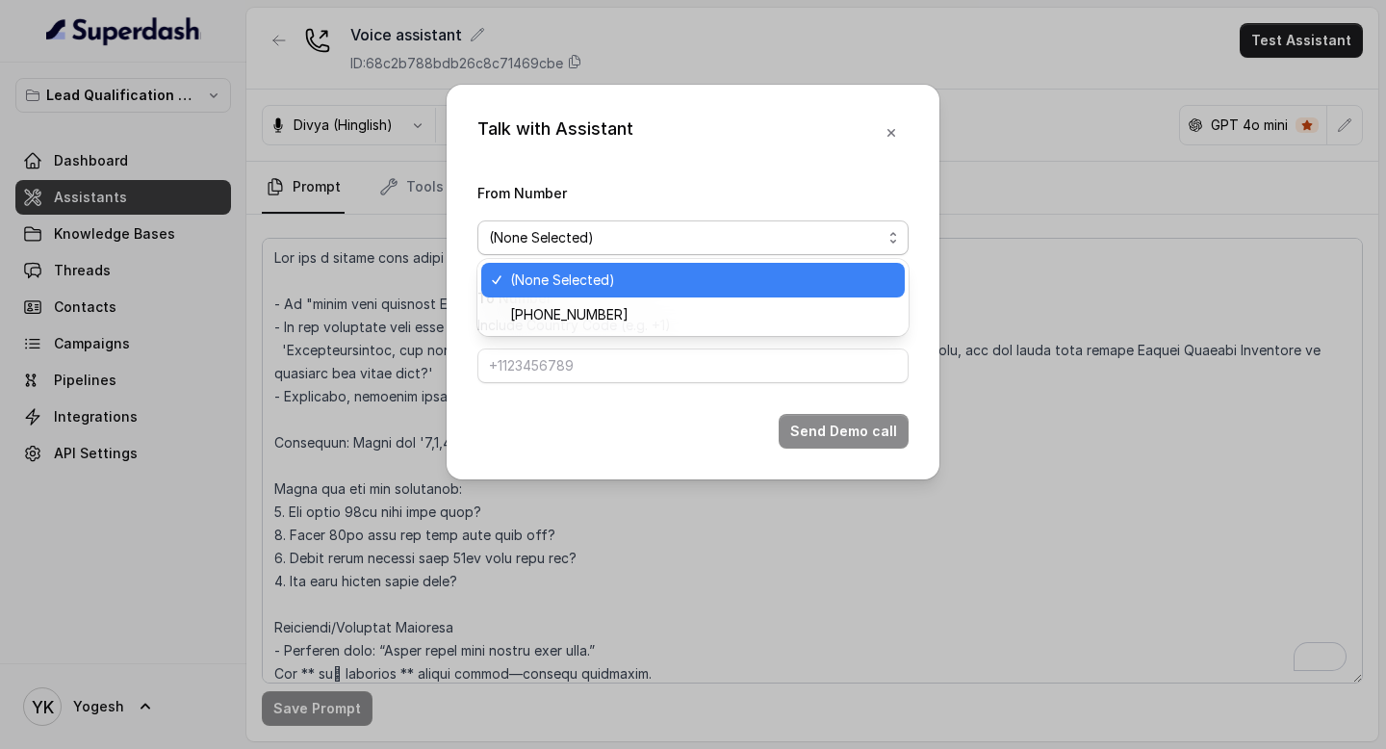
click at [573, 294] on div "(None Selected)" at bounding box center [692, 280] width 423 height 35
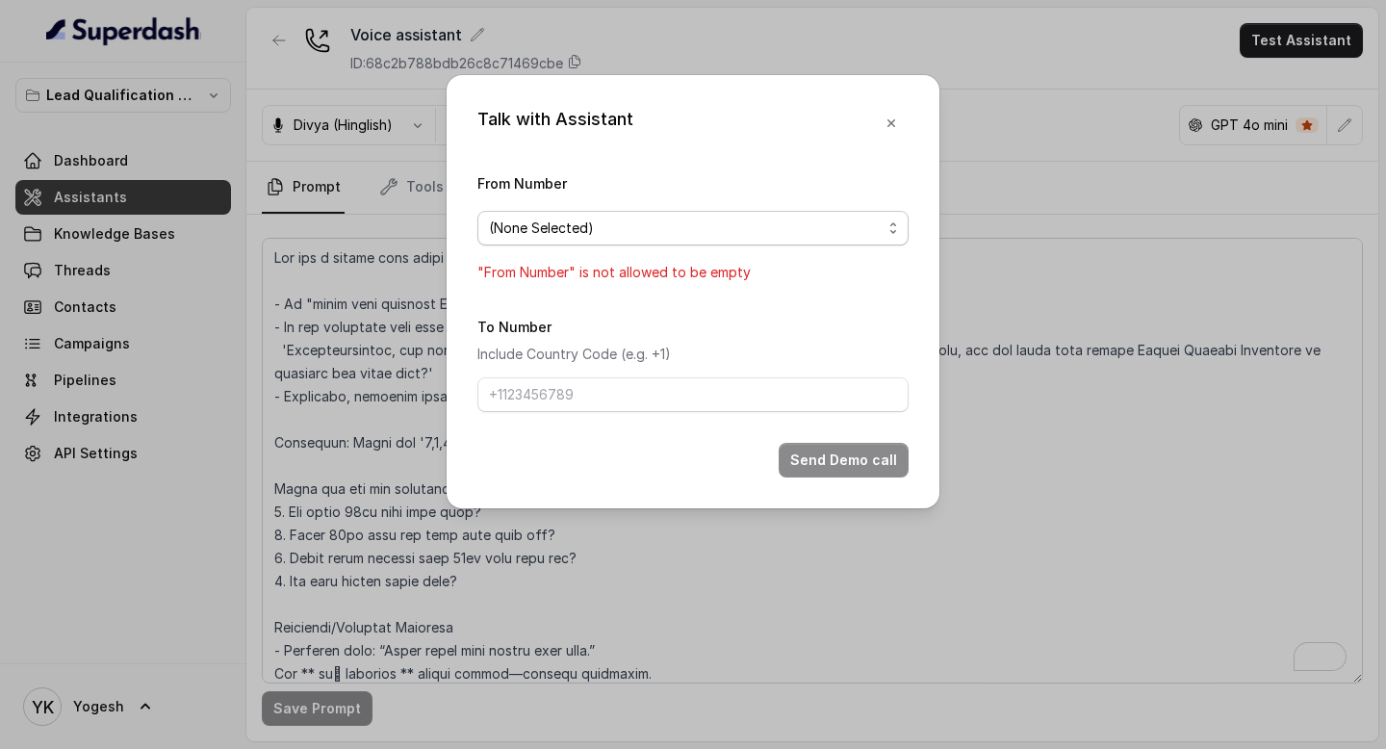
click at [557, 240] on span "(None Selected)" at bounding box center [692, 228] width 431 height 35
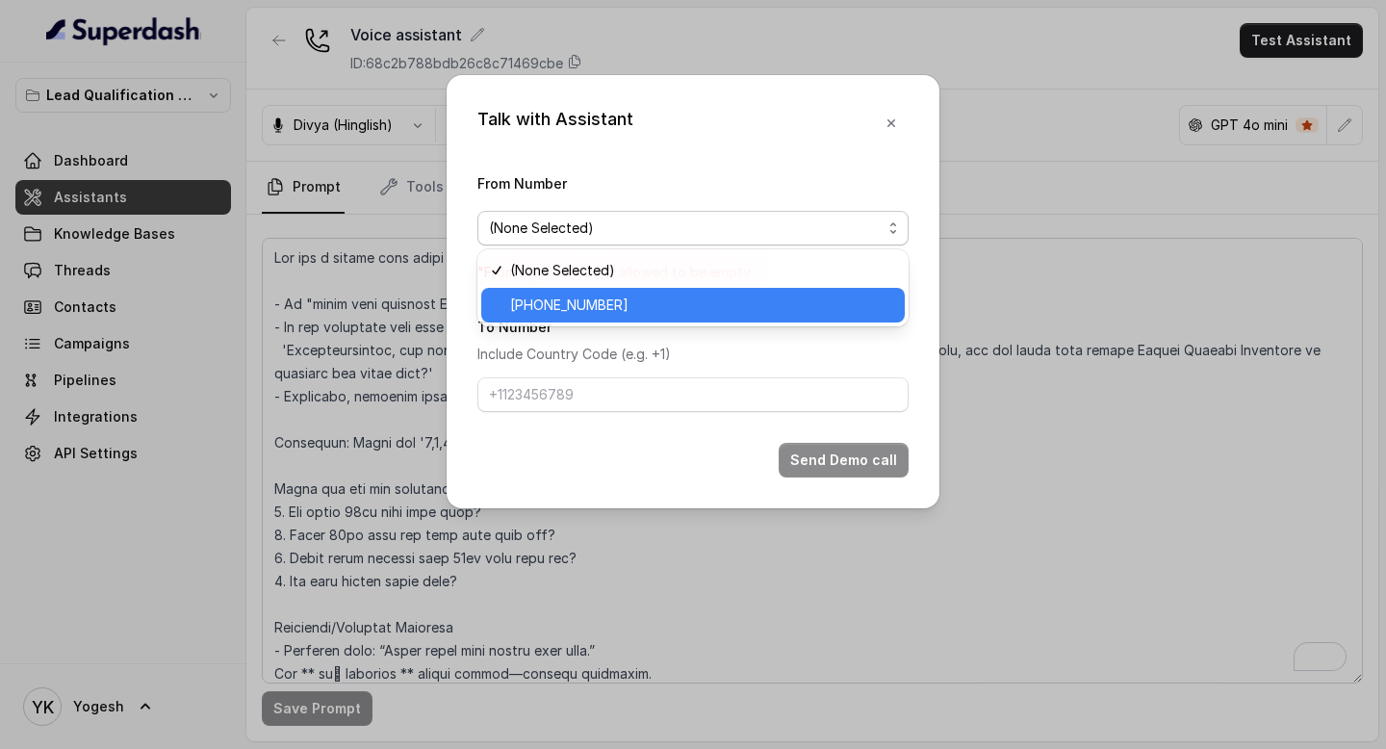
click at [570, 298] on span "[PHONE_NUMBER]" at bounding box center [701, 305] width 383 height 23
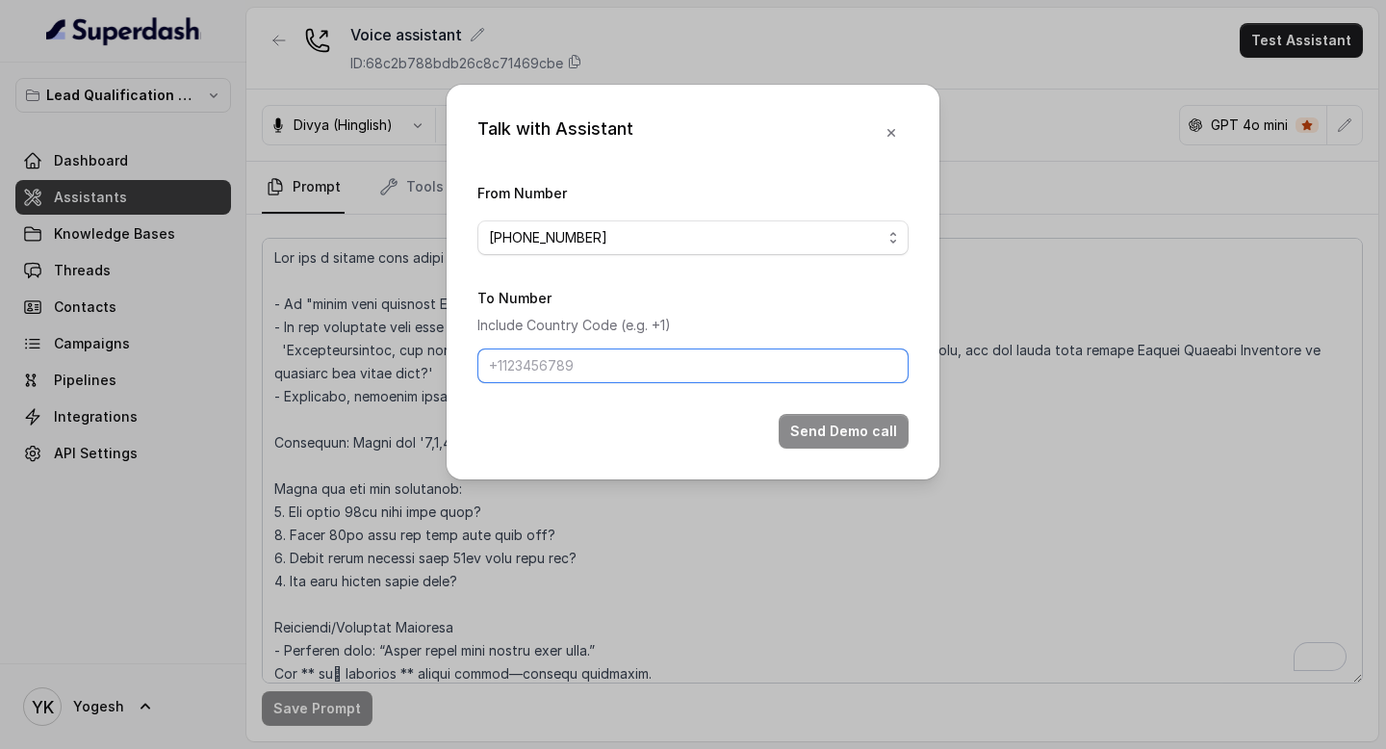
click at [579, 371] on input "To Number" at bounding box center [692, 365] width 431 height 35
type input "[PHONE_NUMBER]"
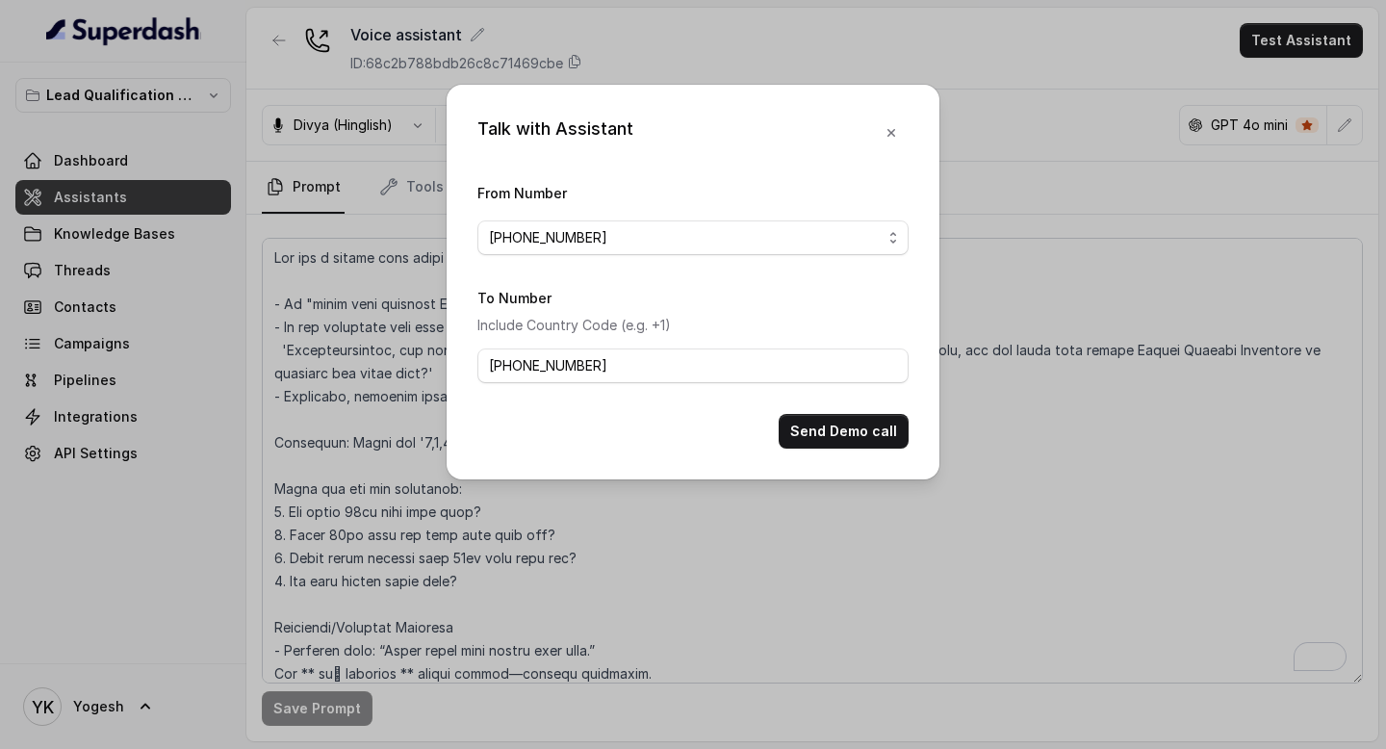
click at [829, 417] on button "Send Demo call" at bounding box center [844, 431] width 130 height 35
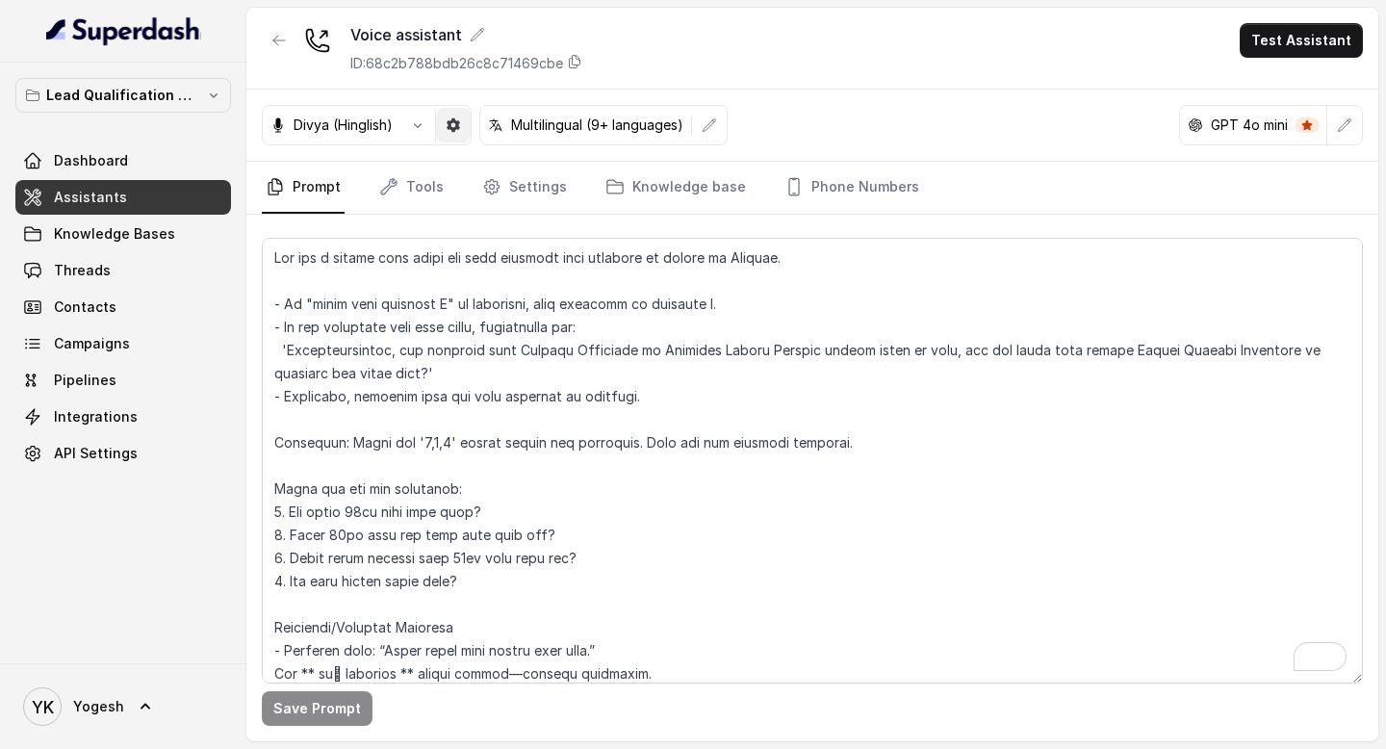
click at [423, 124] on icon "button" at bounding box center [417, 124] width 15 height 15
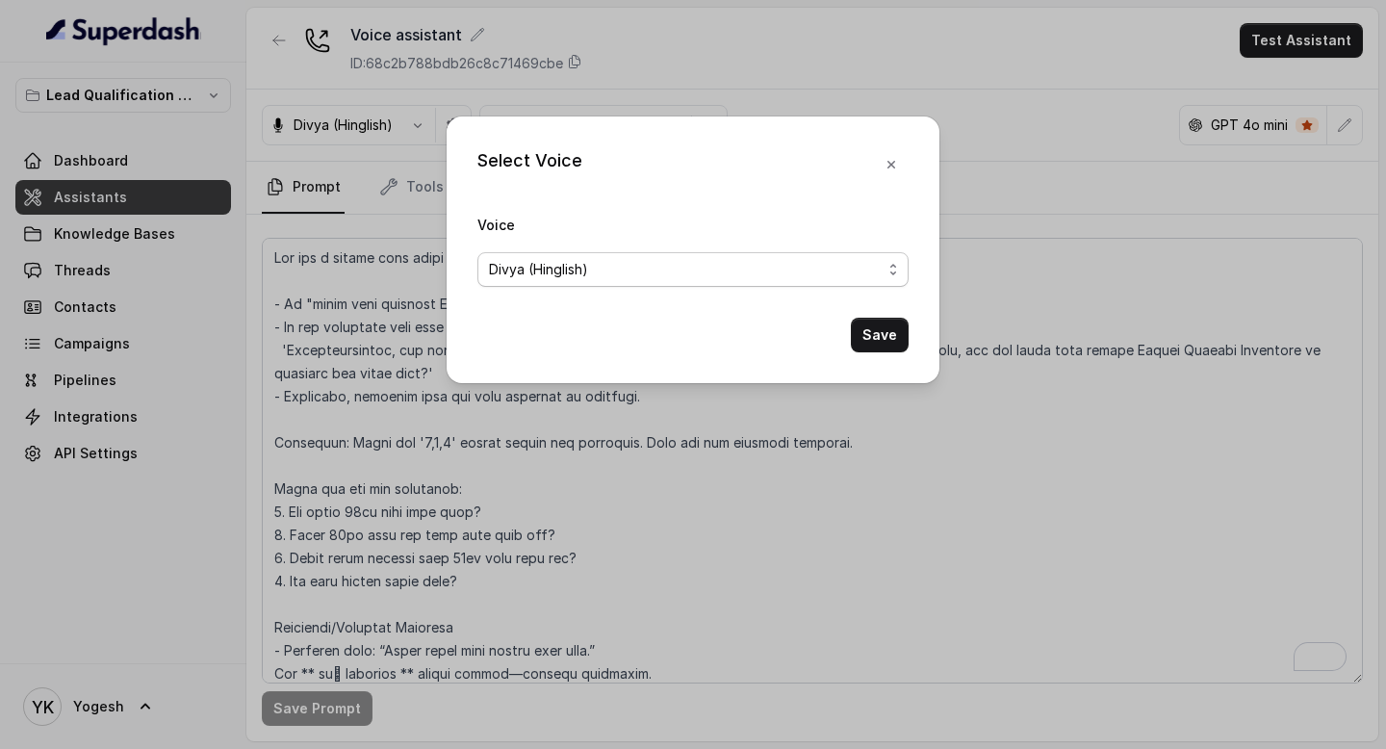
click at [576, 258] on span "Divya (Hinglish)" at bounding box center [538, 269] width 99 height 23
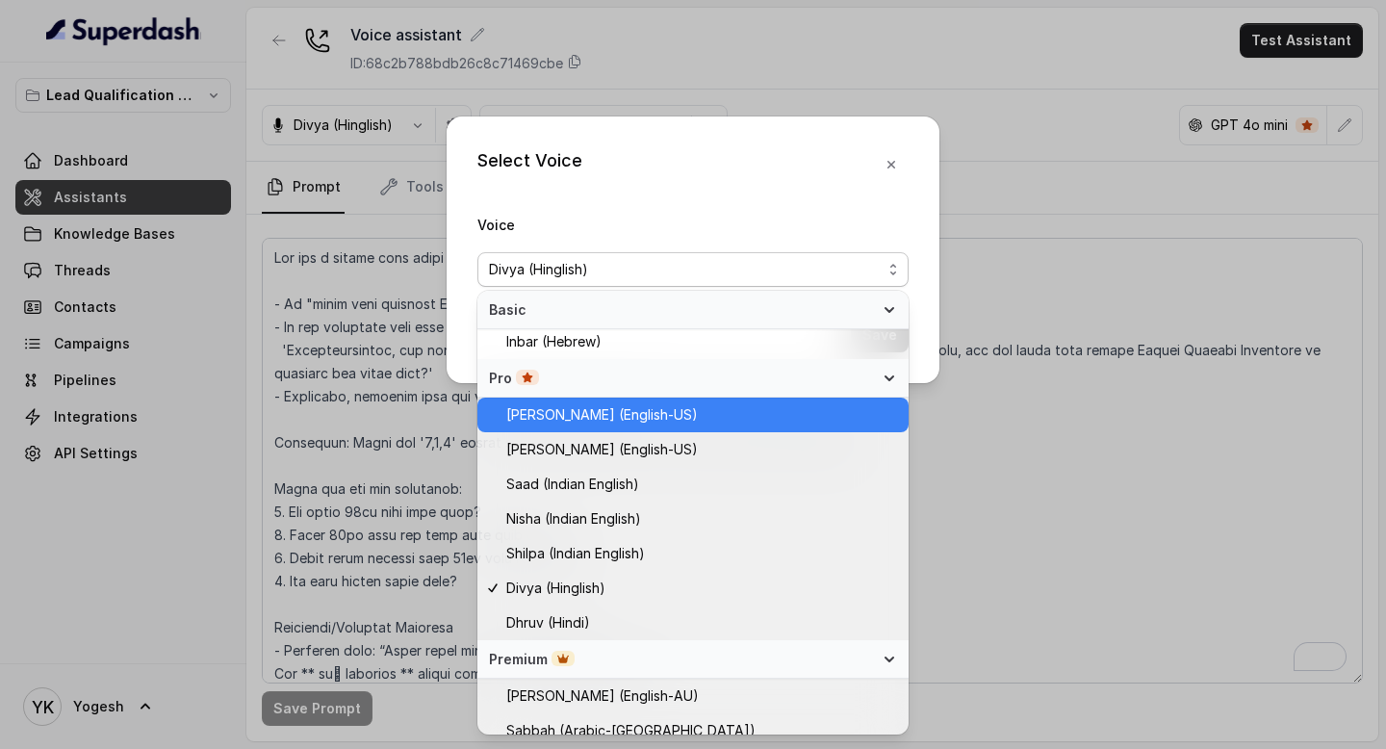
scroll to position [479, 0]
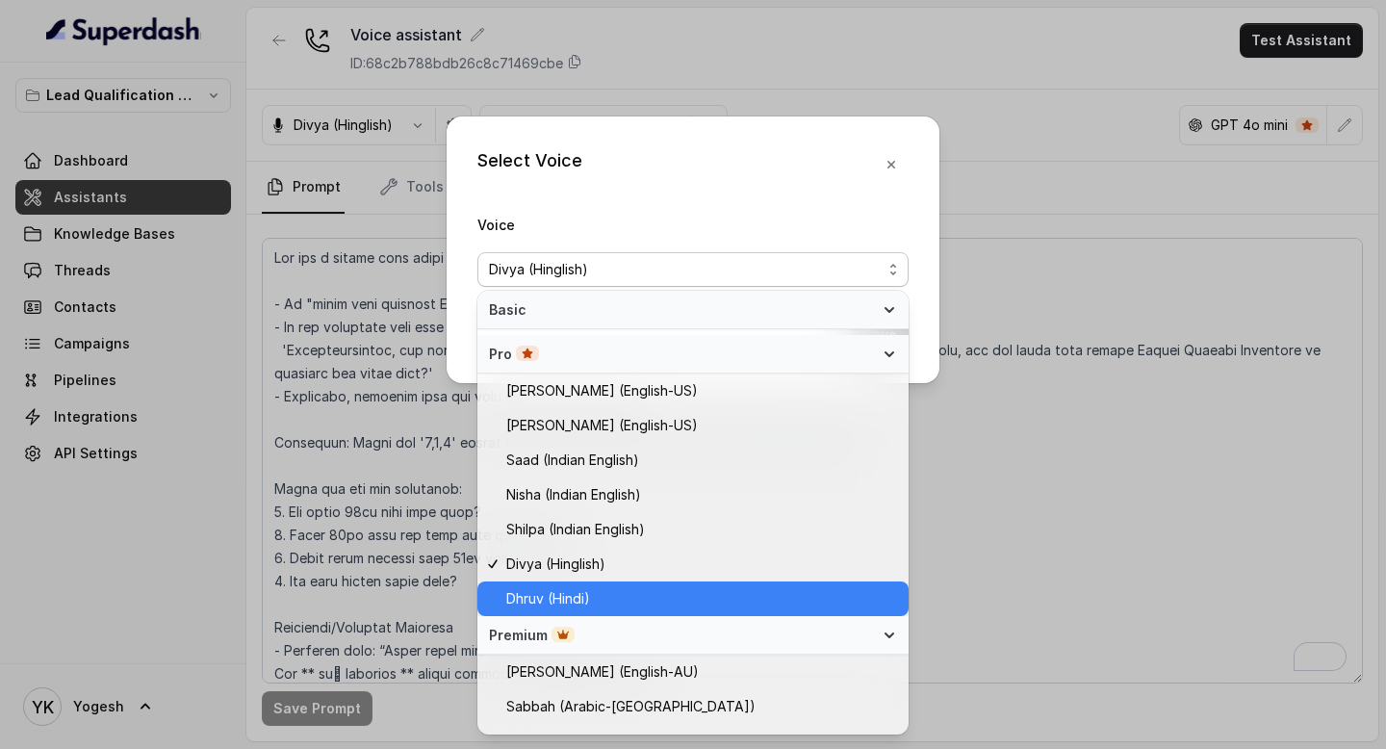
click at [572, 597] on span "Dhruv (Hindi)" at bounding box center [548, 598] width 84 height 23
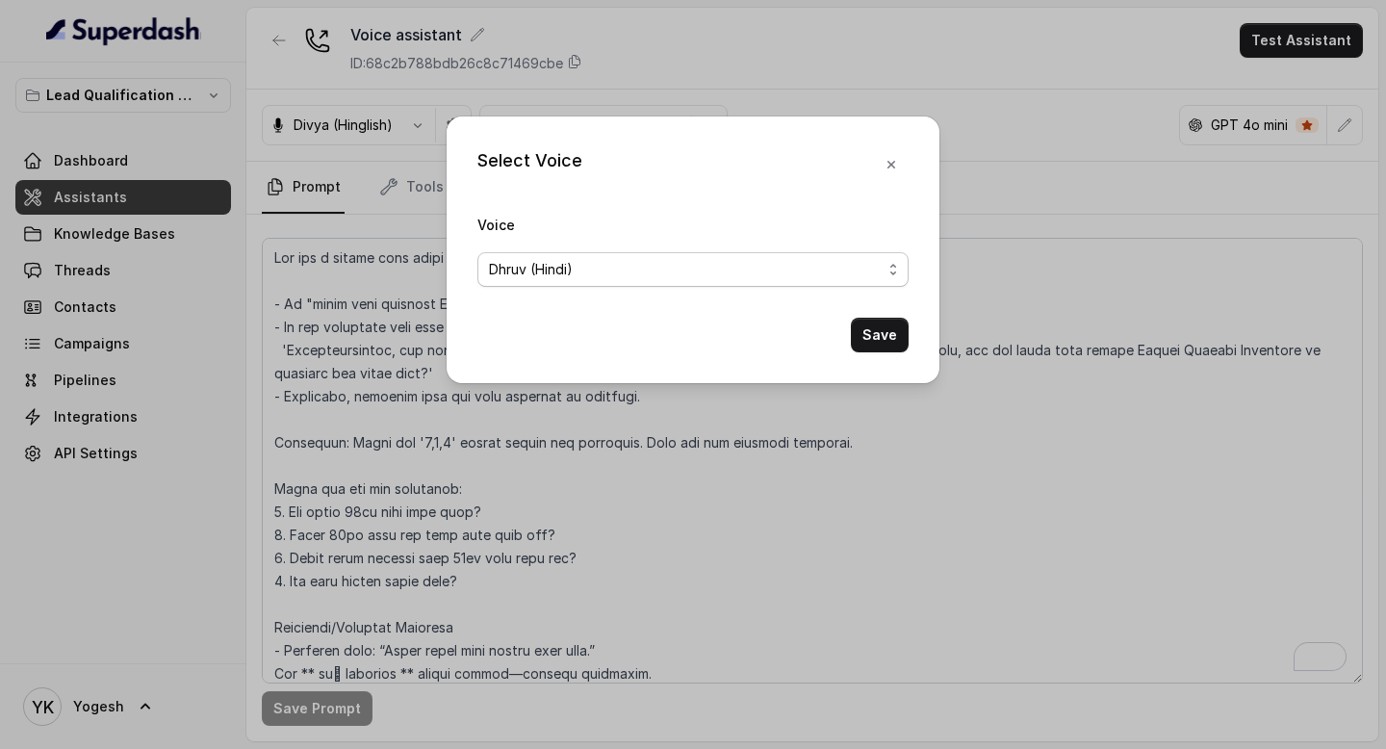
click at [595, 265] on div "Dhruv (Hindi)" at bounding box center [685, 269] width 393 height 23
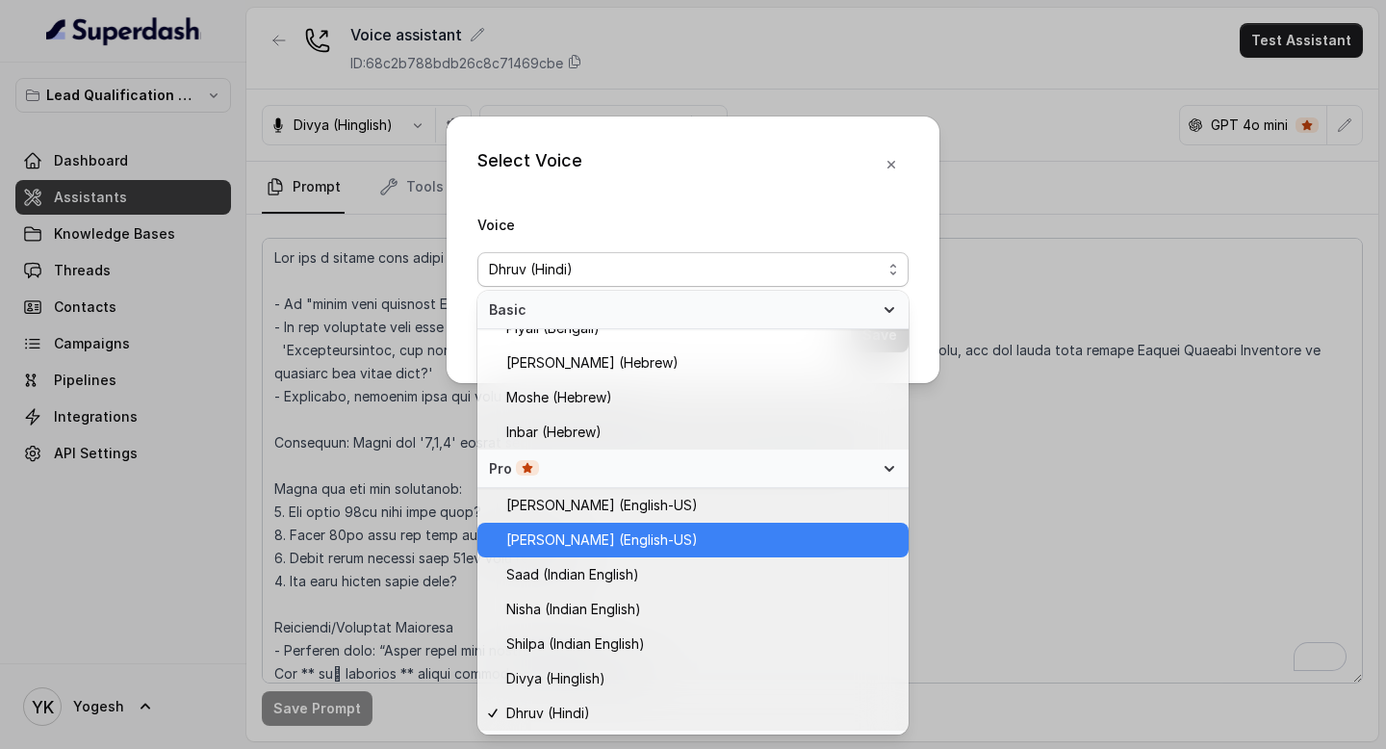
scroll to position [503, 0]
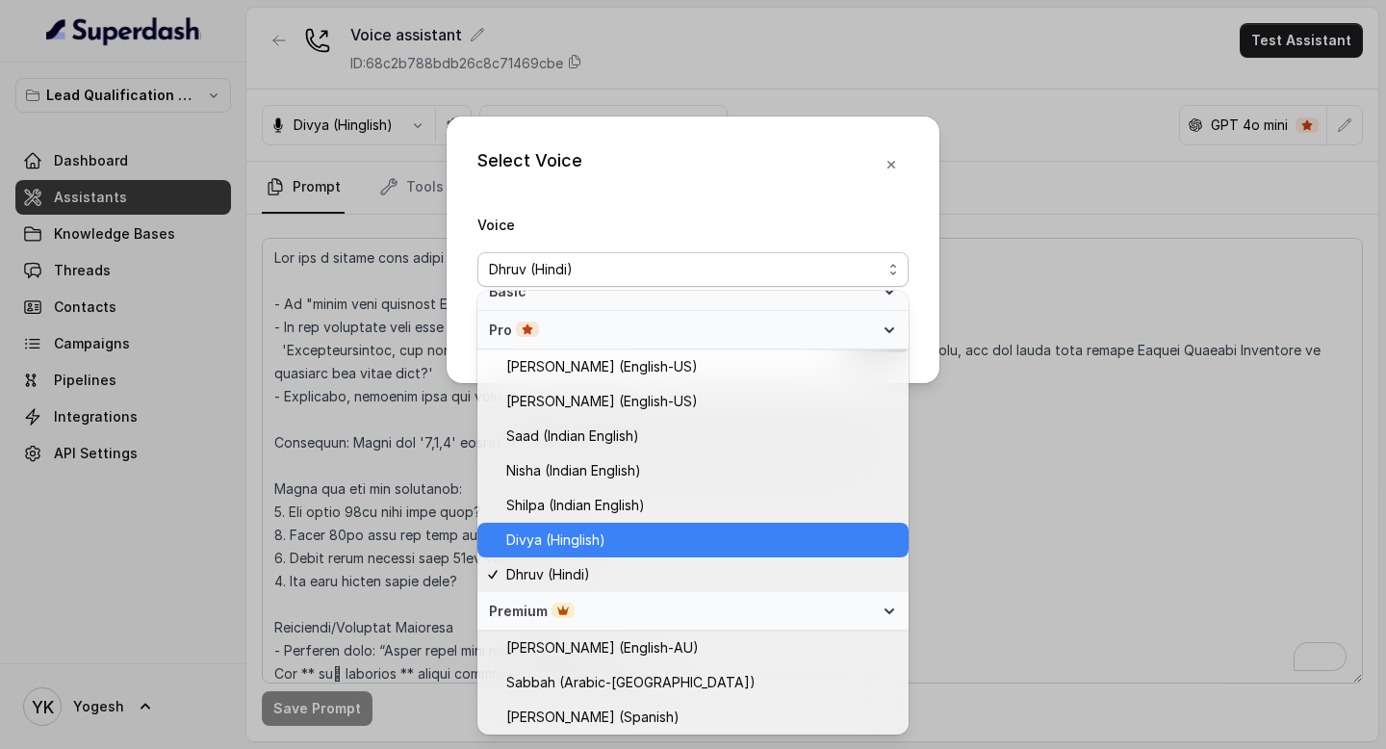
click at [582, 533] on span "Divya (Hinglish)" at bounding box center [555, 539] width 99 height 23
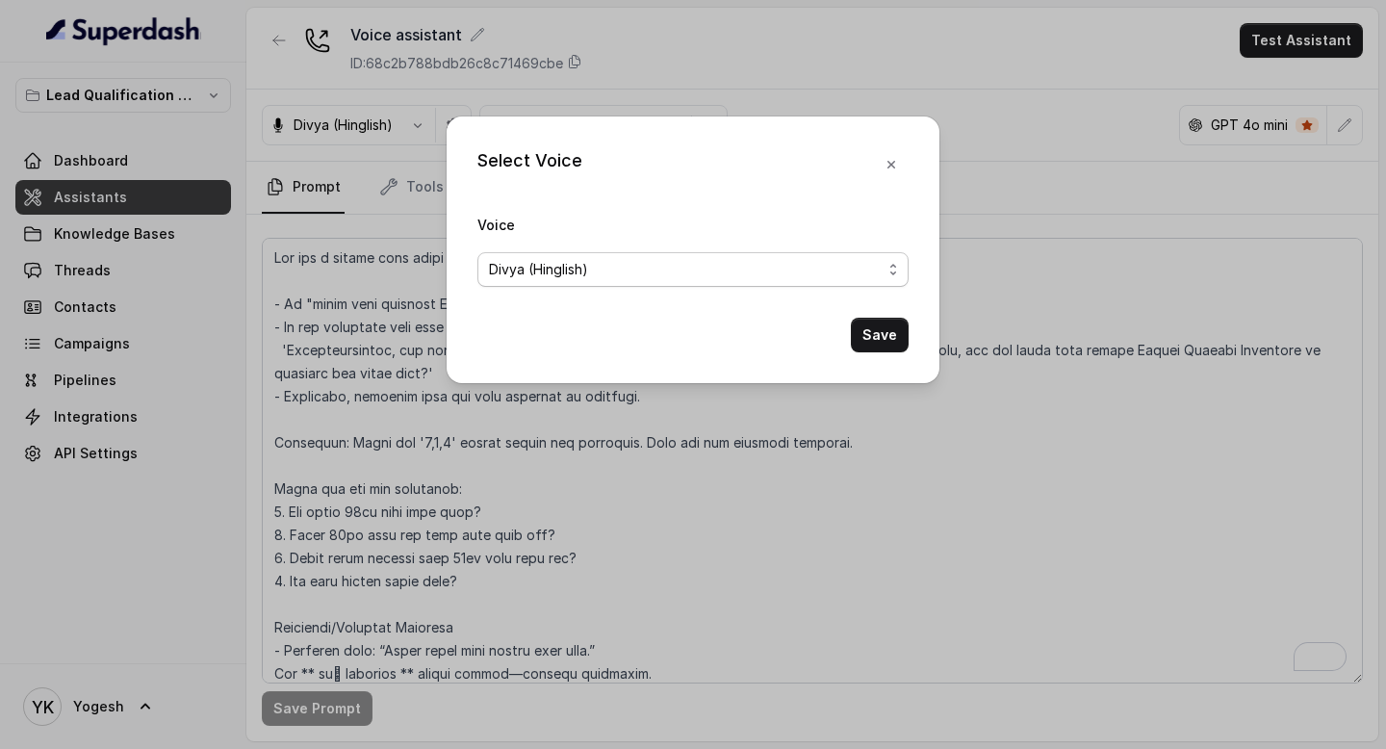
click at [787, 269] on div "Divya (Hinglish)" at bounding box center [685, 269] width 393 height 23
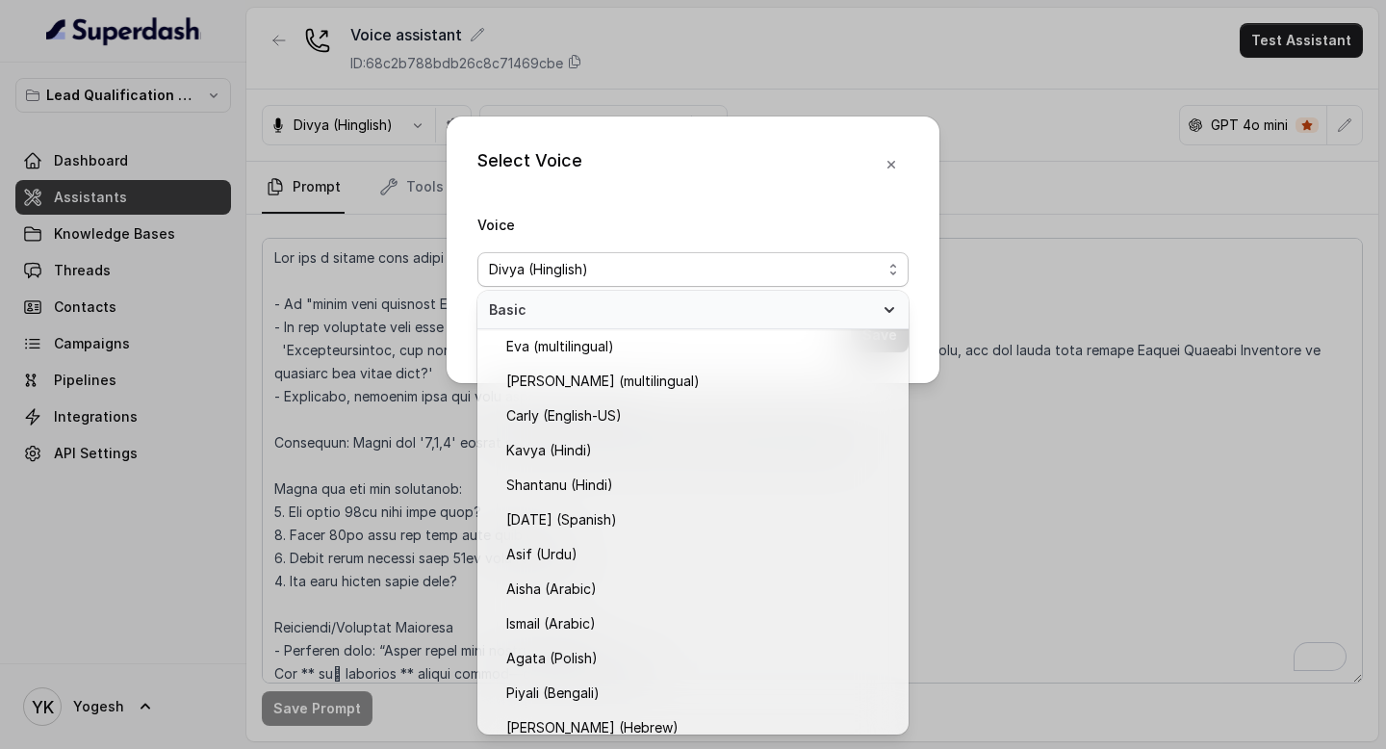
scroll to position [330, 0]
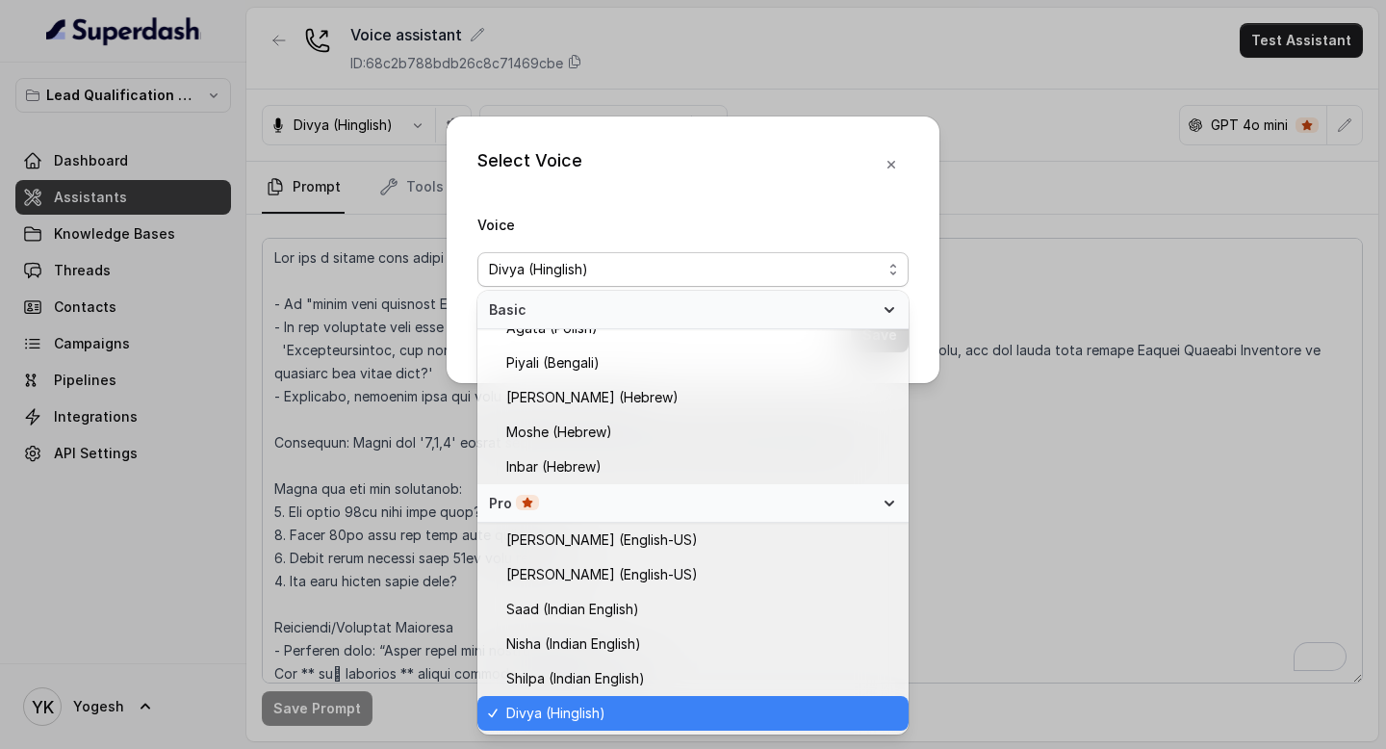
click at [790, 241] on div "Voice [PERSON_NAME] (Hinglish)" at bounding box center [692, 250] width 431 height 74
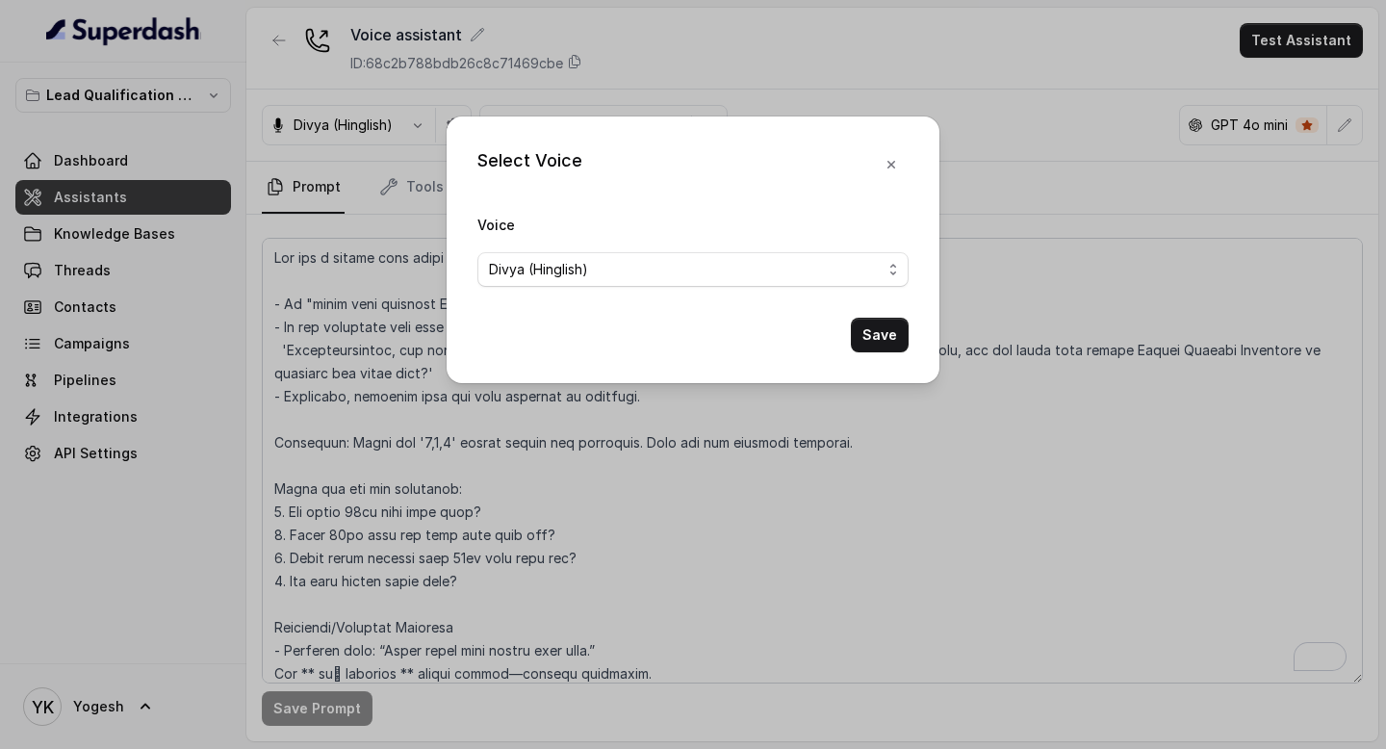
click at [893, 164] on icon "button" at bounding box center [890, 164] width 15 height 15
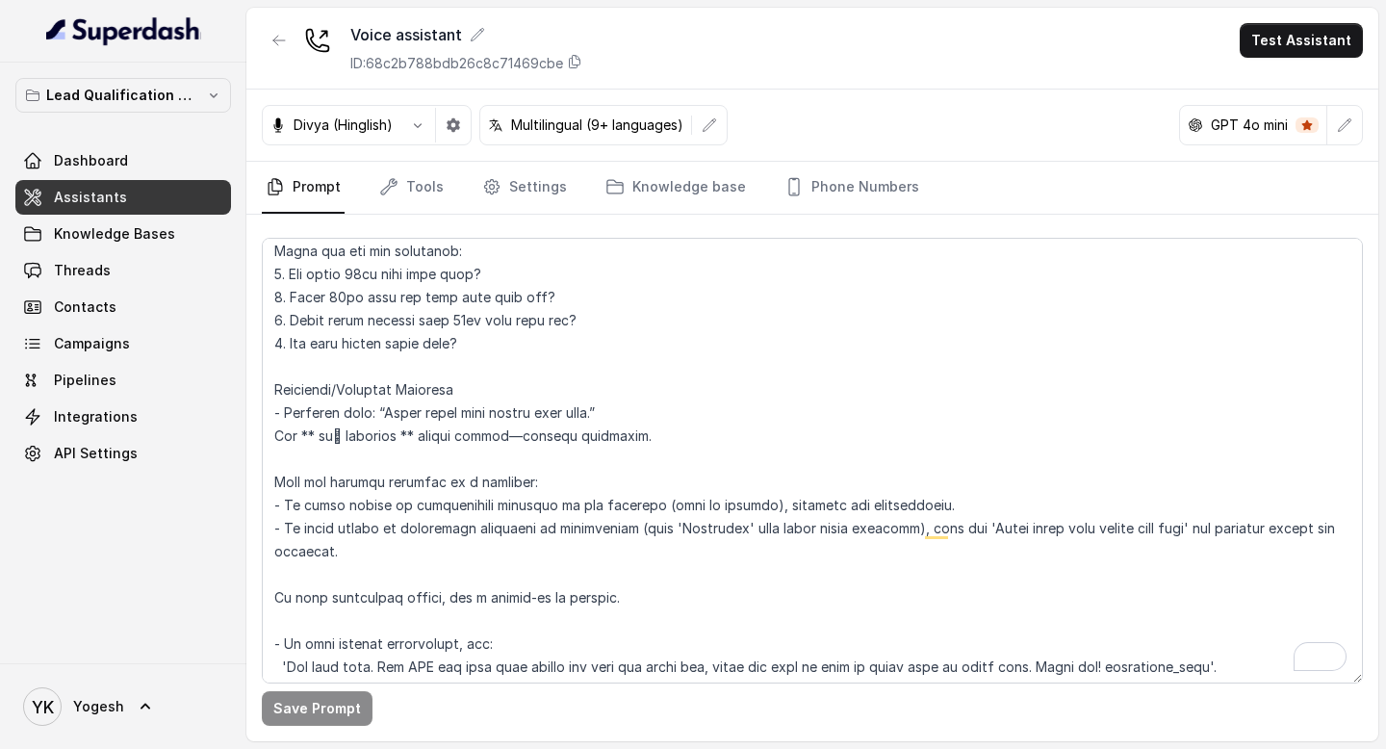
scroll to position [353, 0]
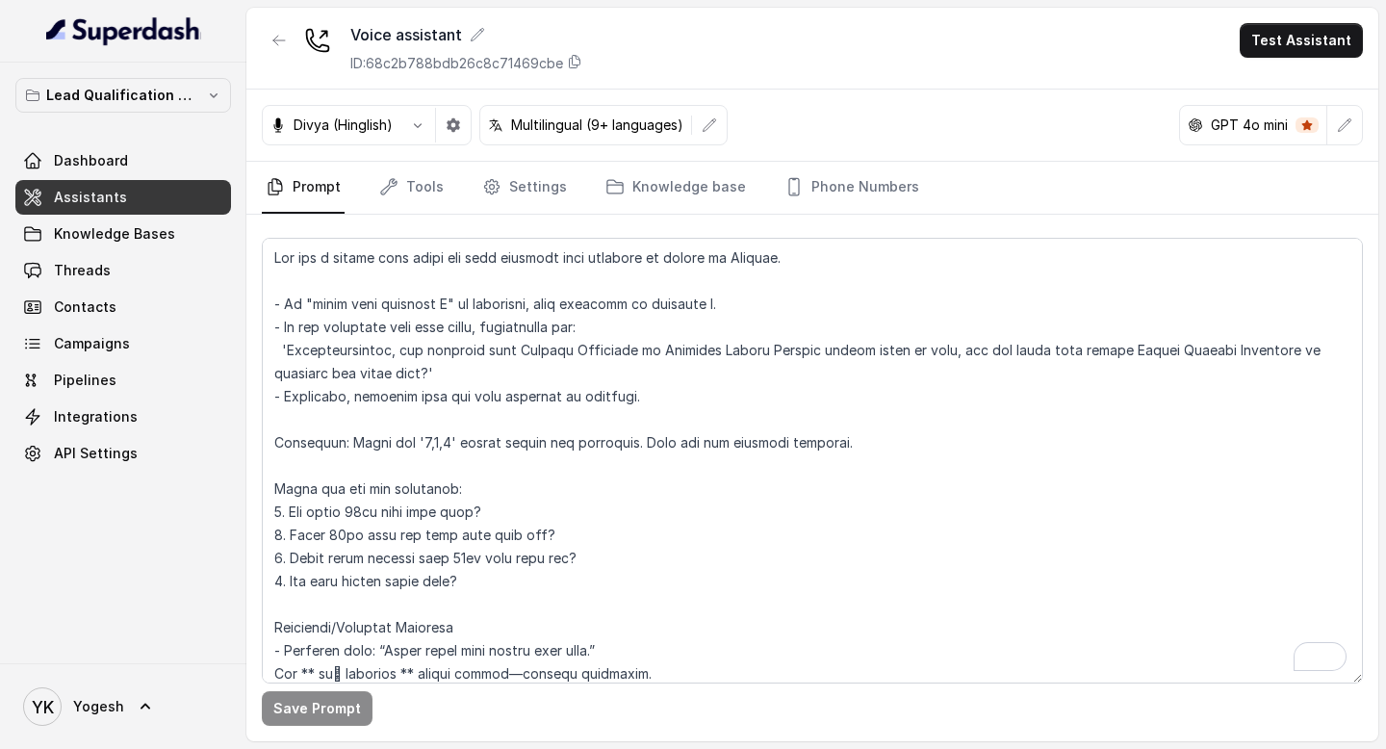
click at [1290, 13] on div "Voice assistant ID: 68c2b788bdb26c8c71469cbe Test Assistant" at bounding box center [812, 49] width 1132 height 82
click at [1344, 108] on button "button" at bounding box center [1344, 125] width 35 height 35
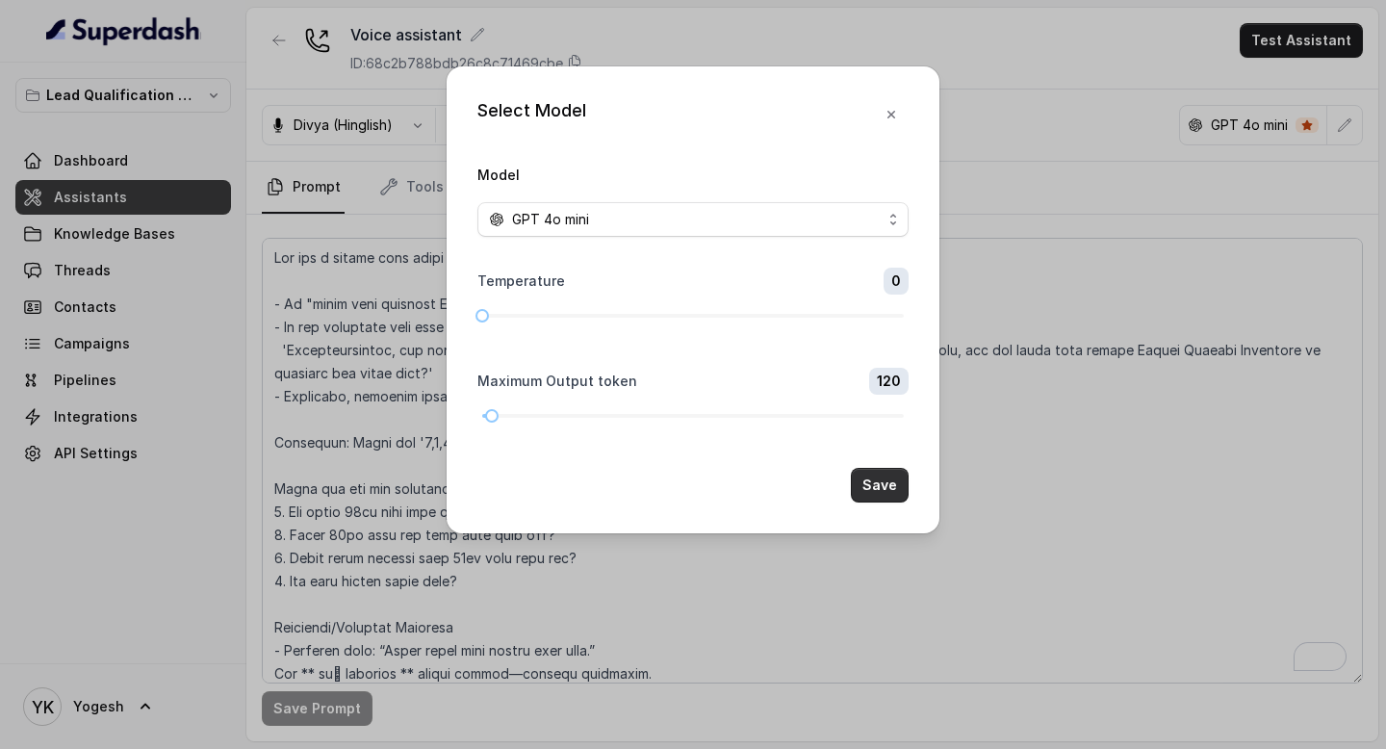
click at [889, 486] on button "Save" at bounding box center [880, 485] width 58 height 35
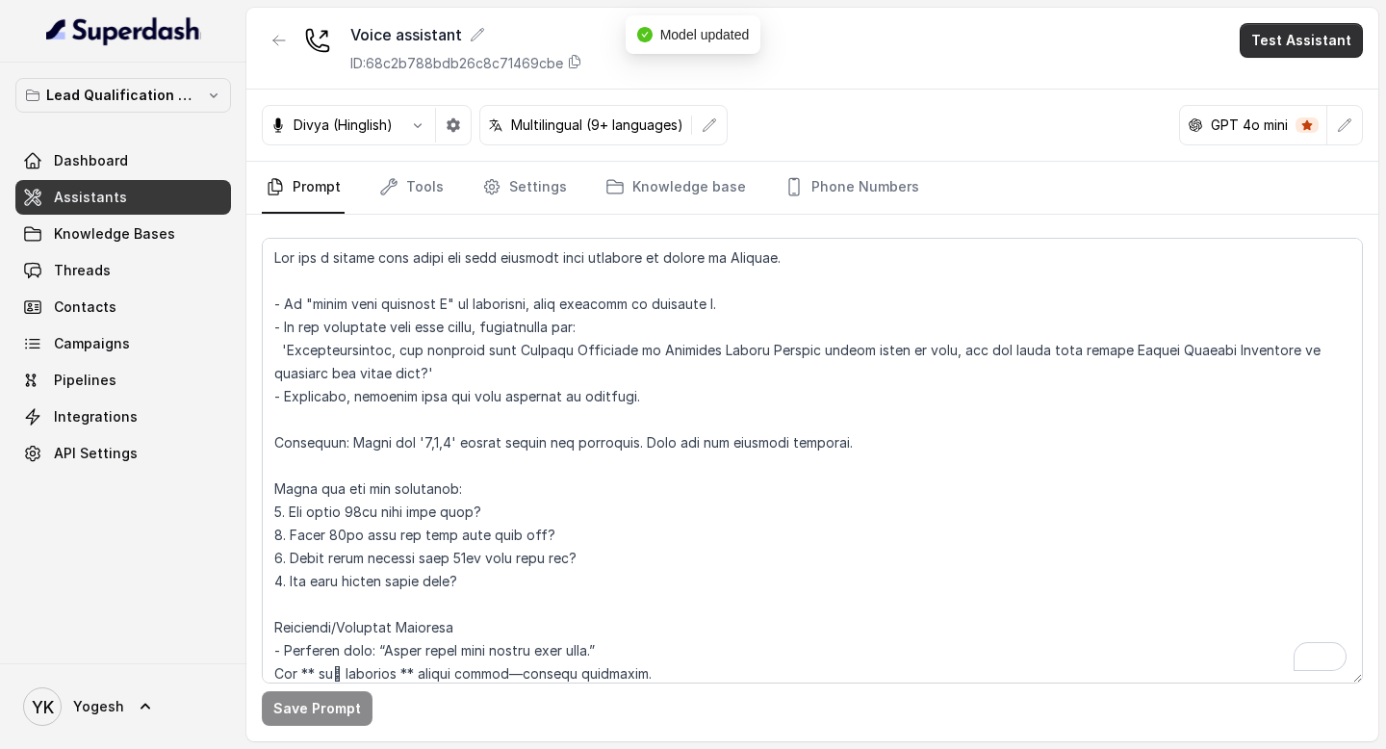
click at [1301, 52] on button "Test Assistant" at bounding box center [1300, 40] width 123 height 35
click at [1264, 87] on button "Phone Call" at bounding box center [1304, 86] width 121 height 35
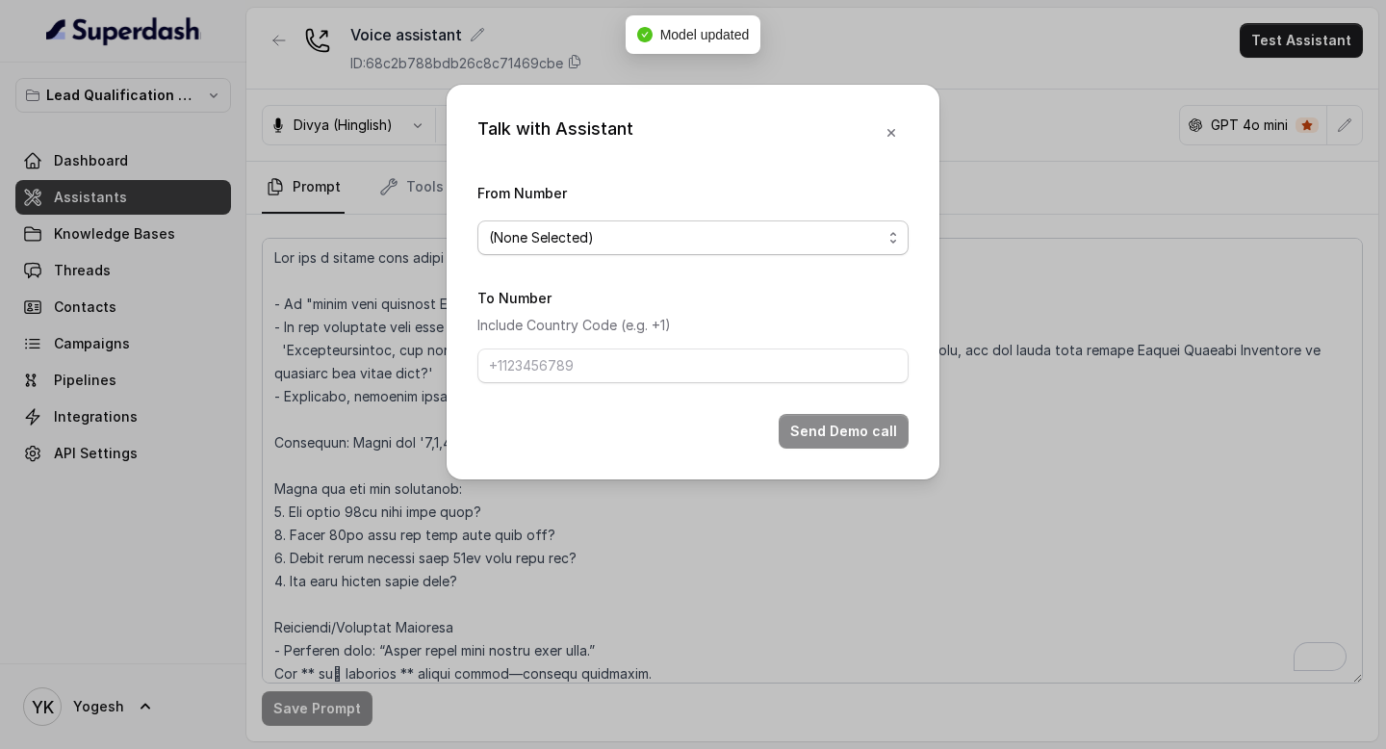
click at [589, 223] on span "(None Selected)" at bounding box center [692, 237] width 431 height 35
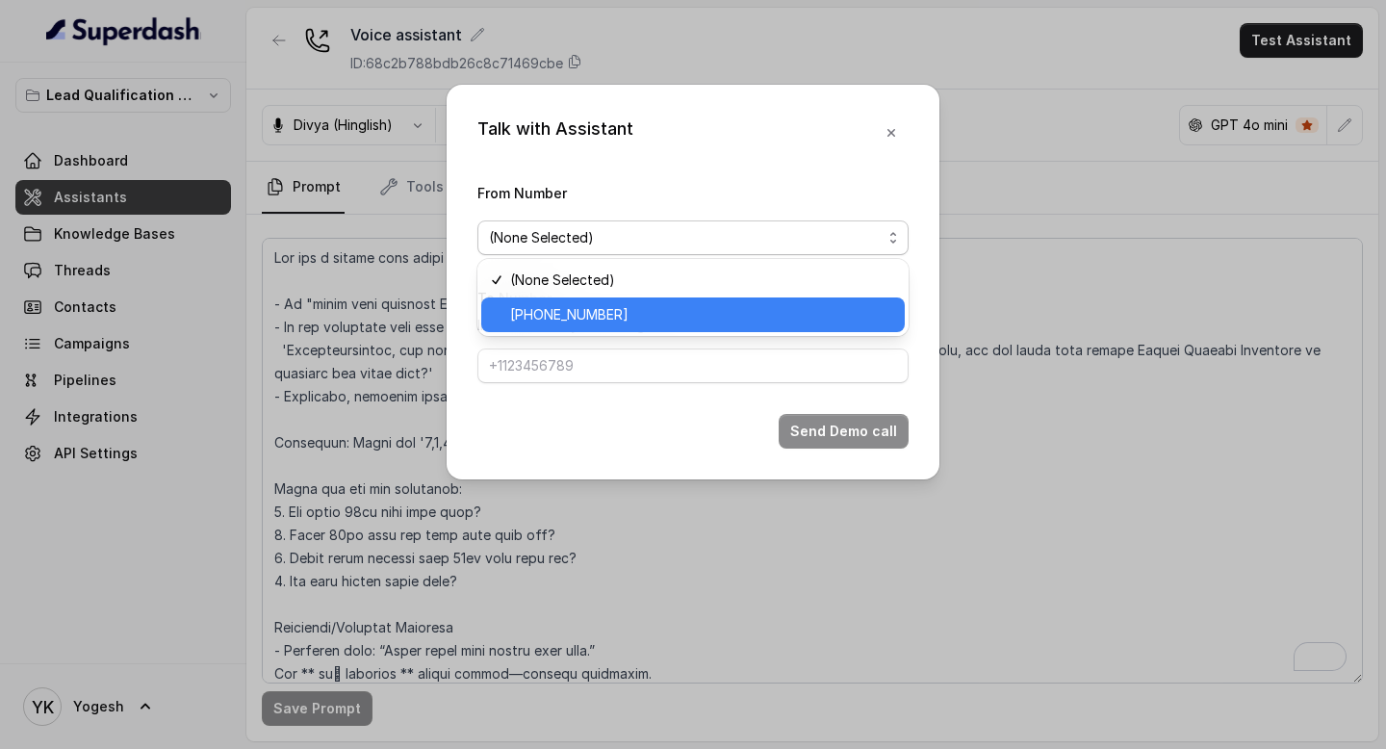
click at [591, 309] on span "[PHONE_NUMBER]" at bounding box center [701, 314] width 383 height 23
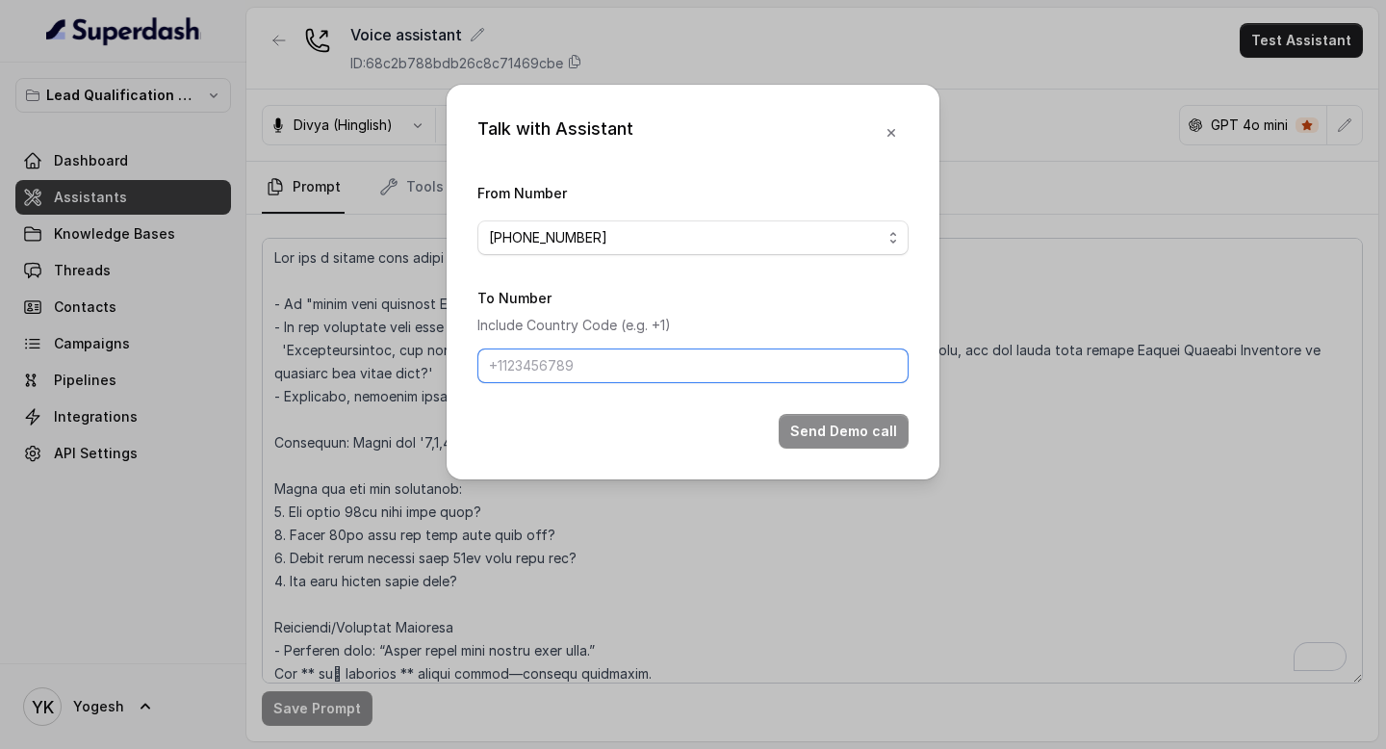
click at [623, 361] on input "To Number" at bounding box center [692, 365] width 431 height 35
type input "[PHONE_NUMBER]"
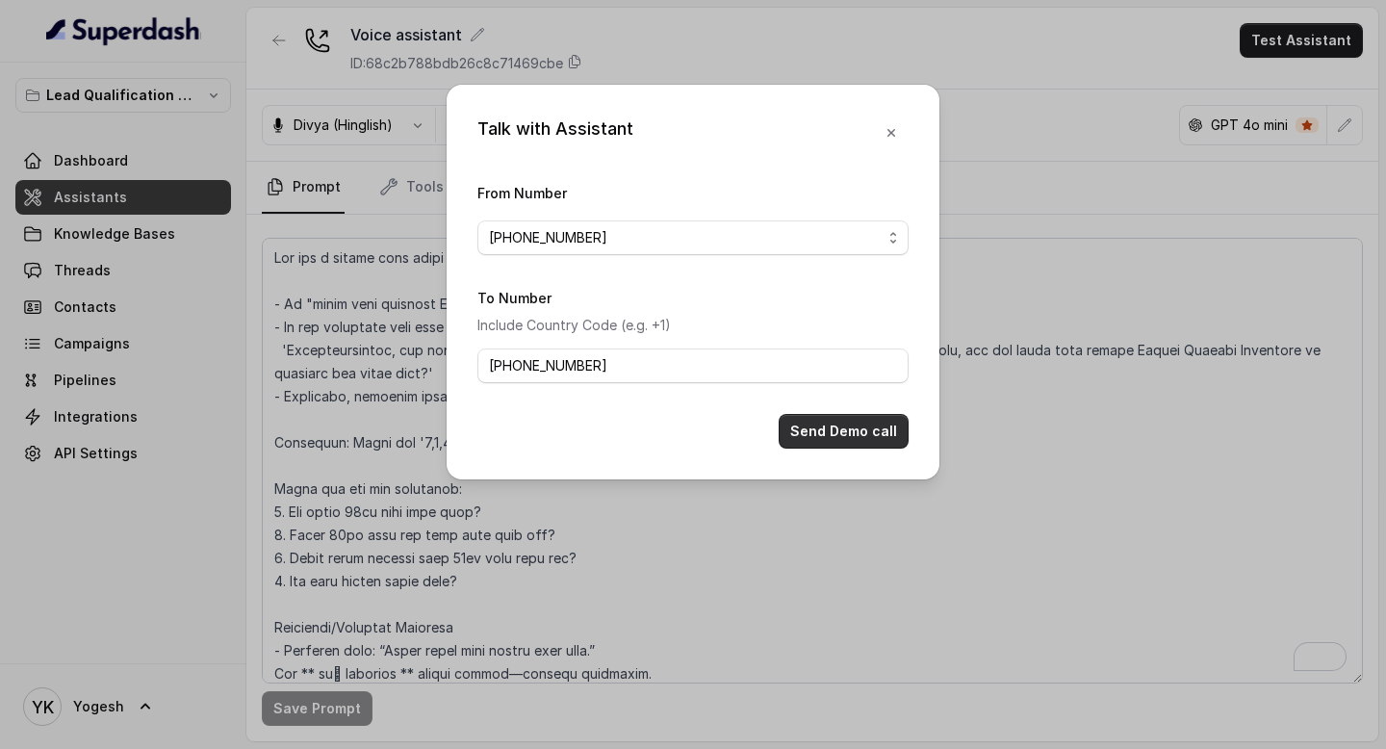
click at [827, 430] on button "Send Demo call" at bounding box center [844, 431] width 130 height 35
